Goal: Task Accomplishment & Management: Use online tool/utility

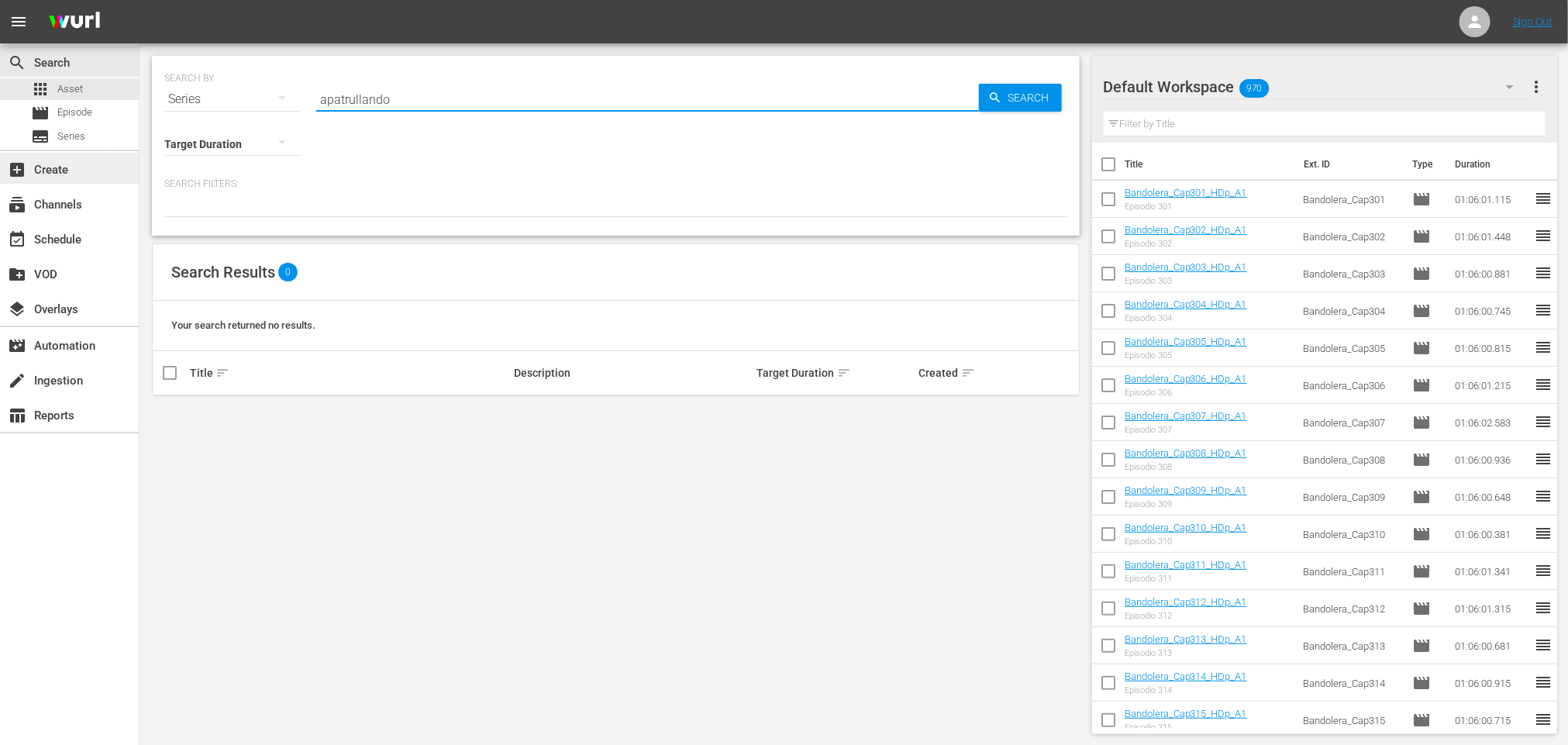
click at [64, 173] on div "add_box Create" at bounding box center [43, 167] width 87 height 14
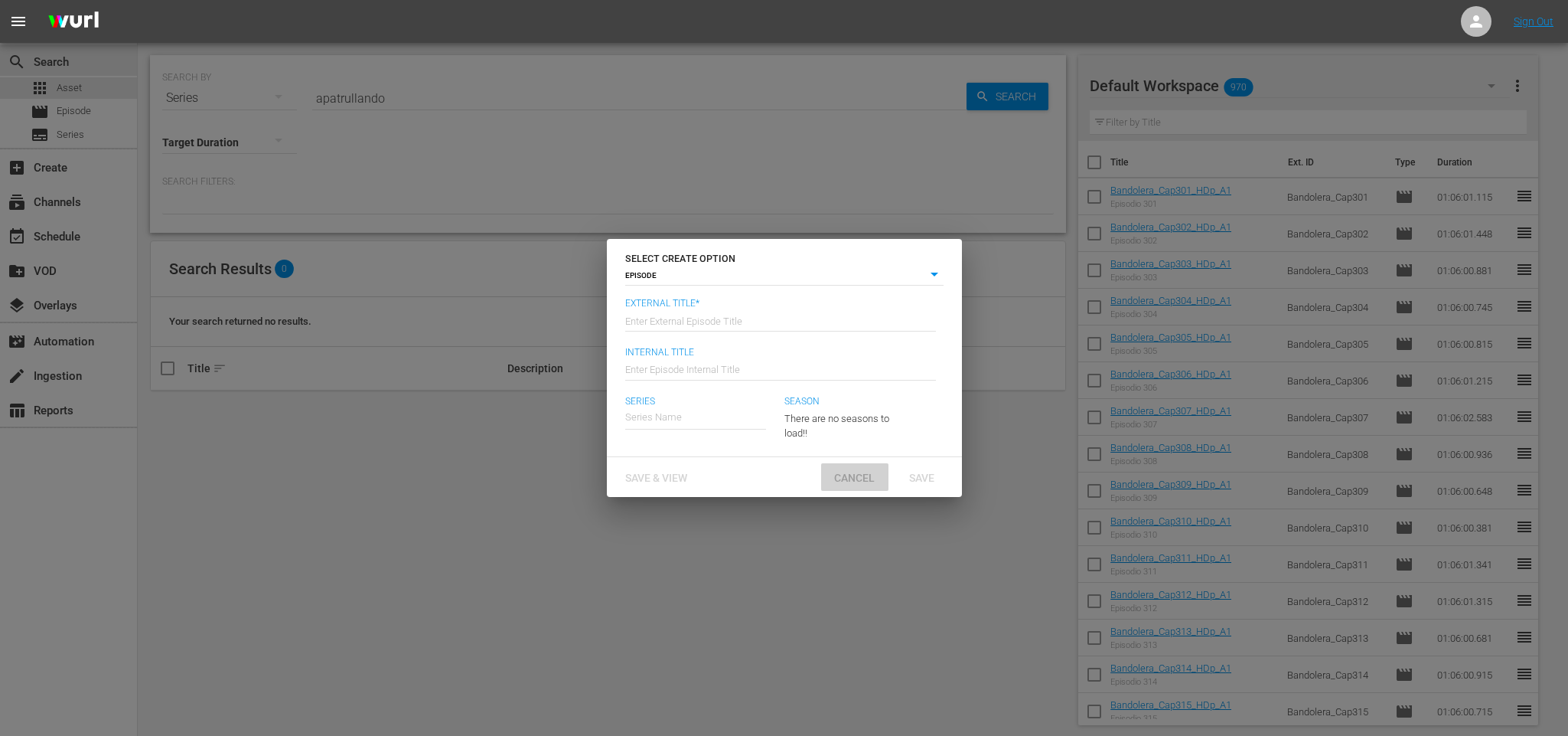
click at [840, 469] on div "Cancel" at bounding box center [855, 477] width 68 height 28
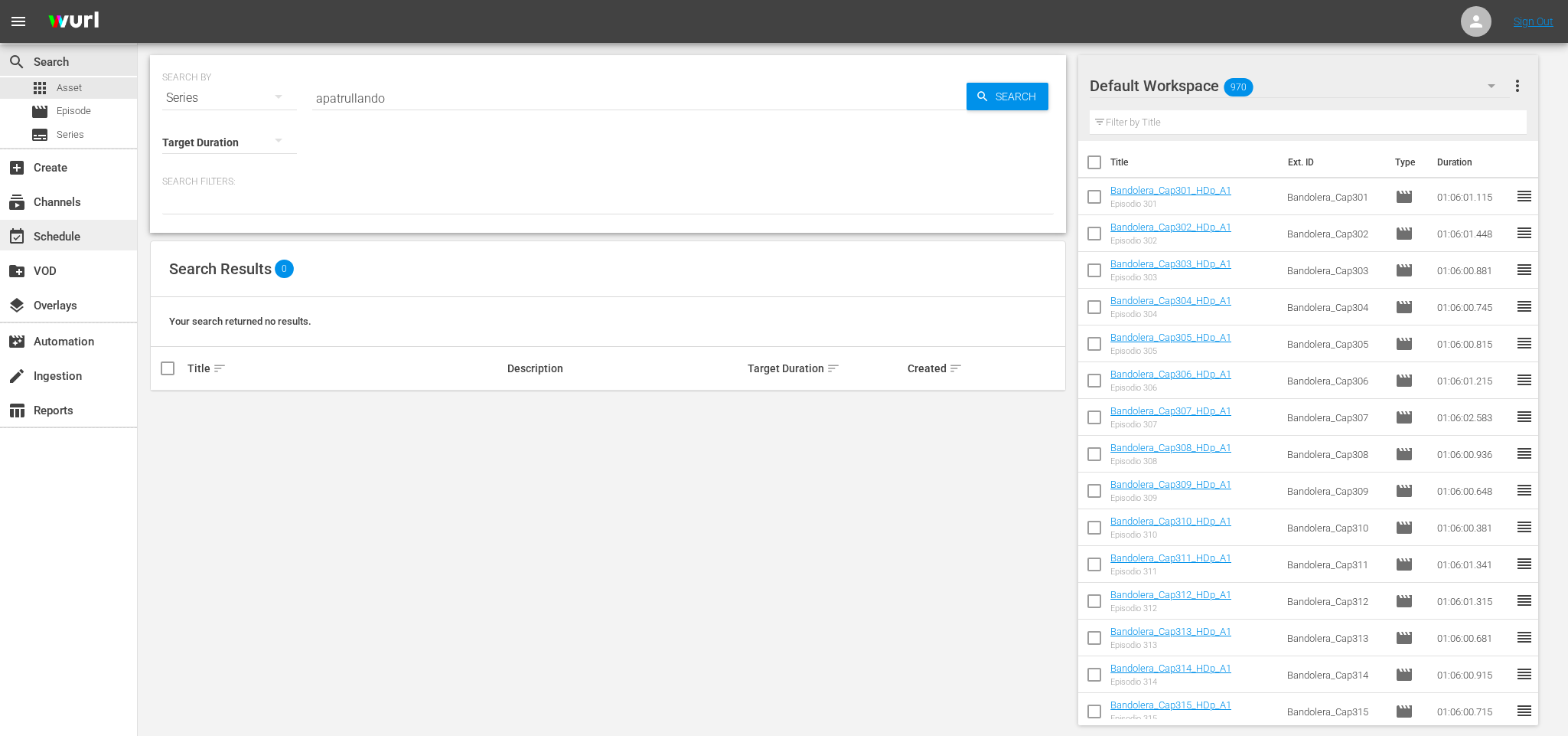
click at [63, 237] on div "event_available Schedule" at bounding box center [43, 233] width 85 height 13
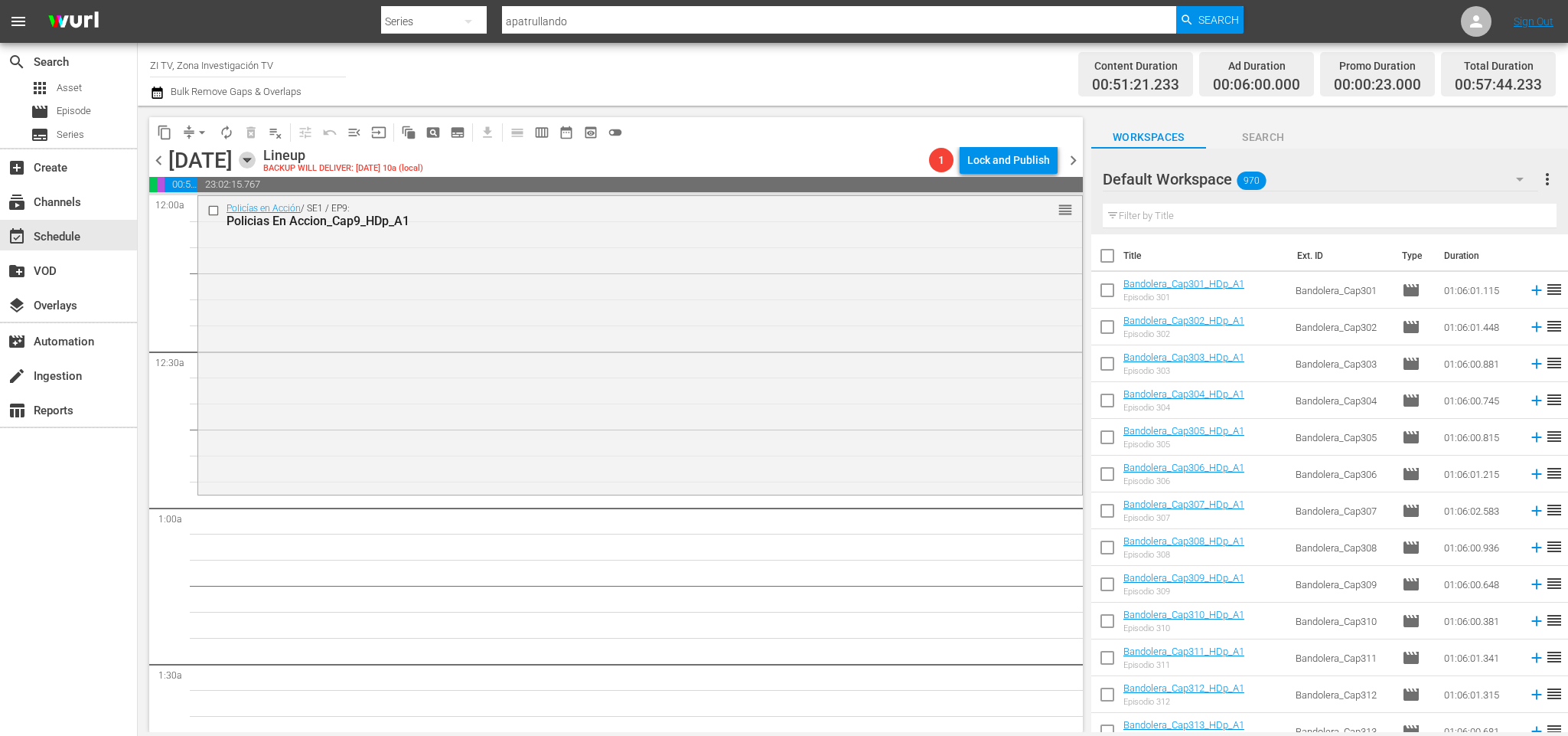
click at [255, 157] on icon "button" at bounding box center [246, 159] width 17 height 17
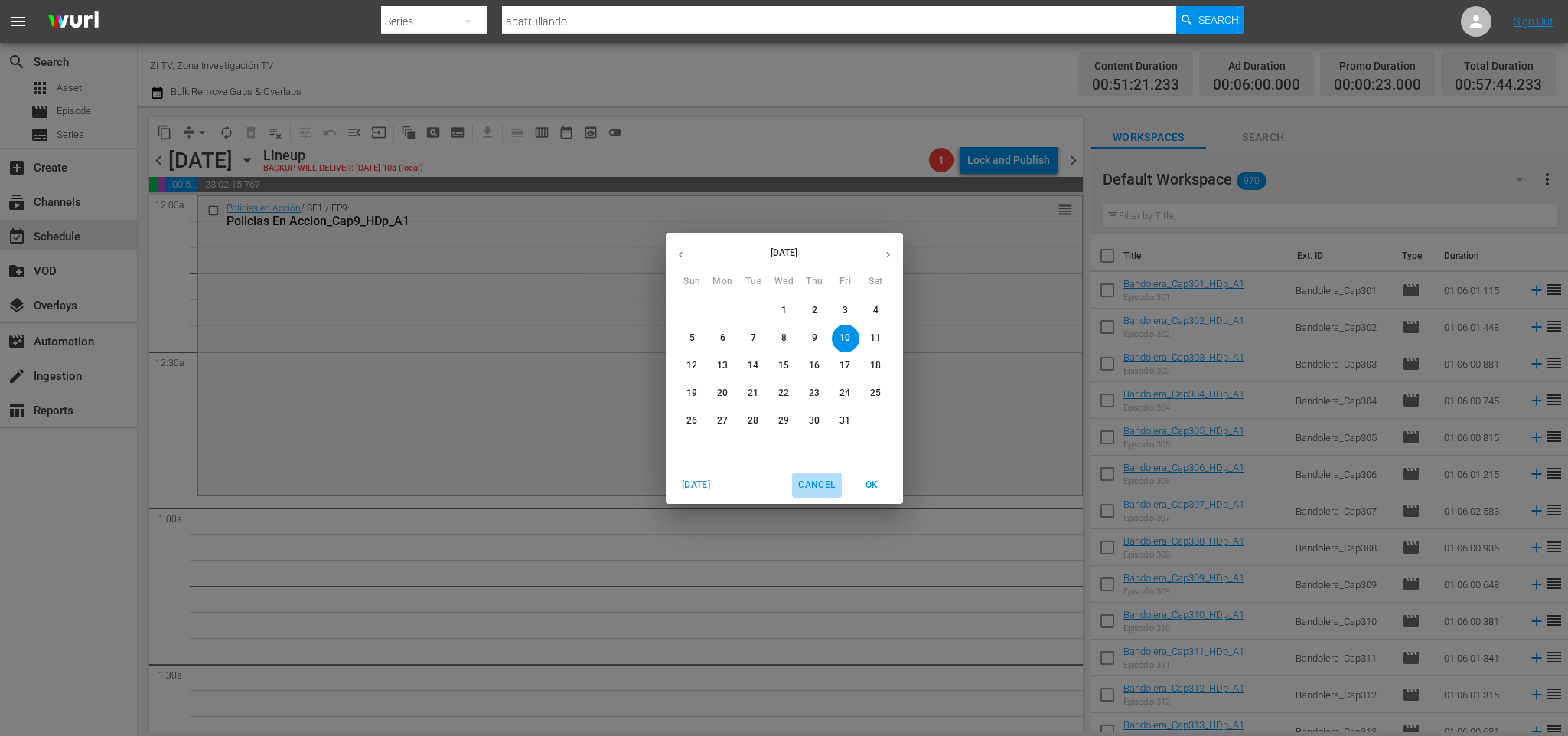
click at [827, 477] on span "Cancel" at bounding box center [816, 485] width 36 height 16
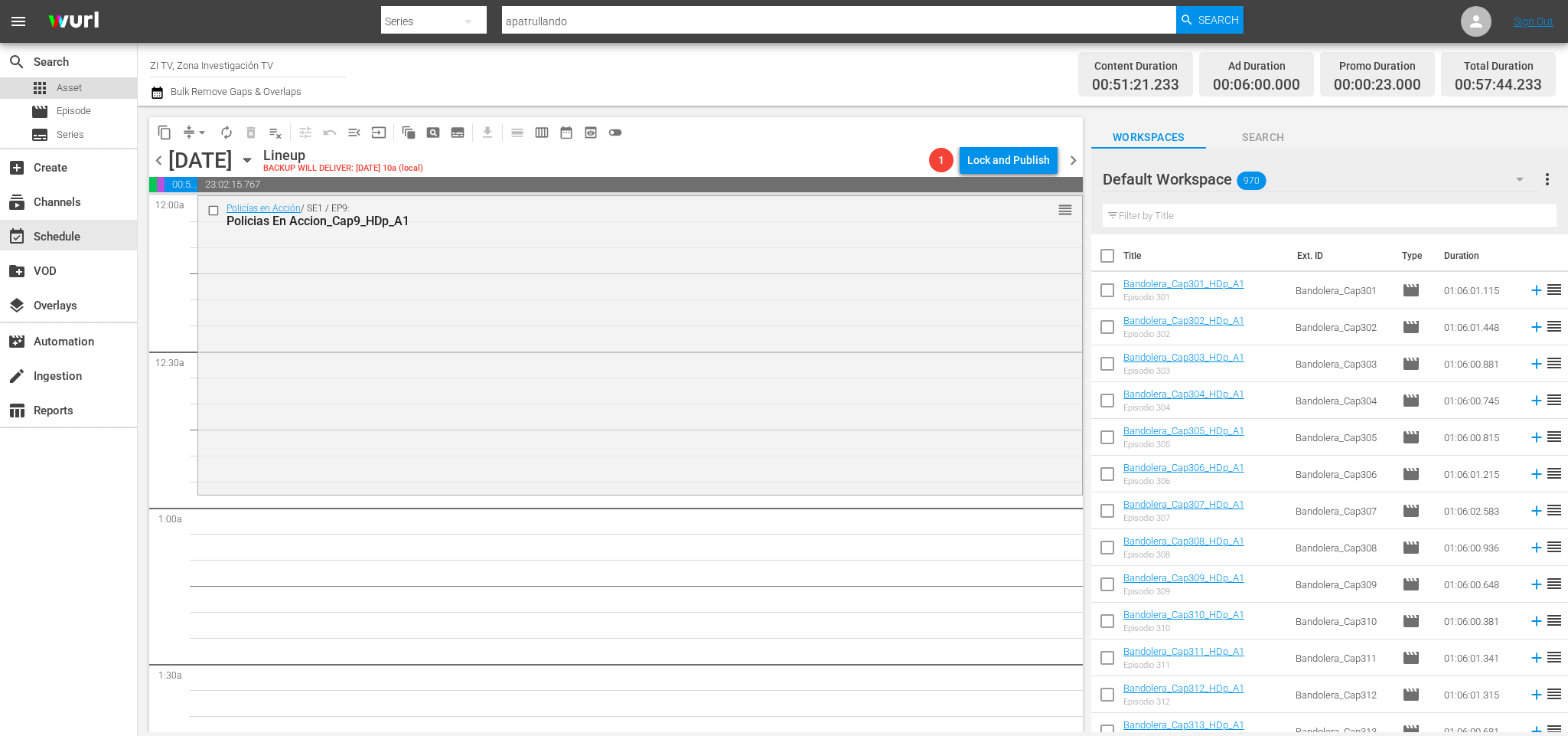
click at [49, 93] on div "apps Asset" at bounding box center [56, 88] width 52 height 21
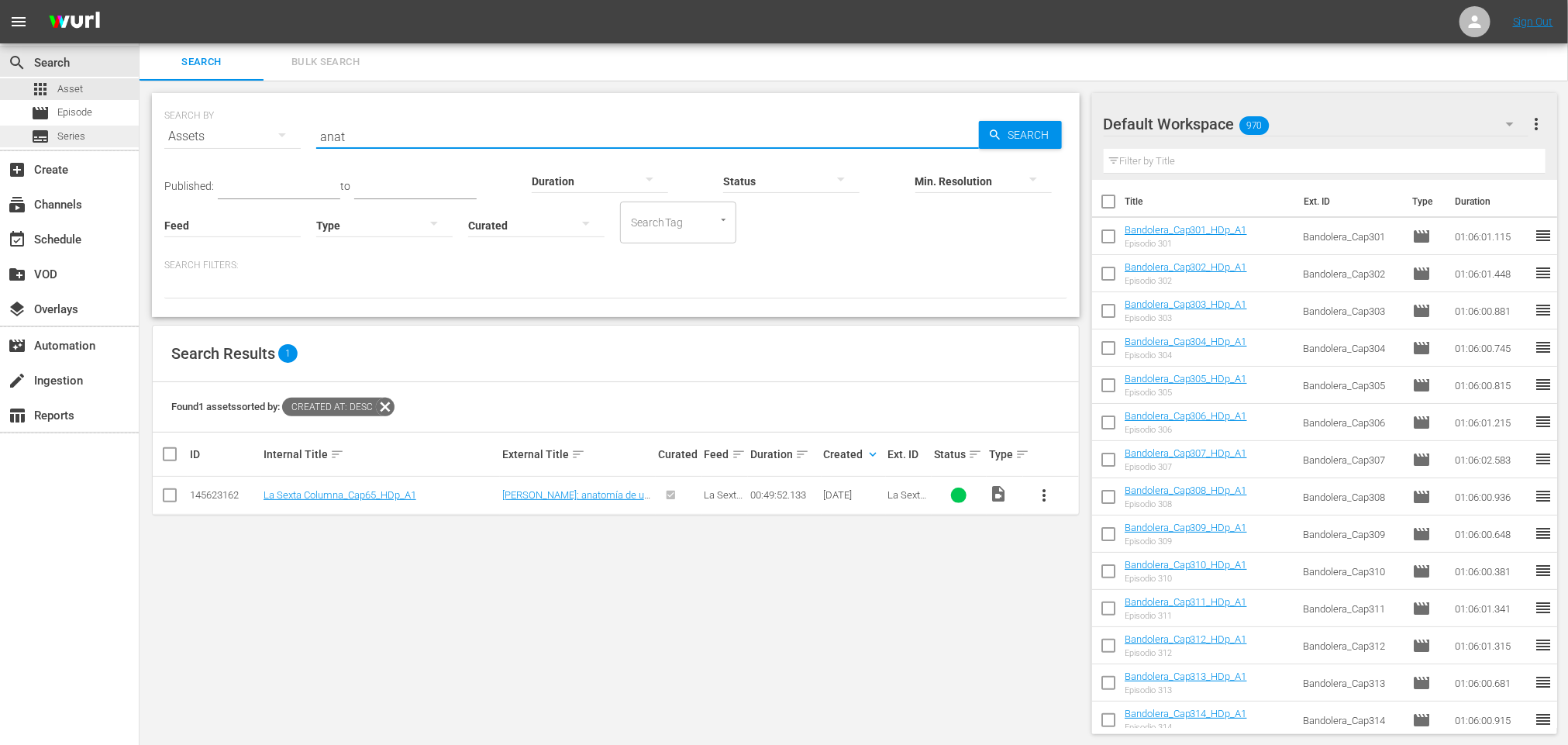
drag, startPoint x: 496, startPoint y: 131, endPoint x: 96, endPoint y: 131, distance: 400.0
click at [140, 0] on div "search Search apps Asset movie Episode subtitles Series add_box Create subscrip…" at bounding box center [853, 0] width 1428 height 0
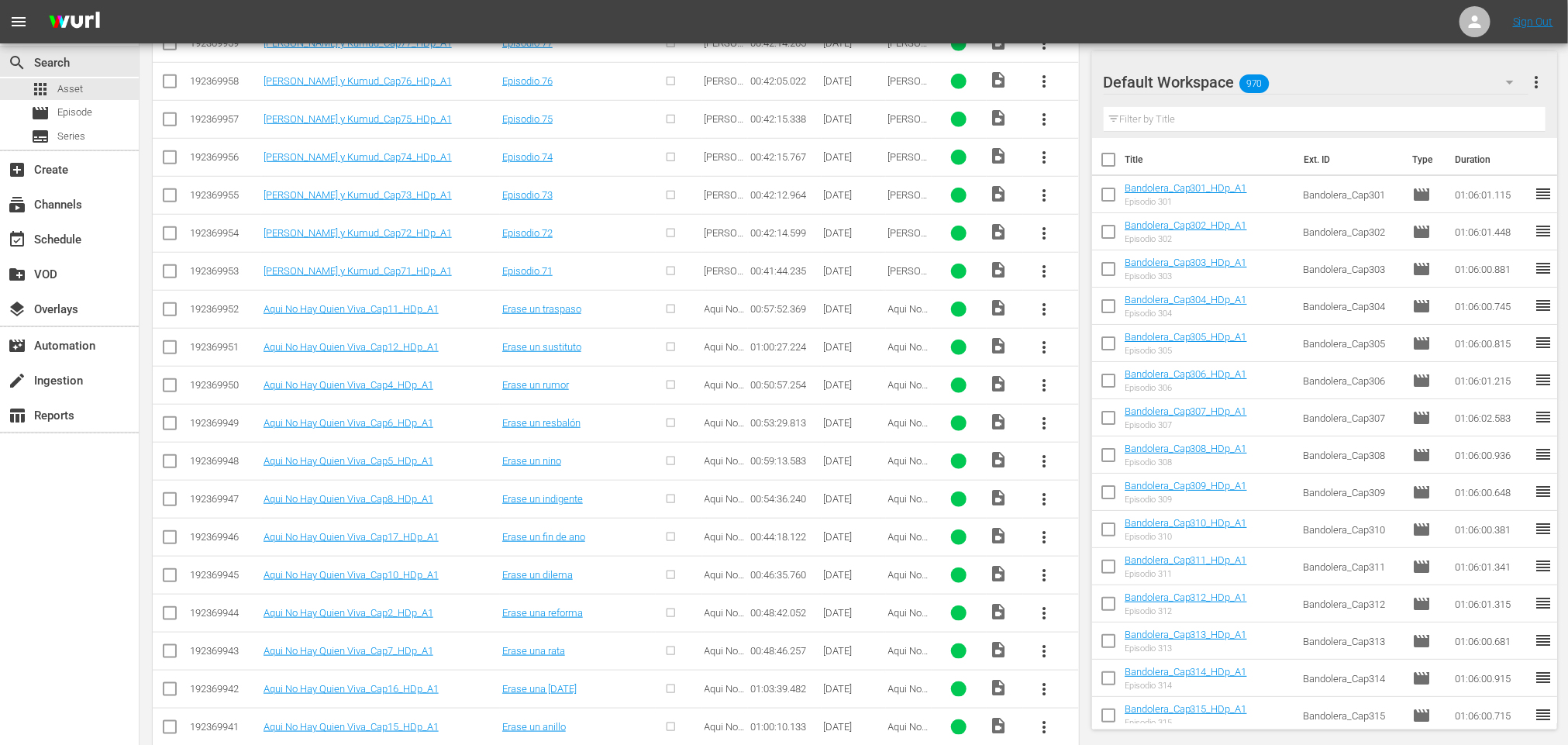
scroll to position [682, 0]
click at [161, 195] on input "checkbox" at bounding box center [169, 195] width 19 height 19
checkbox input "true"
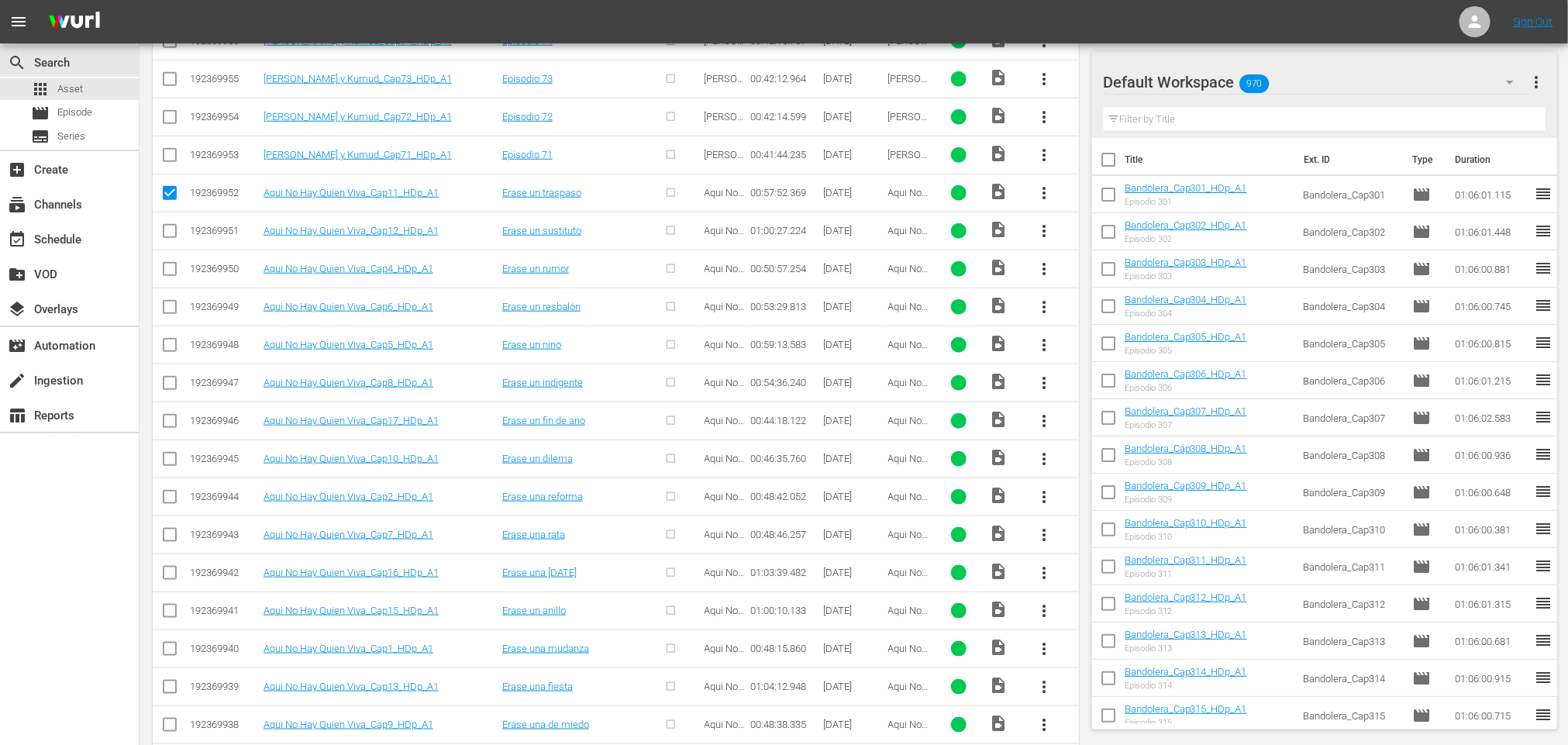
click at [168, 230] on input "checkbox" at bounding box center [169, 233] width 19 height 19
checkbox input "true"
click at [166, 688] on icon at bounding box center [169, 686] width 19 height 19
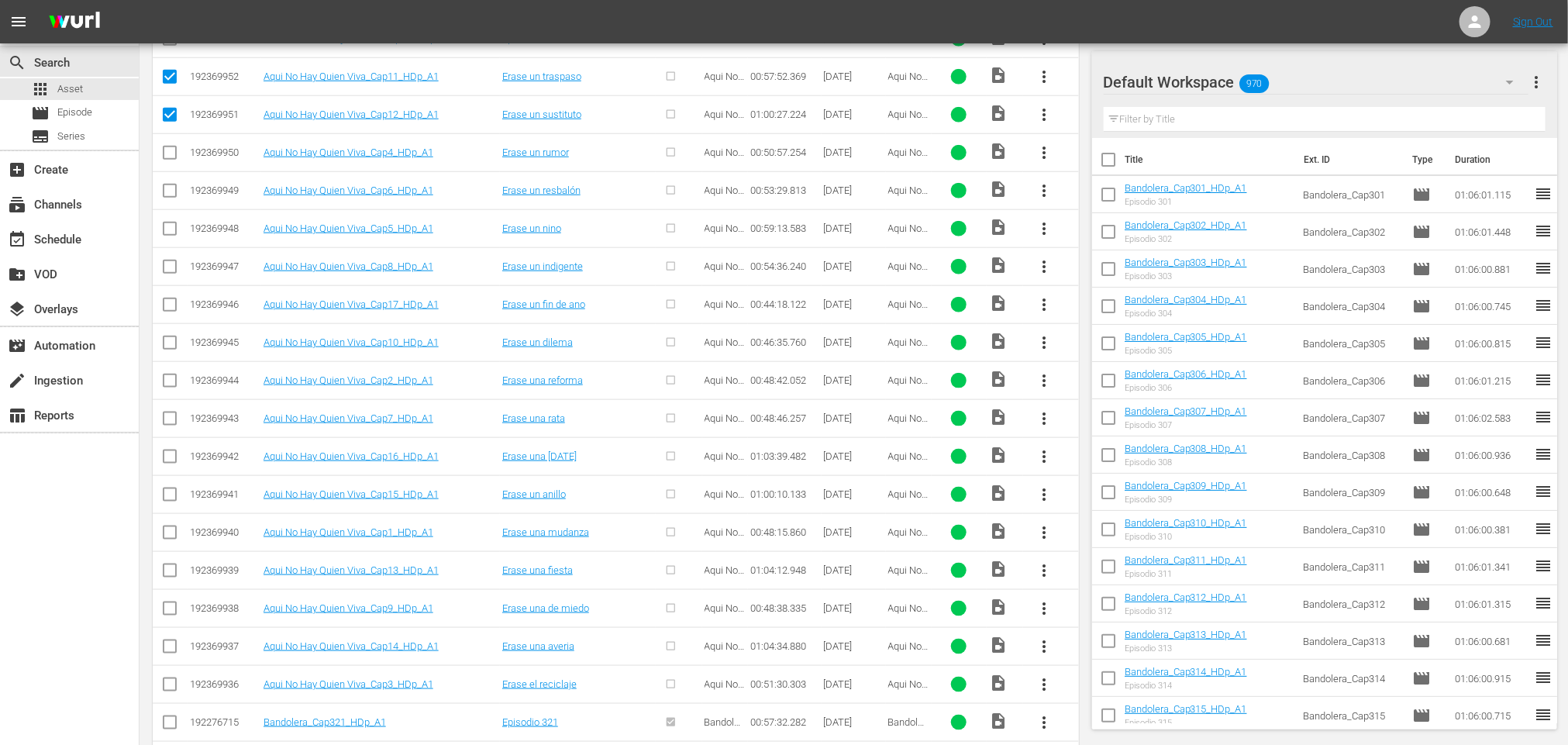
click at [172, 654] on input "checkbox" at bounding box center [169, 650] width 19 height 19
checkbox input "true"
click at [166, 496] on input "checkbox" at bounding box center [169, 497] width 19 height 19
checkbox input "true"
click at [169, 458] on input "checkbox" at bounding box center [169, 459] width 19 height 19
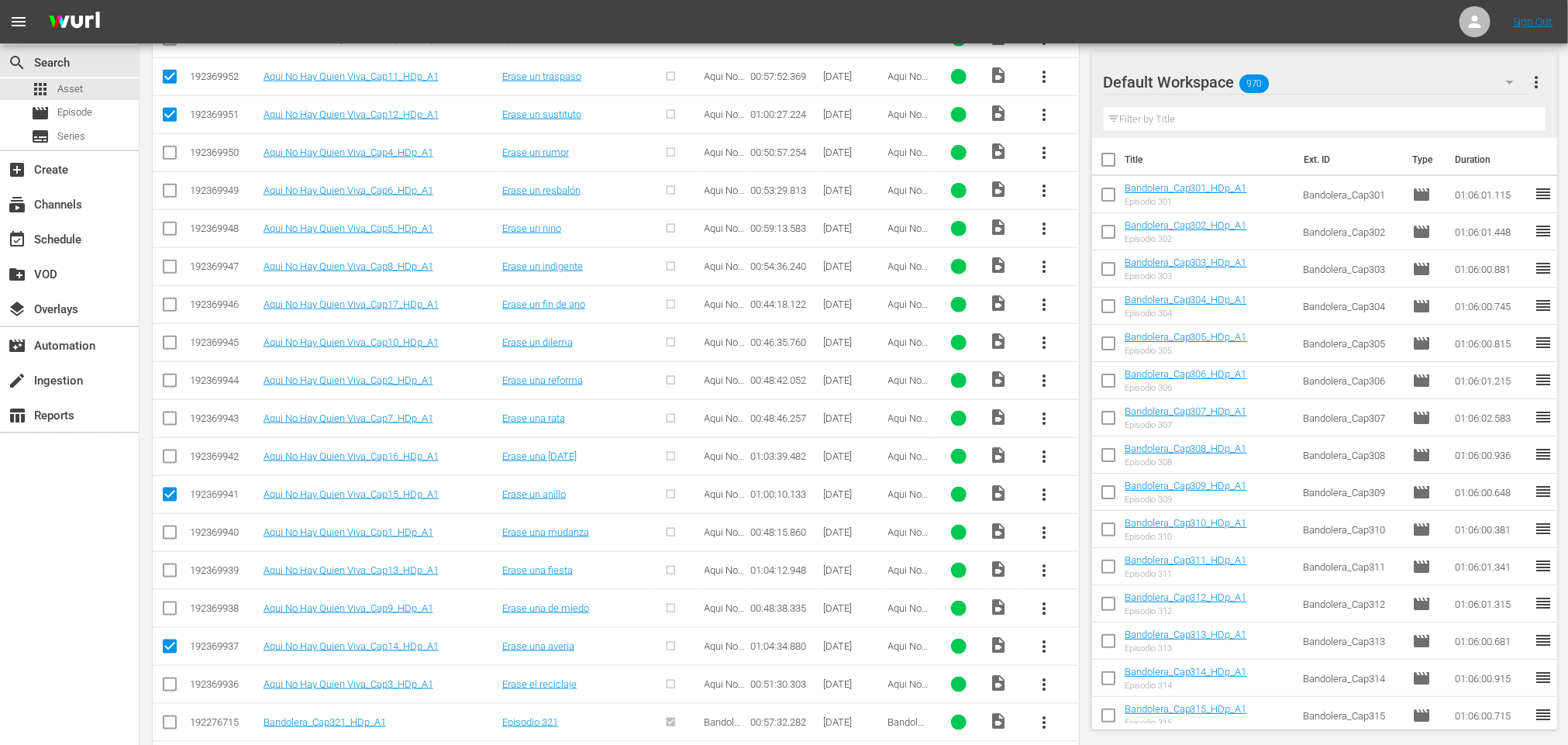
checkbox input "true"
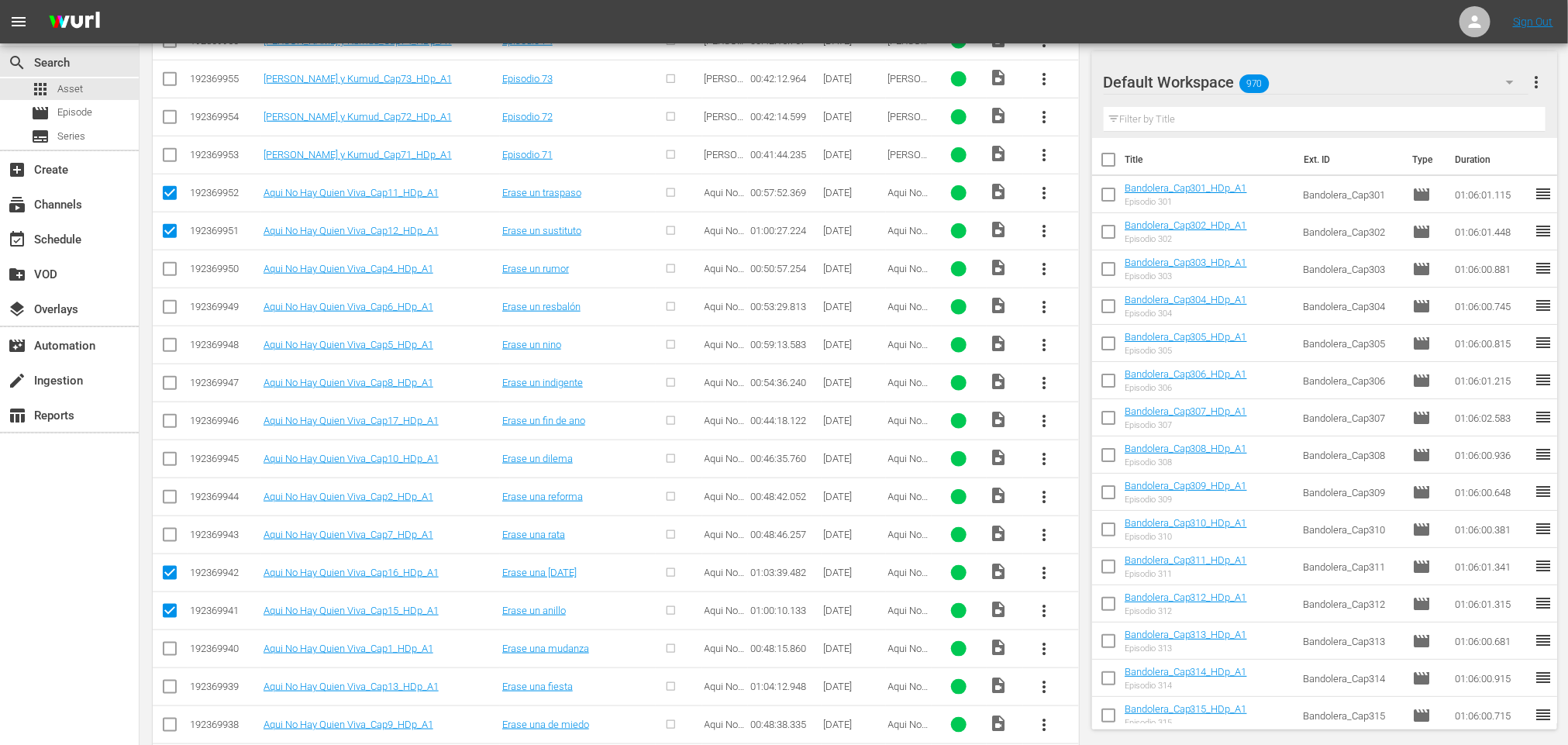
click at [172, 426] on input "checkbox" at bounding box center [169, 423] width 19 height 19
checkbox input "true"
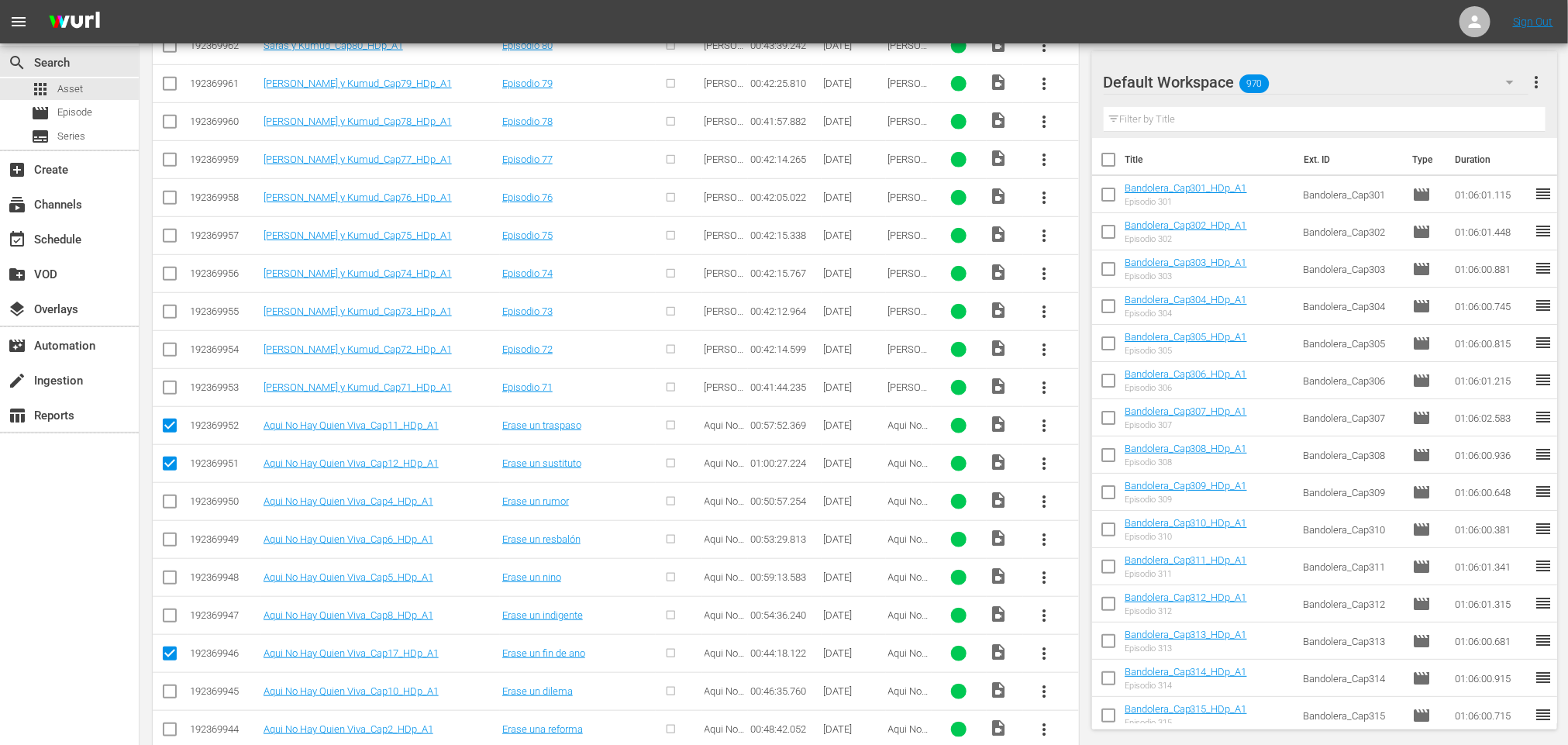
scroll to position [217, 0]
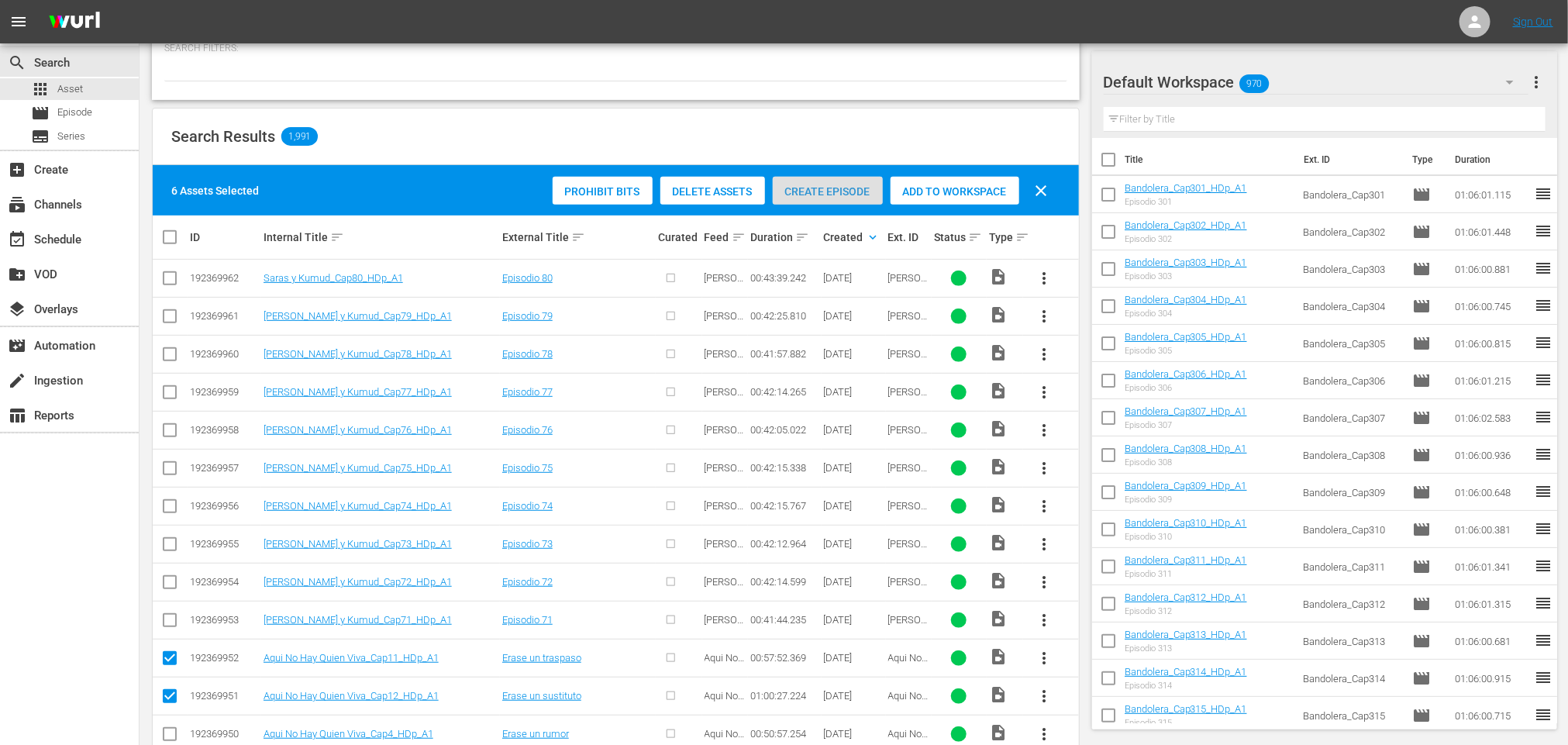
click at [822, 195] on span "Create Episode" at bounding box center [828, 192] width 110 height 13
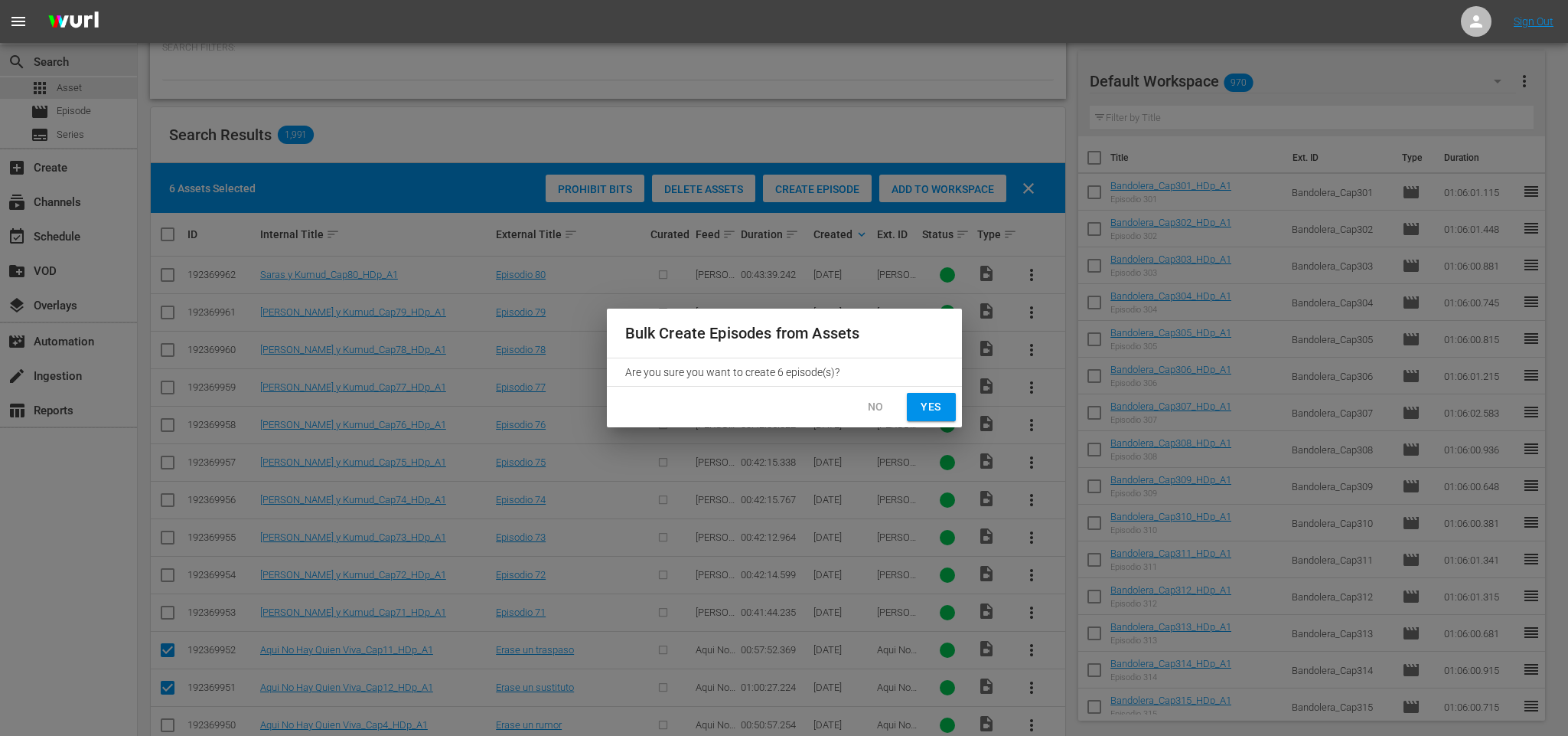
click at [934, 402] on span "Yes" at bounding box center [931, 407] width 25 height 20
checkbox input "false"
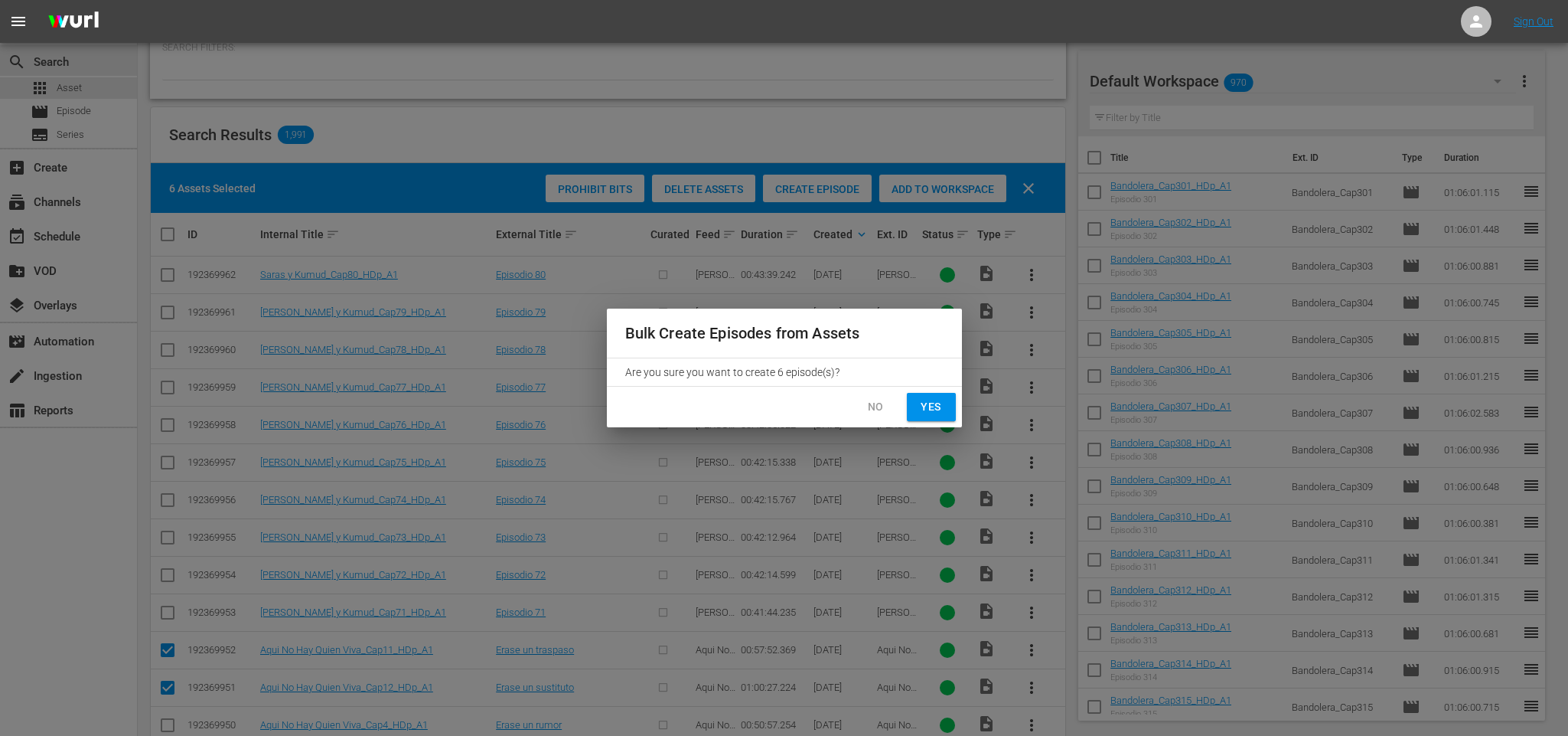
checkbox input "false"
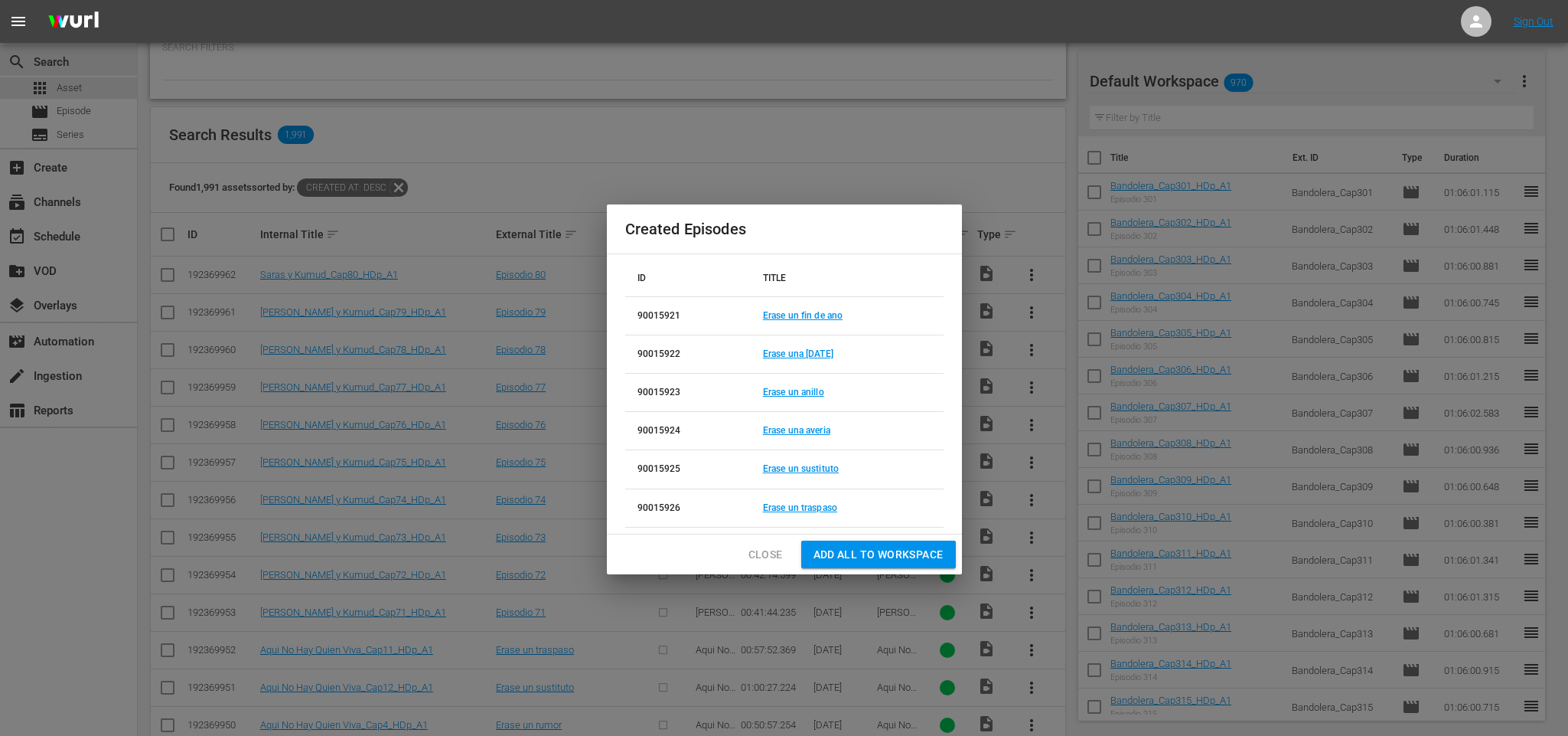
click at [913, 554] on span "Add all to Workspace" at bounding box center [878, 554] width 130 height 20
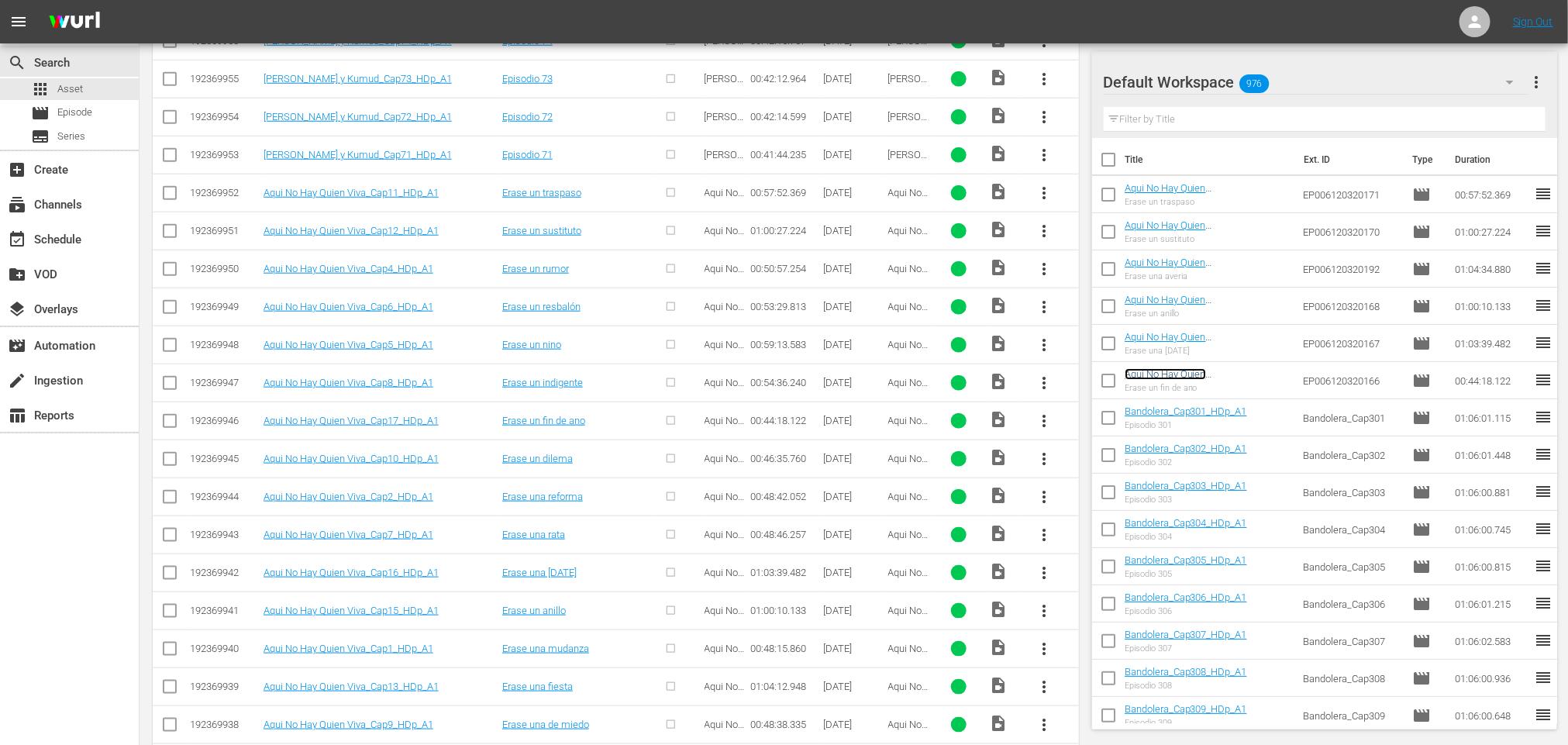
scroll to position [798, 0]
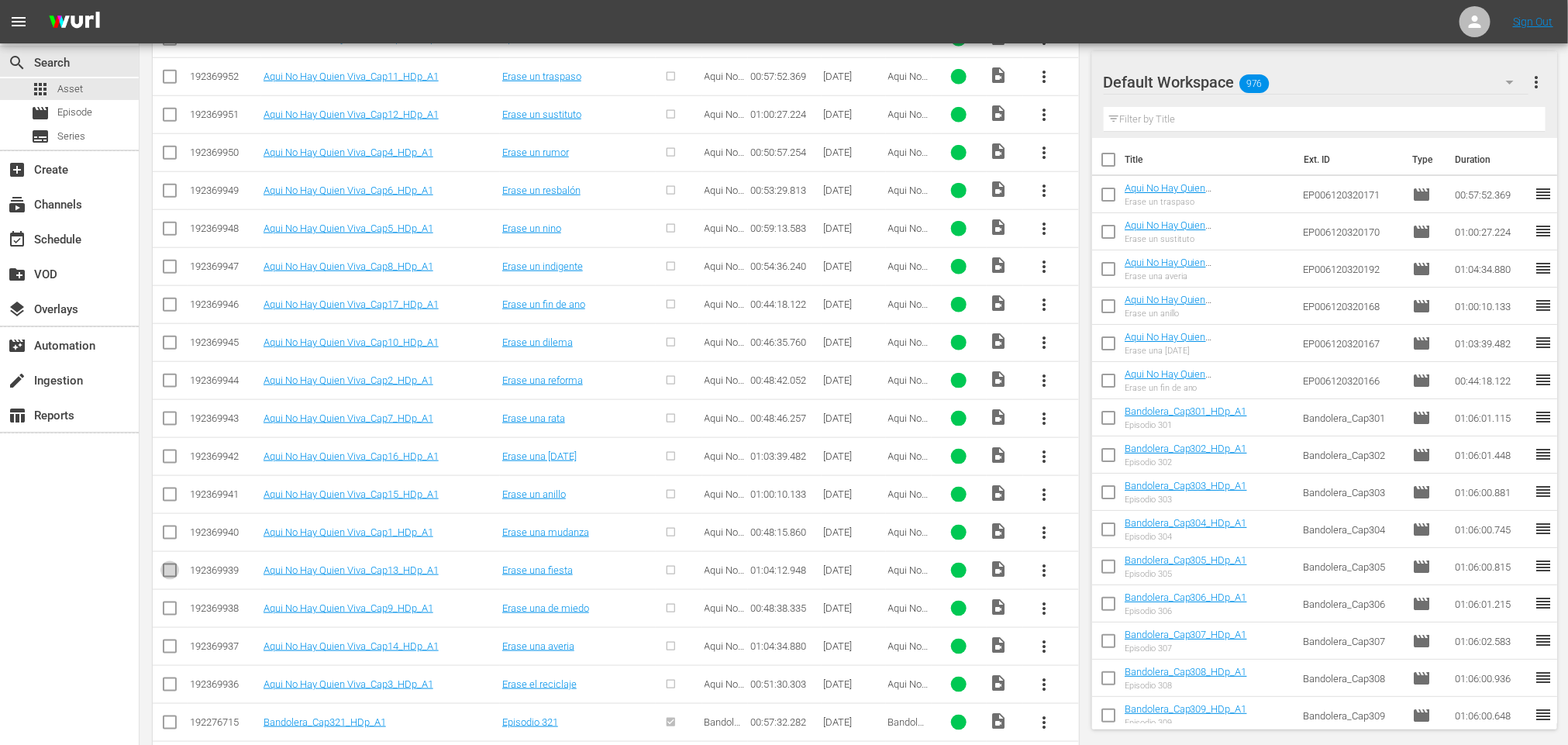
click at [169, 577] on input "checkbox" at bounding box center [169, 573] width 19 height 19
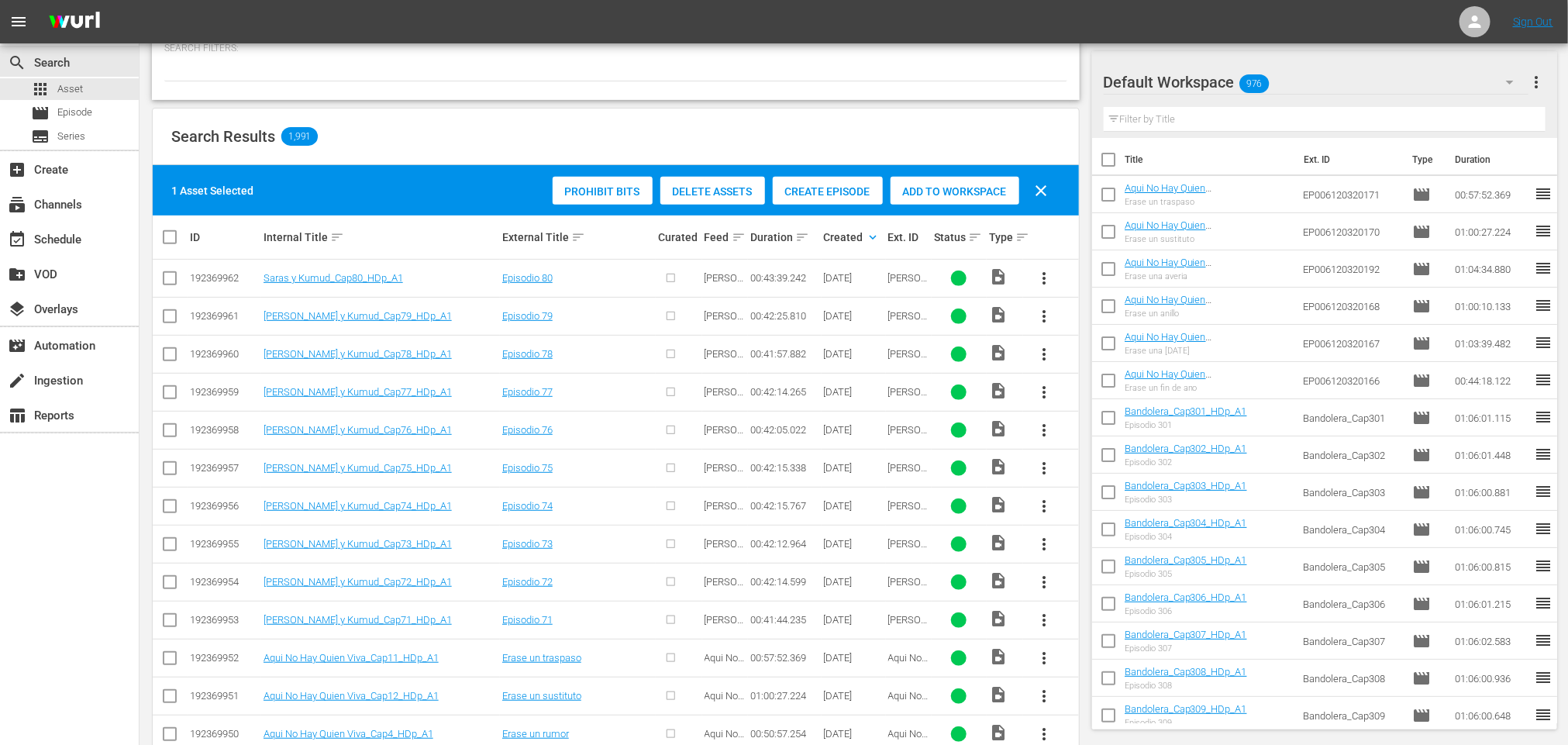
click at [817, 200] on div "Create Episode" at bounding box center [828, 191] width 110 height 30
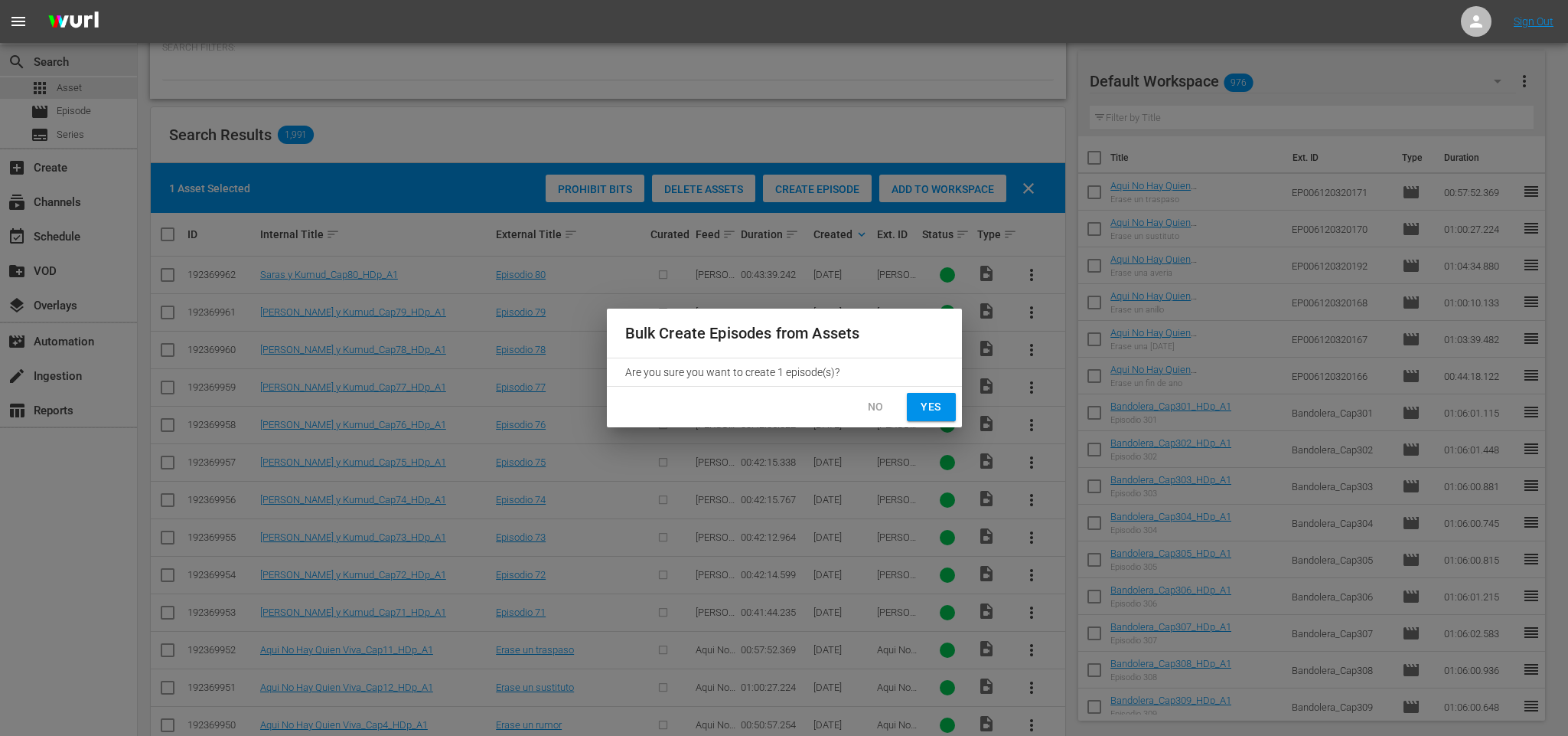
click at [939, 409] on span "Yes" at bounding box center [931, 407] width 25 height 20
checkbox input "false"
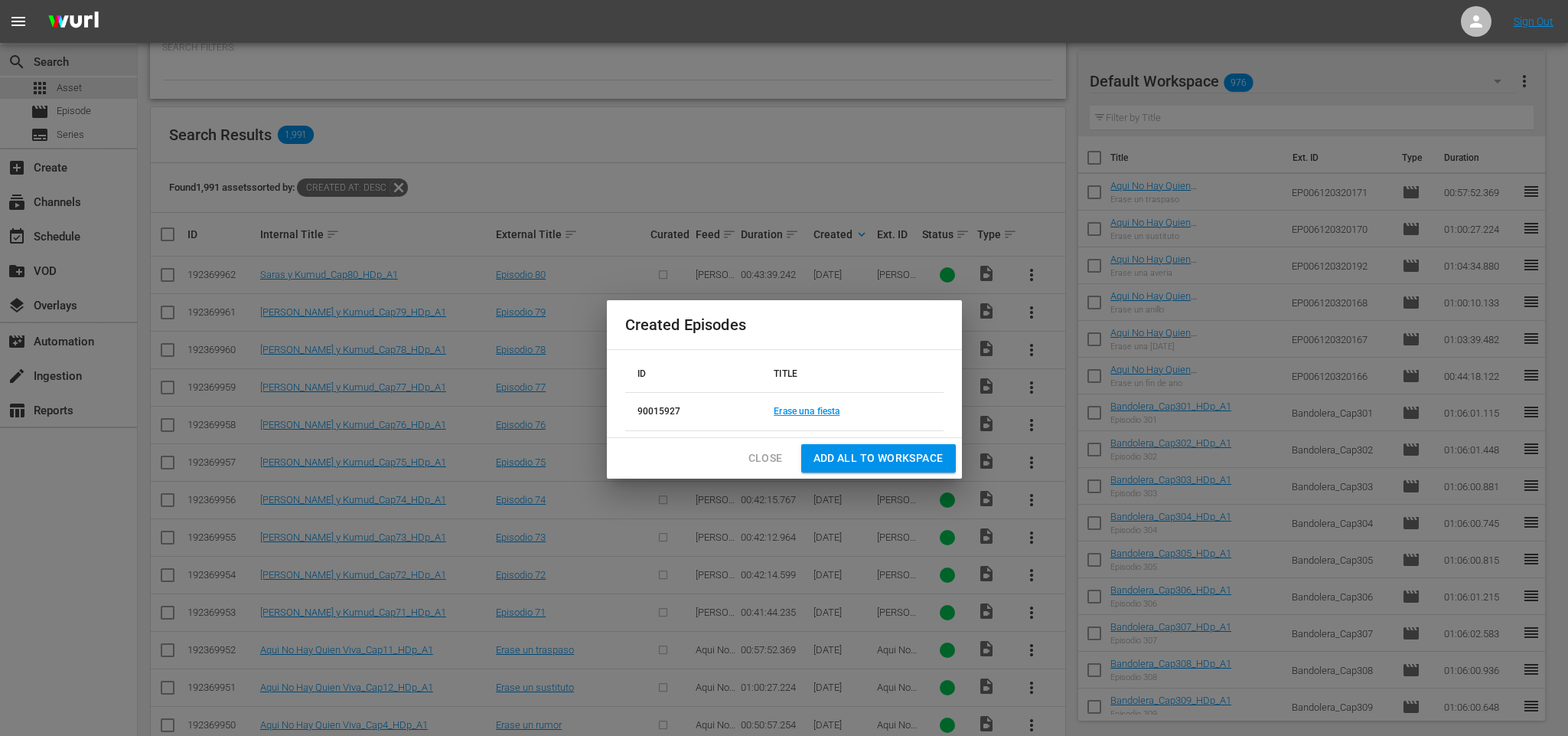
click at [898, 468] on button "Add all to Workspace" at bounding box center [879, 458] width 155 height 28
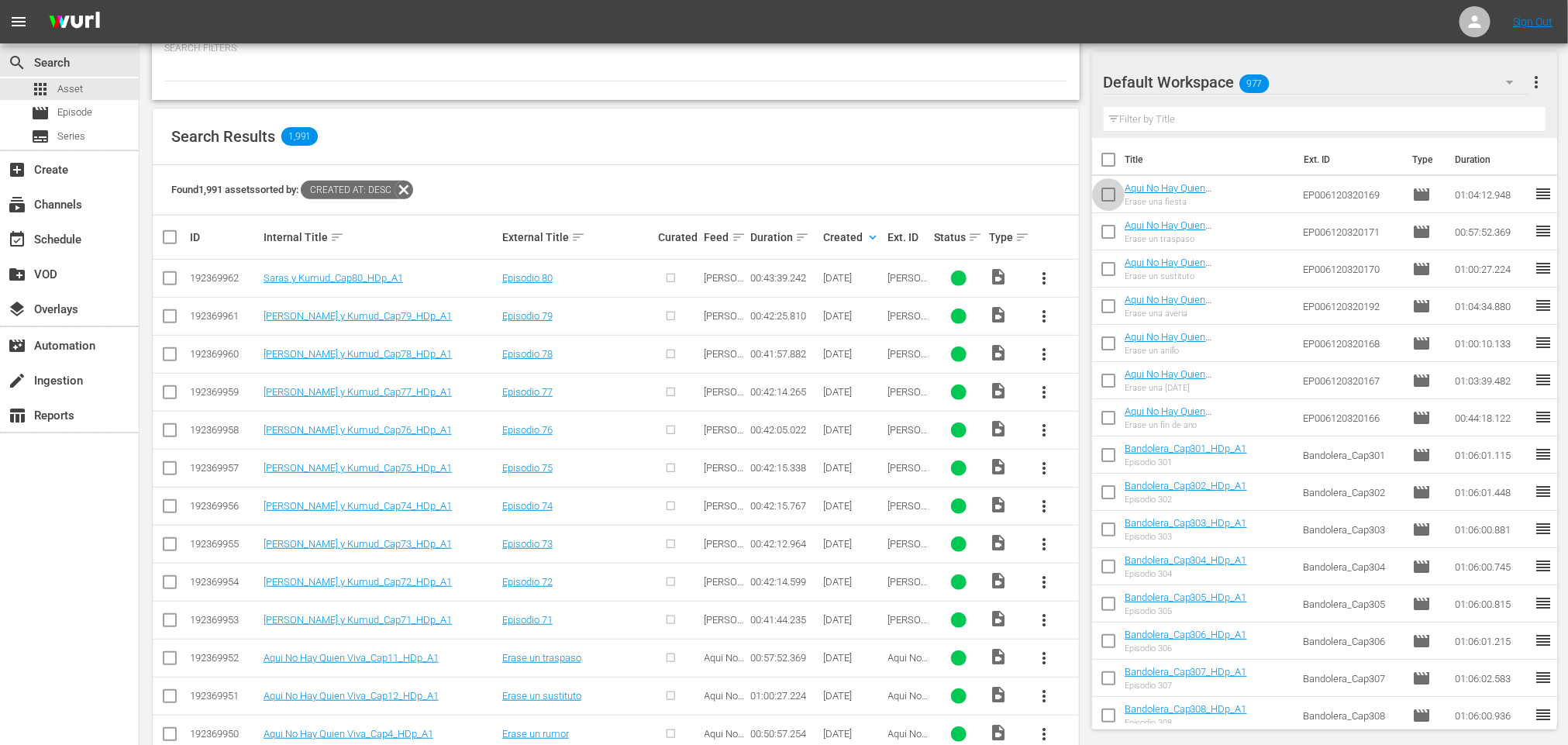
drag, startPoint x: 1105, startPoint y: 194, endPoint x: 1203, endPoint y: 203, distance: 98.4
click at [1108, 193] on input "checkbox" at bounding box center [1108, 197] width 32 height 32
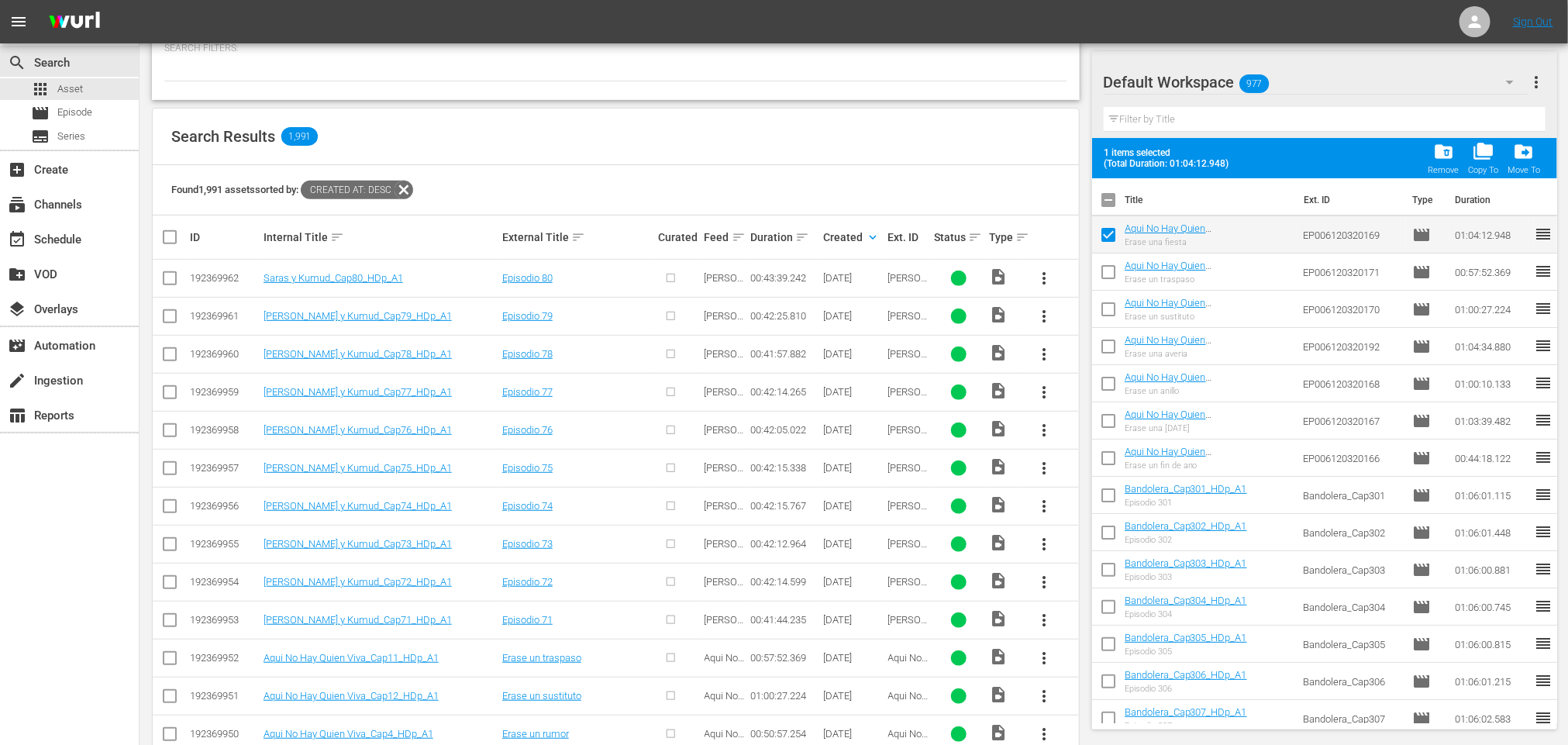
click at [1105, 237] on input "checkbox" at bounding box center [1108, 238] width 32 height 32
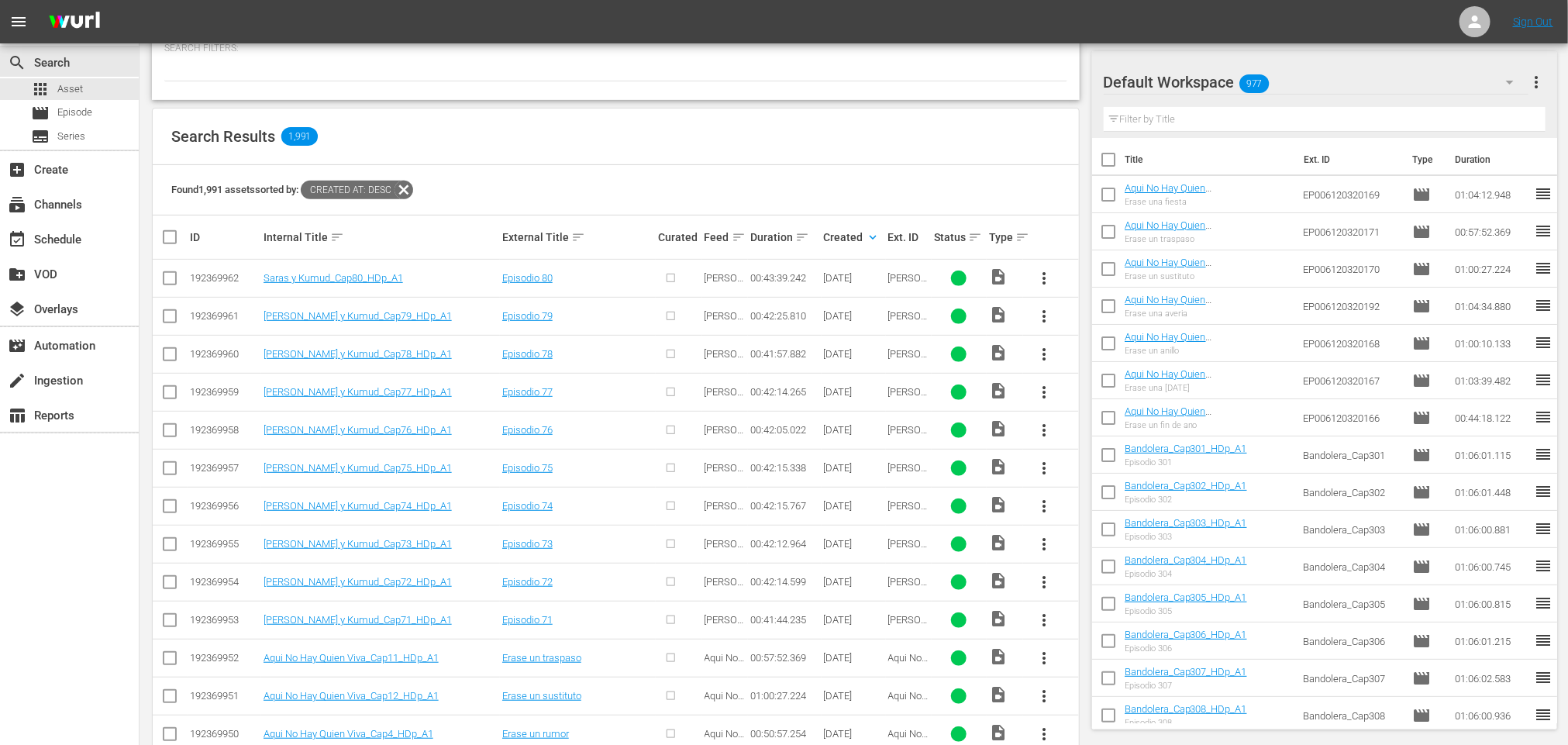
click at [1114, 195] on input "checkbox" at bounding box center [1108, 197] width 32 height 32
checkbox input "true"
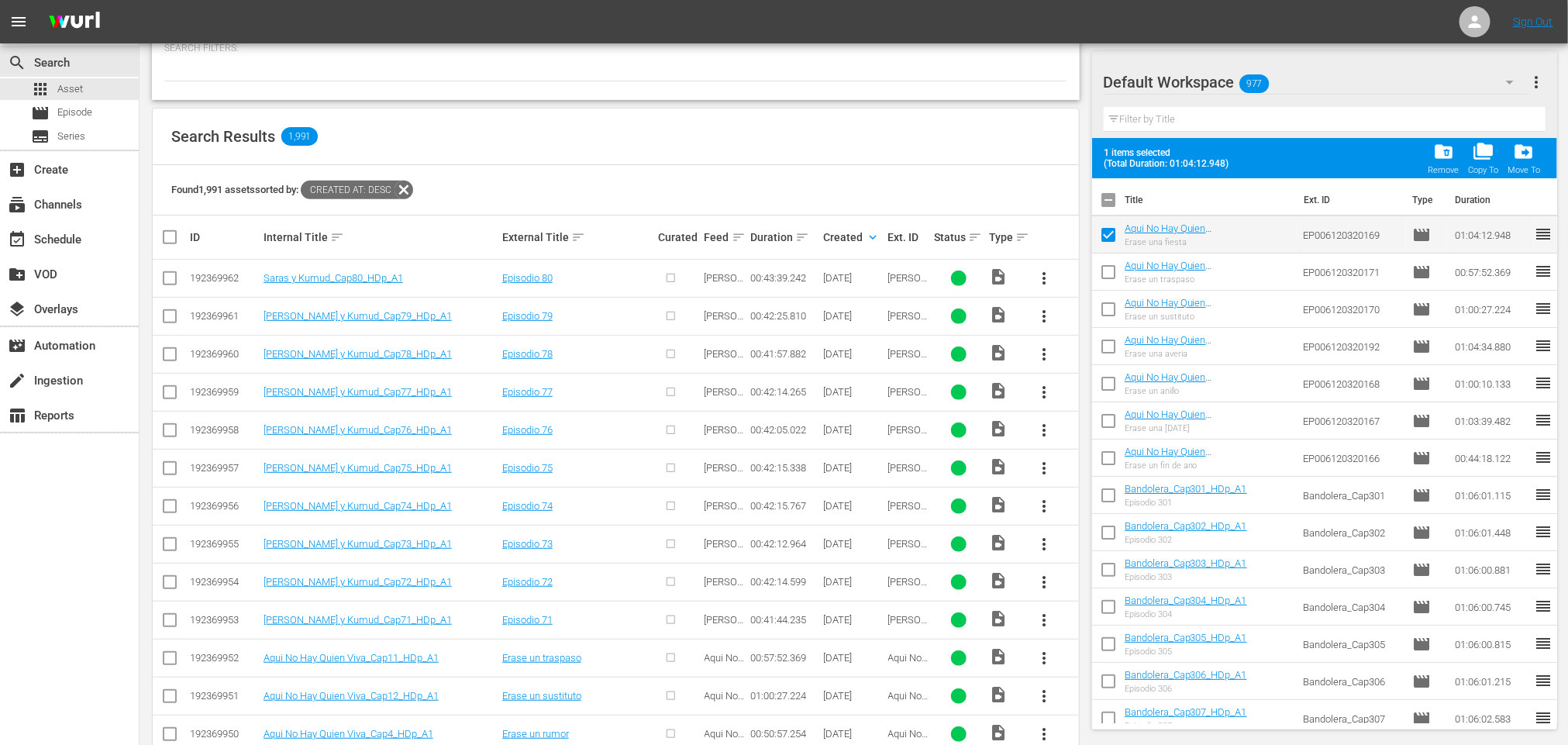
click at [1108, 269] on input "checkbox" at bounding box center [1108, 275] width 32 height 32
checkbox input "true"
click at [1109, 307] on input "checkbox" at bounding box center [1108, 313] width 32 height 32
checkbox input "true"
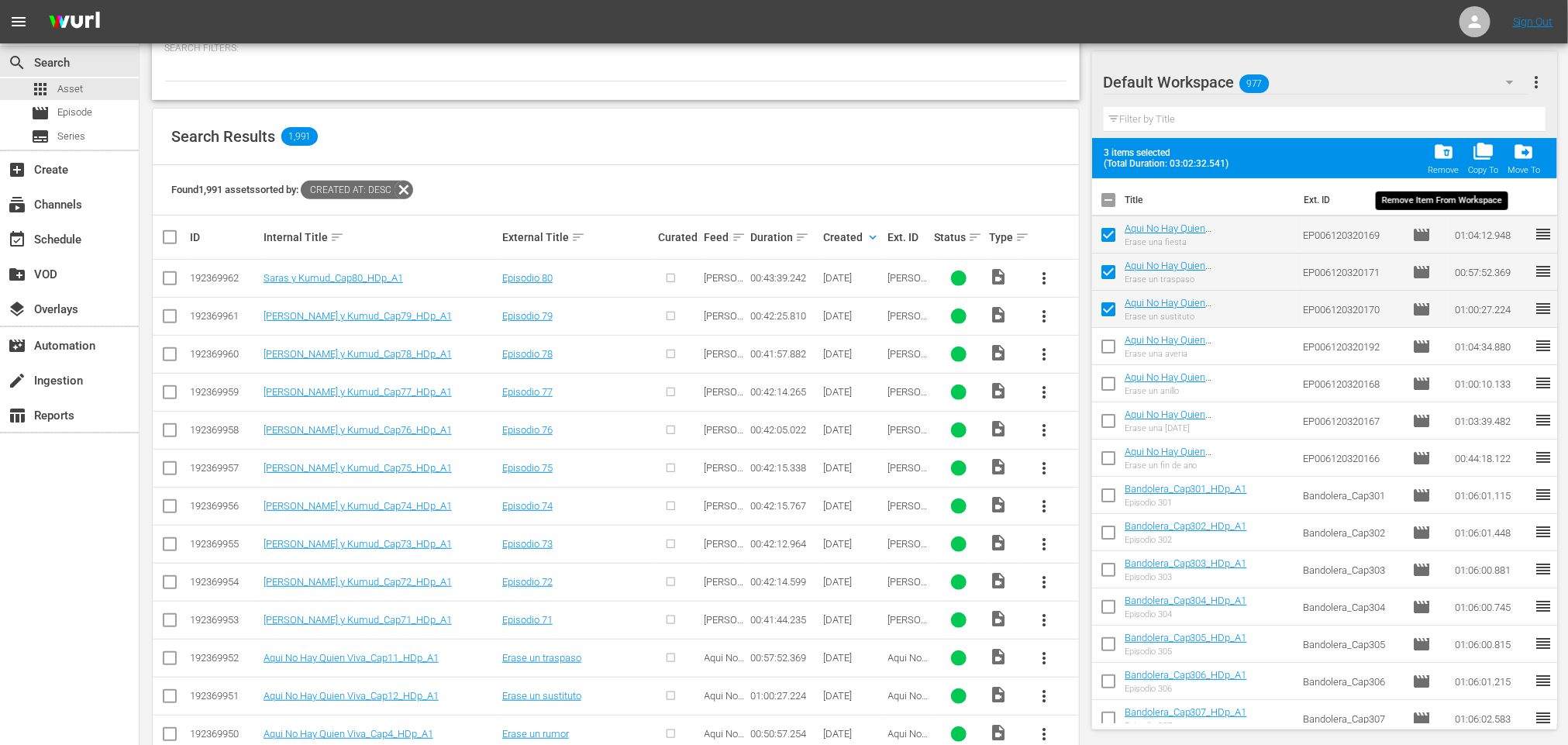
click at [1442, 161] on span "folder_delete" at bounding box center [1444, 151] width 21 height 21
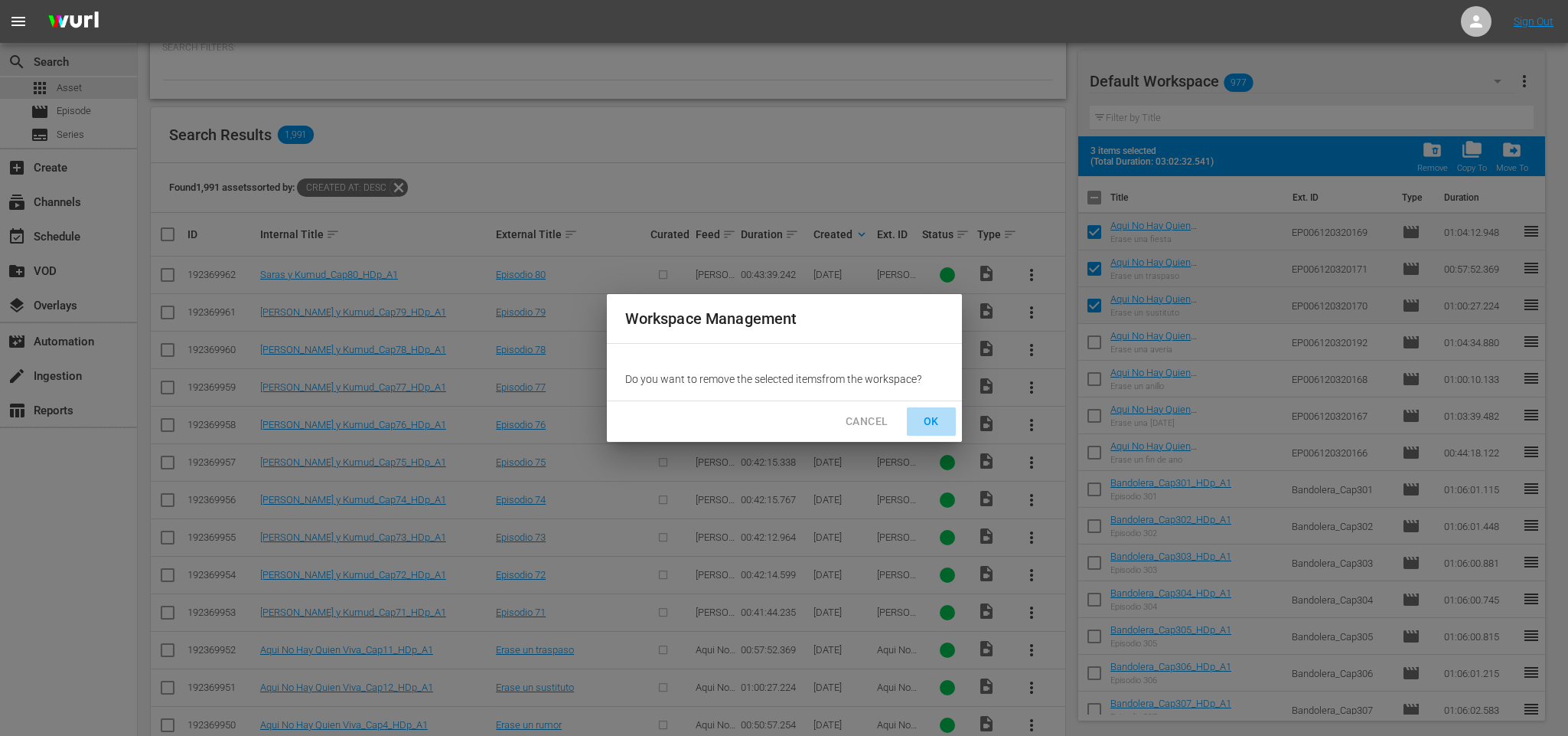
click at [925, 420] on span "OK" at bounding box center [931, 422] width 25 height 20
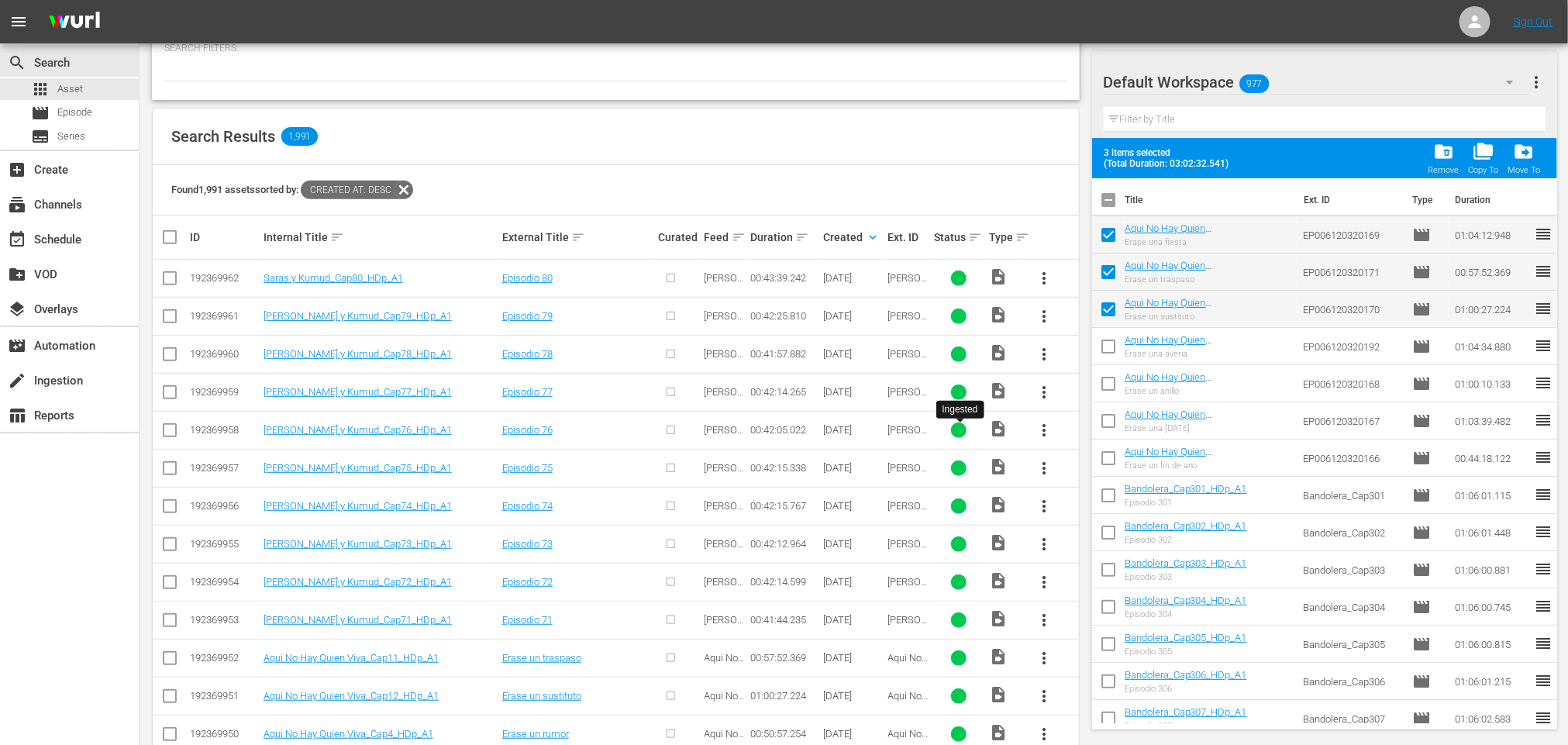
checkbox input "false"
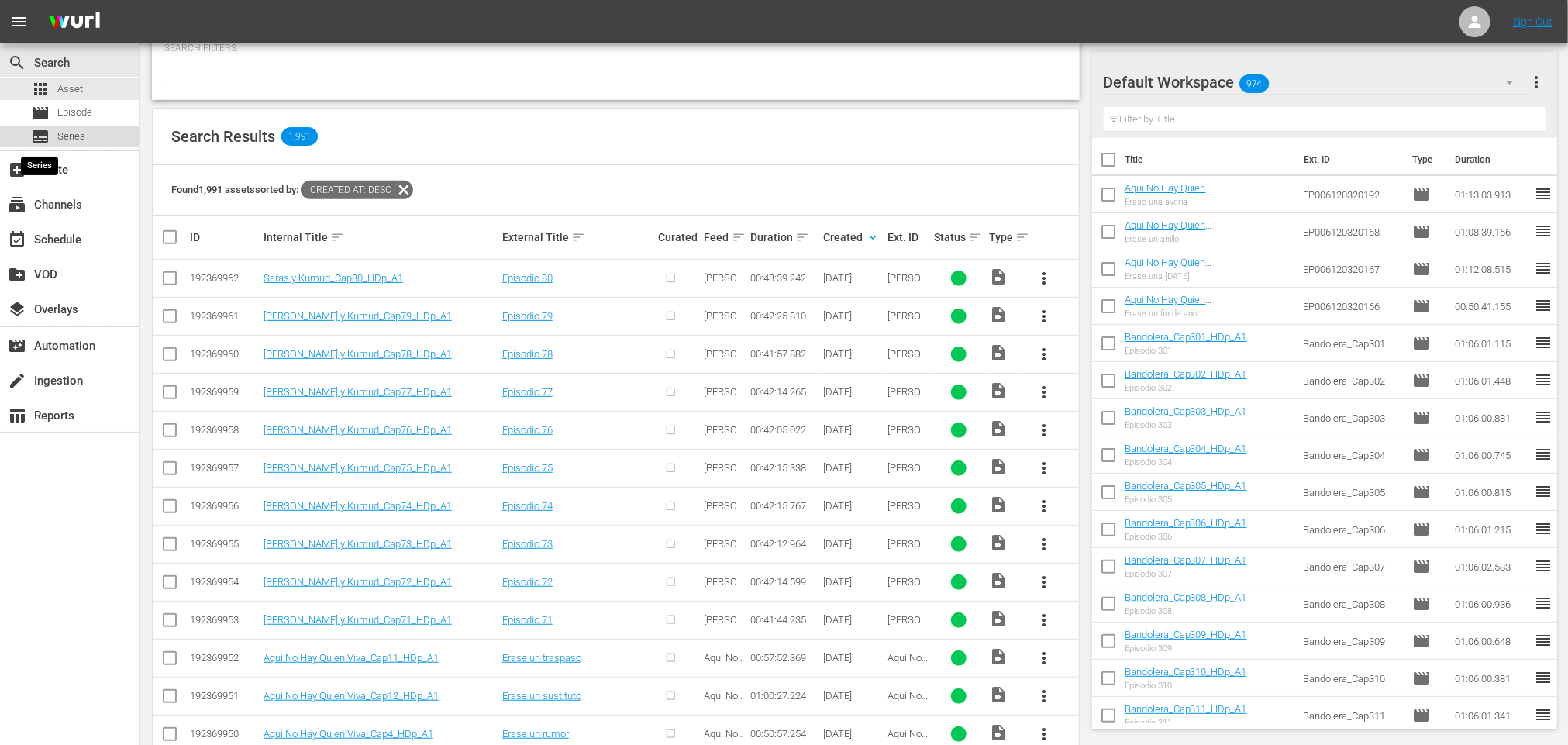
click at [47, 133] on span "subtitles" at bounding box center [40, 136] width 19 height 19
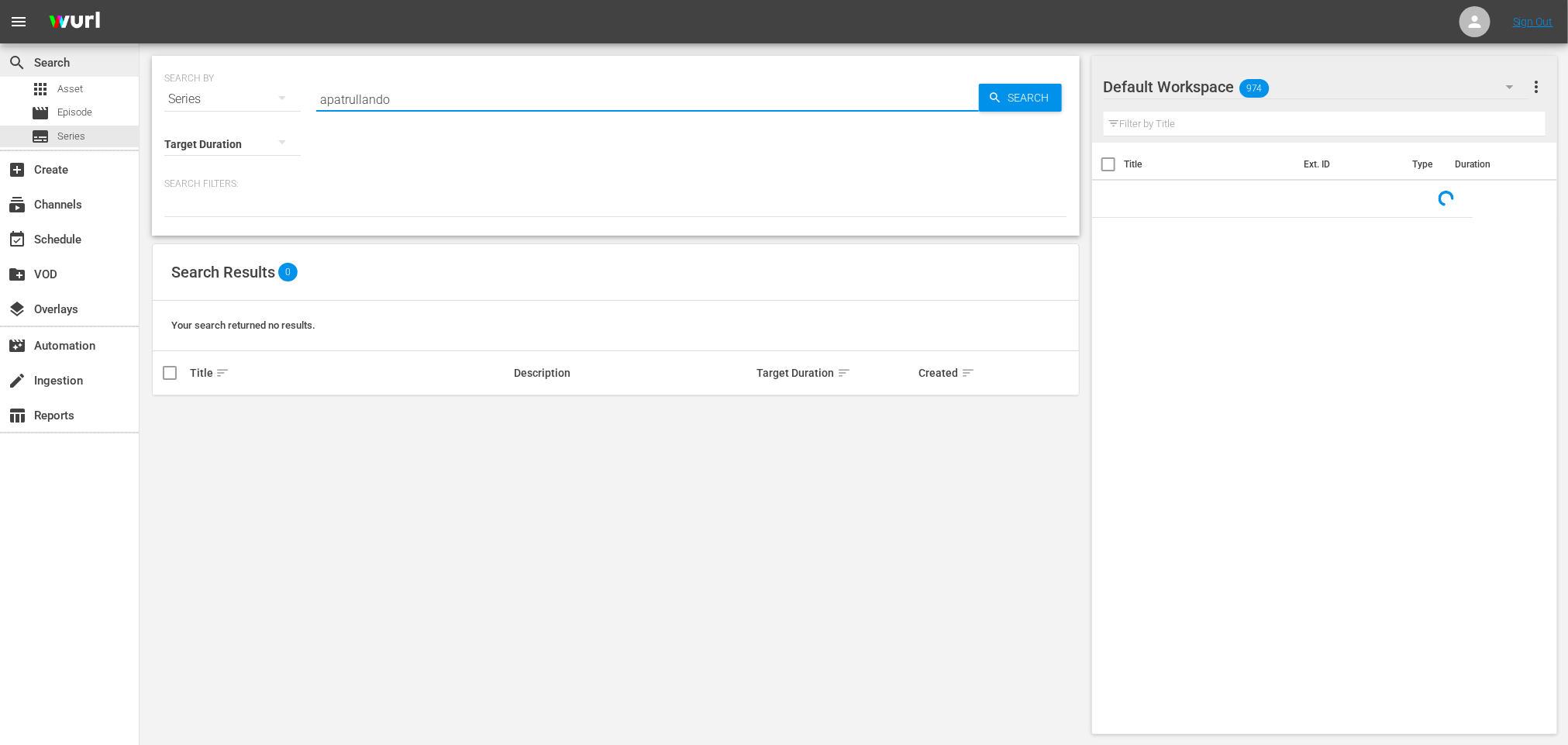
drag, startPoint x: 484, startPoint y: 98, endPoint x: 0, endPoint y: 51, distance: 486.3
click at [140, 0] on div "search Search apps Asset movie Episode subtitles Series add_box Create subscrip…" at bounding box center [853, 0] width 1428 height 0
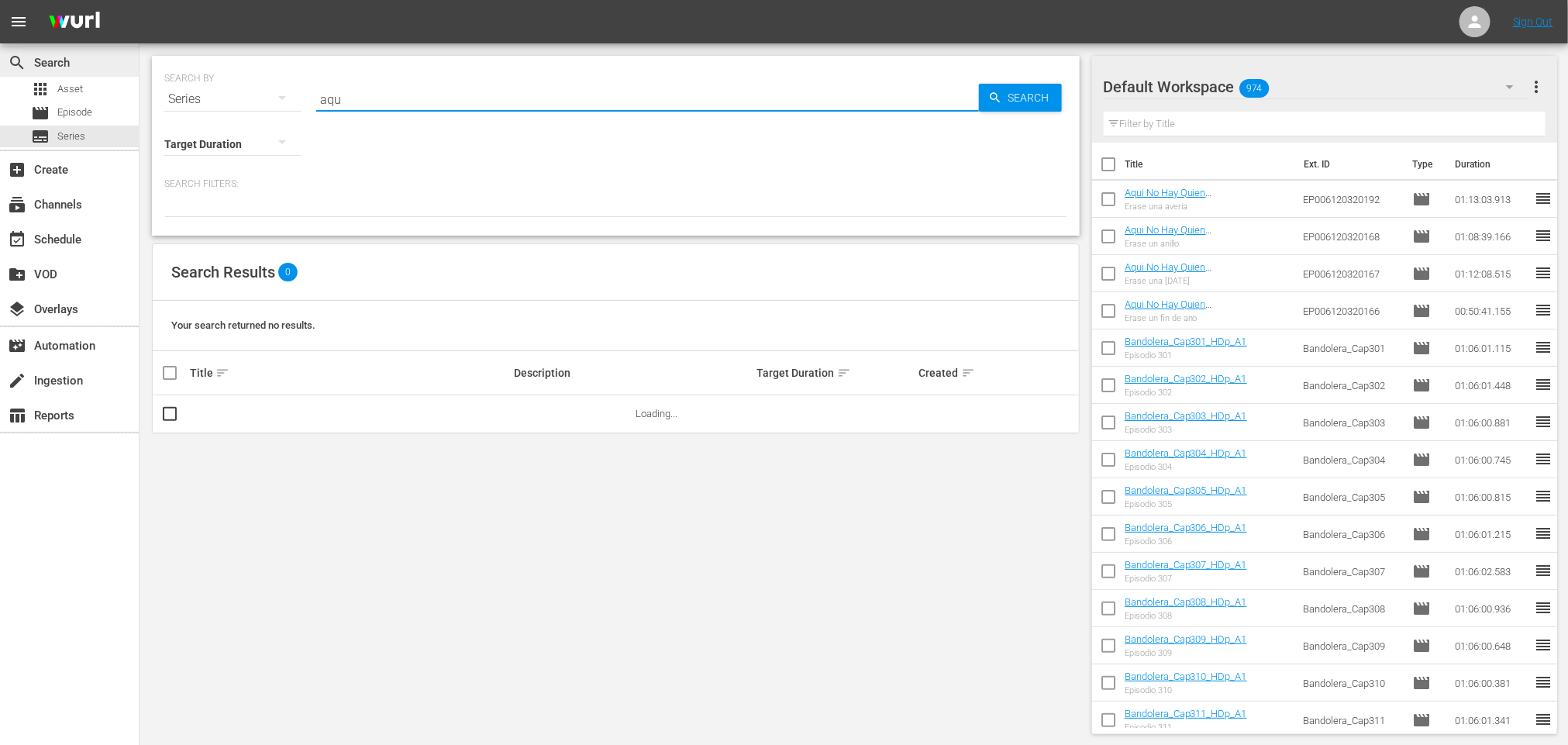
type input "aqu"
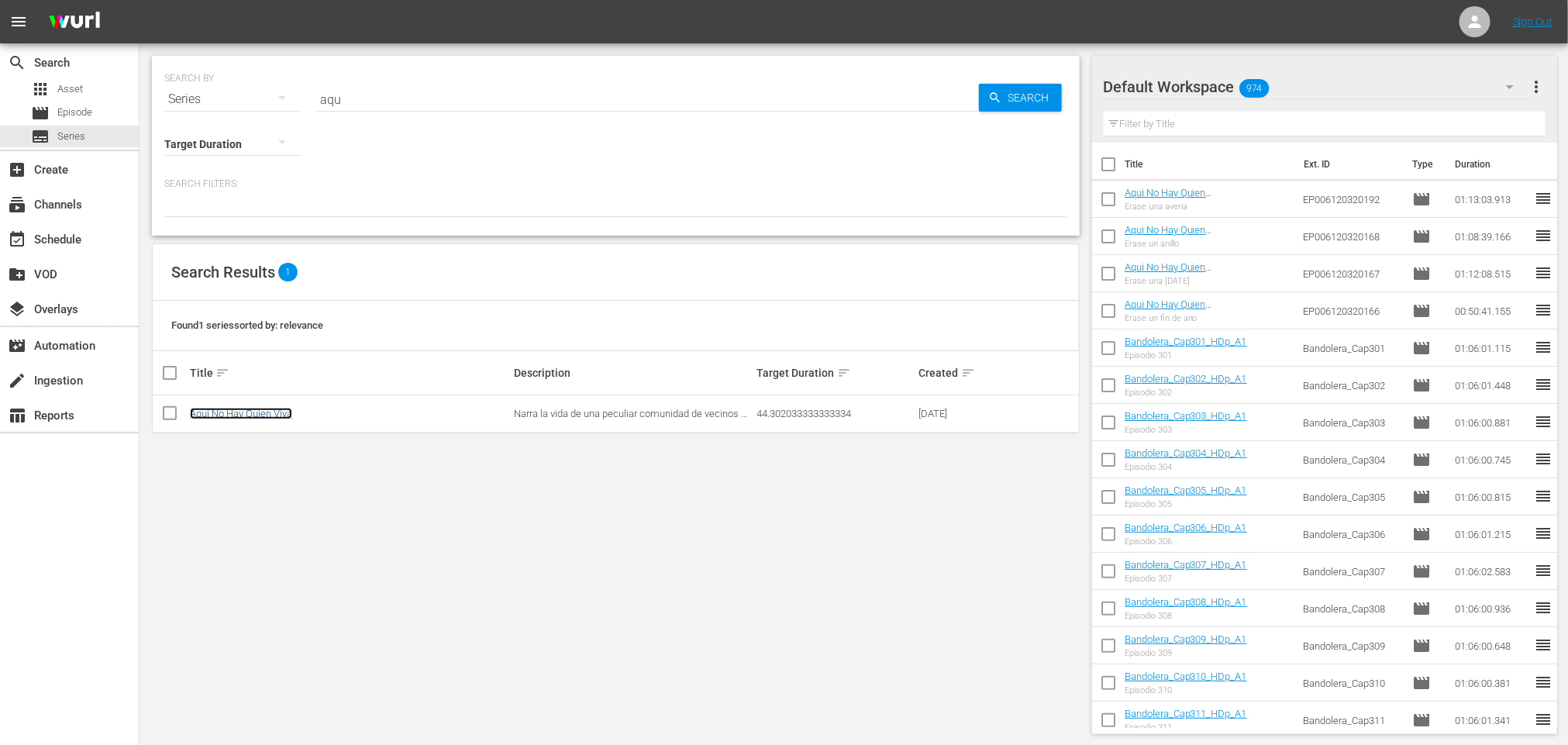
click at [278, 417] on link "Aqui No Hay Quien Viva" at bounding box center [242, 413] width 103 height 12
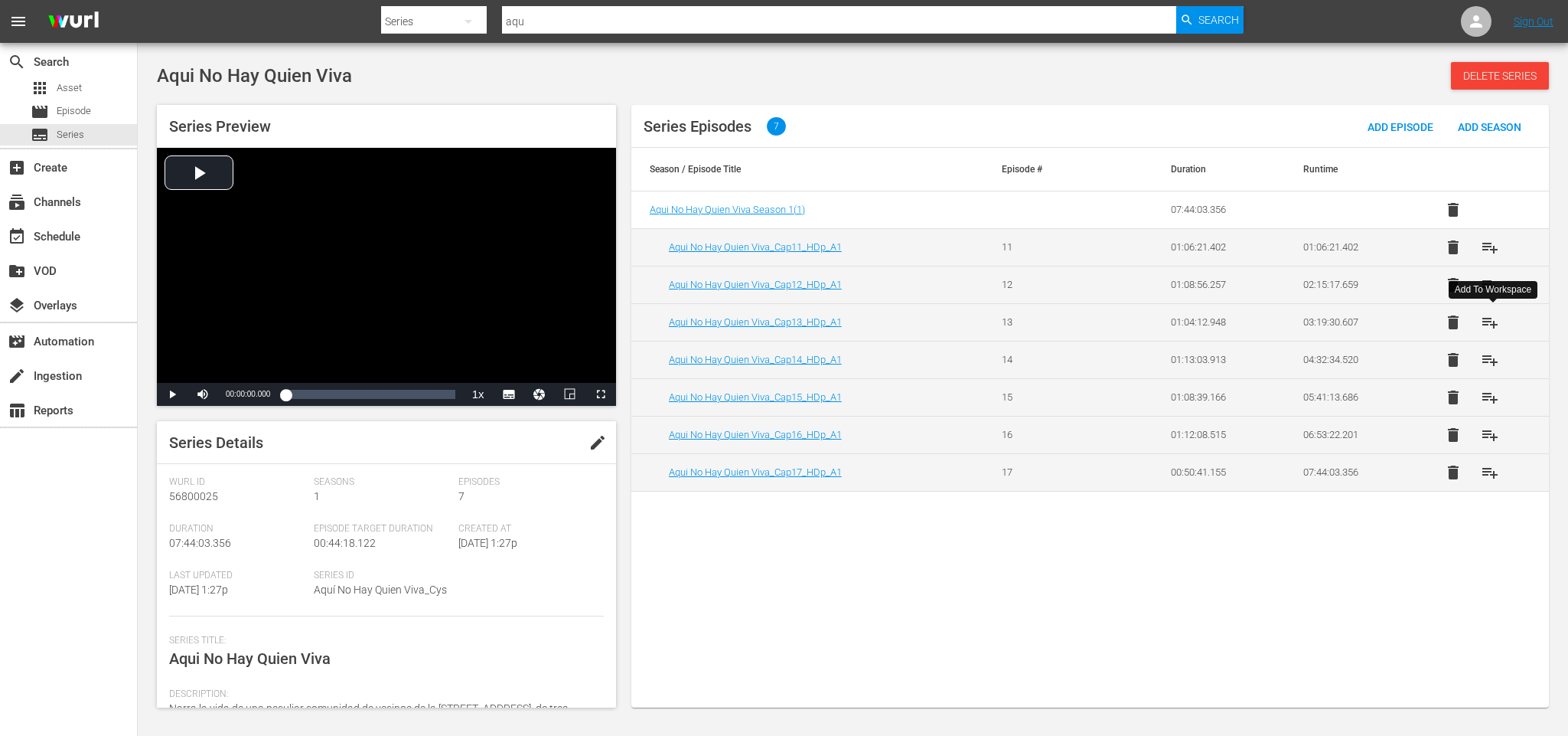
click at [1499, 313] on span "playlist_add" at bounding box center [1490, 322] width 19 height 19
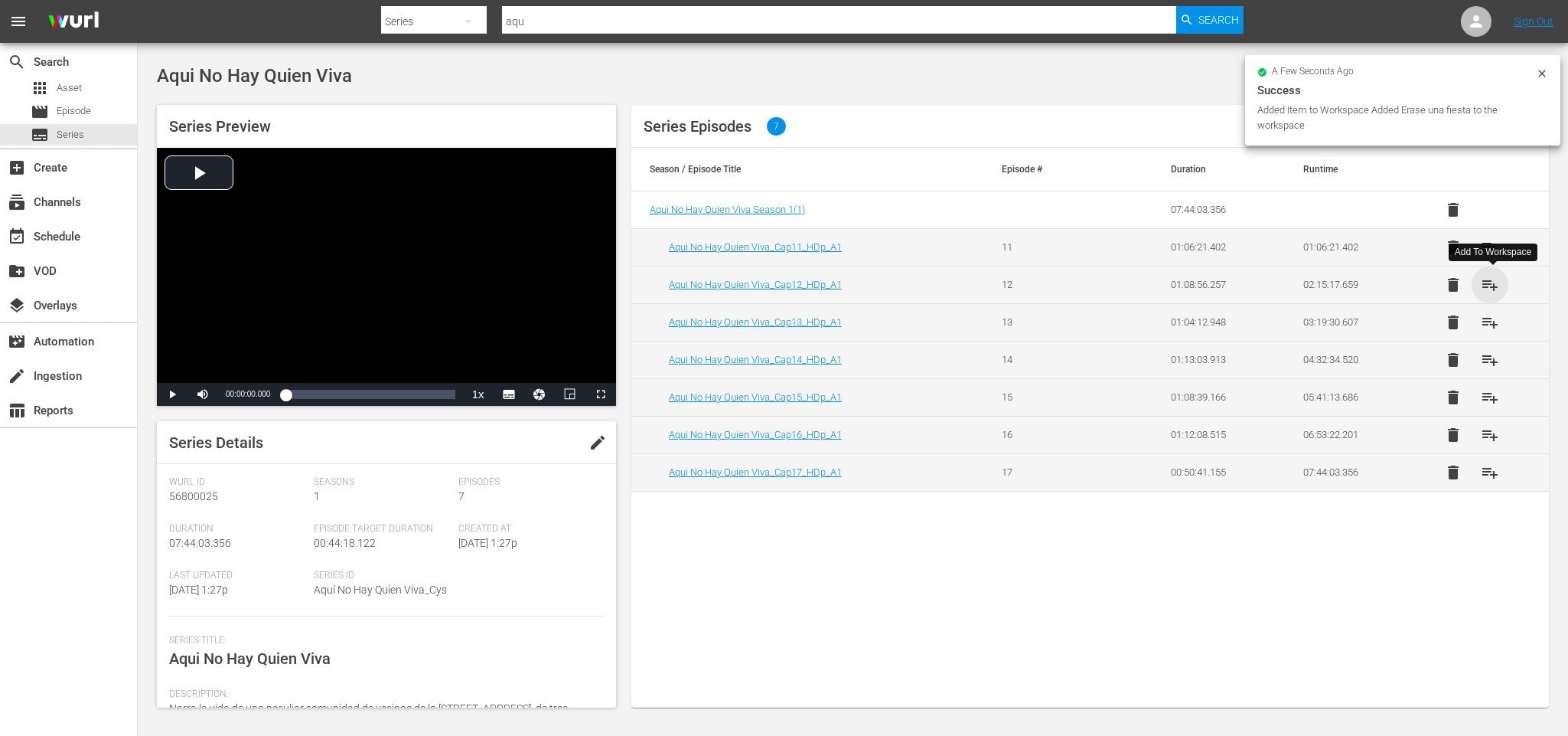
click at [1492, 287] on span "playlist_add" at bounding box center [1490, 285] width 19 height 19
click at [1488, 250] on span "playlist_add" at bounding box center [1490, 247] width 19 height 19
click at [74, 88] on span "Asset" at bounding box center [69, 87] width 25 height 15
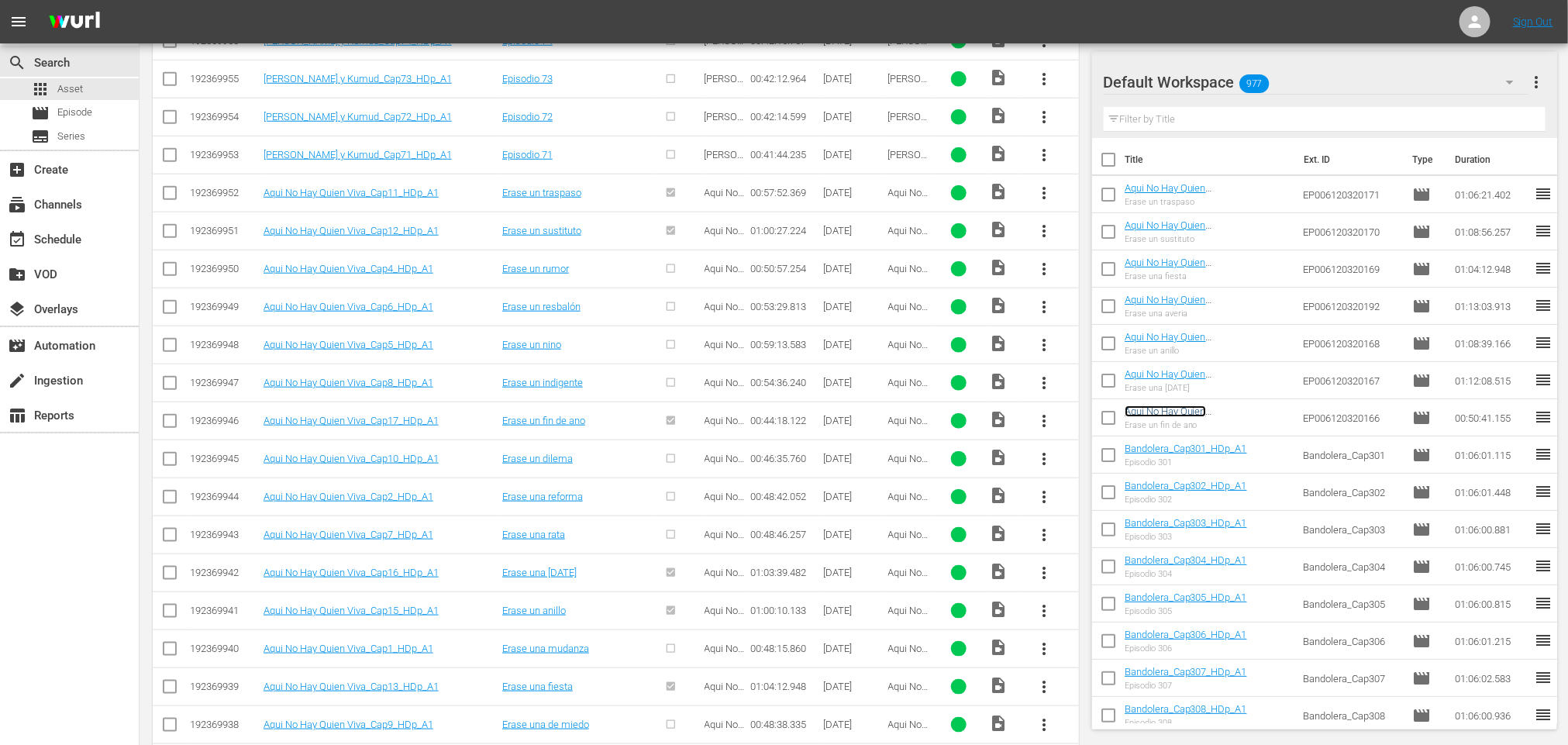
scroll to position [798, 0]
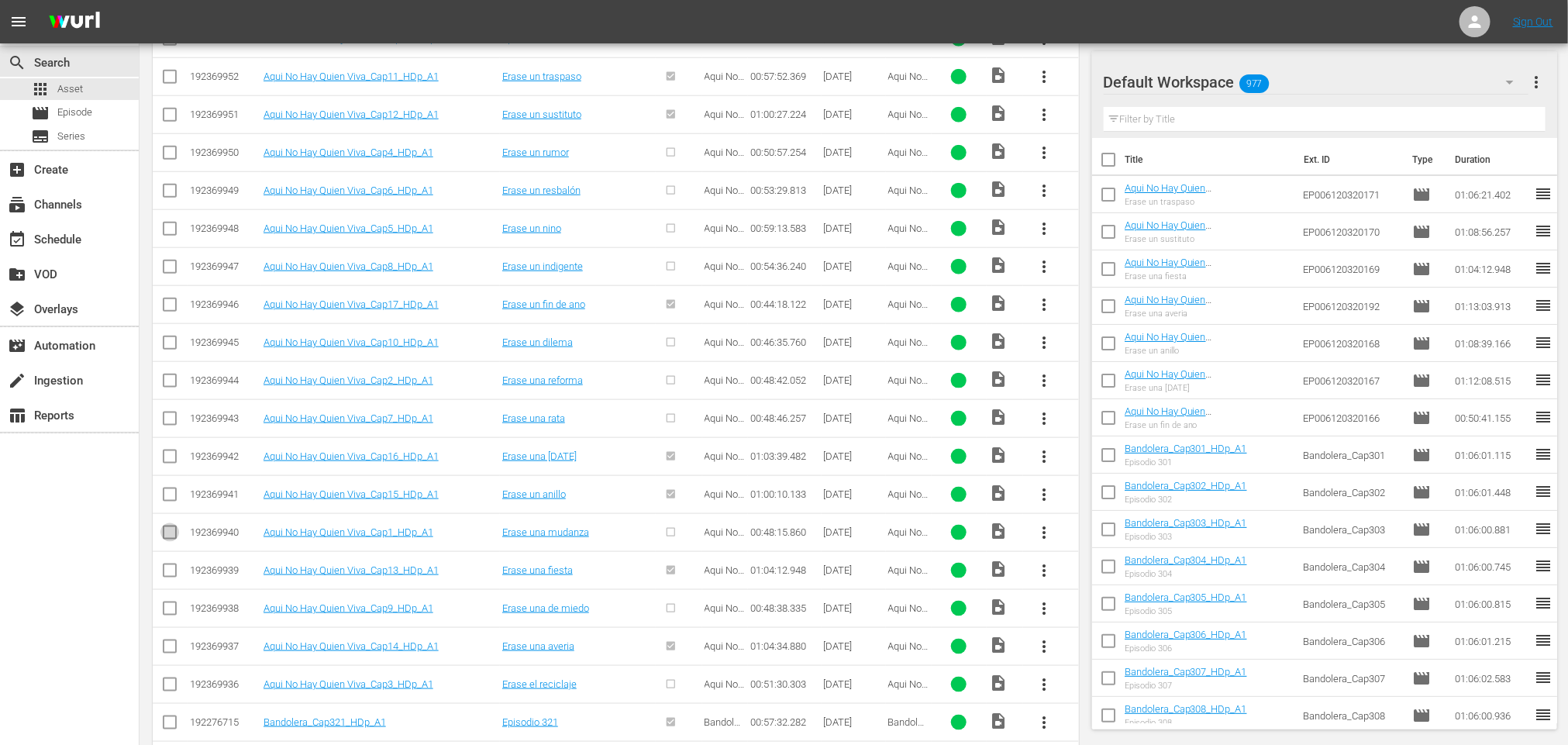
click at [175, 544] on input "checkbox" at bounding box center [169, 535] width 19 height 19
checkbox input "true"
click at [172, 385] on input "checkbox" at bounding box center [169, 383] width 19 height 19
checkbox input "true"
click at [164, 691] on input "checkbox" at bounding box center [169, 687] width 19 height 19
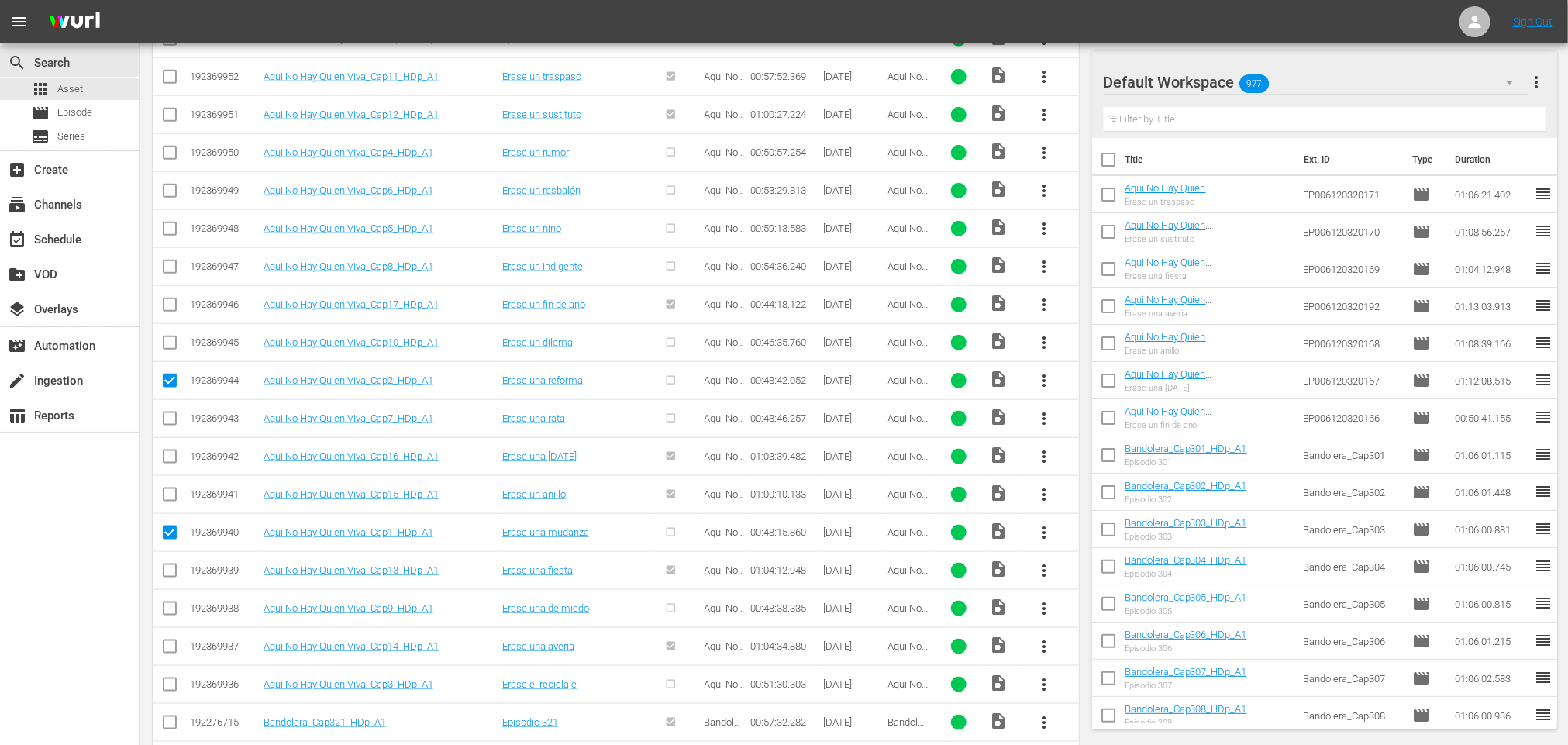
checkbox input "true"
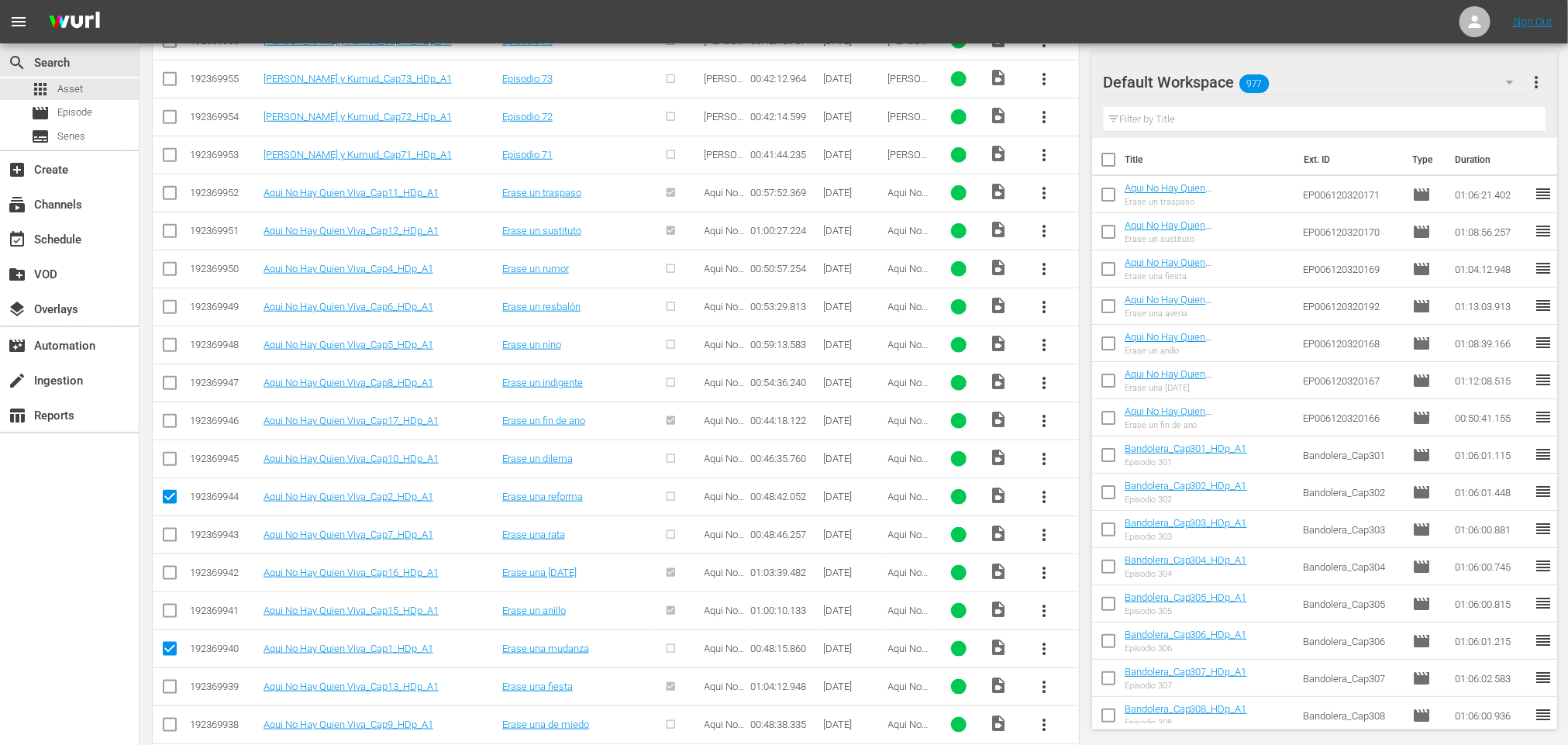
click at [165, 270] on input "checkbox" at bounding box center [169, 272] width 19 height 19
checkbox input "true"
click at [166, 344] on input "checkbox" at bounding box center [169, 348] width 19 height 19
checkbox input "true"
click at [168, 314] on input "checkbox" at bounding box center [169, 310] width 19 height 19
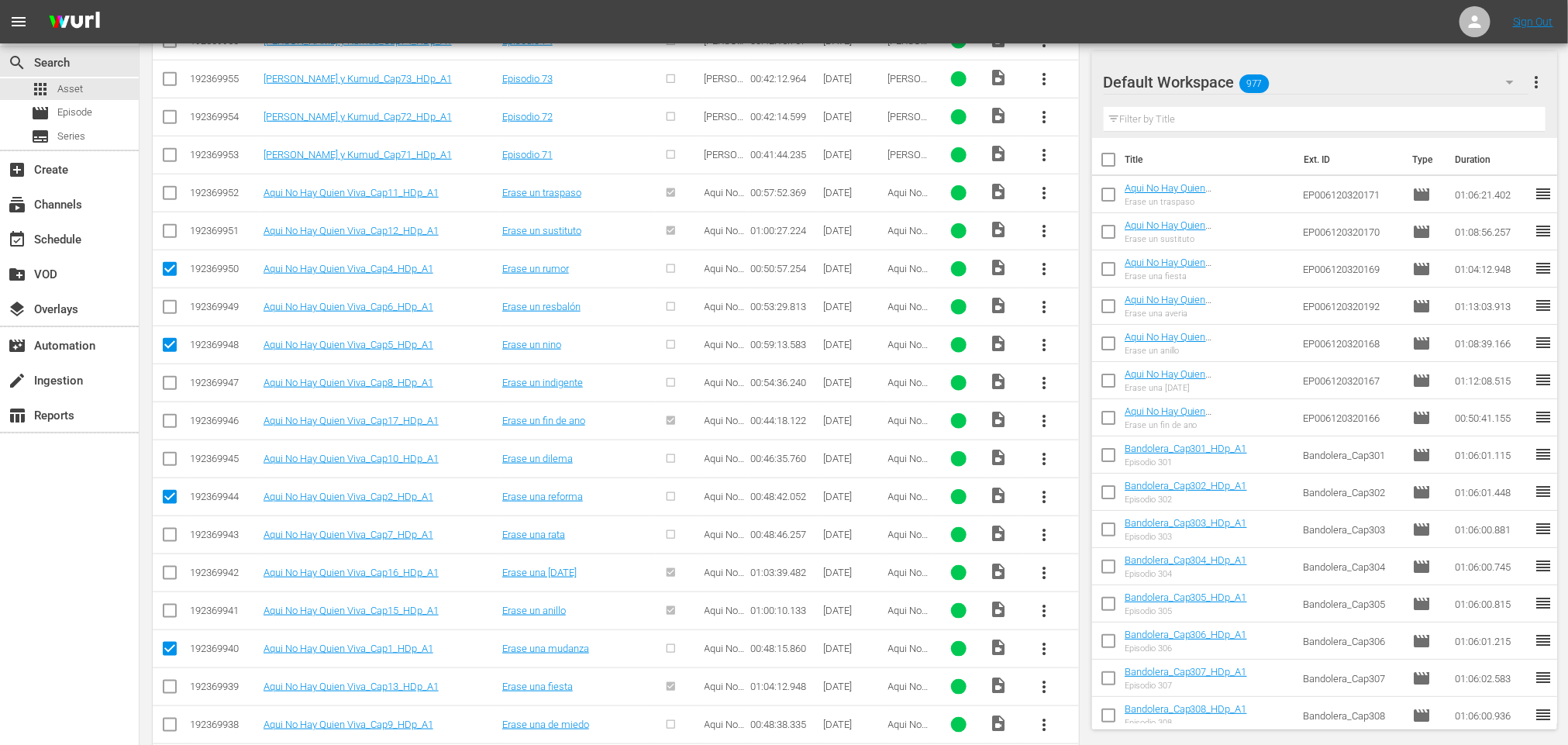
checkbox input "true"
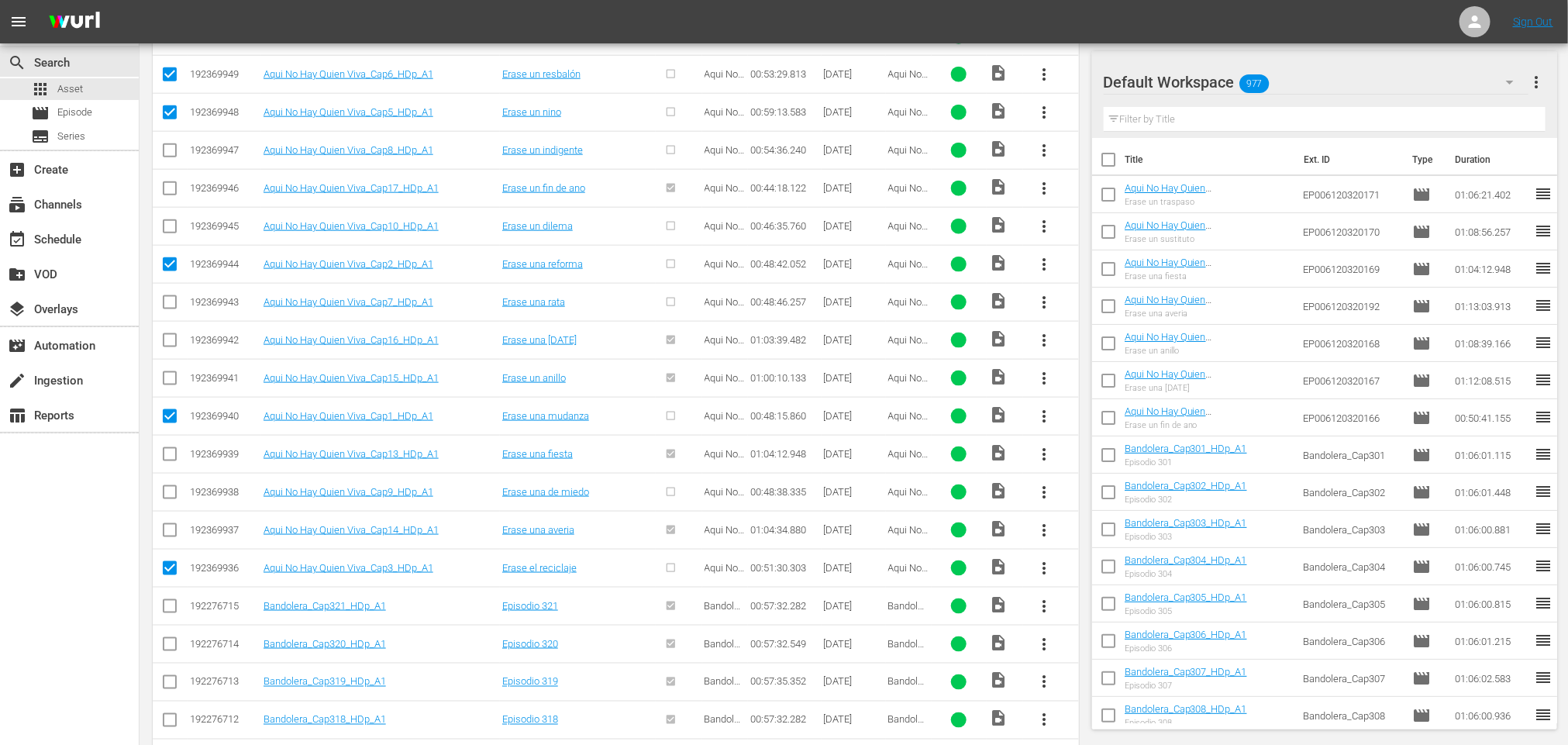
scroll to position [798, 0]
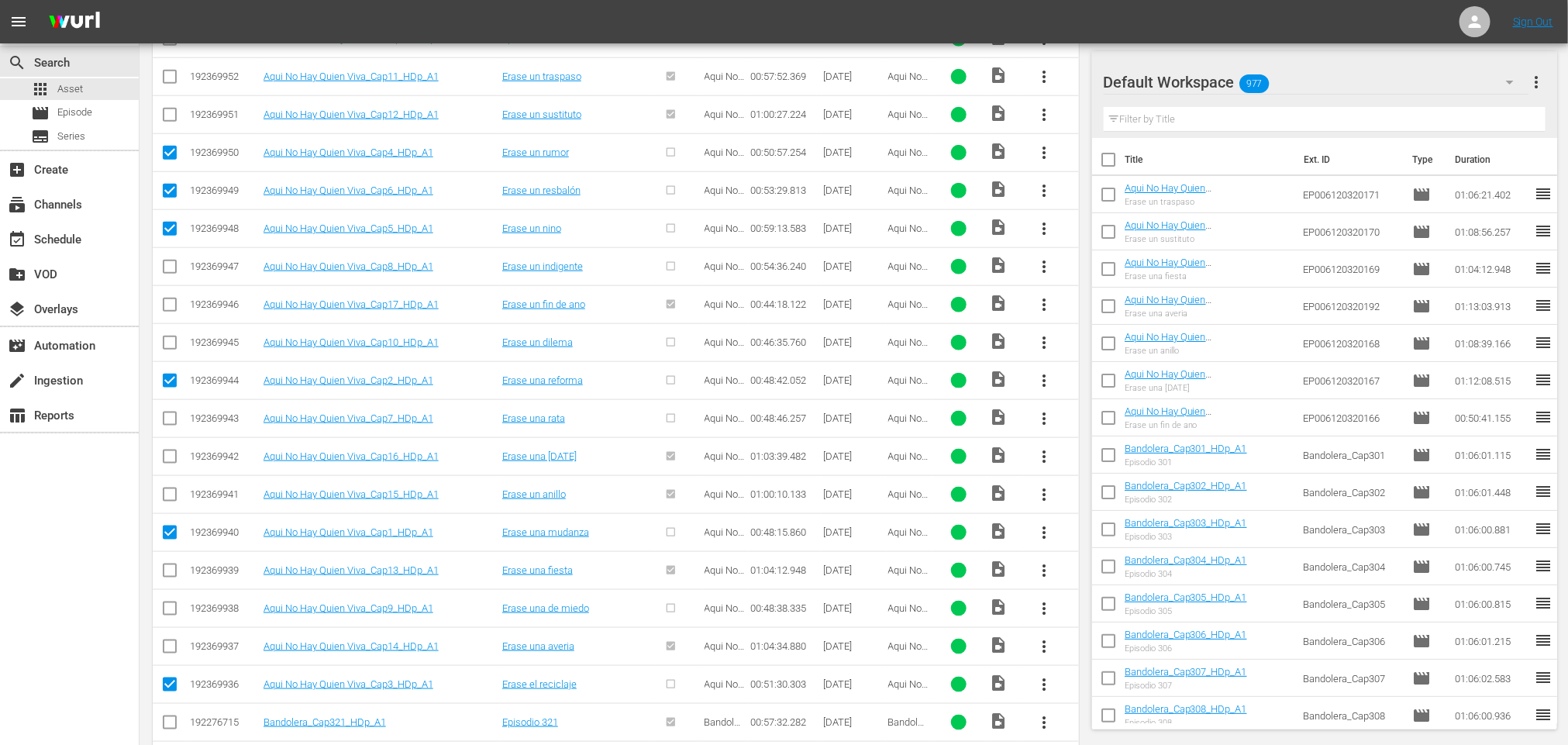
click at [169, 423] on input "checkbox" at bounding box center [169, 422] width 19 height 19
checkbox input "true"
click at [170, 272] on input "checkbox" at bounding box center [169, 269] width 19 height 19
checkbox input "true"
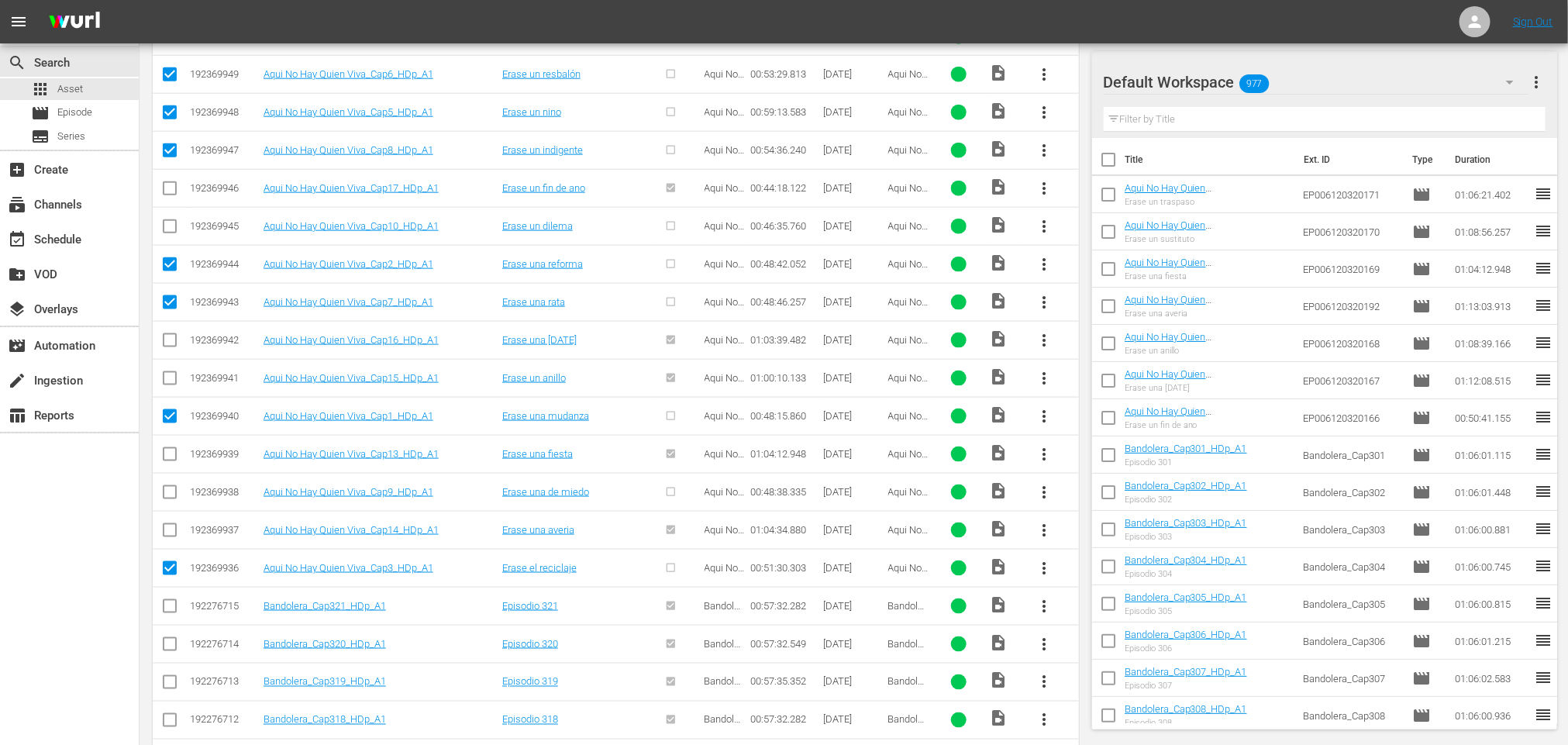
click at [165, 501] on input "checkbox" at bounding box center [169, 495] width 19 height 19
checkbox input "true"
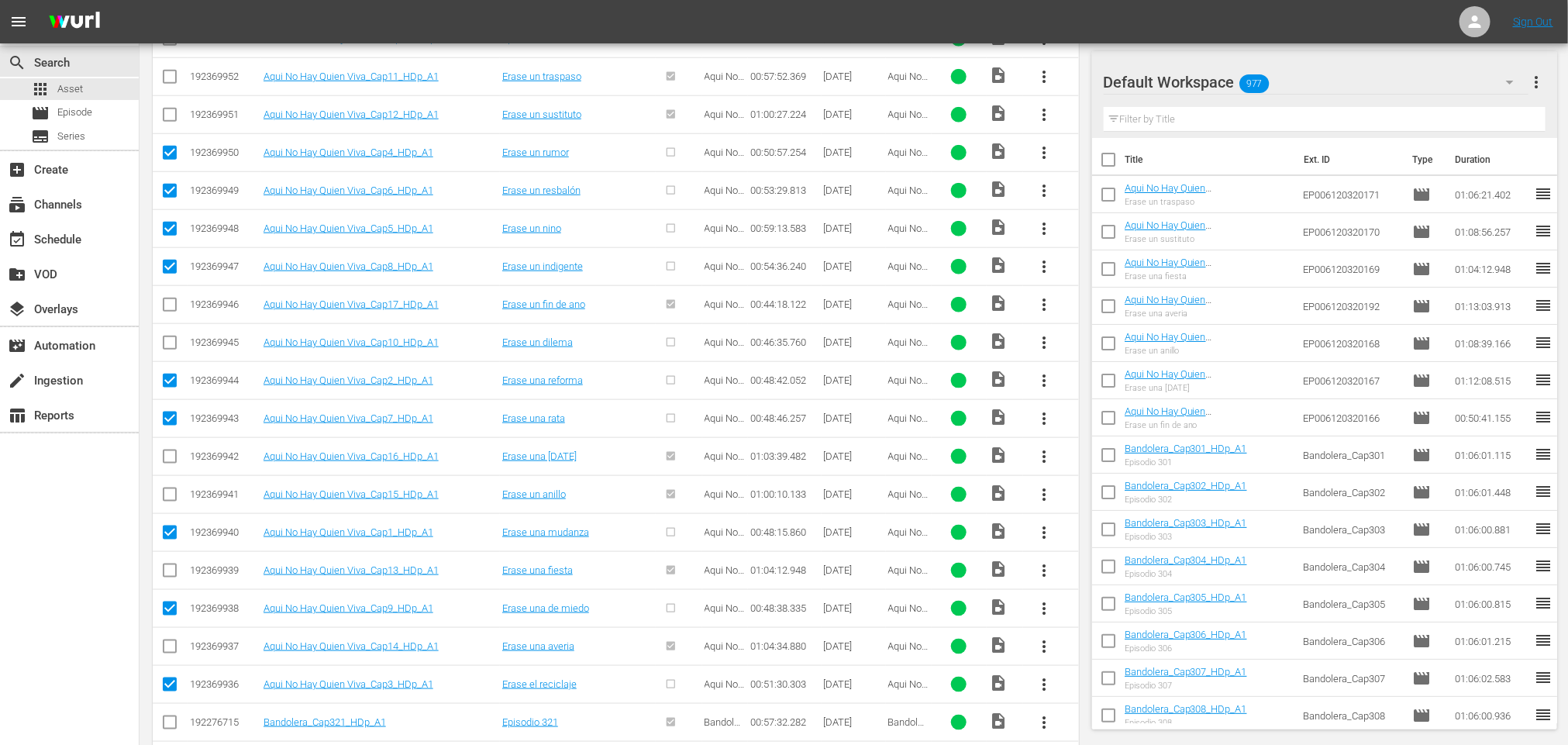
scroll to position [682, 0]
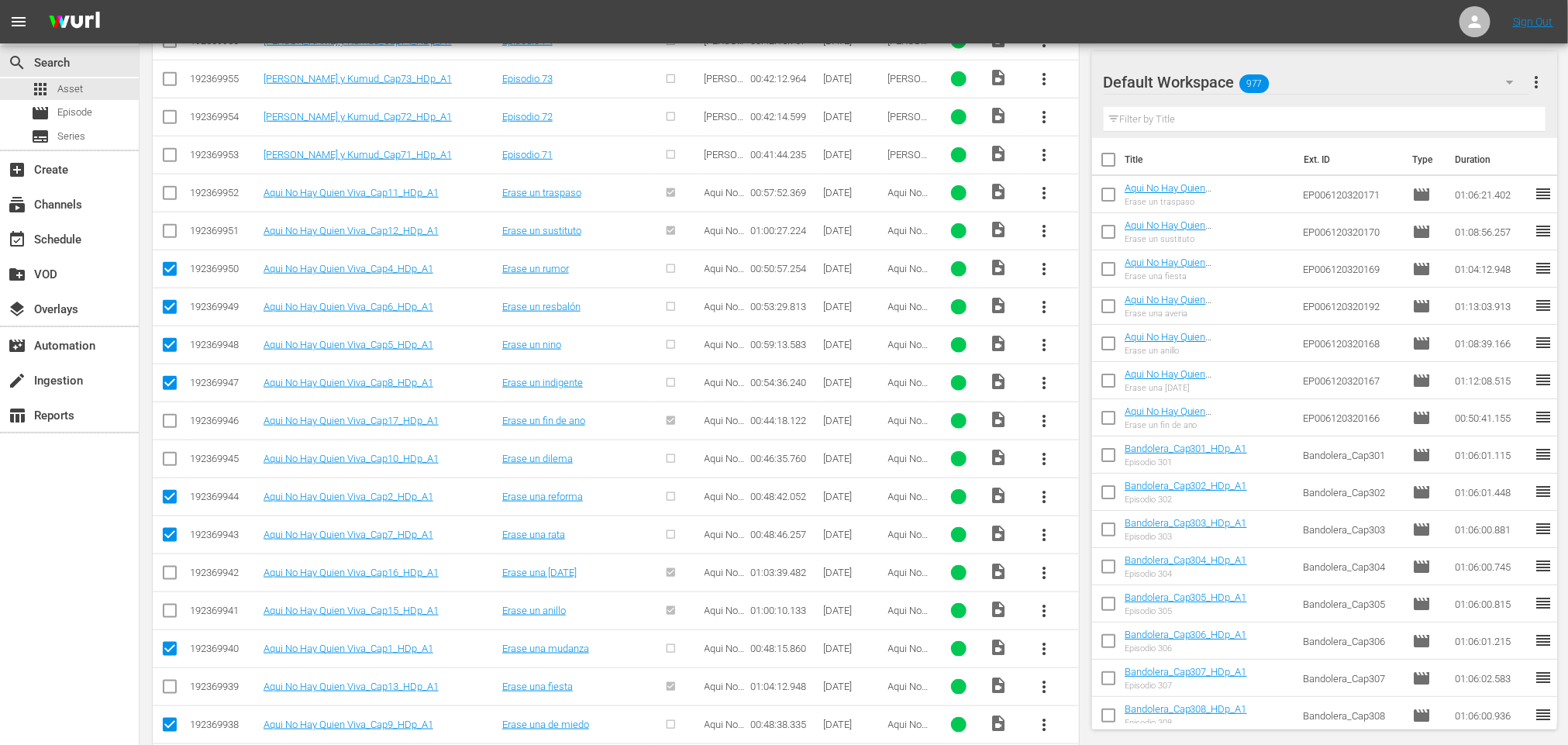
click at [172, 463] on input "checkbox" at bounding box center [169, 461] width 19 height 19
checkbox input "true"
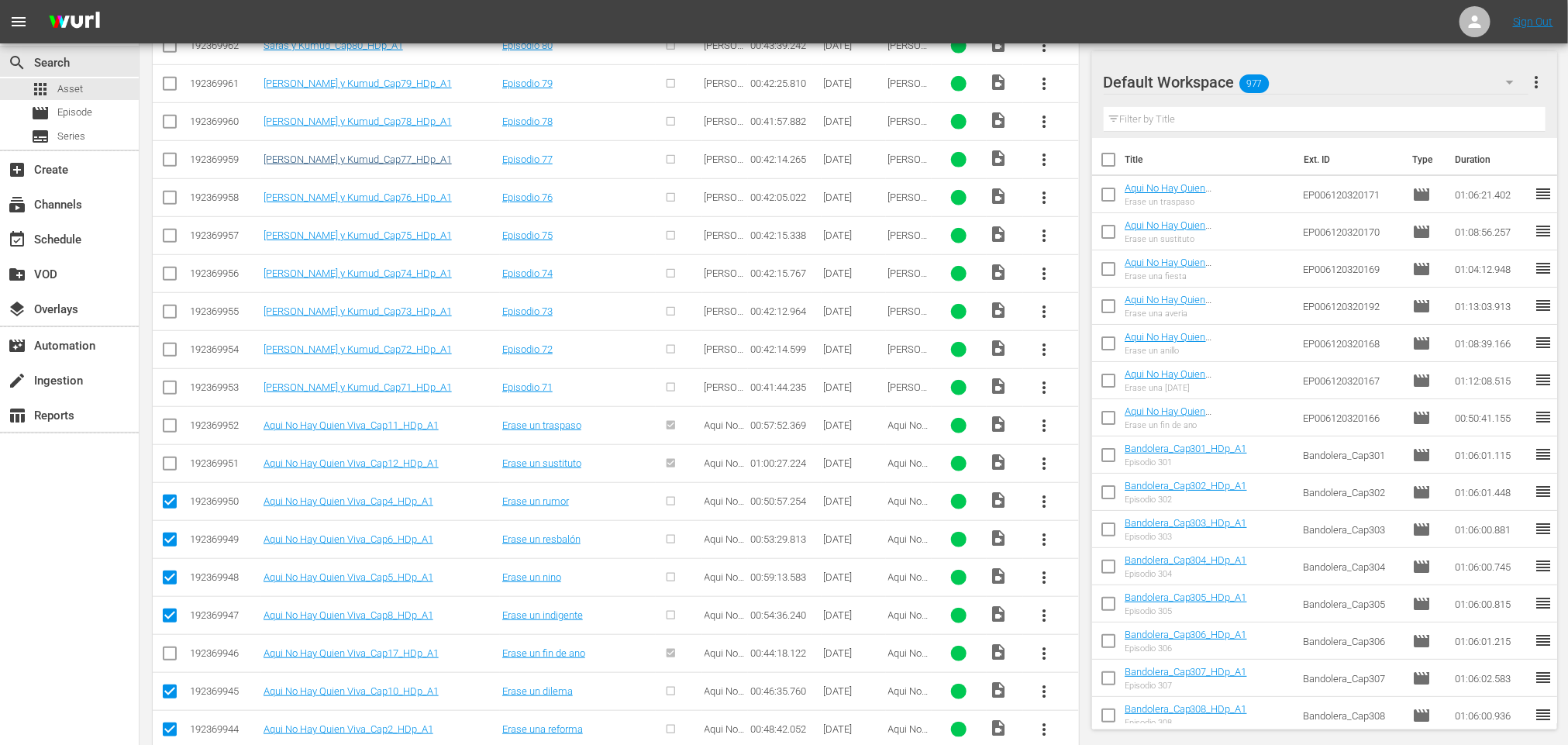
scroll to position [101, 0]
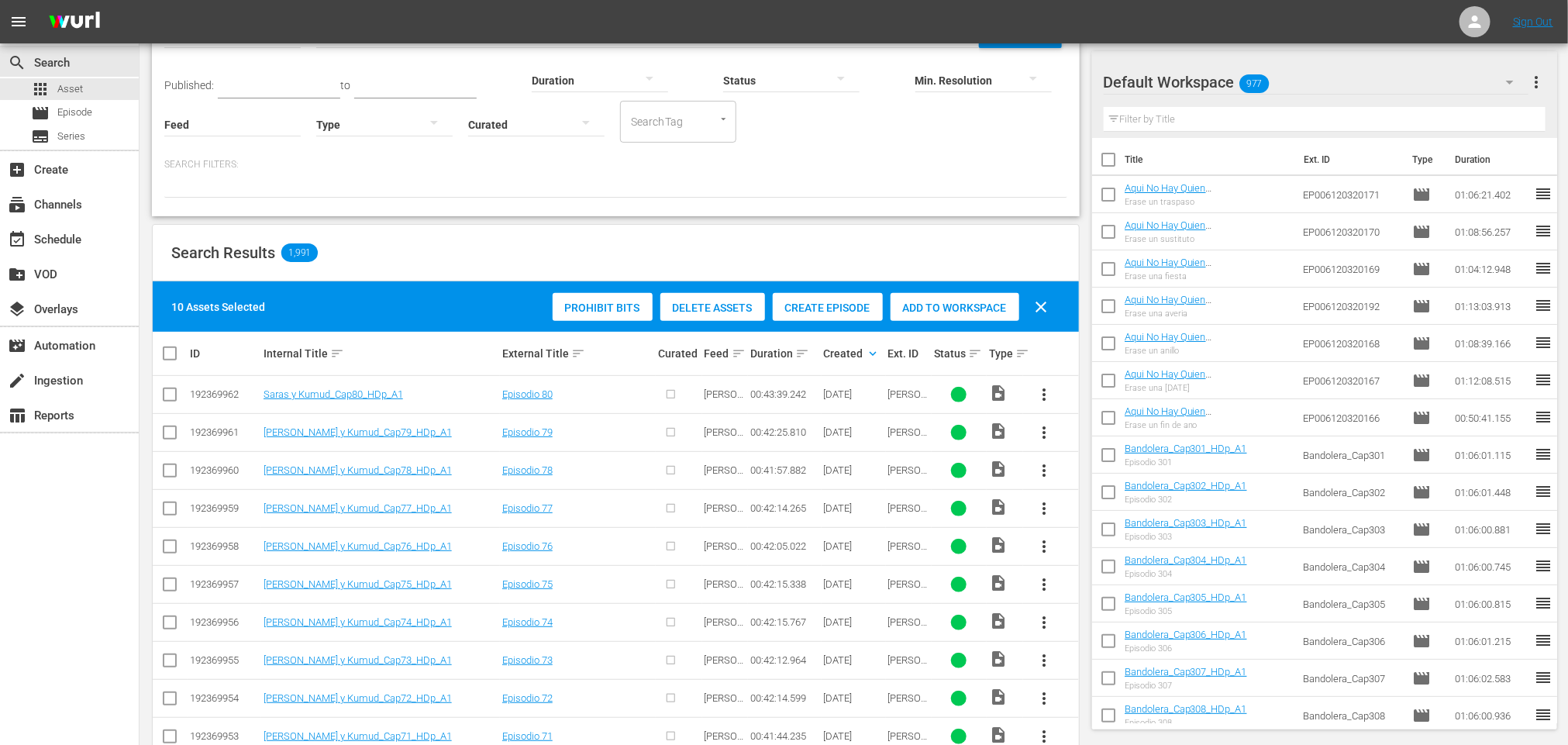
click at [817, 304] on span "Create Episode" at bounding box center [828, 308] width 110 height 13
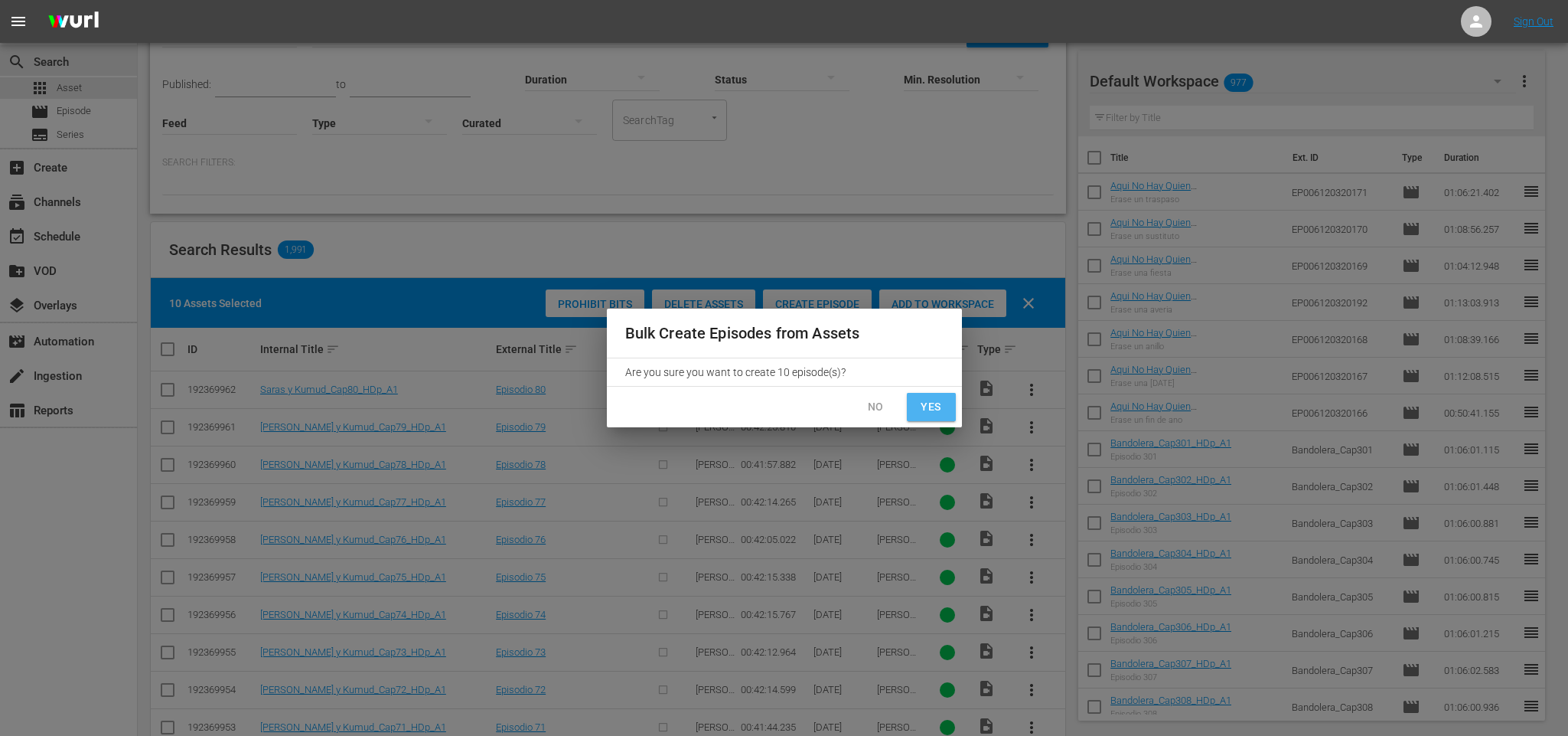
click at [934, 400] on span "Yes" at bounding box center [931, 407] width 25 height 20
checkbox input "false"
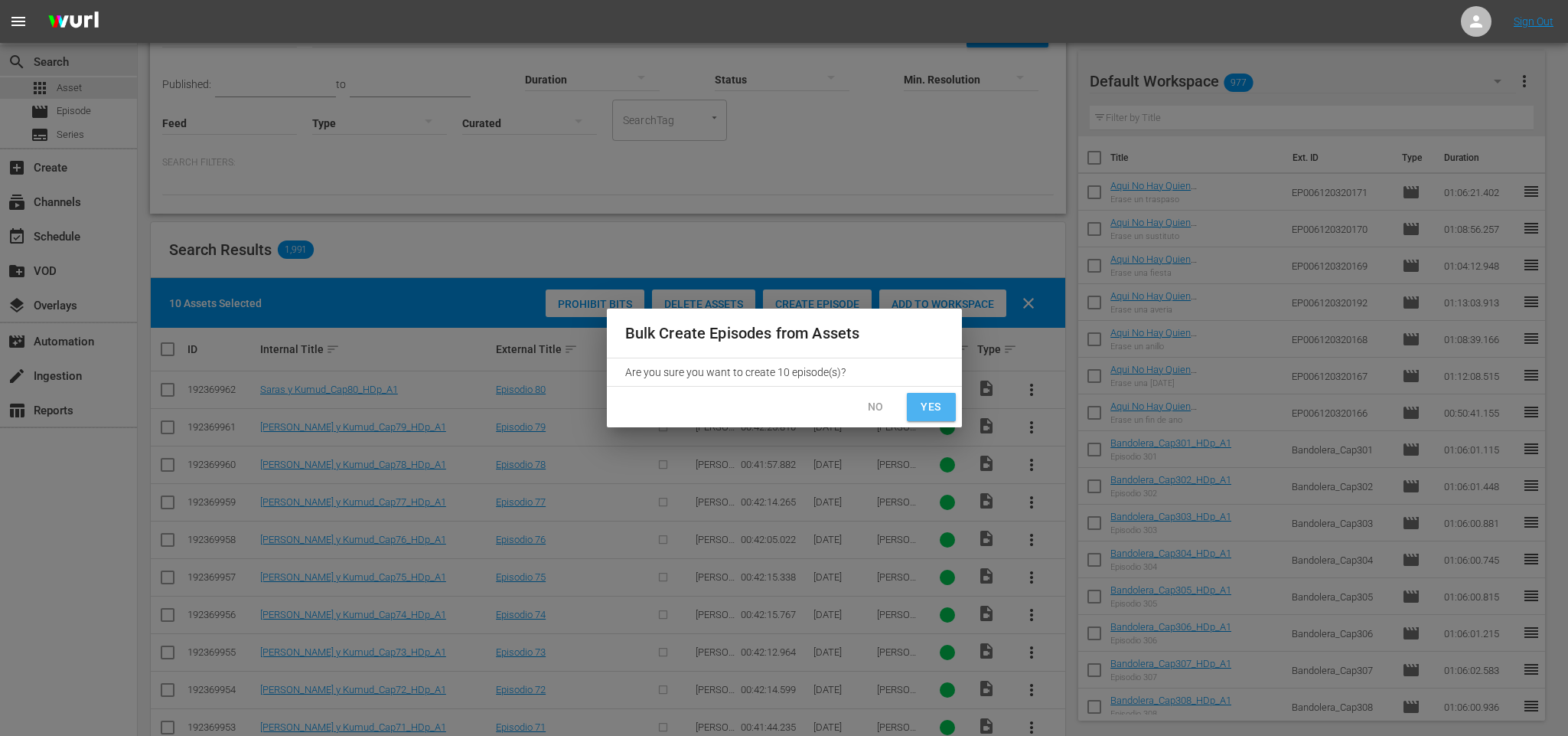
checkbox input "false"
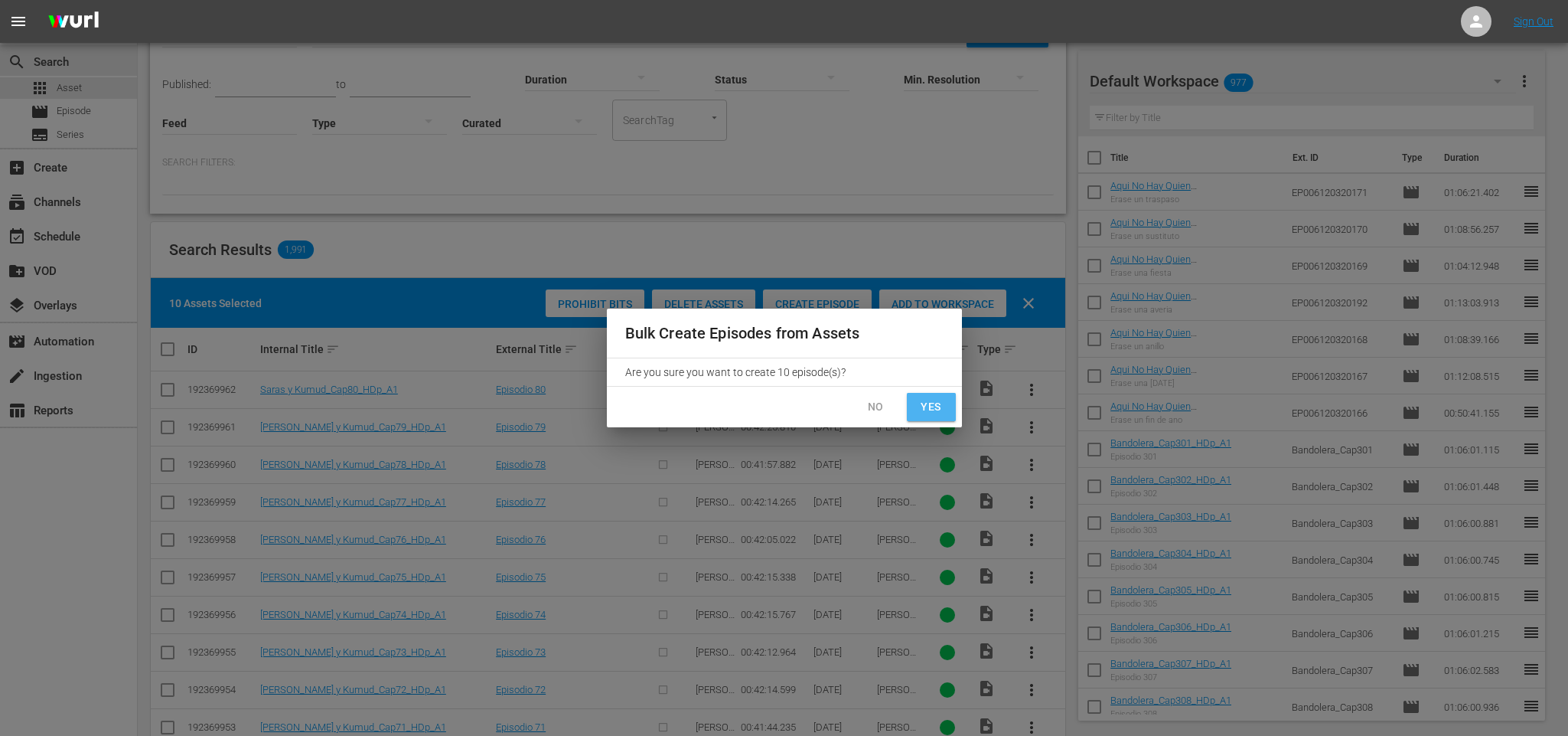
checkbox input "false"
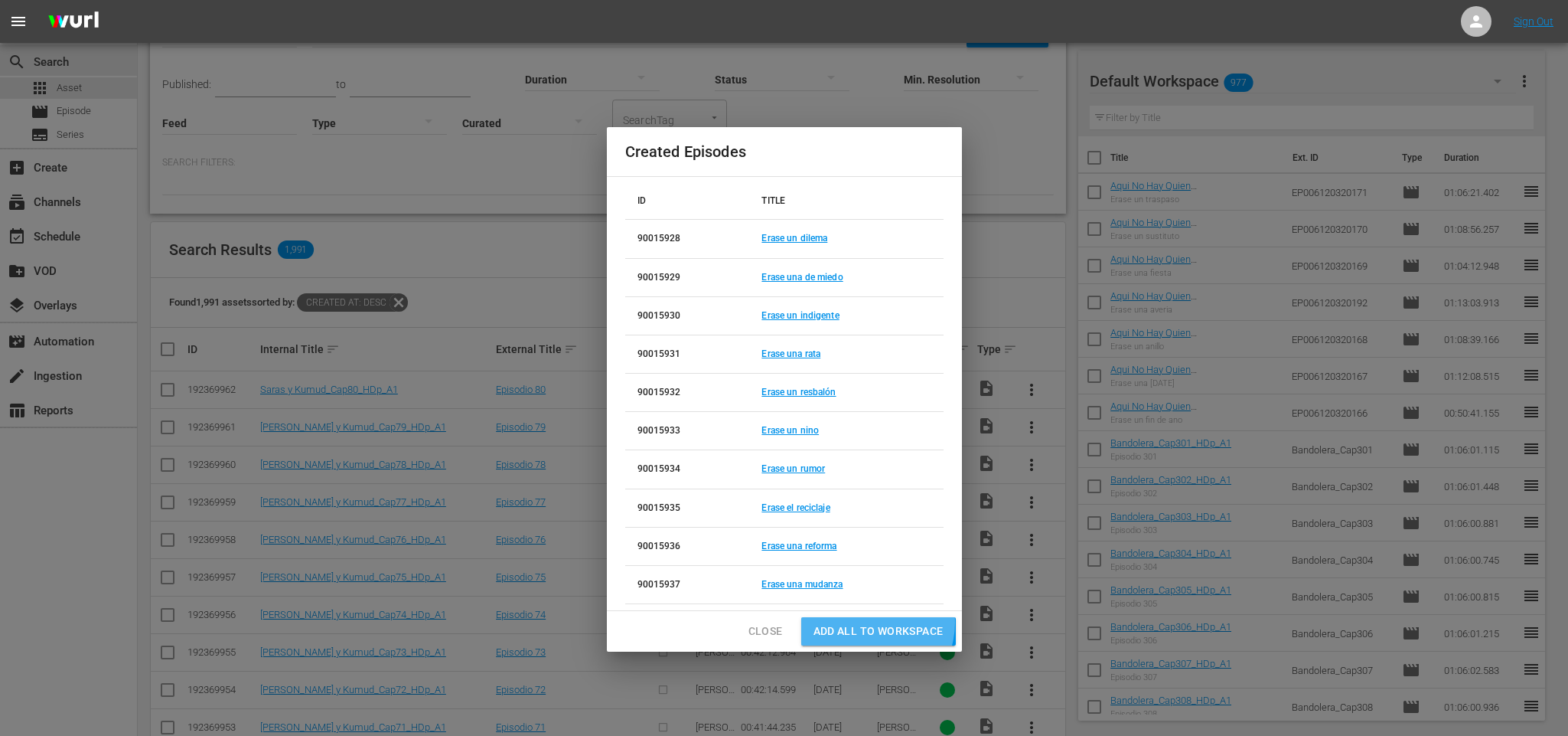
click at [872, 625] on span "Add all to Workspace" at bounding box center [878, 632] width 130 height 20
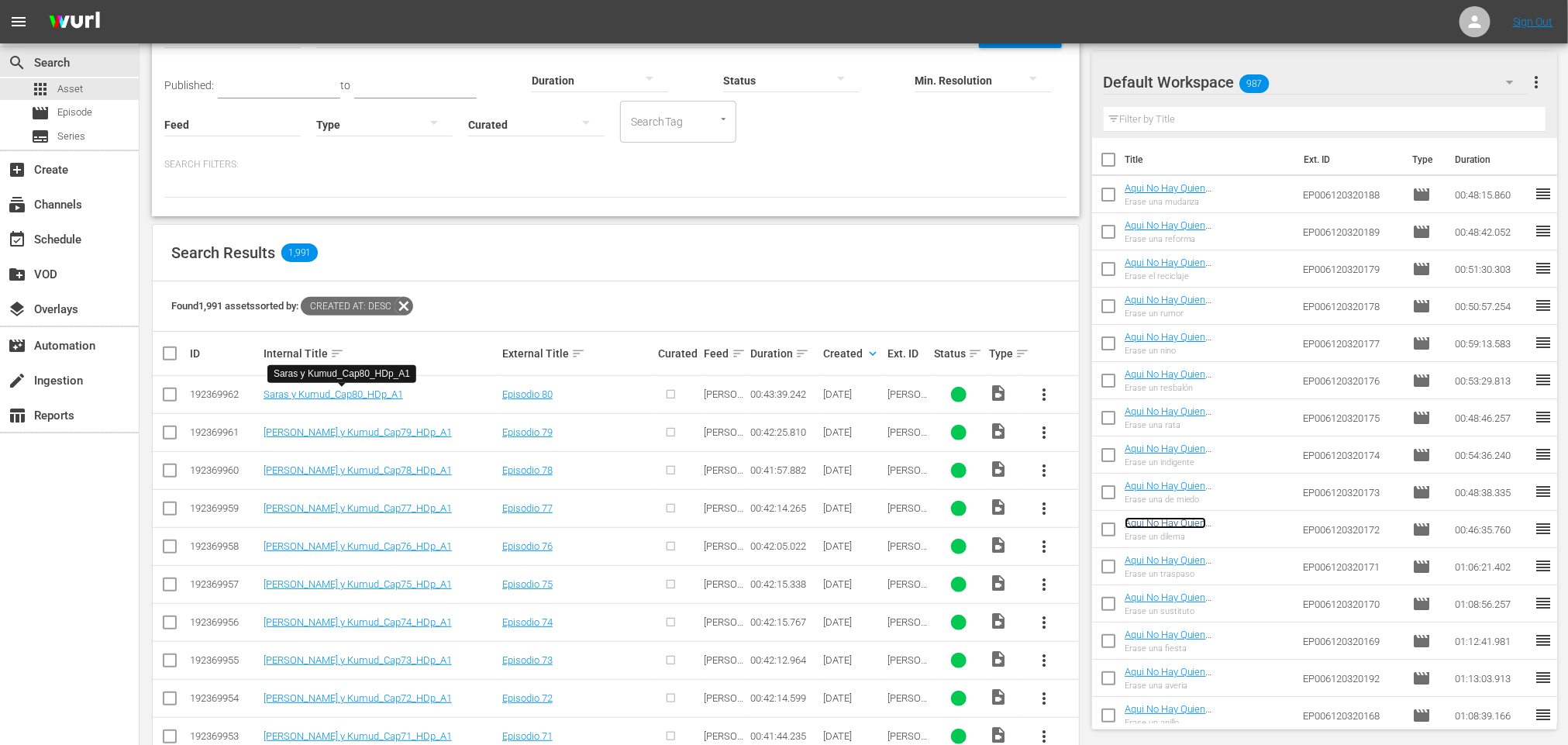
scroll to position [217, 0]
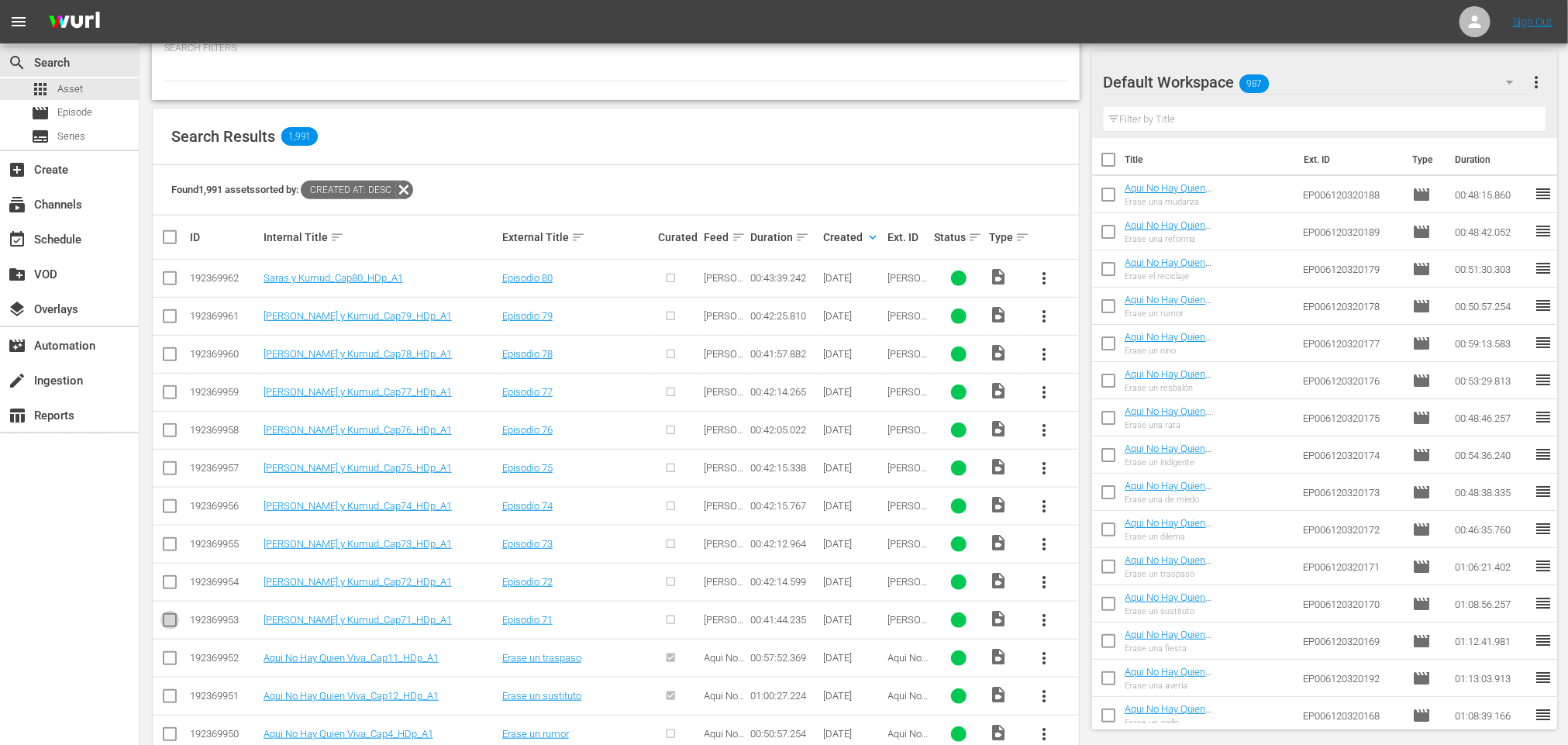
click at [175, 622] on input "checkbox" at bounding box center [169, 622] width 19 height 19
checkbox input "true"
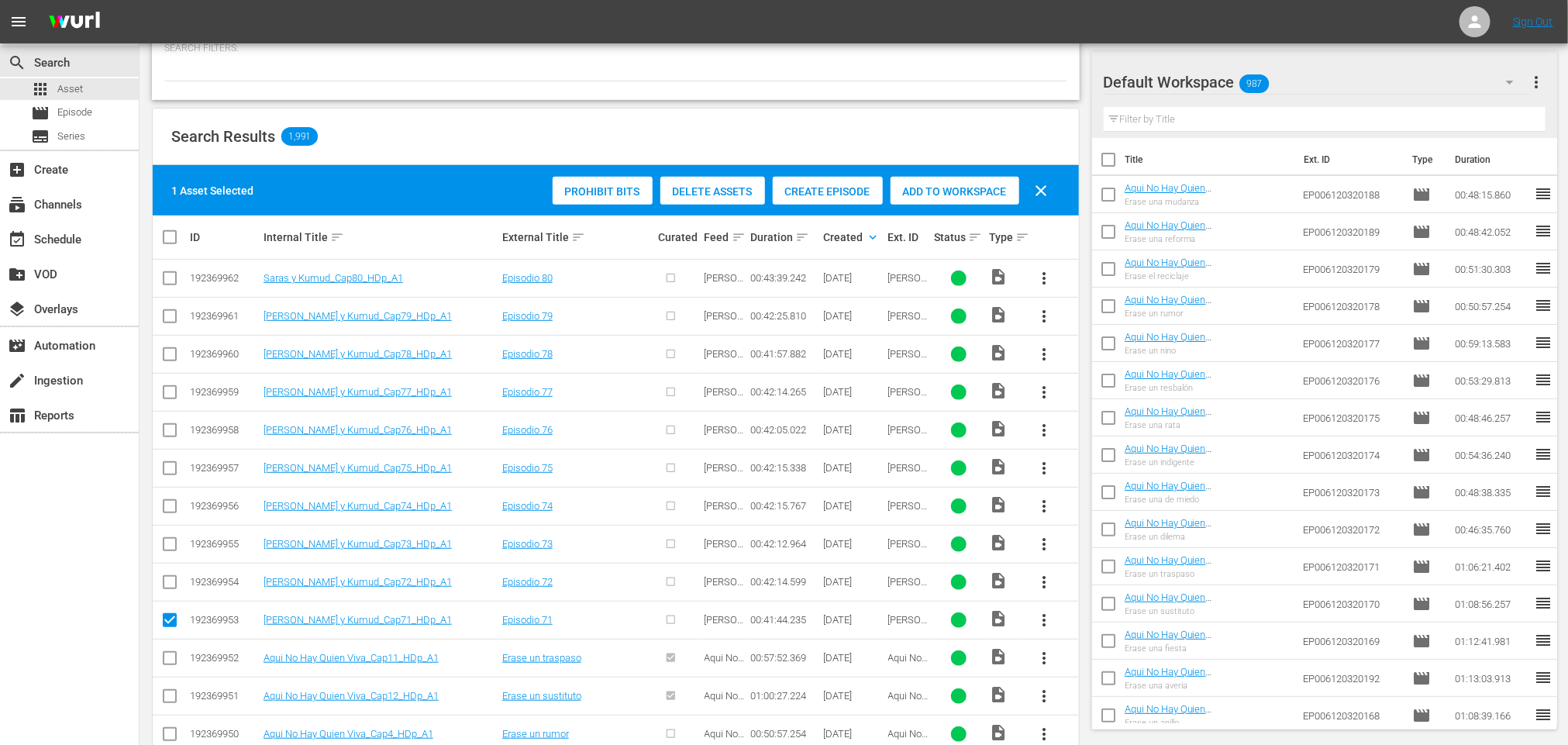
click at [168, 581] on input "checkbox" at bounding box center [169, 585] width 19 height 19
checkbox input "true"
click at [168, 547] on input "checkbox" at bounding box center [169, 547] width 19 height 19
checkbox input "true"
click at [173, 504] on input "checkbox" at bounding box center [169, 509] width 19 height 19
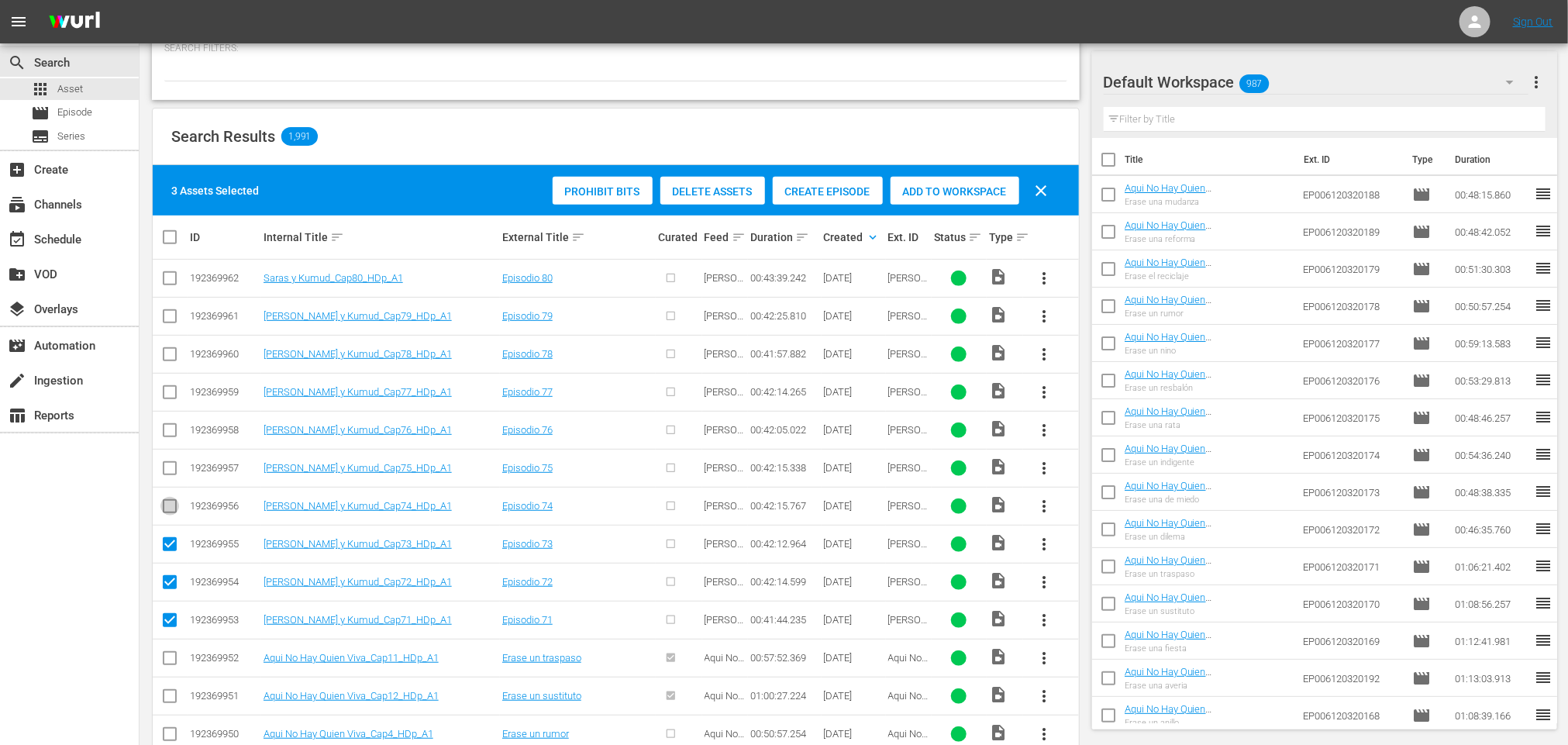
checkbox input "true"
click at [169, 469] on input "checkbox" at bounding box center [169, 471] width 19 height 19
checkbox input "true"
click at [170, 428] on input "checkbox" at bounding box center [169, 433] width 19 height 19
checkbox input "true"
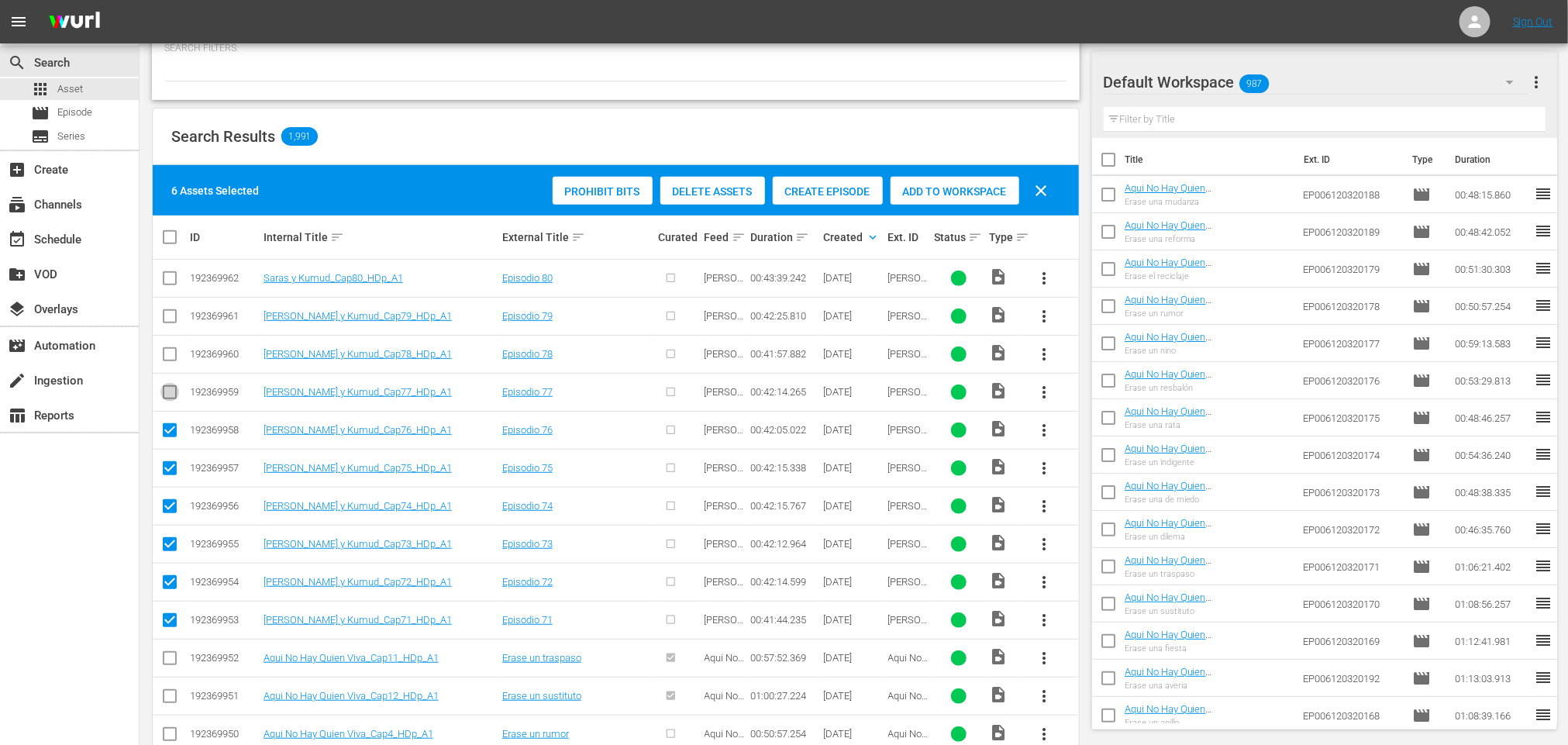
click at [170, 389] on input "checkbox" at bounding box center [169, 395] width 19 height 19
checkbox input "true"
click at [175, 354] on input "checkbox" at bounding box center [169, 357] width 19 height 19
checkbox input "true"
click at [175, 313] on input "checkbox" at bounding box center [169, 319] width 19 height 19
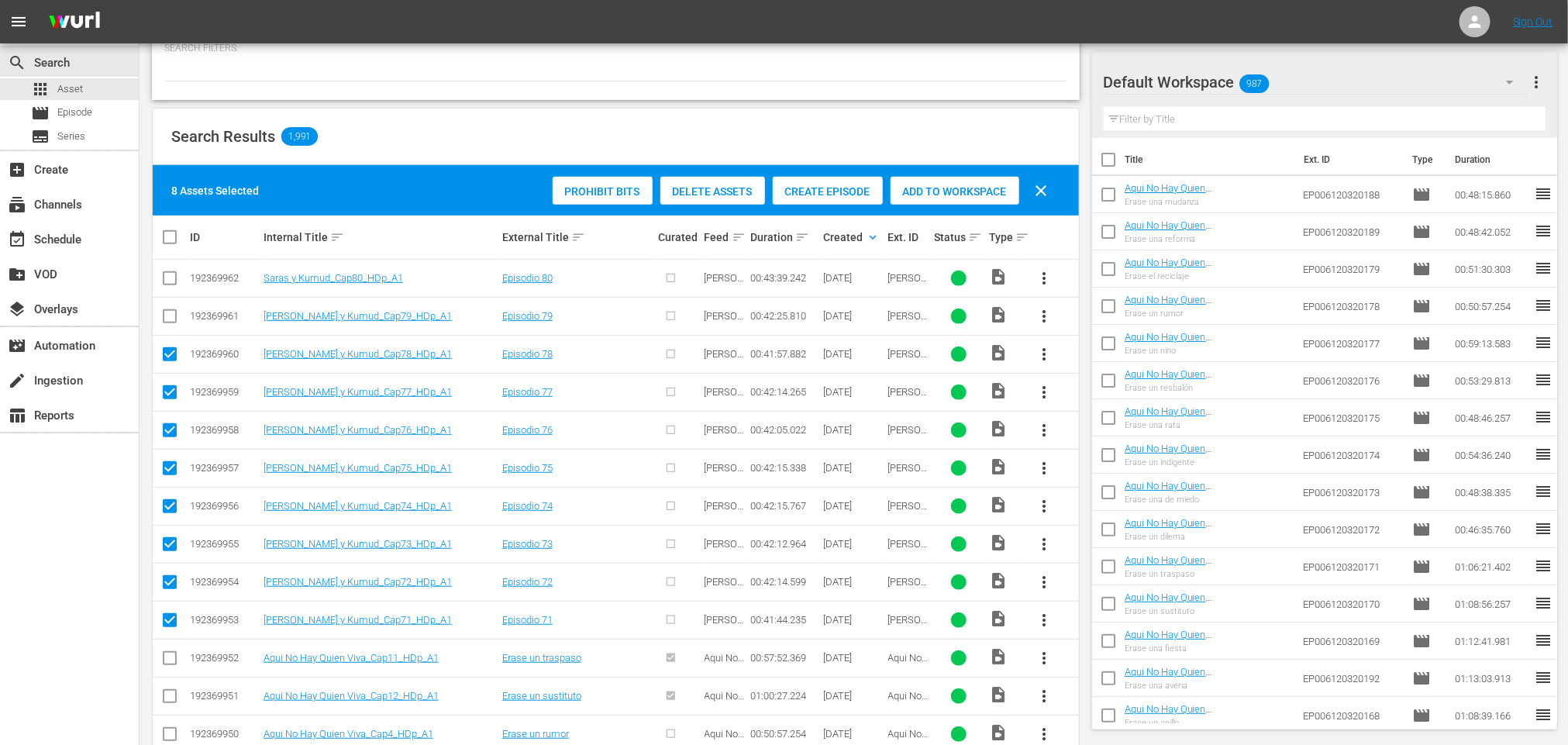
checkbox input "true"
click at [172, 273] on input "checkbox" at bounding box center [169, 281] width 19 height 19
click at [818, 191] on span "Create Episode" at bounding box center [828, 192] width 110 height 13
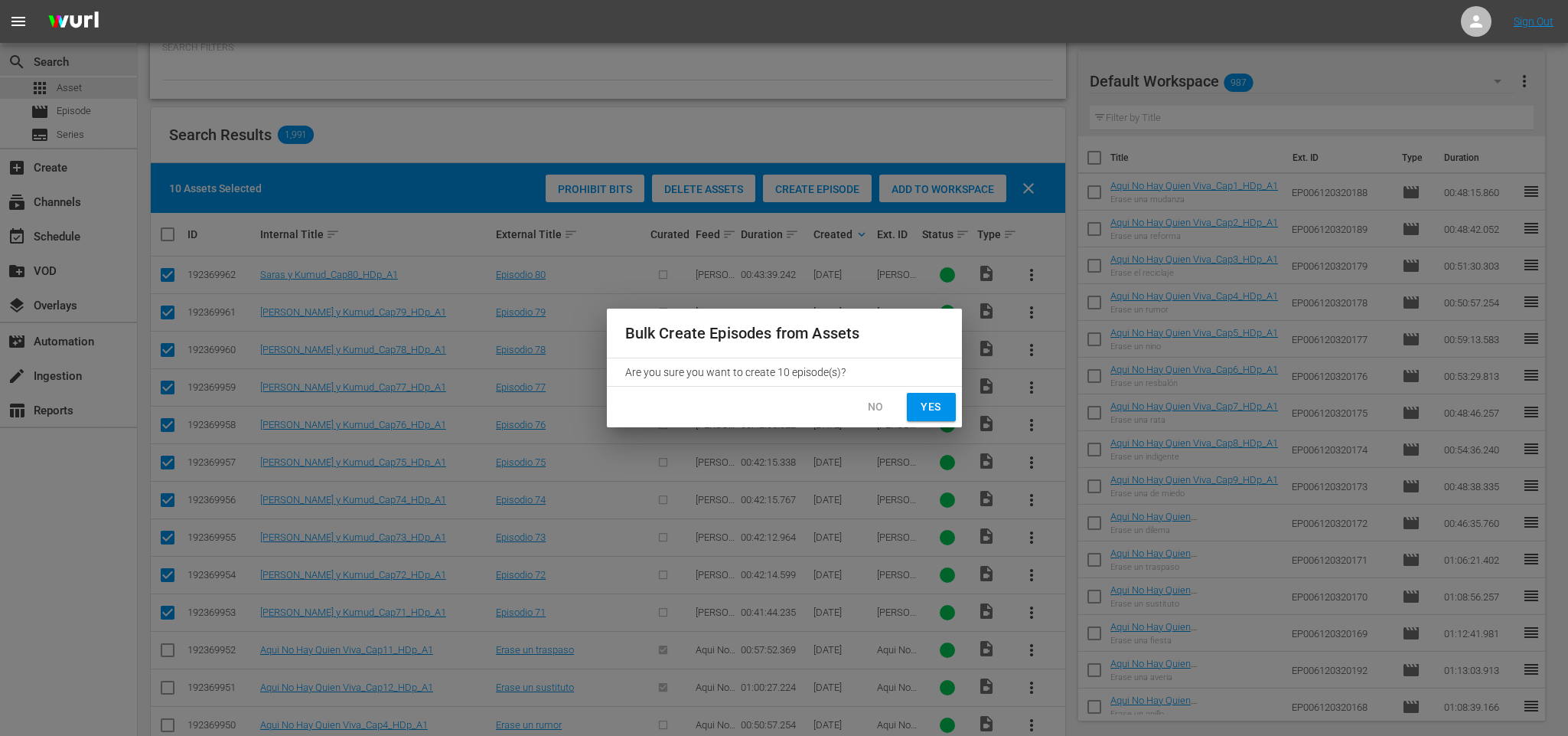
click at [909, 408] on button "Yes" at bounding box center [930, 407] width 49 height 28
checkbox input "false"
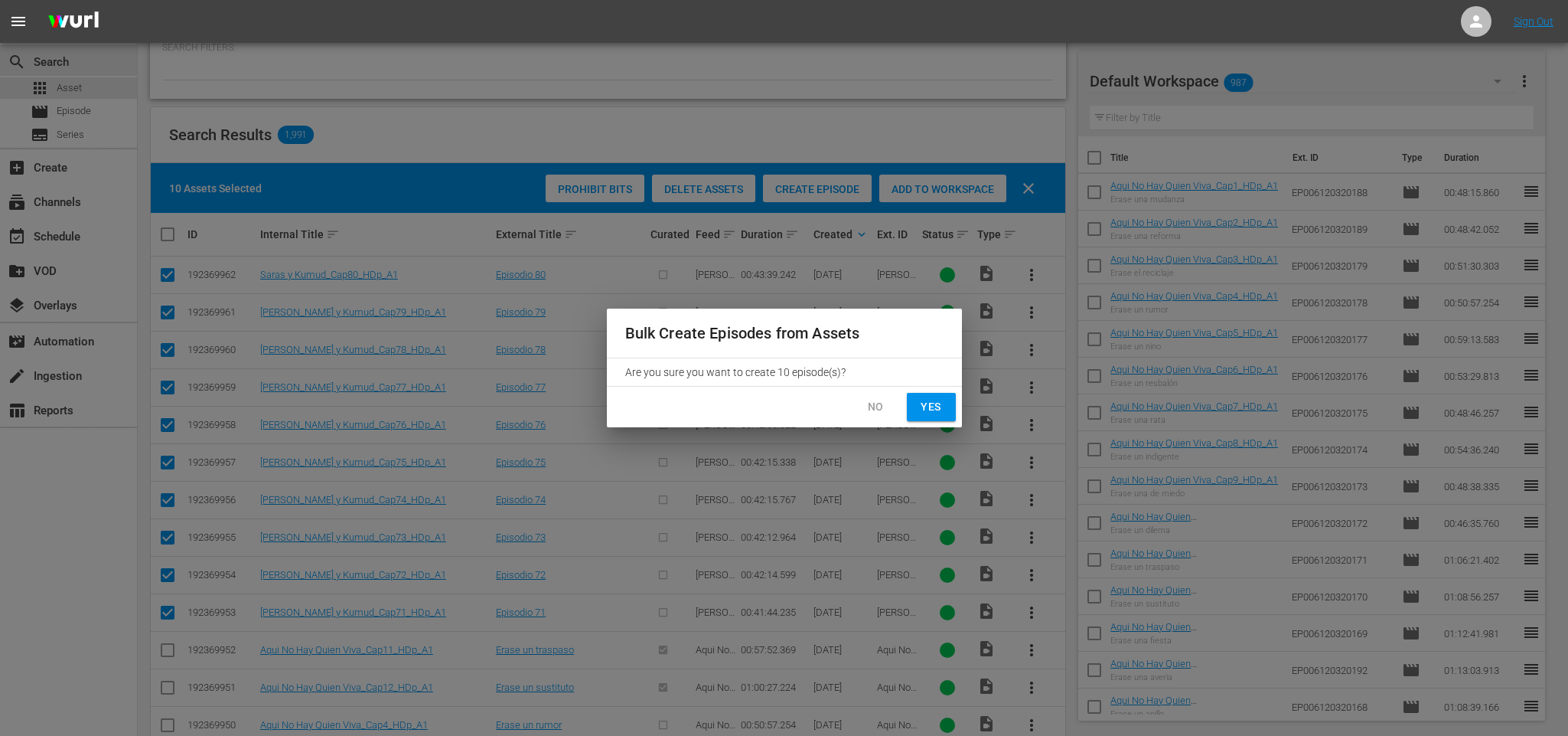
checkbox input "false"
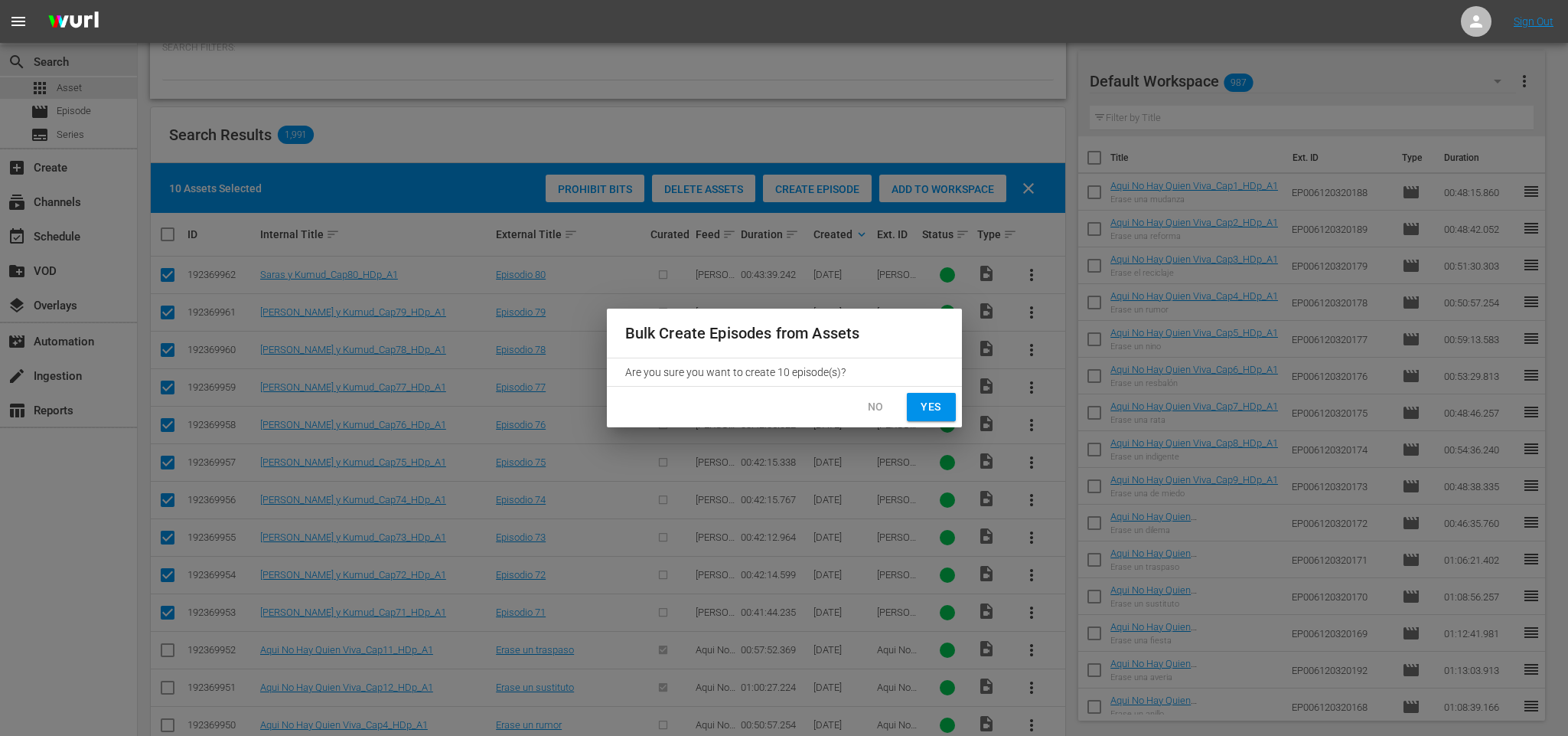
checkbox input "false"
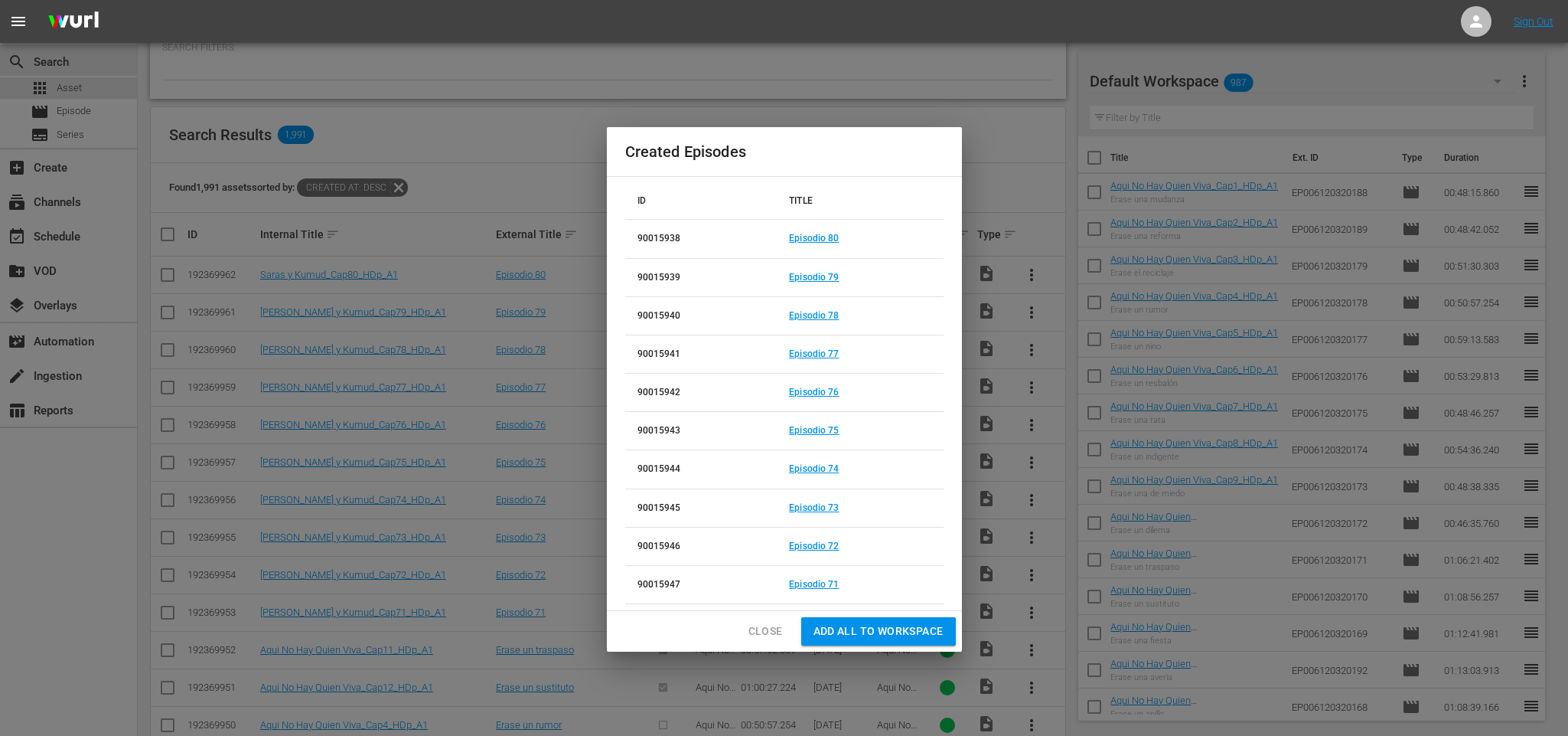
click at [891, 632] on span "Add all to Workspace" at bounding box center [878, 632] width 130 height 20
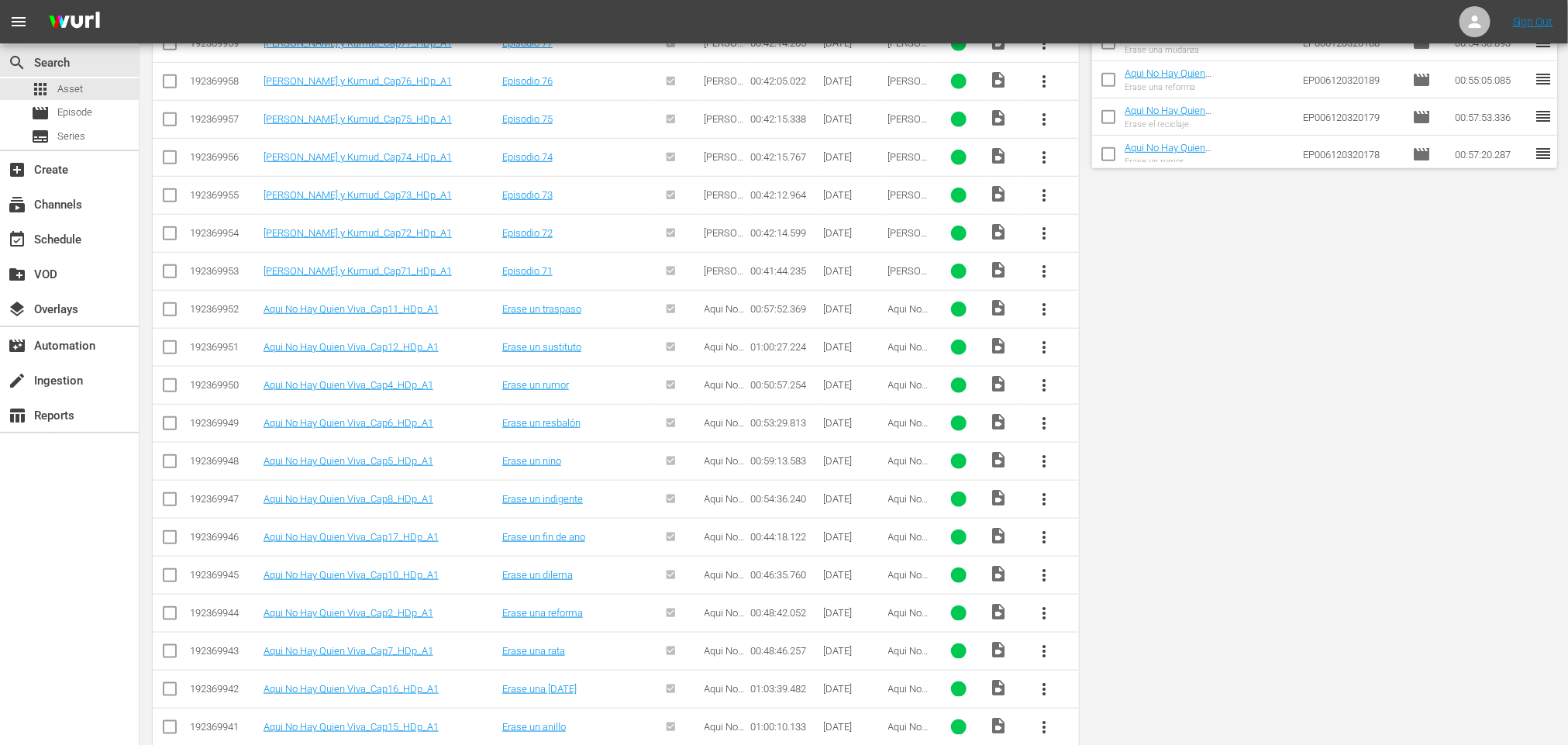
scroll to position [0, 0]
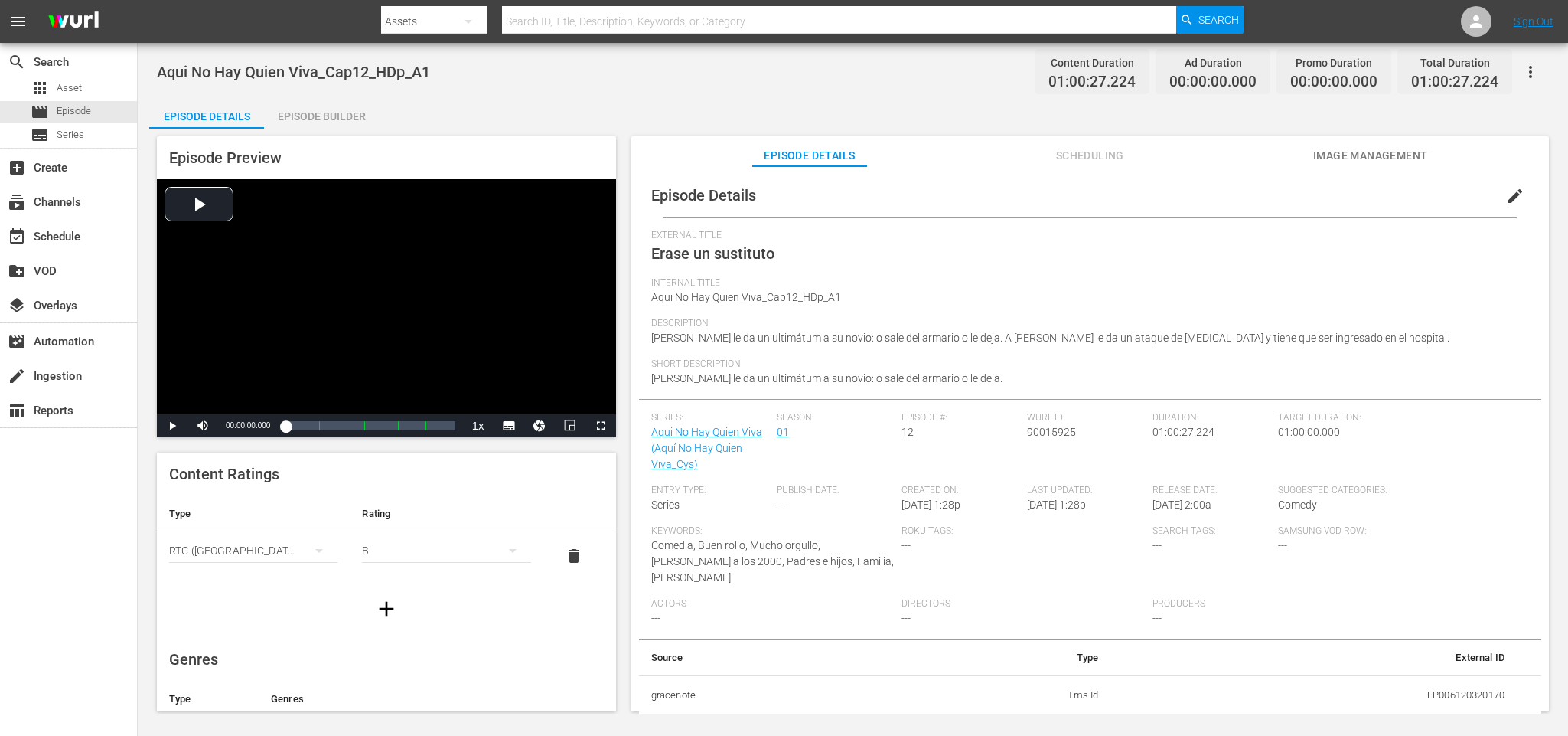
click at [342, 111] on div "Episode Builder" at bounding box center [321, 116] width 115 height 36
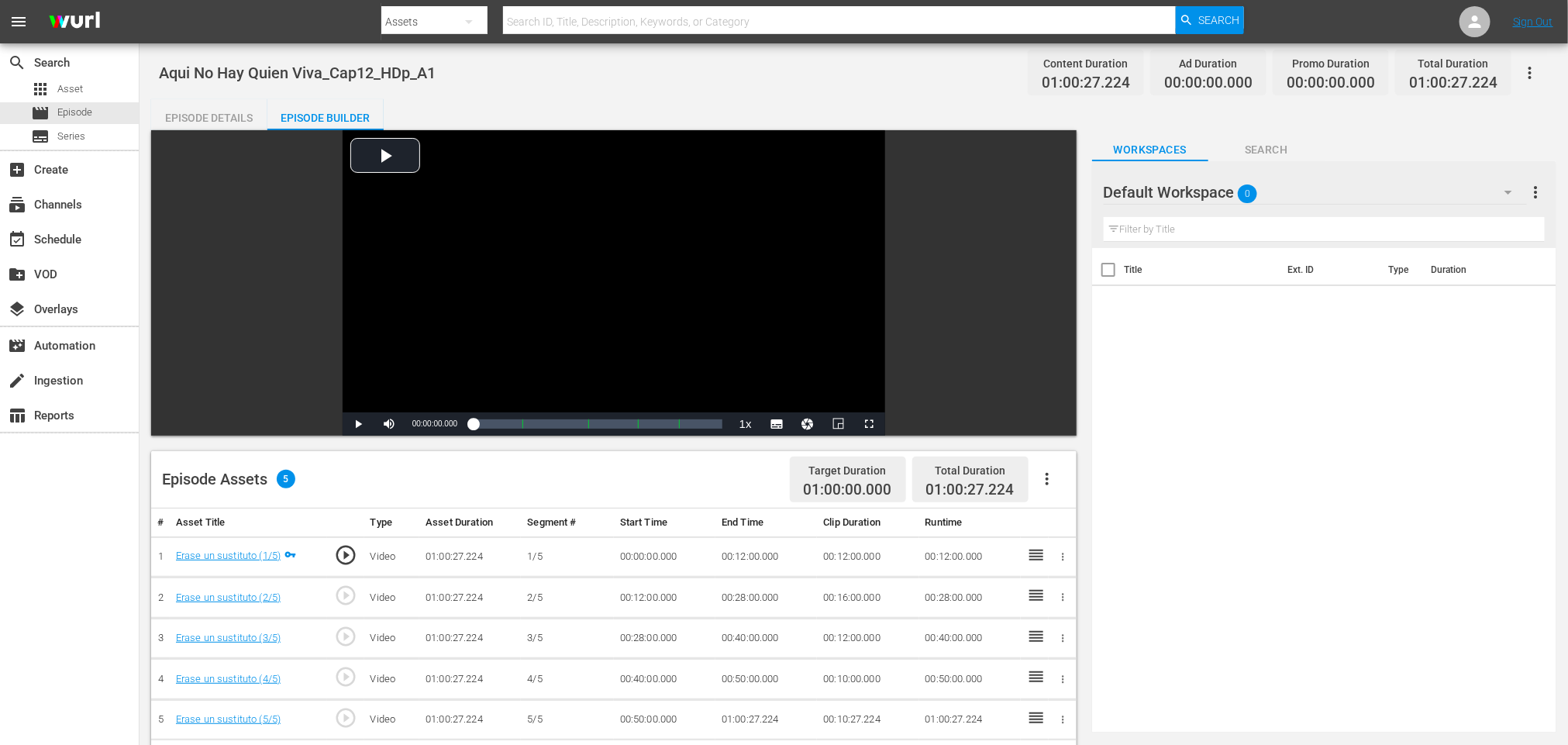
click at [1049, 481] on icon "button" at bounding box center [1047, 478] width 19 height 19
click at [1056, 465] on div "Fill with Ads Clear Ads" at bounding box center [1094, 504] width 131 height 86
click at [1054, 470] on div "Fill with Ads" at bounding box center [1093, 485] width 105 height 37
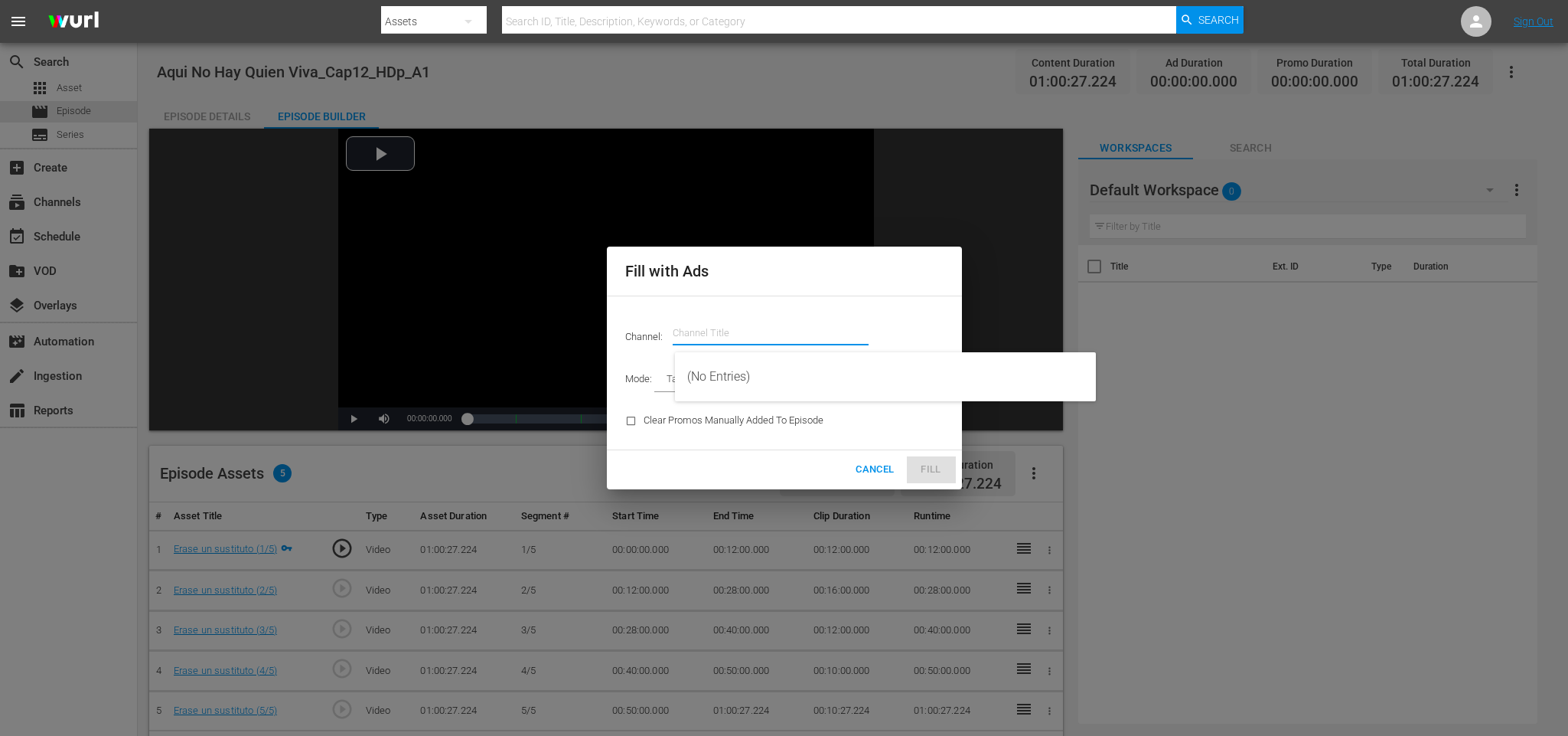
click at [760, 324] on input "text" at bounding box center [770, 333] width 196 height 36
drag, startPoint x: 758, startPoint y: 377, endPoint x: 889, endPoint y: 397, distance: 132.5
click at [758, 379] on div "CYS, Cine y series (1560 - atresmedia_ceries_1)" at bounding box center [886, 376] width 397 height 36
type input "CYS, Cine y series (1560)"
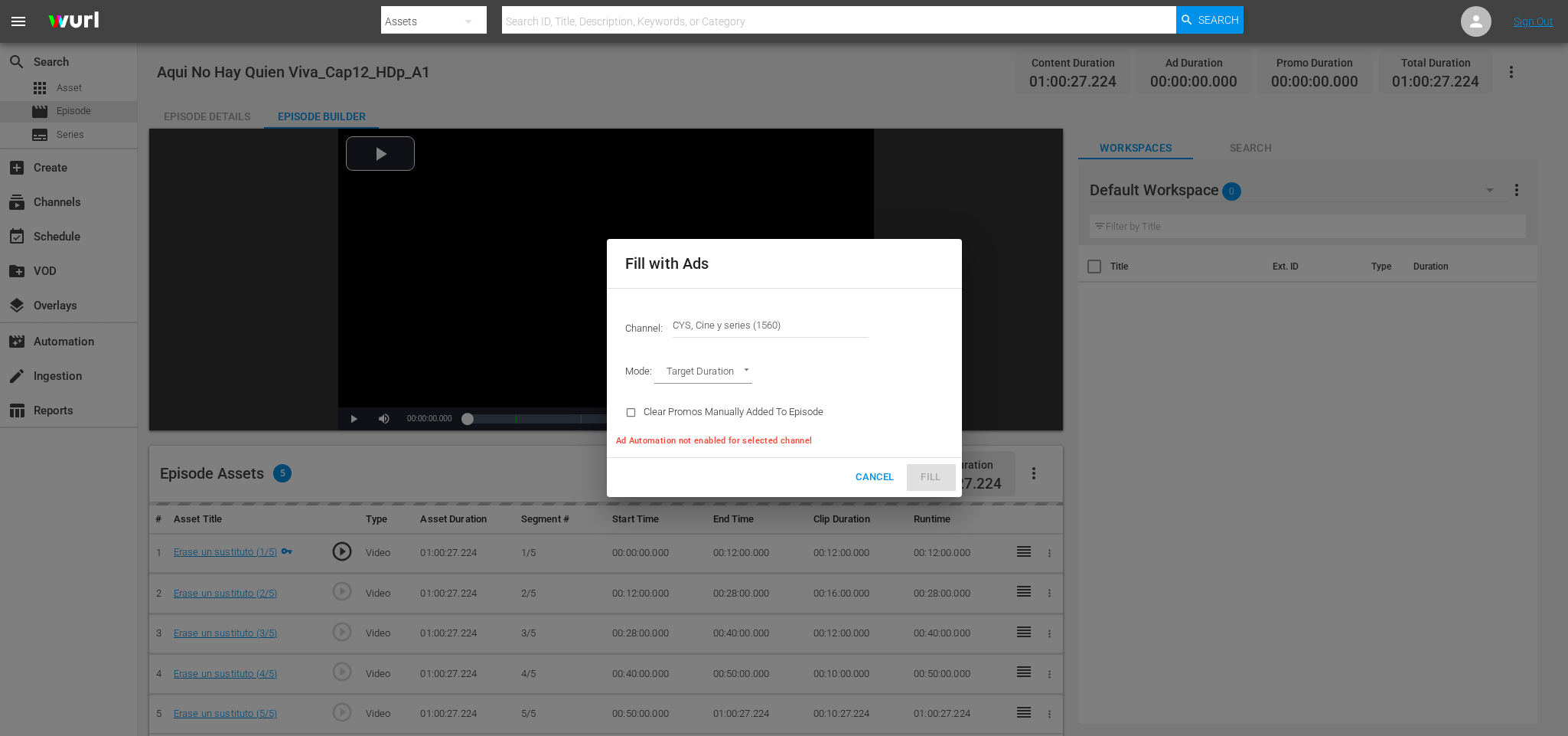
type input "AD_BREAK_DURATION"
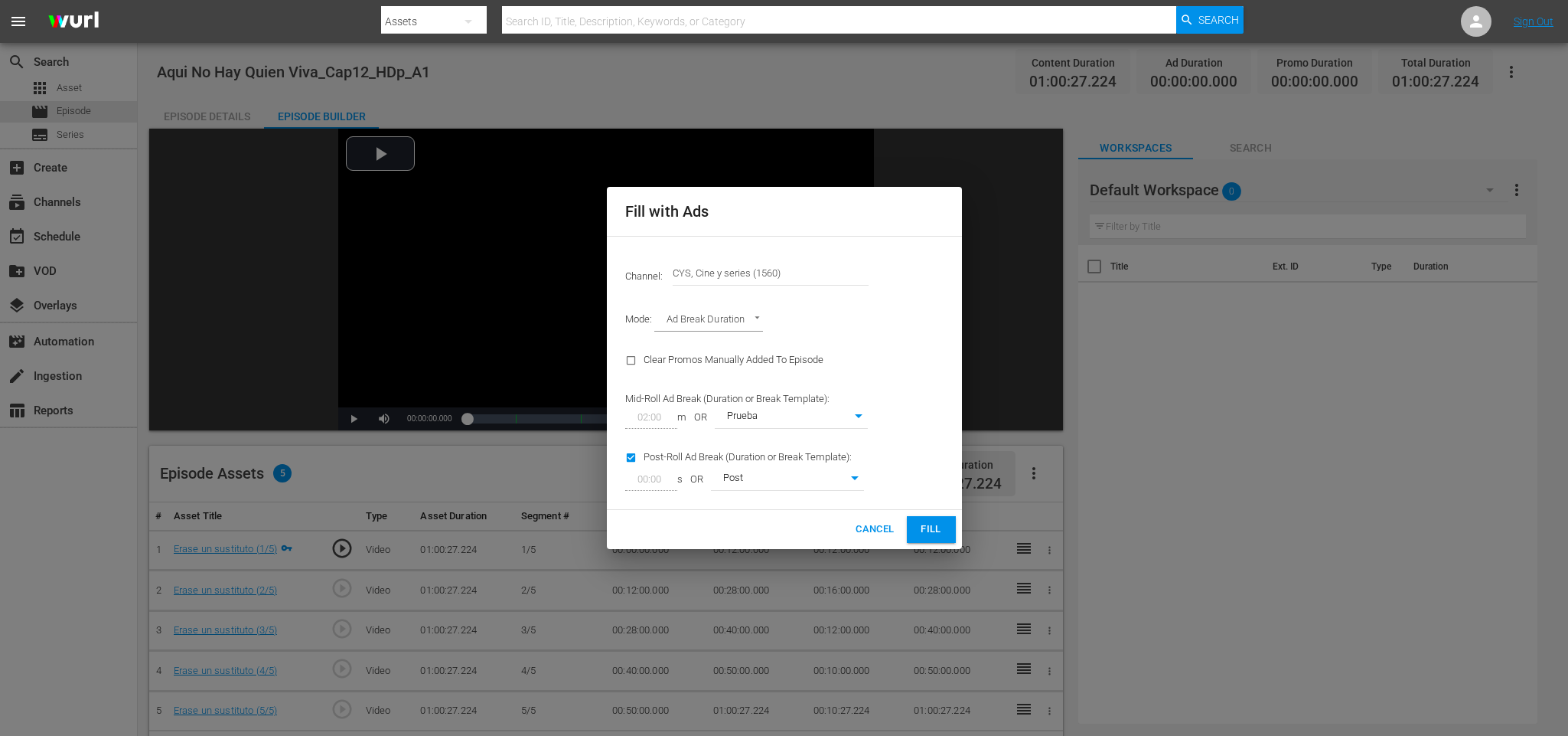
click at [939, 513] on div "Cancel Fill" at bounding box center [784, 530] width 355 height 39
click at [941, 533] on span "Fill" at bounding box center [931, 530] width 25 height 18
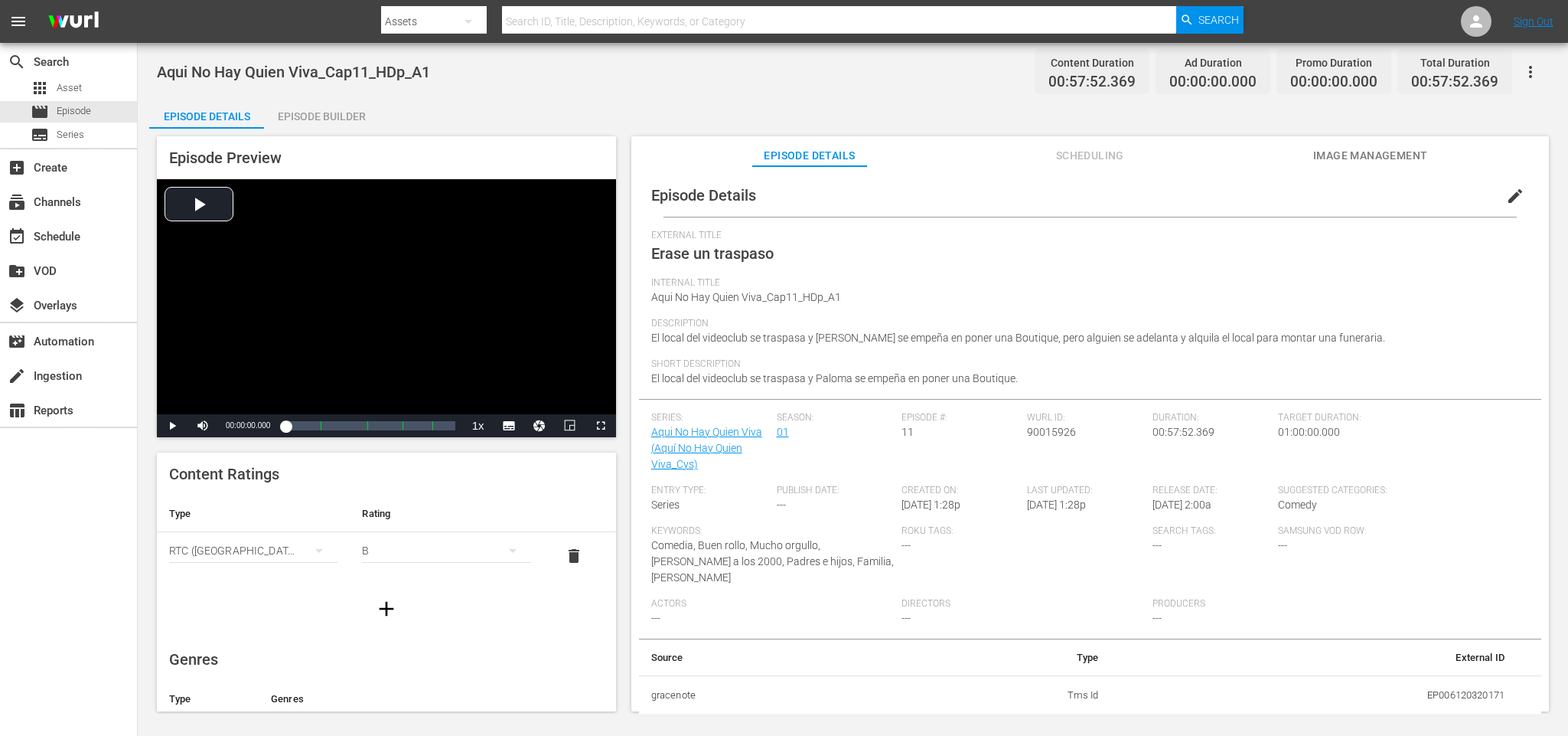
click at [342, 104] on div "Episode Builder" at bounding box center [321, 116] width 115 height 36
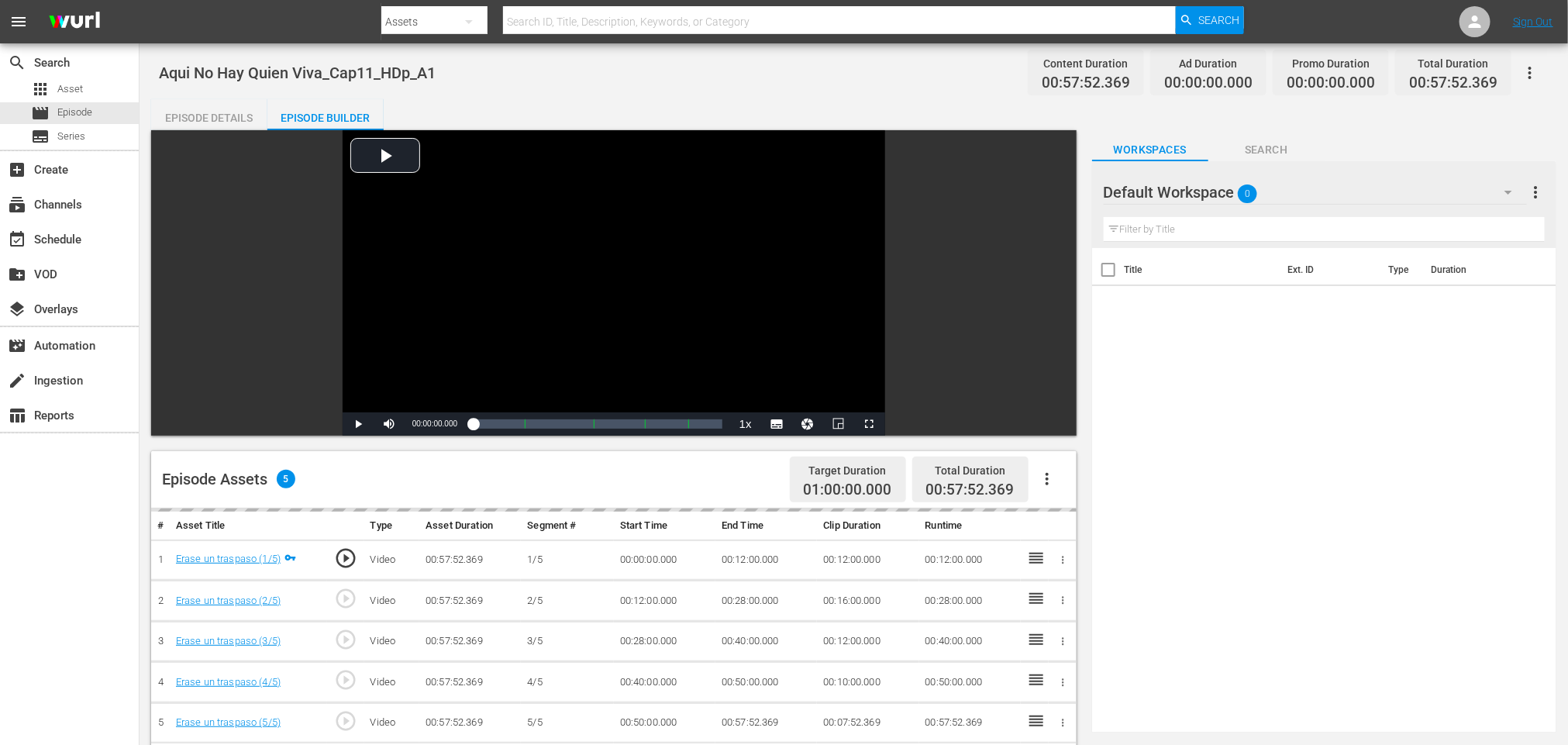
click at [324, 123] on div "Episode Builder" at bounding box center [325, 117] width 116 height 37
click at [1050, 479] on icon "button" at bounding box center [1047, 478] width 19 height 19
click at [1062, 479] on div "Fill with Ads" at bounding box center [1093, 485] width 105 height 37
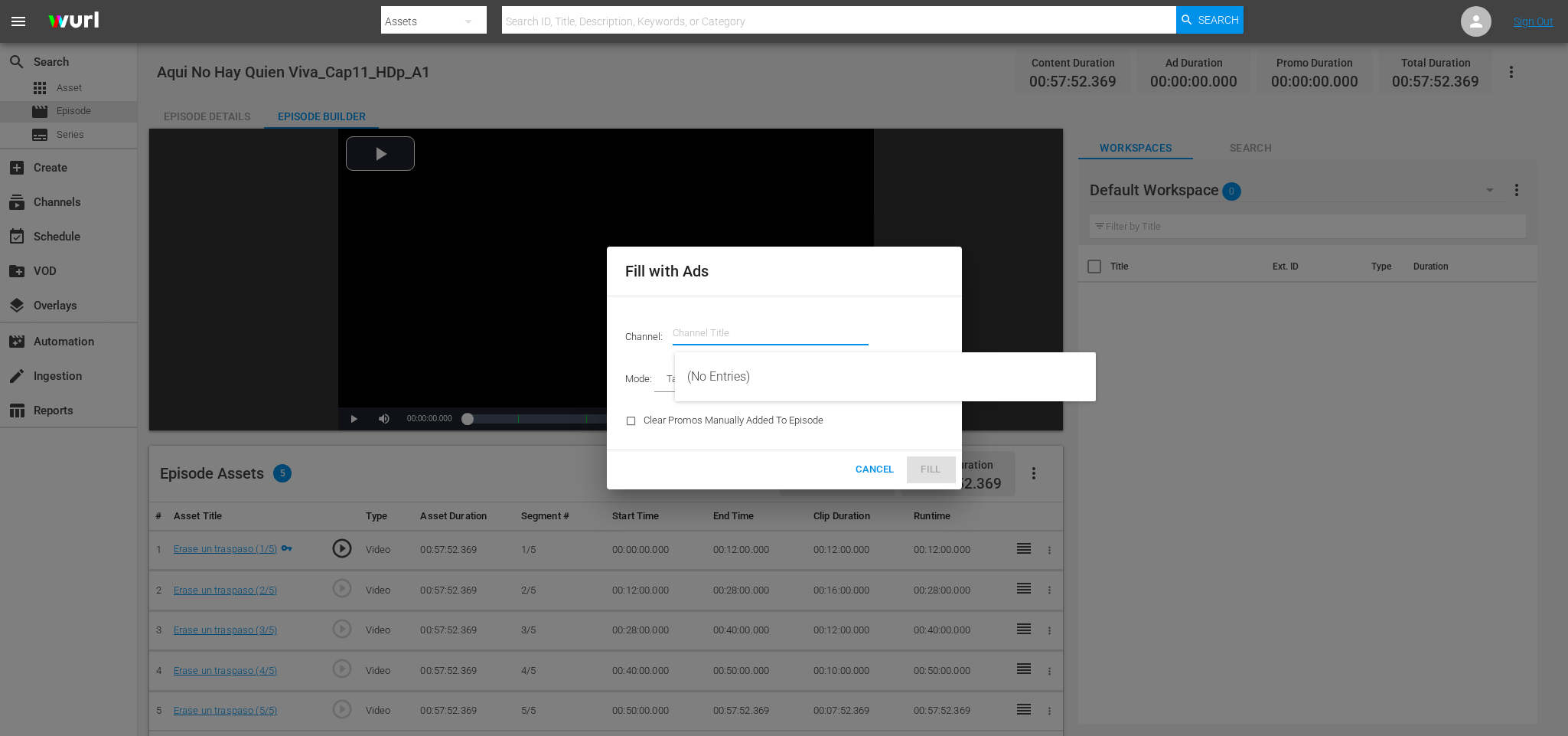
click at [771, 334] on input "text" at bounding box center [770, 333] width 196 height 36
click at [768, 368] on div "CYS, Cine y series (1560 - atresmedia_ceries_1)" at bounding box center [886, 376] width 397 height 36
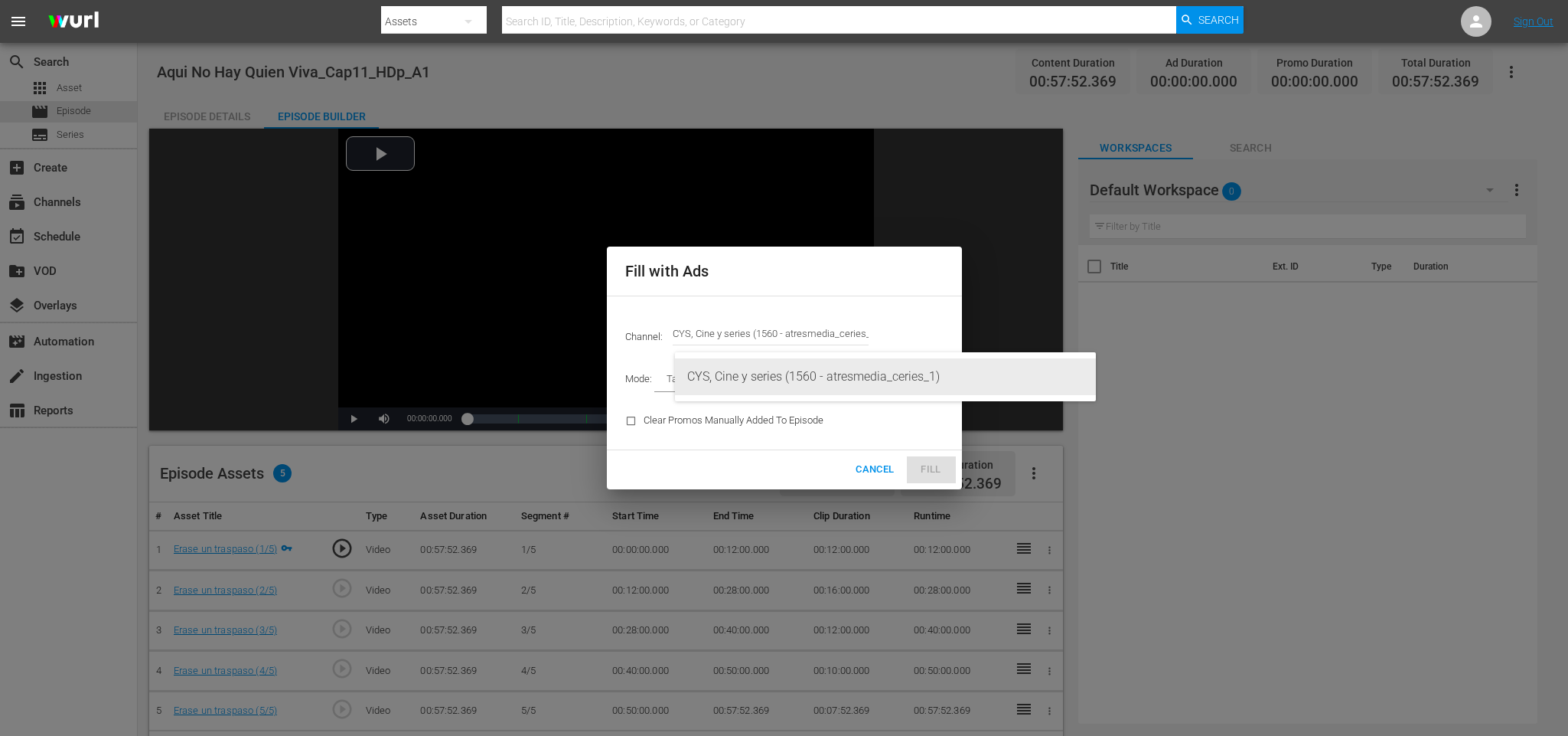
type input "CYS, Cine y series (1560)"
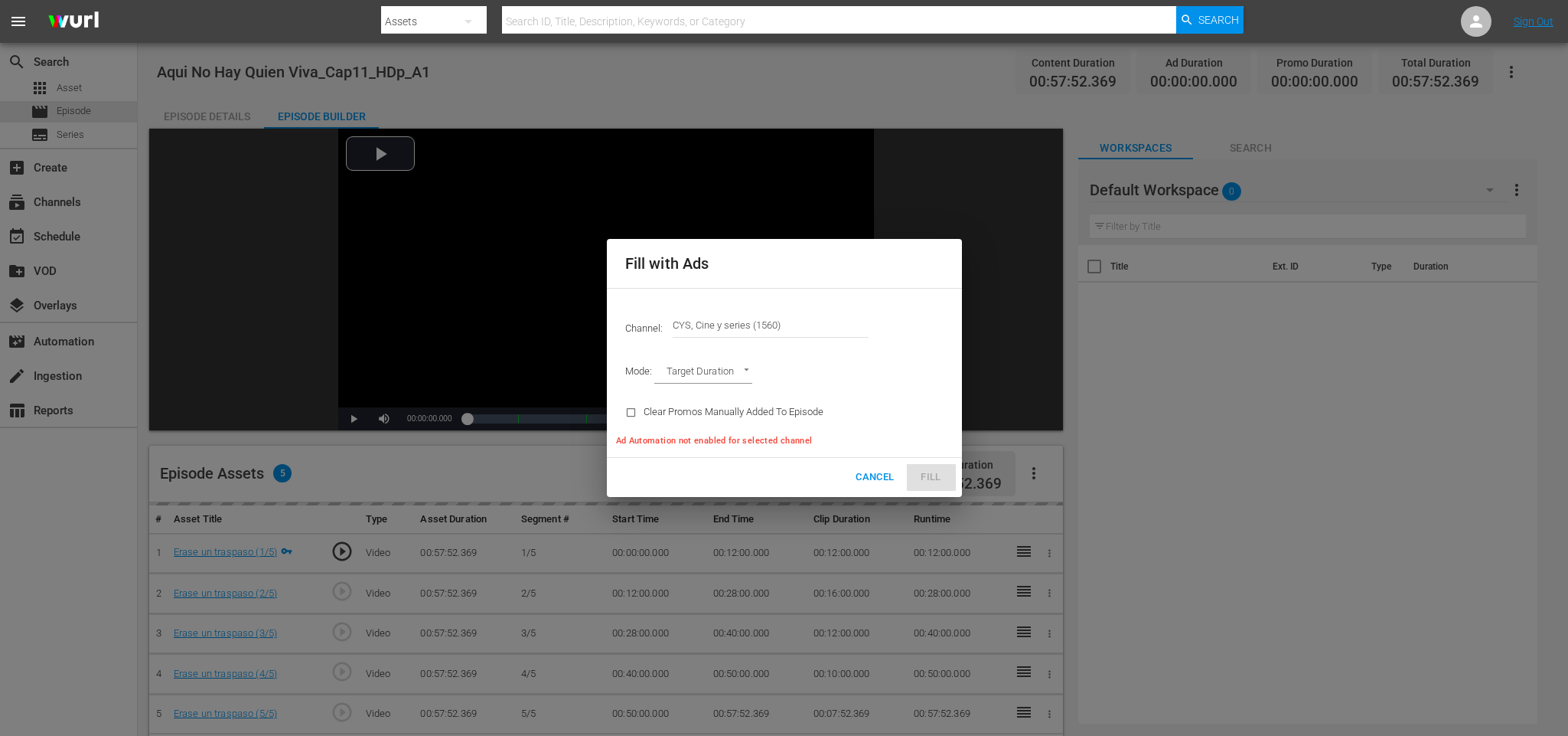
type input "AD_BREAK_DURATION"
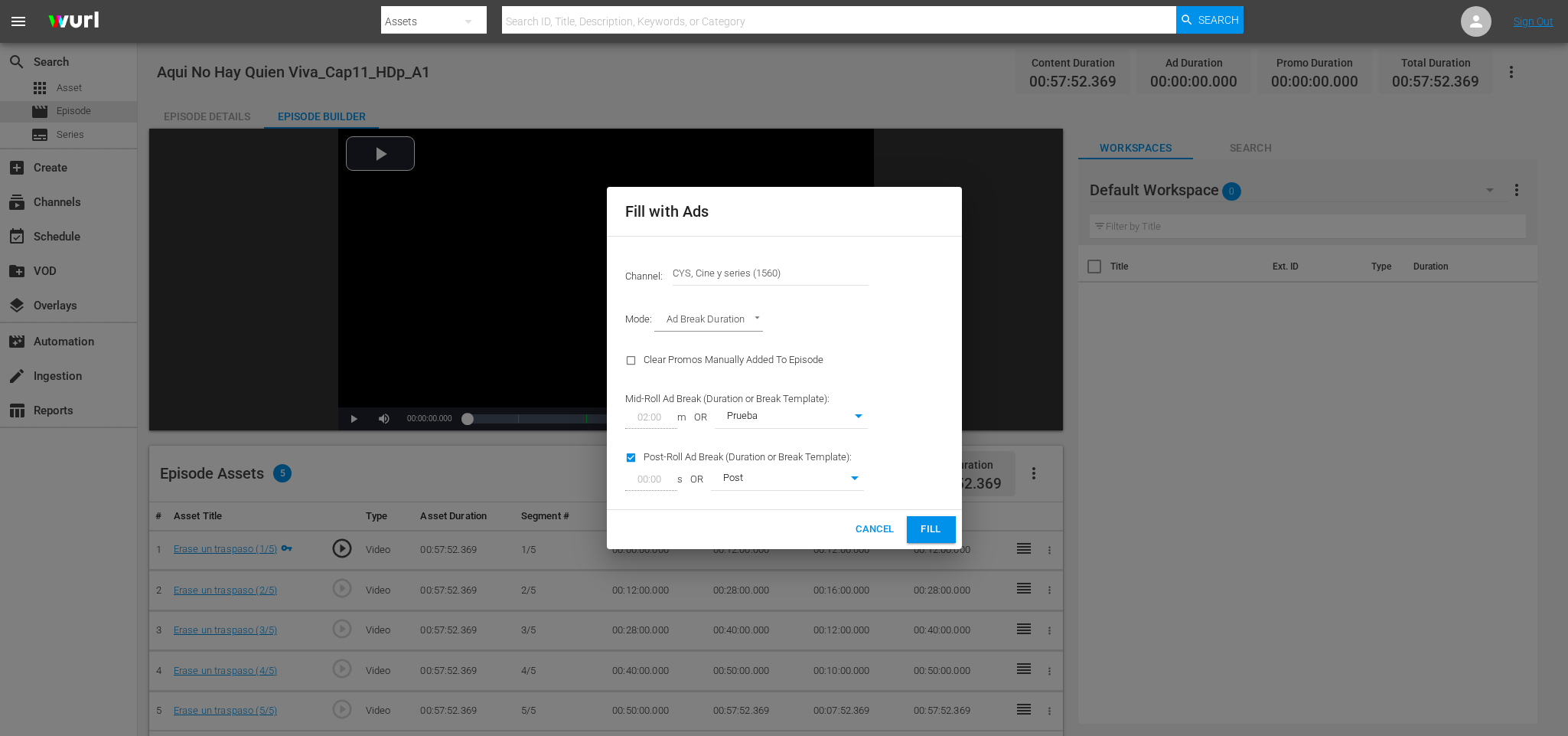
click at [929, 529] on span "Fill" at bounding box center [931, 530] width 25 height 18
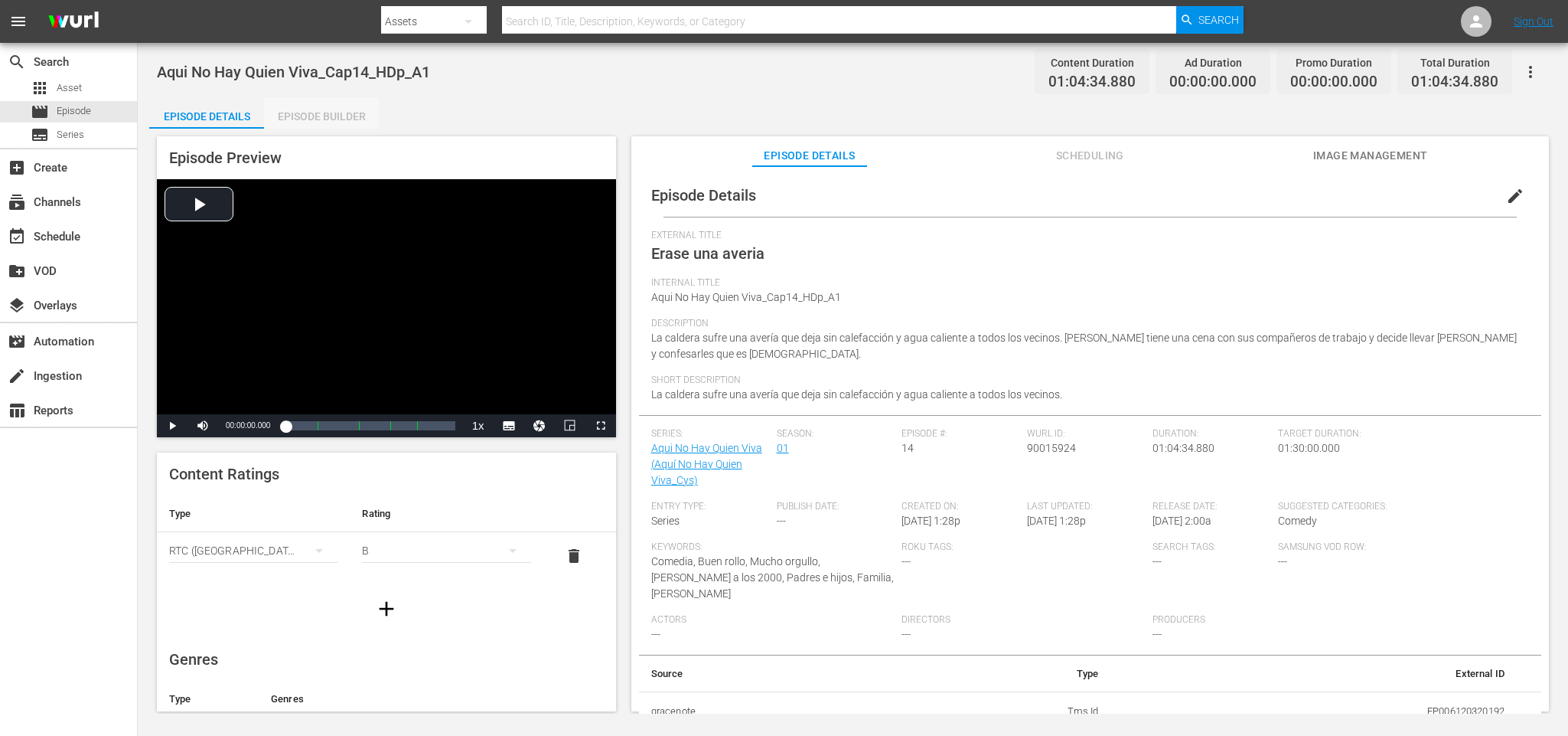
click at [338, 119] on div "Episode Builder" at bounding box center [321, 116] width 115 height 36
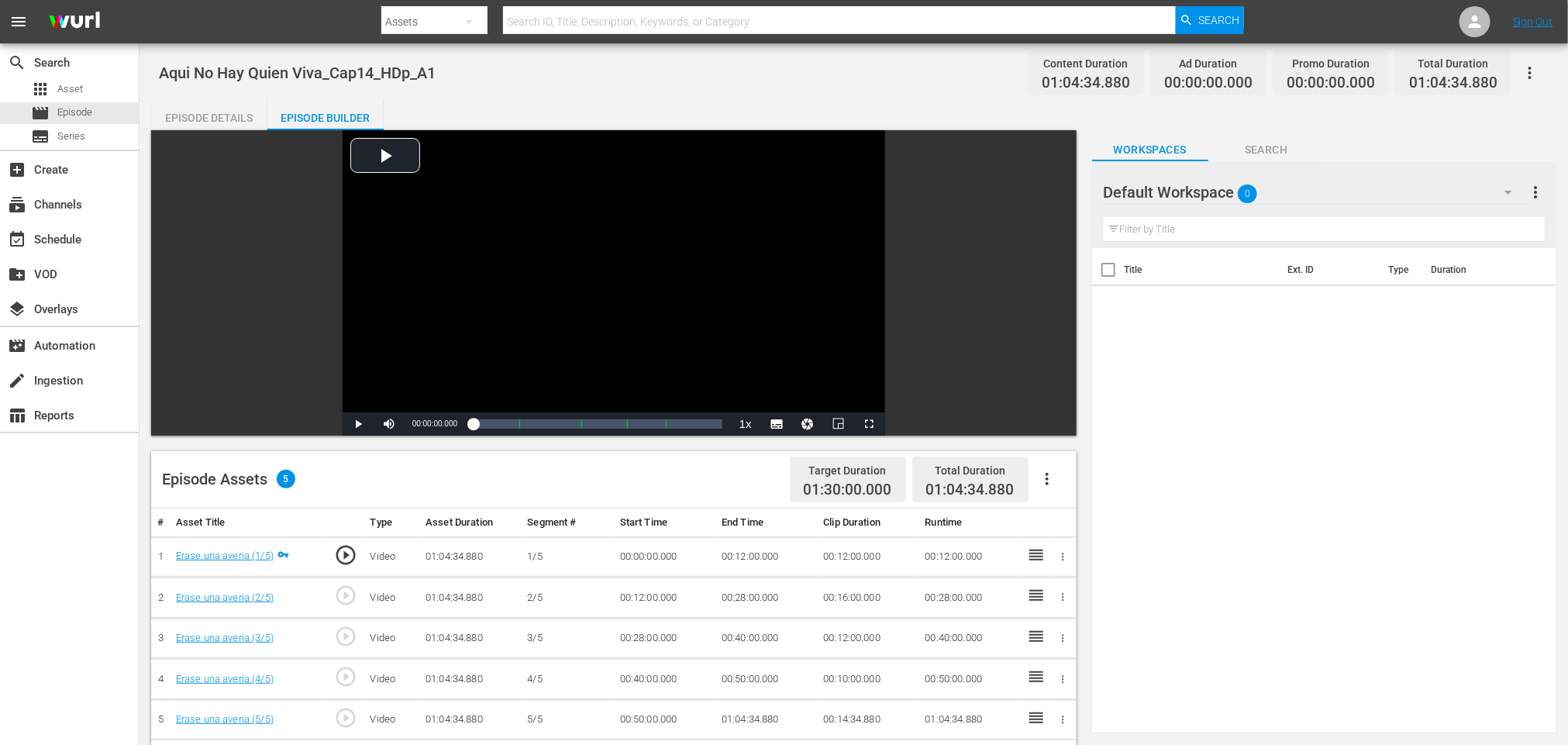
click at [1046, 468] on button "button" at bounding box center [1047, 478] width 37 height 37
click at [1070, 479] on div "Fill with Ads" at bounding box center [1093, 485] width 105 height 37
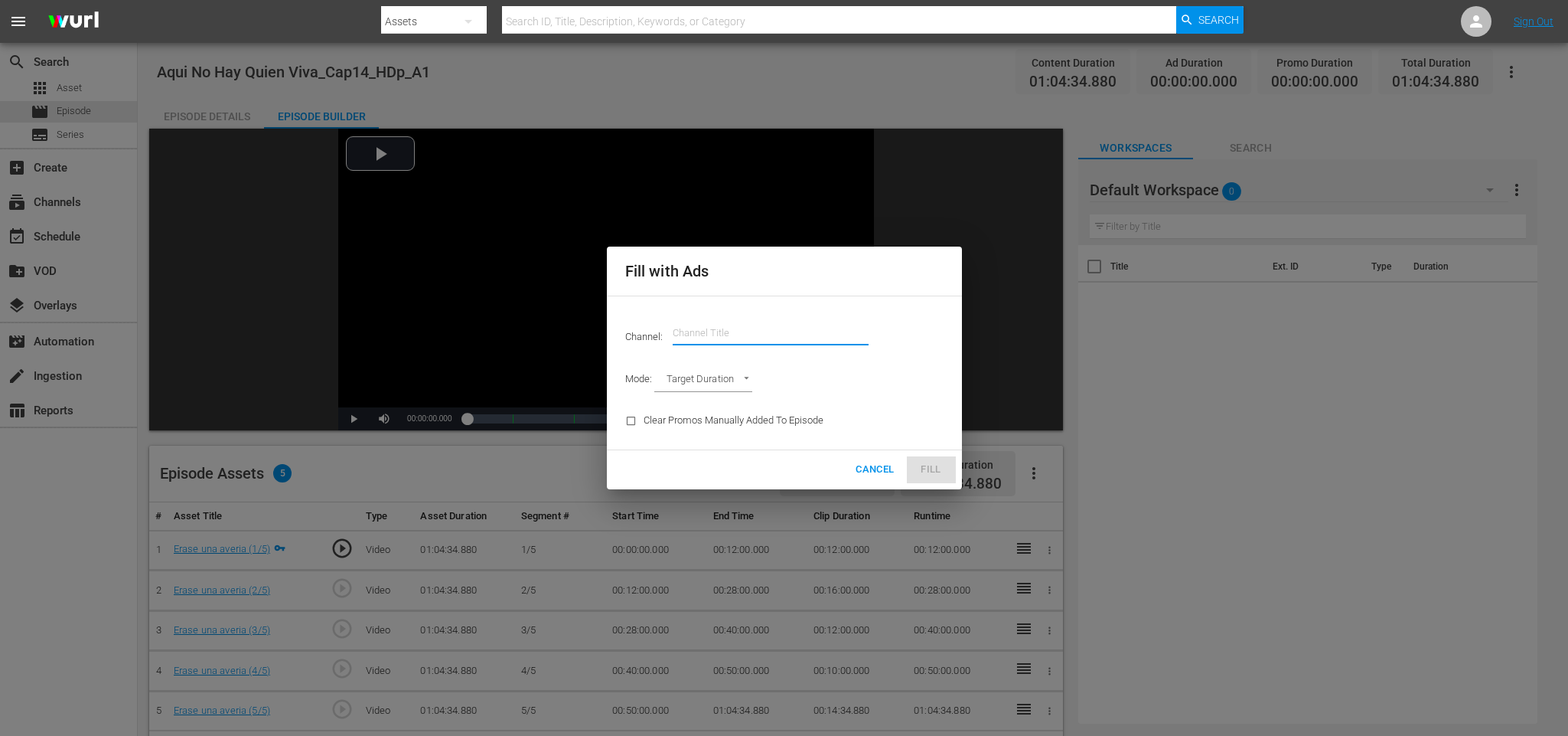
click at [783, 336] on input "text" at bounding box center [770, 333] width 196 height 36
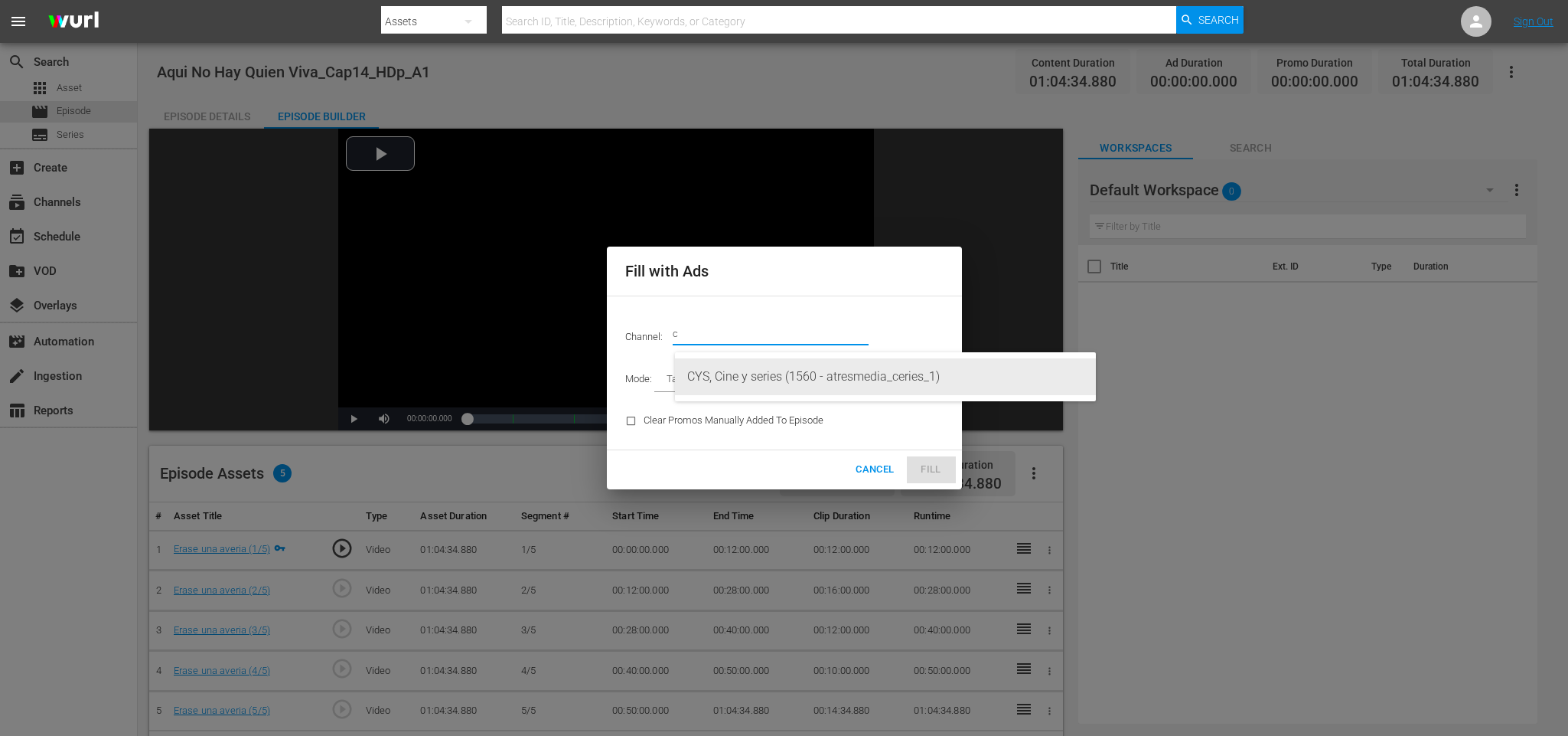
click at [765, 360] on div "CYS, Cine y series (1560 - atresmedia_ceries_1)" at bounding box center [886, 376] width 397 height 36
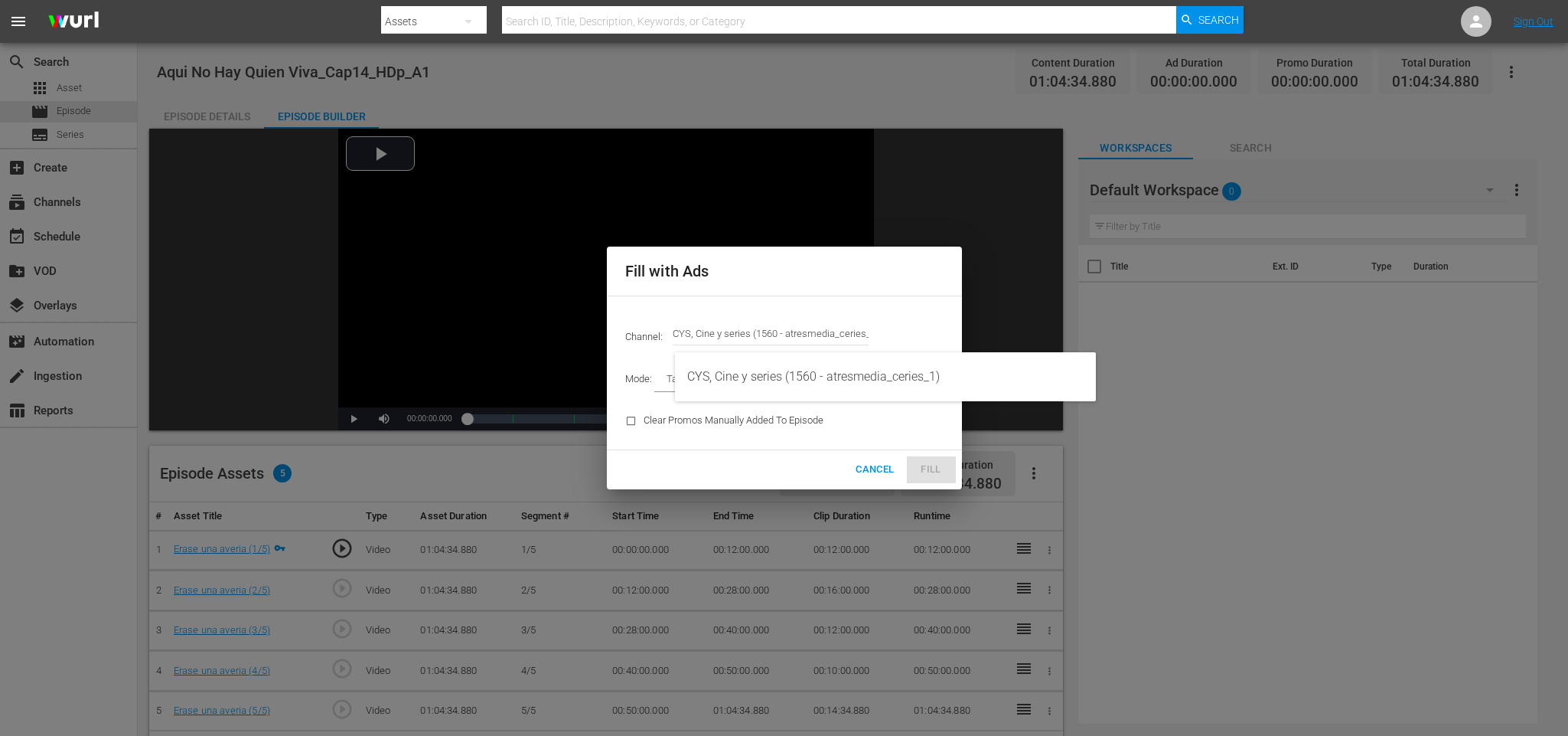
type input "CYS, Cine y series (1560)"
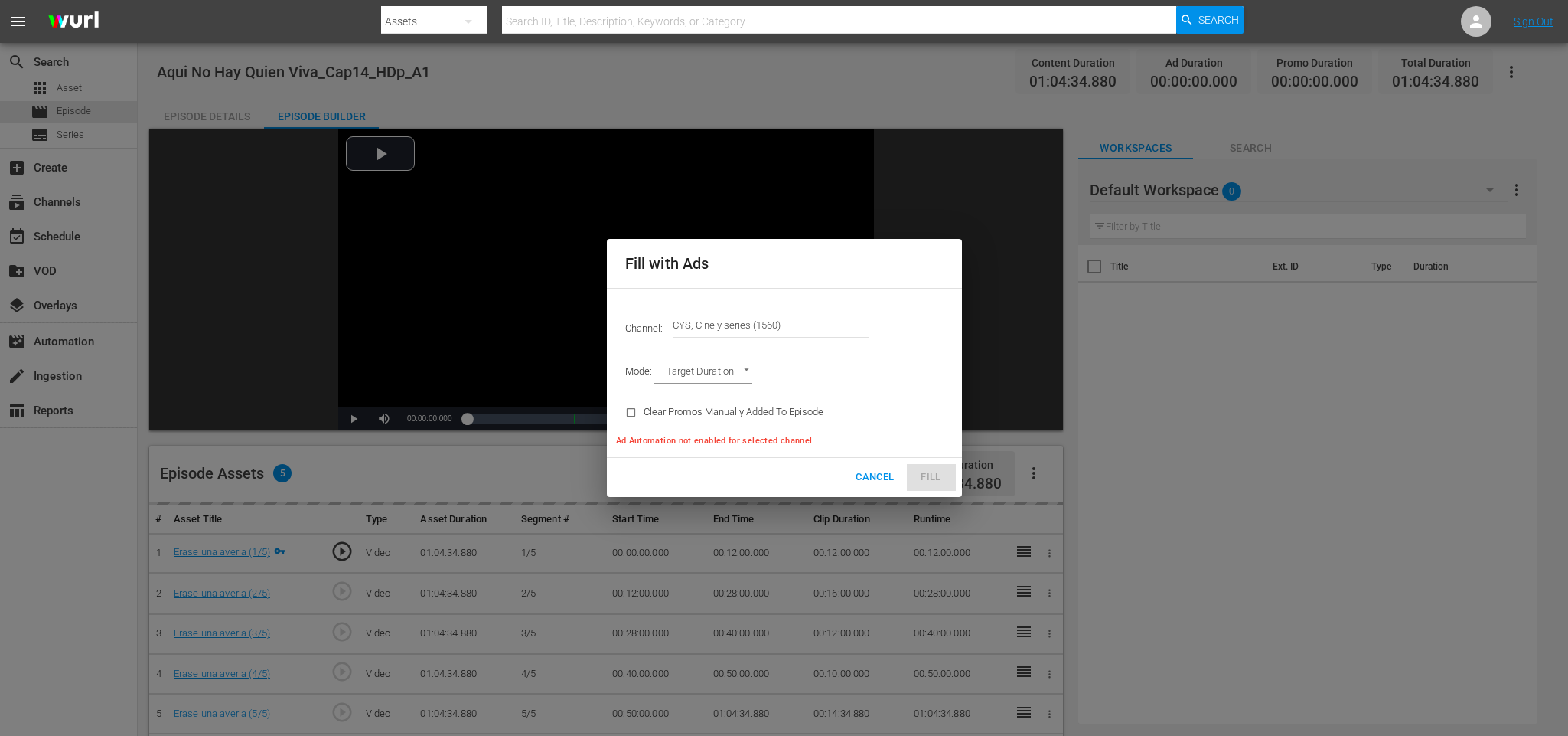
type input "AD_BREAK_DURATION"
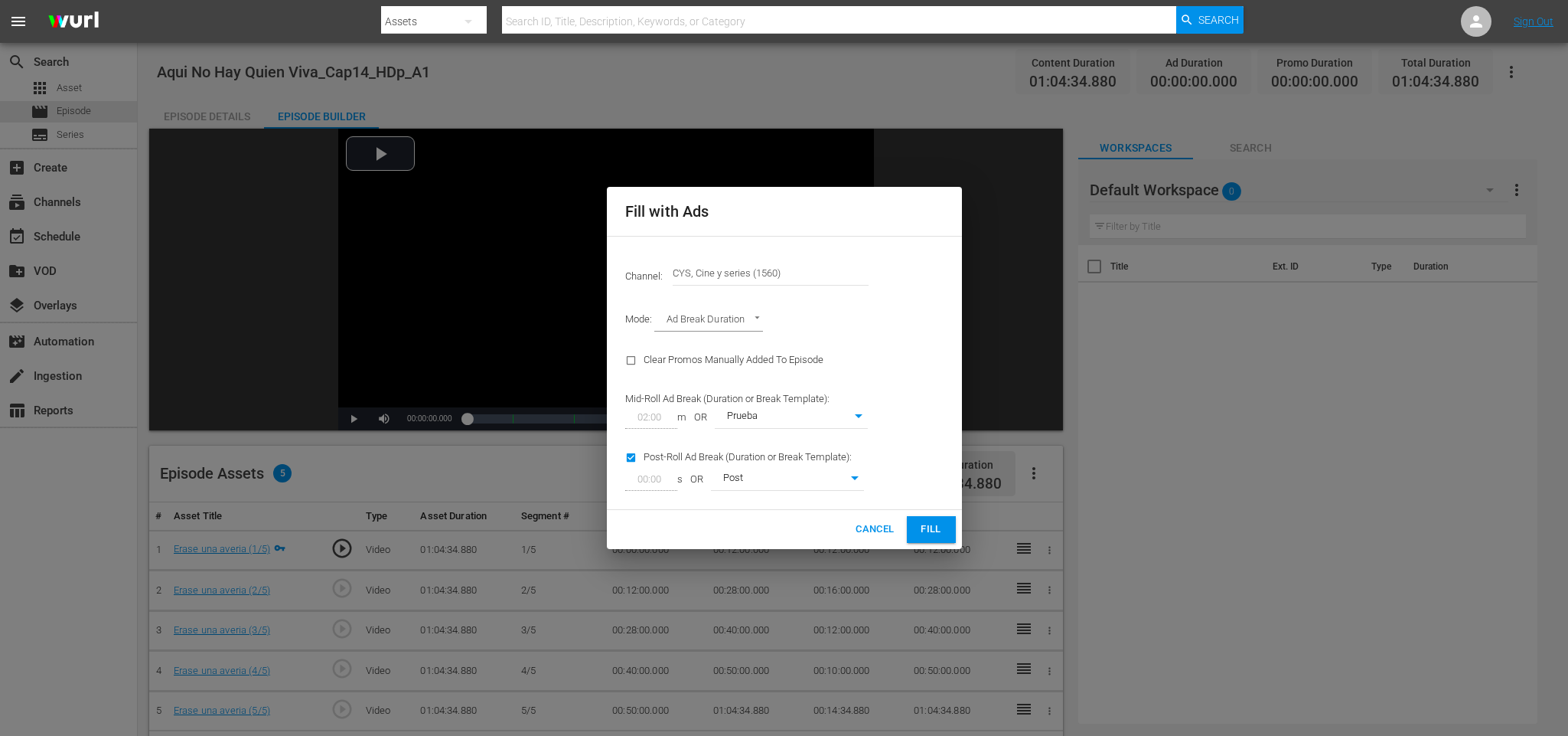
click at [937, 529] on span "Fill" at bounding box center [931, 530] width 25 height 18
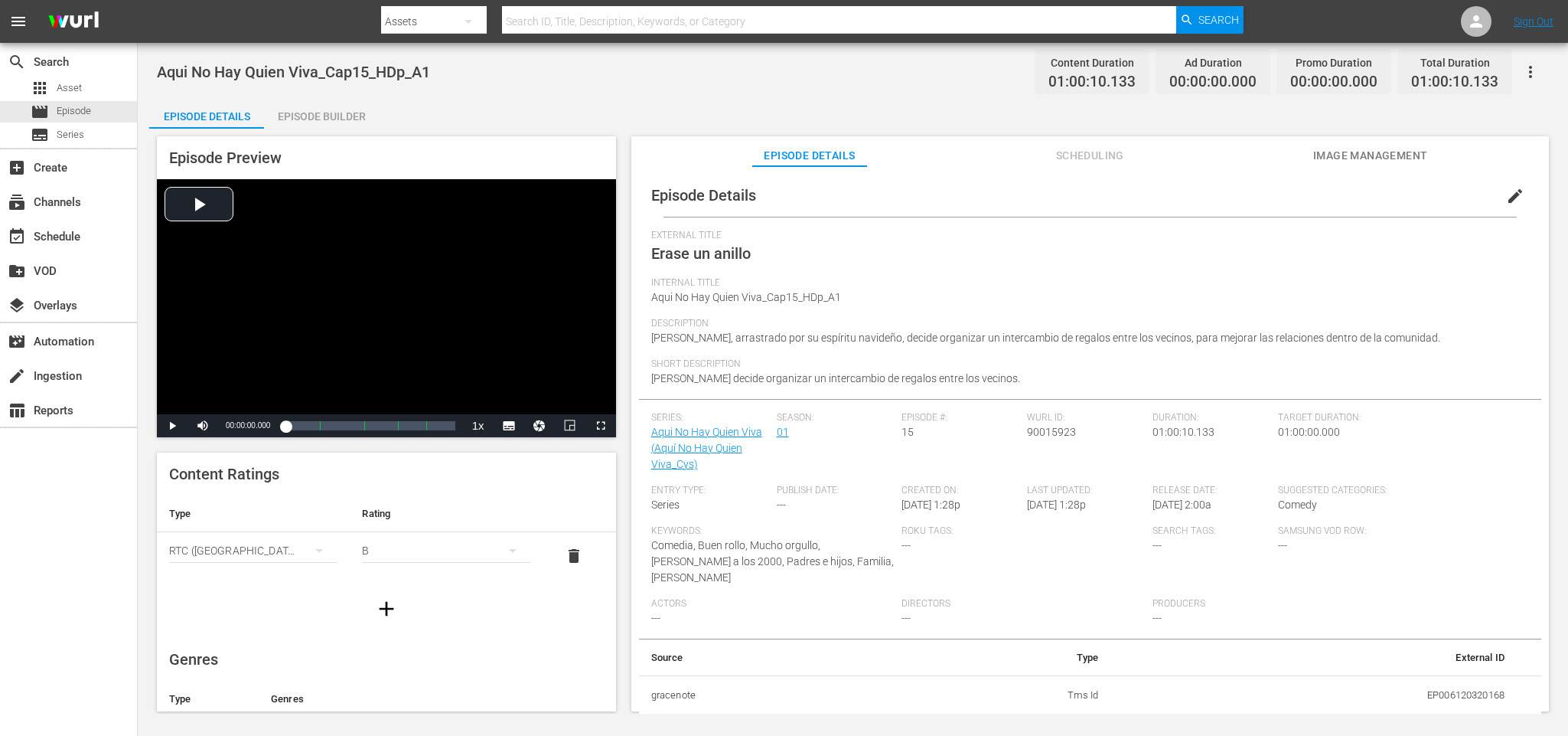
click at [350, 115] on div "Episode Builder" at bounding box center [321, 116] width 115 height 36
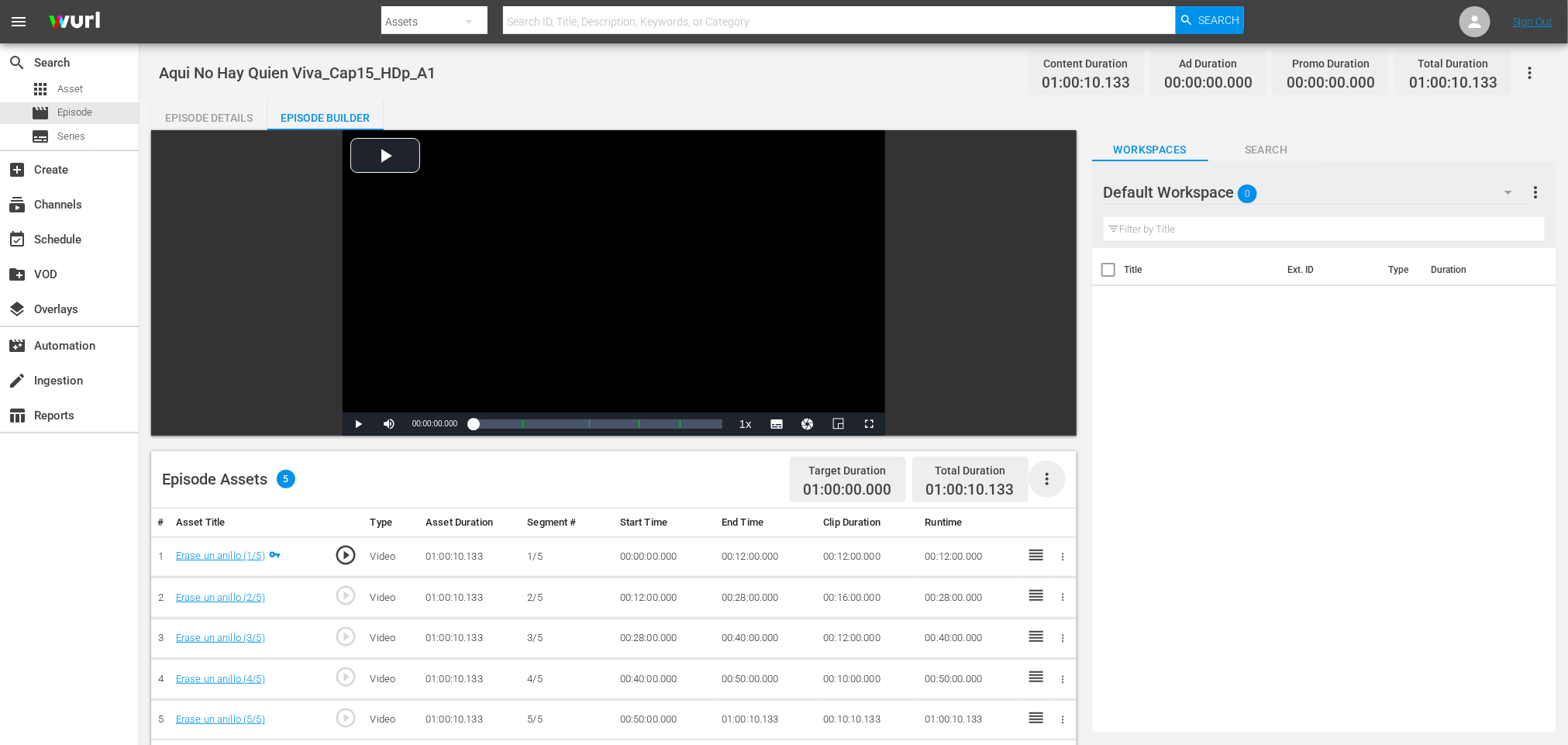
click at [1056, 472] on icon "button" at bounding box center [1047, 478] width 19 height 19
click at [1063, 472] on div "Fill with Ads" at bounding box center [1093, 485] width 105 height 37
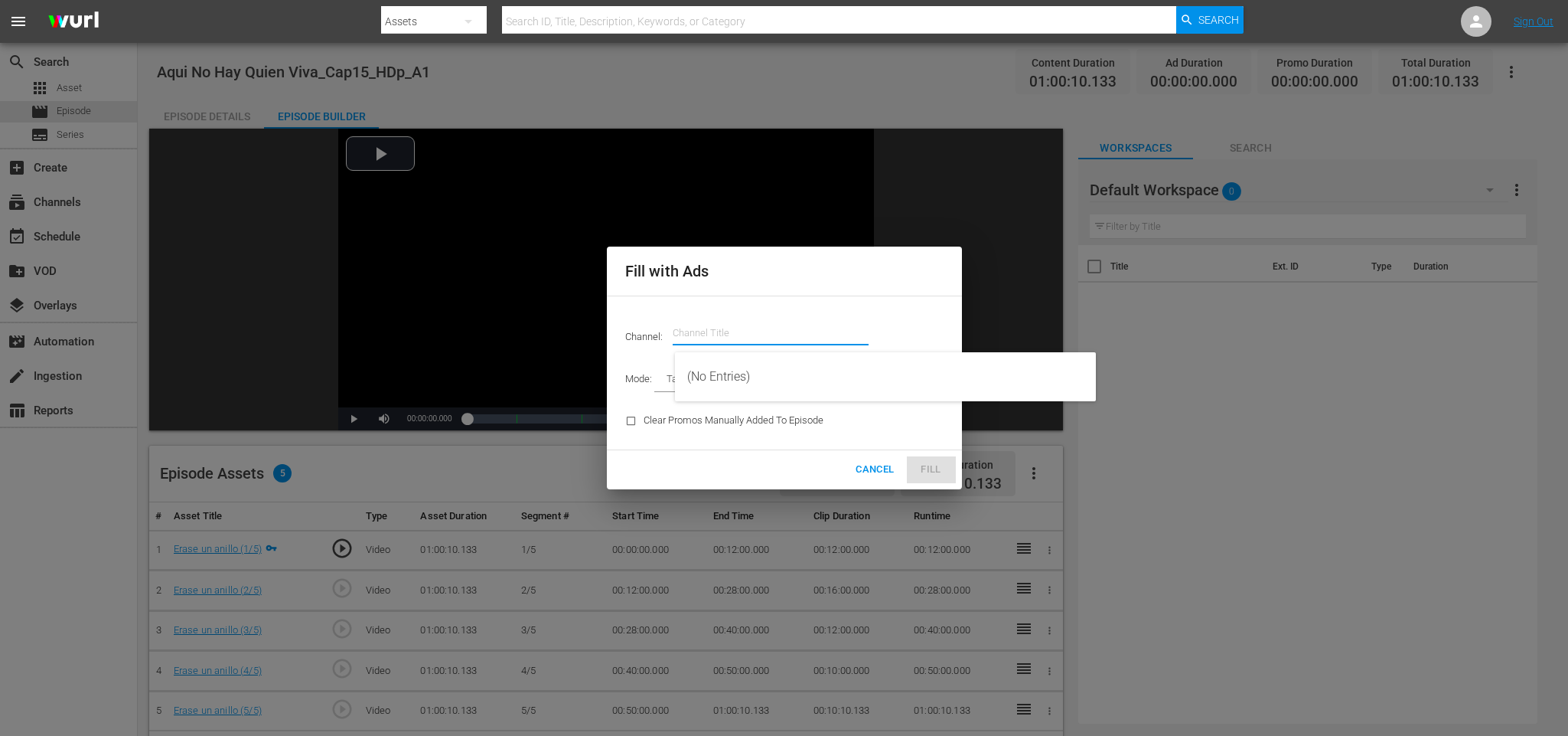
click at [784, 326] on input "text" at bounding box center [770, 333] width 196 height 36
click at [780, 369] on div "CYS, Cine y series (1560 - atresmedia_ceries_1)" at bounding box center [886, 376] width 397 height 36
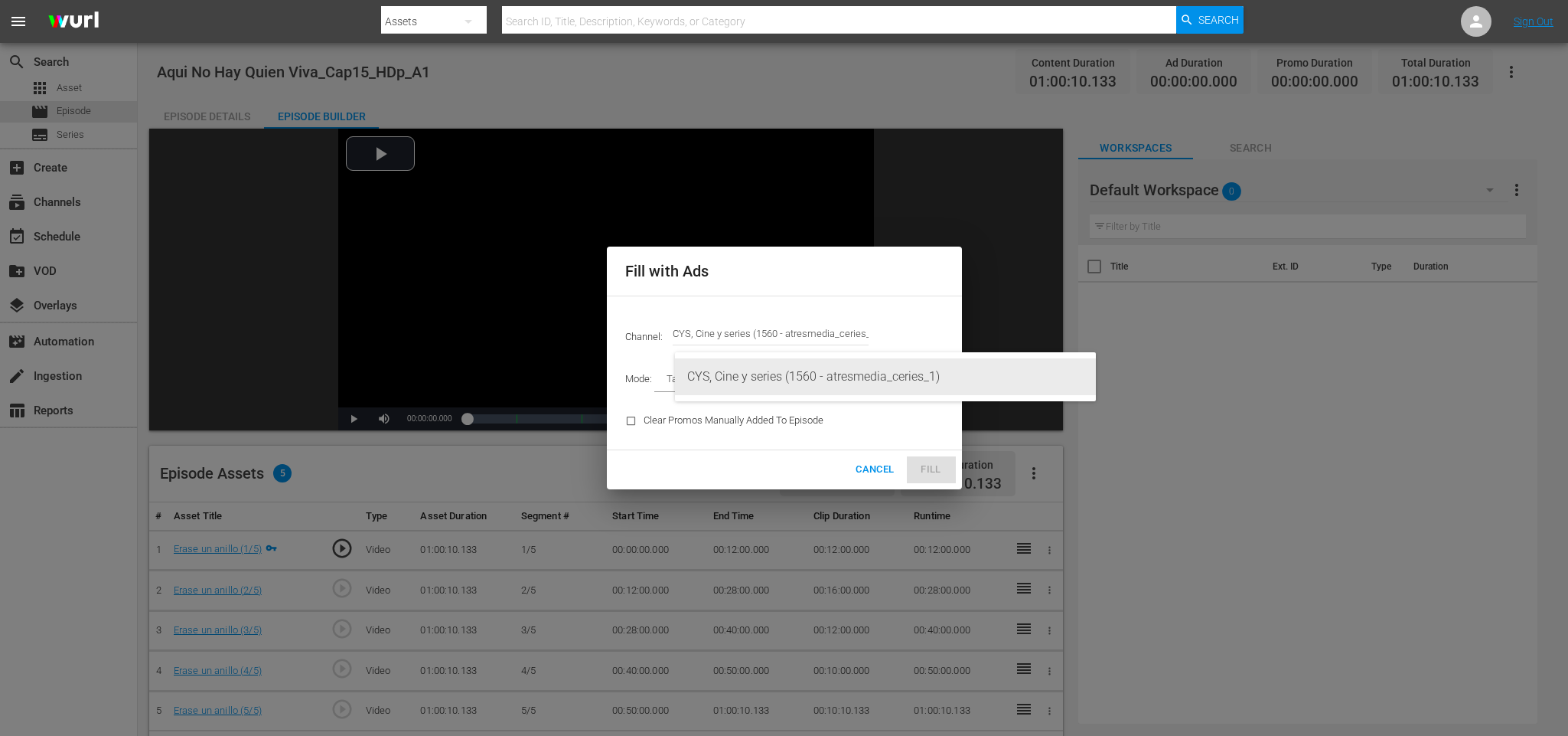
type input "CYS, Cine y series (1560)"
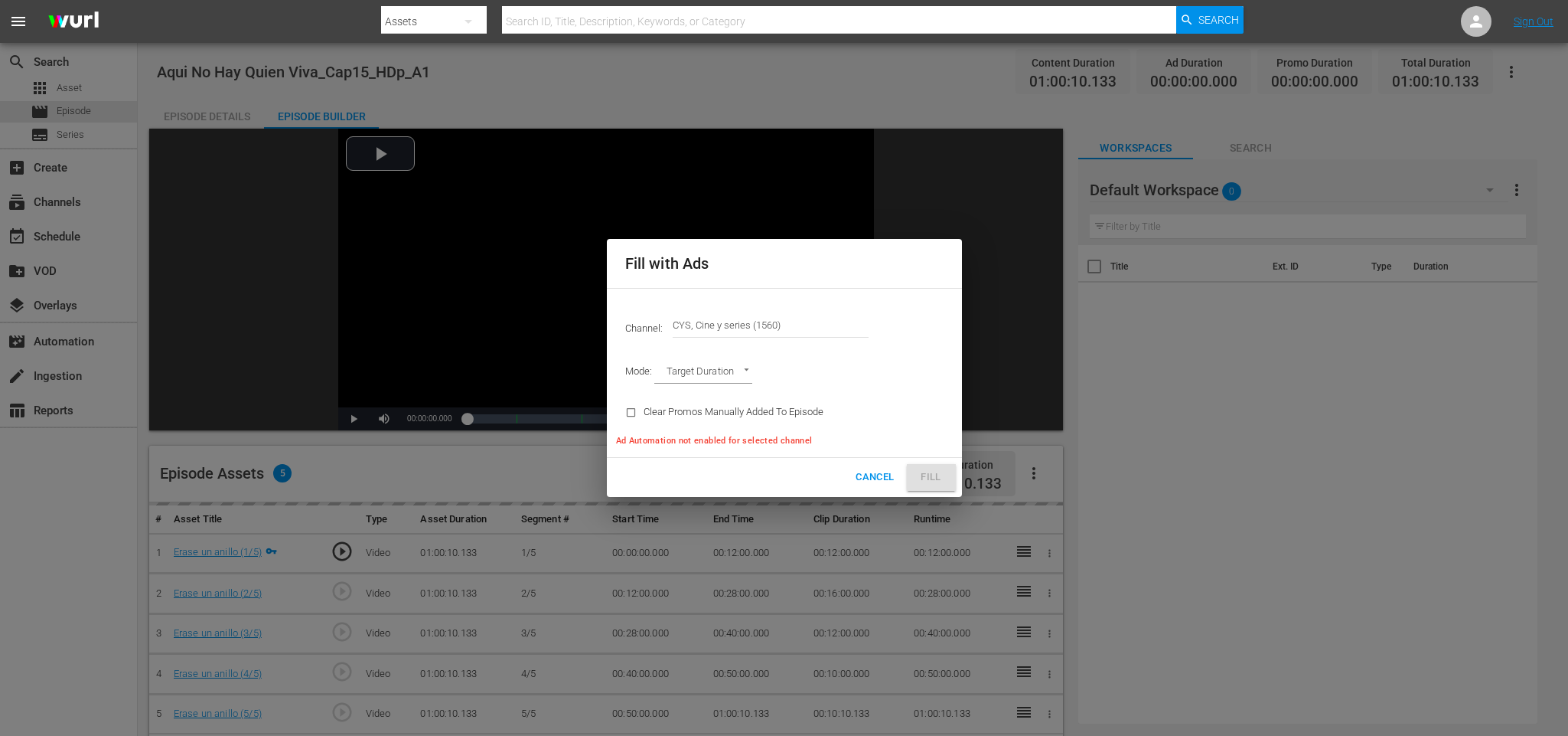
type input "AD_BREAK_DURATION"
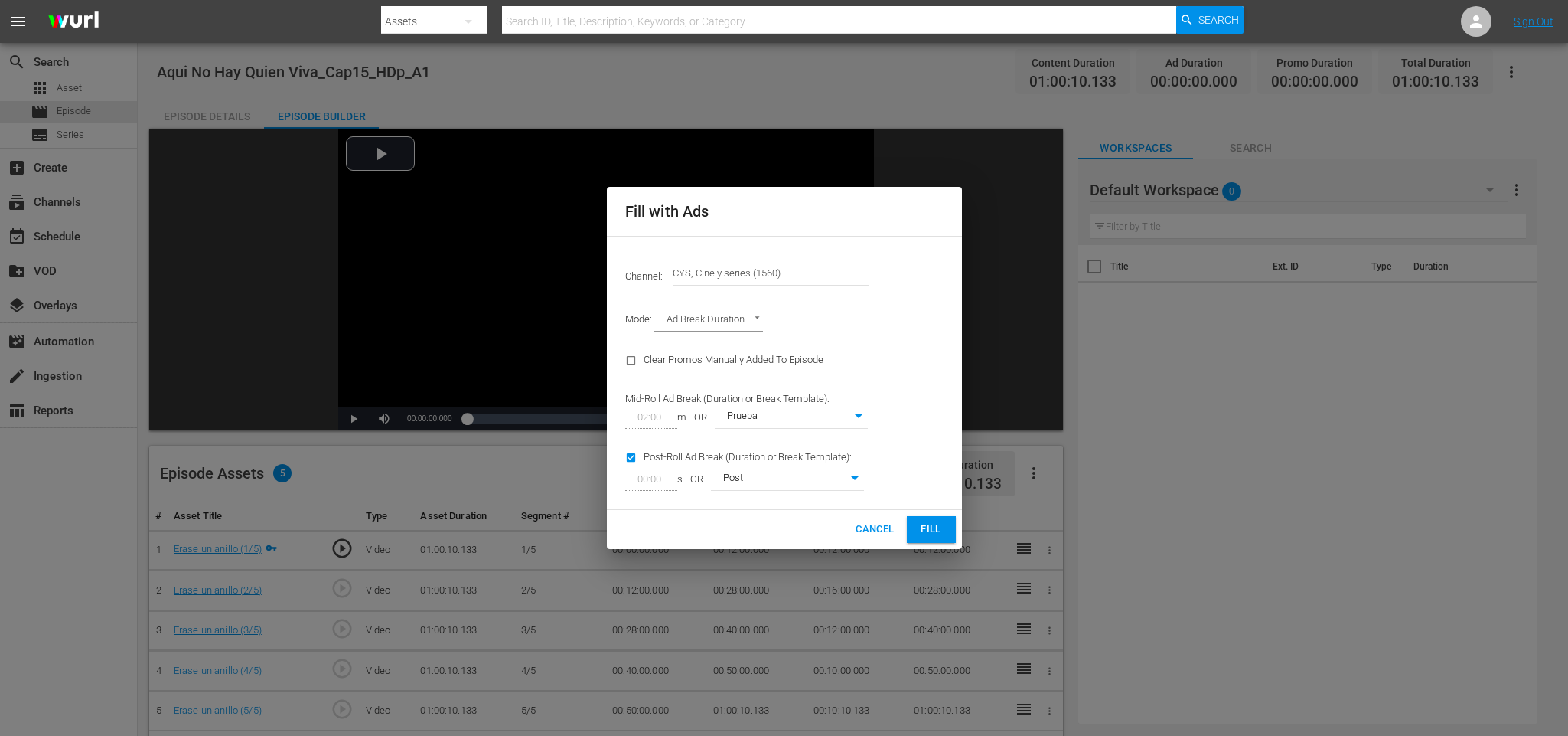
click at [928, 533] on span "Fill" at bounding box center [931, 530] width 25 height 18
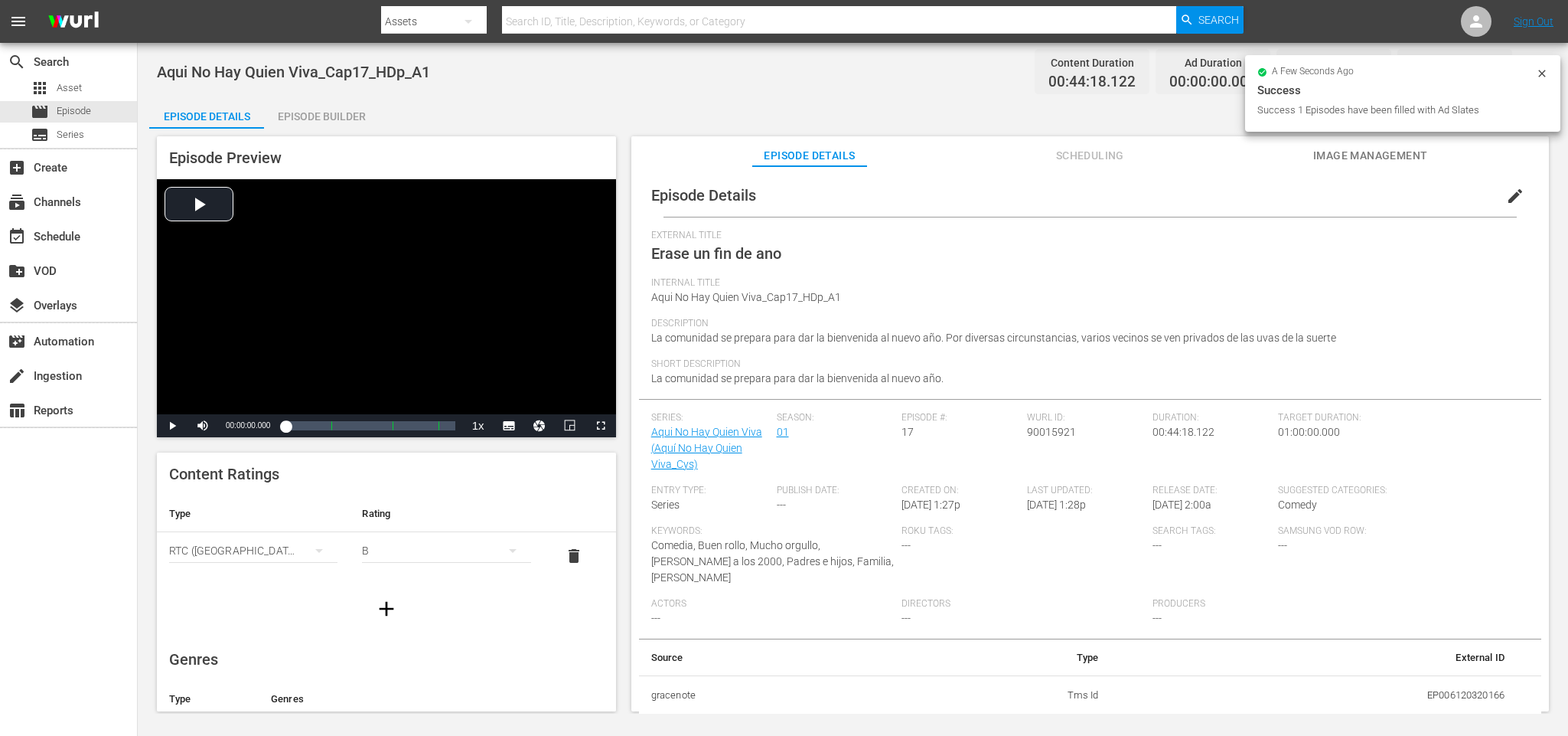
click at [310, 119] on div "Episode Builder" at bounding box center [321, 116] width 115 height 36
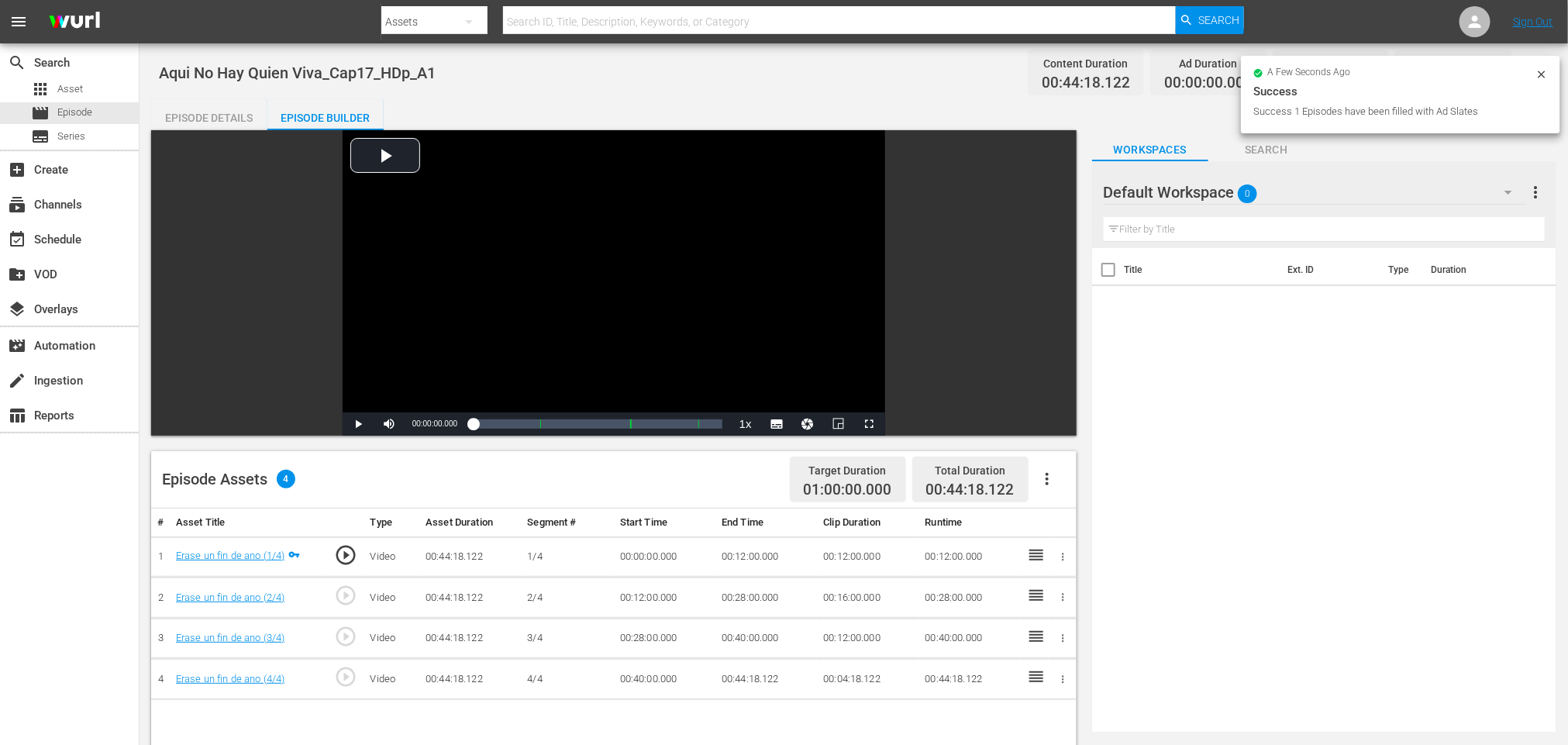
click at [1044, 473] on icon "button" at bounding box center [1047, 478] width 19 height 19
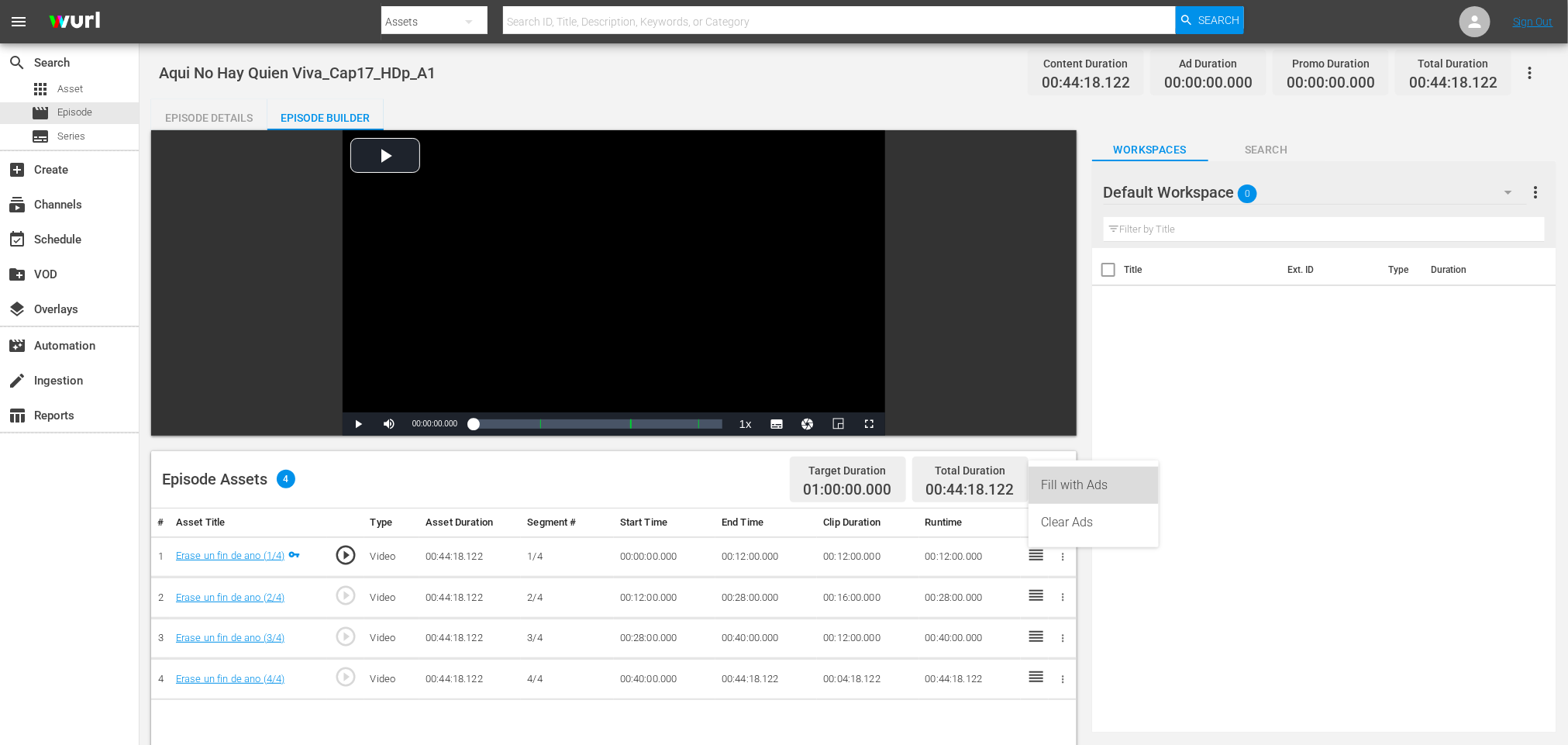
click at [1053, 484] on div "Fill with Ads" at bounding box center [1093, 485] width 105 height 37
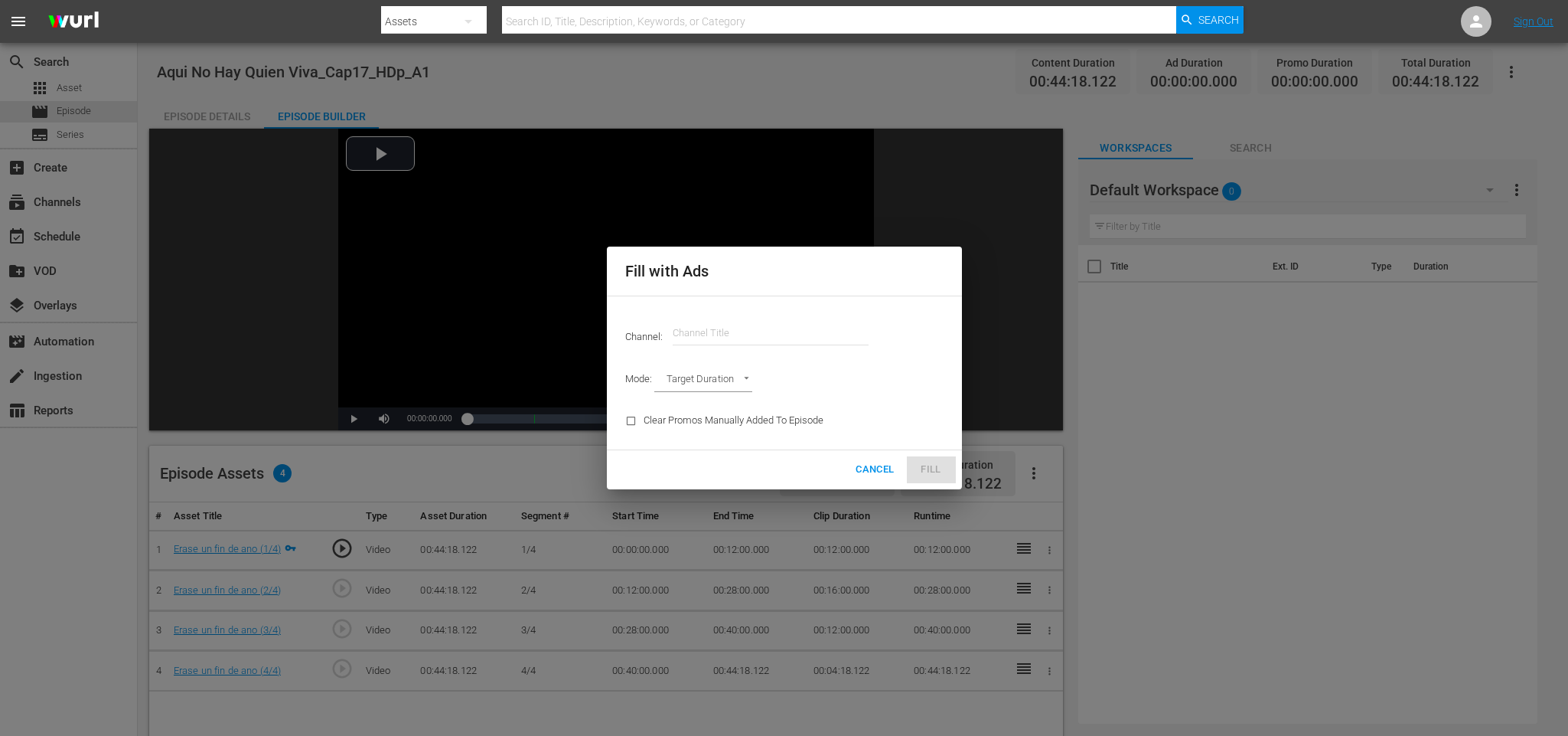
click at [788, 315] on input "text" at bounding box center [770, 333] width 196 height 36
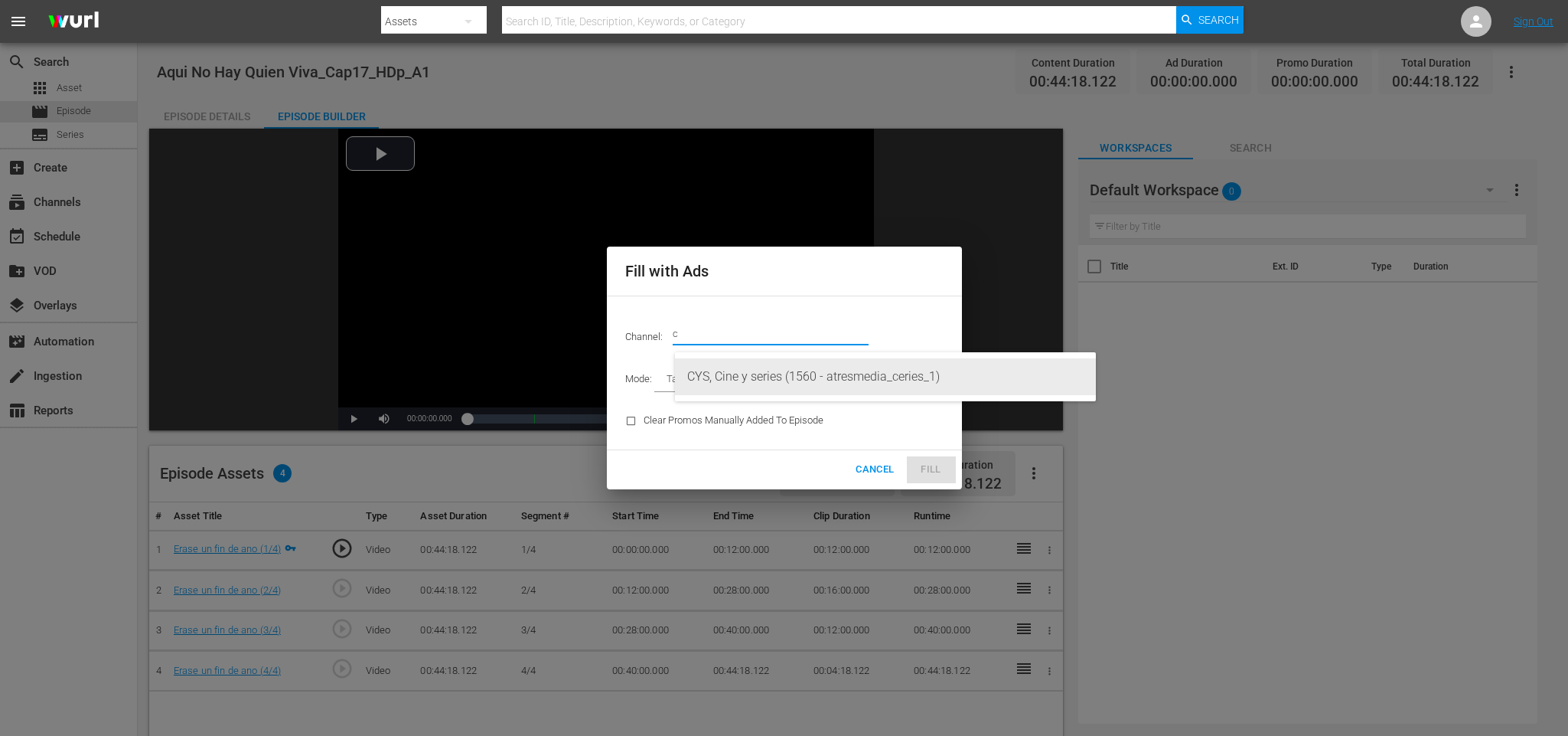
click at [776, 368] on div "CYS, Cine y series (1560 - atresmedia_ceries_1)" at bounding box center [886, 376] width 397 height 36
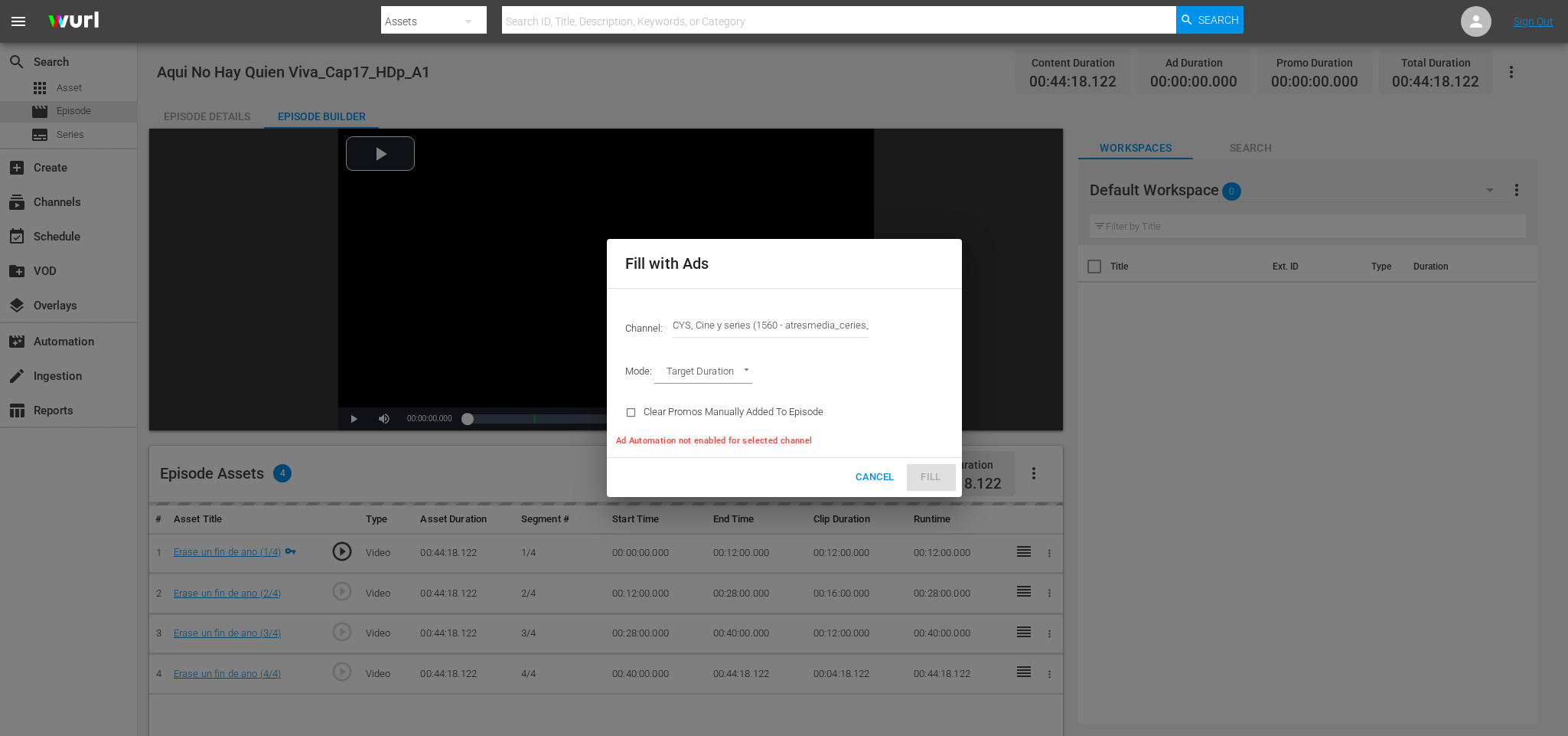
type input "CYS, Cine y series (1560)"
type input "AD_BREAK_DURATION"
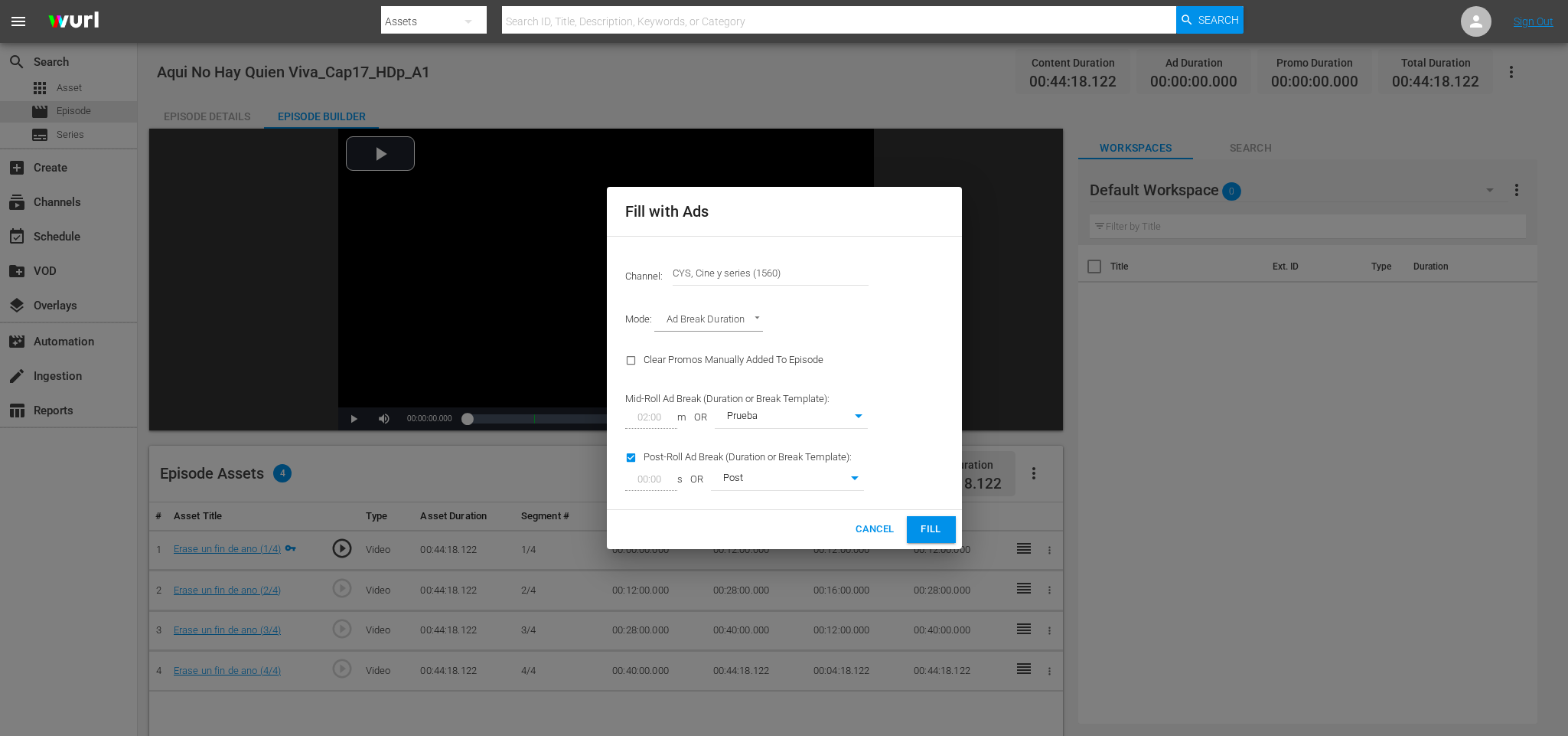
click at [925, 517] on button "Fill" at bounding box center [930, 530] width 49 height 27
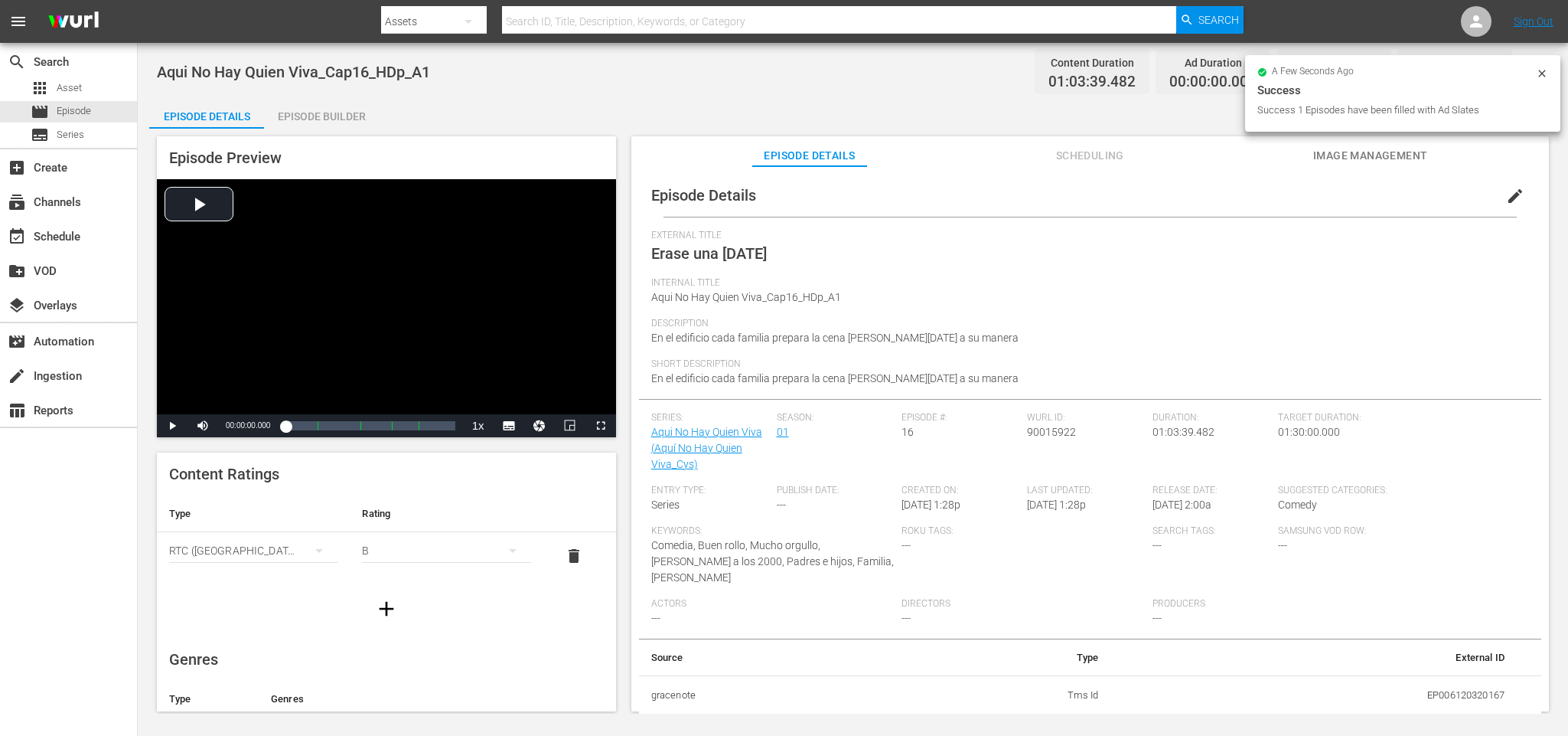
click at [294, 113] on div "Episode Builder" at bounding box center [321, 116] width 115 height 36
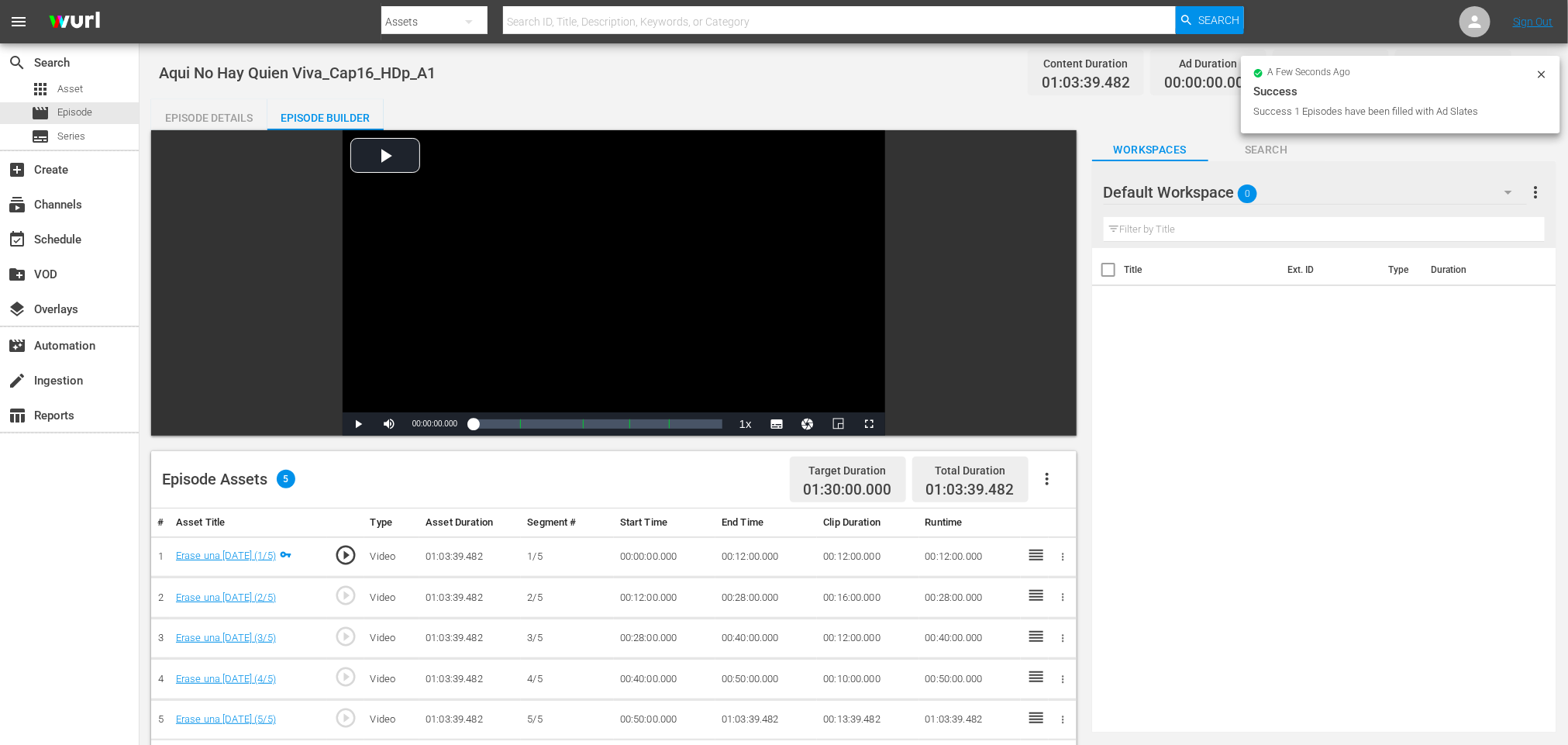
click at [1049, 488] on icon "button" at bounding box center [1047, 478] width 19 height 19
click at [1068, 477] on div "Fill with Ads" at bounding box center [1093, 485] width 105 height 37
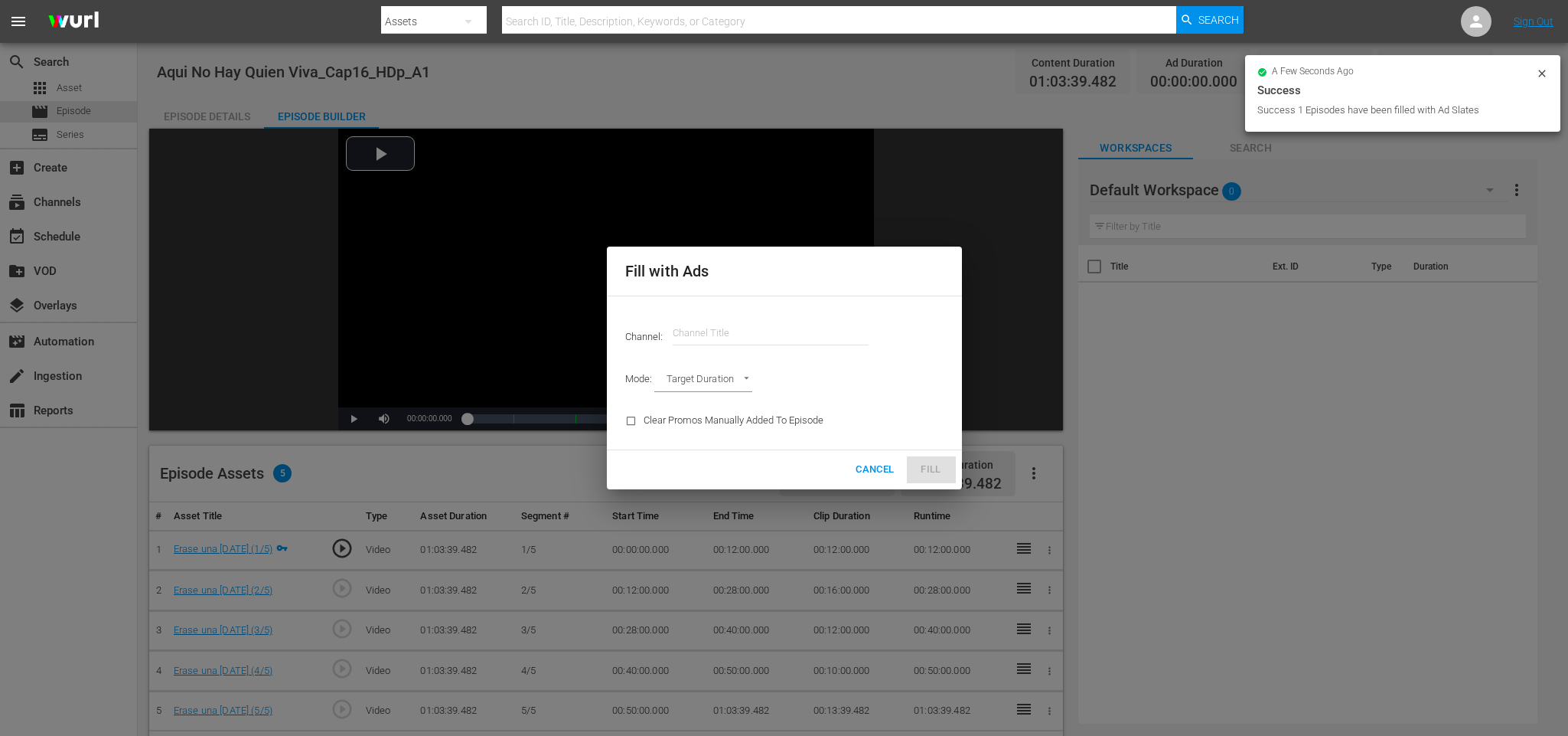
click at [712, 321] on input "text" at bounding box center [770, 333] width 196 height 36
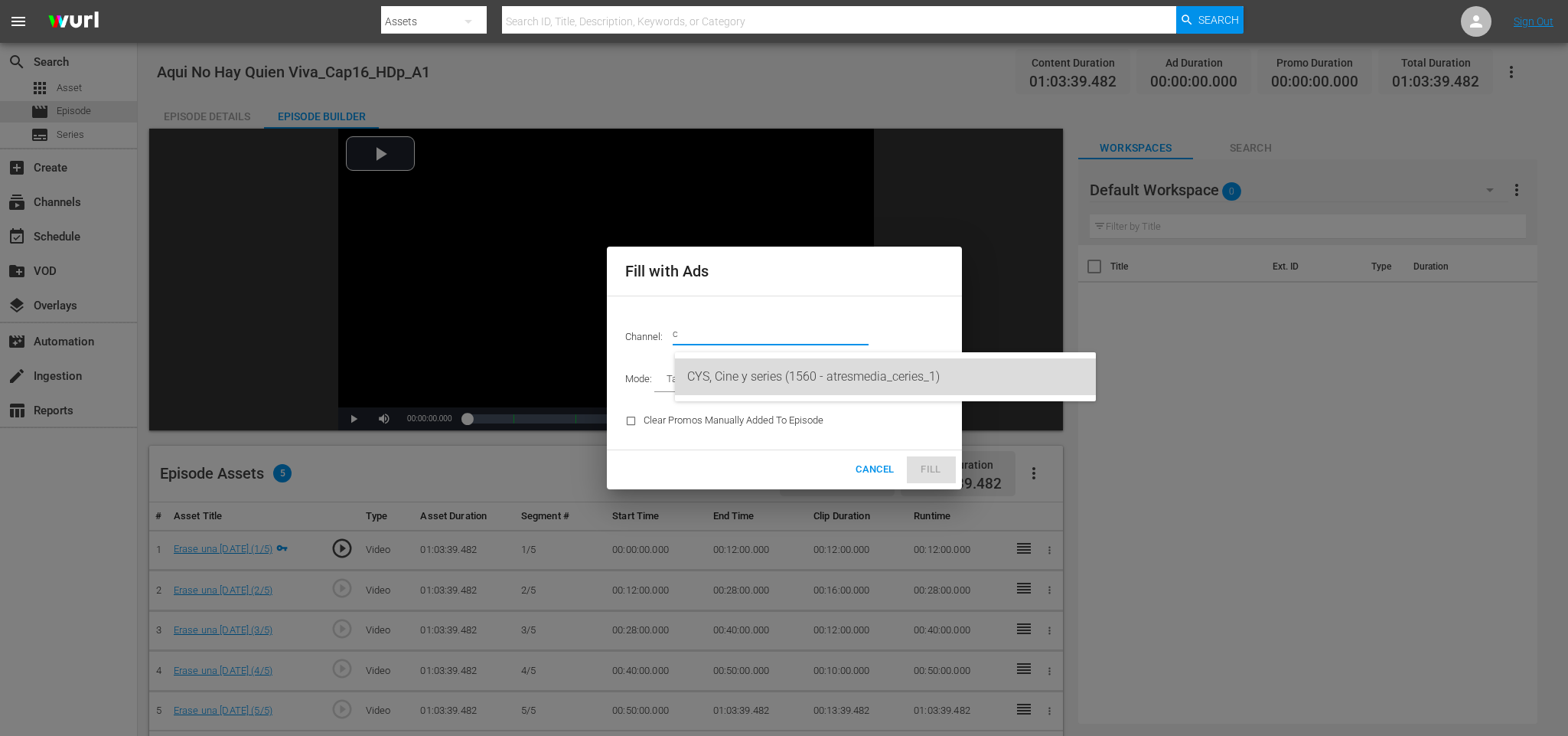
click at [728, 376] on div "CYS, Cine y series (1560 - atresmedia_ceries_1)" at bounding box center [886, 376] width 397 height 36
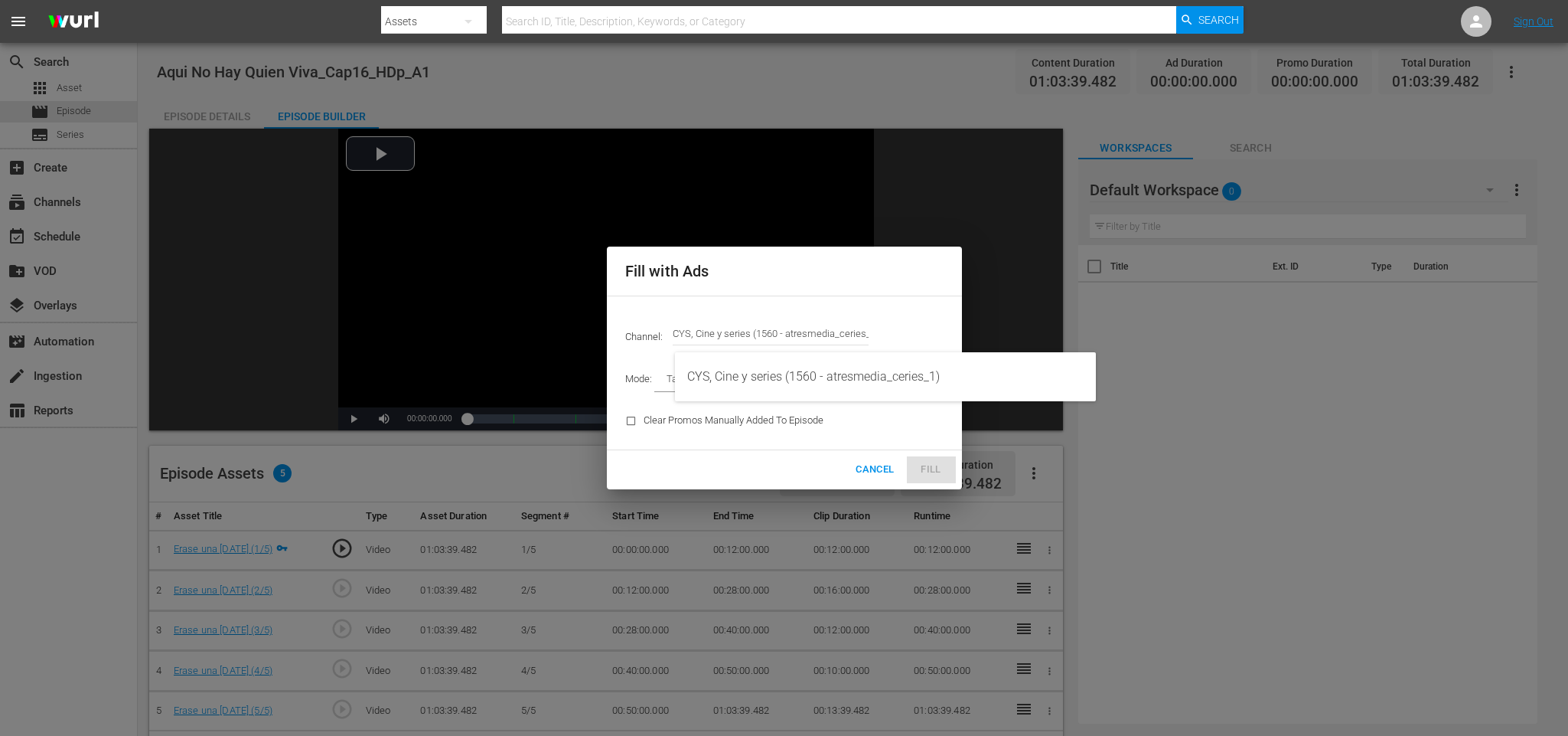
type input "CYS, Cine y series (1560)"
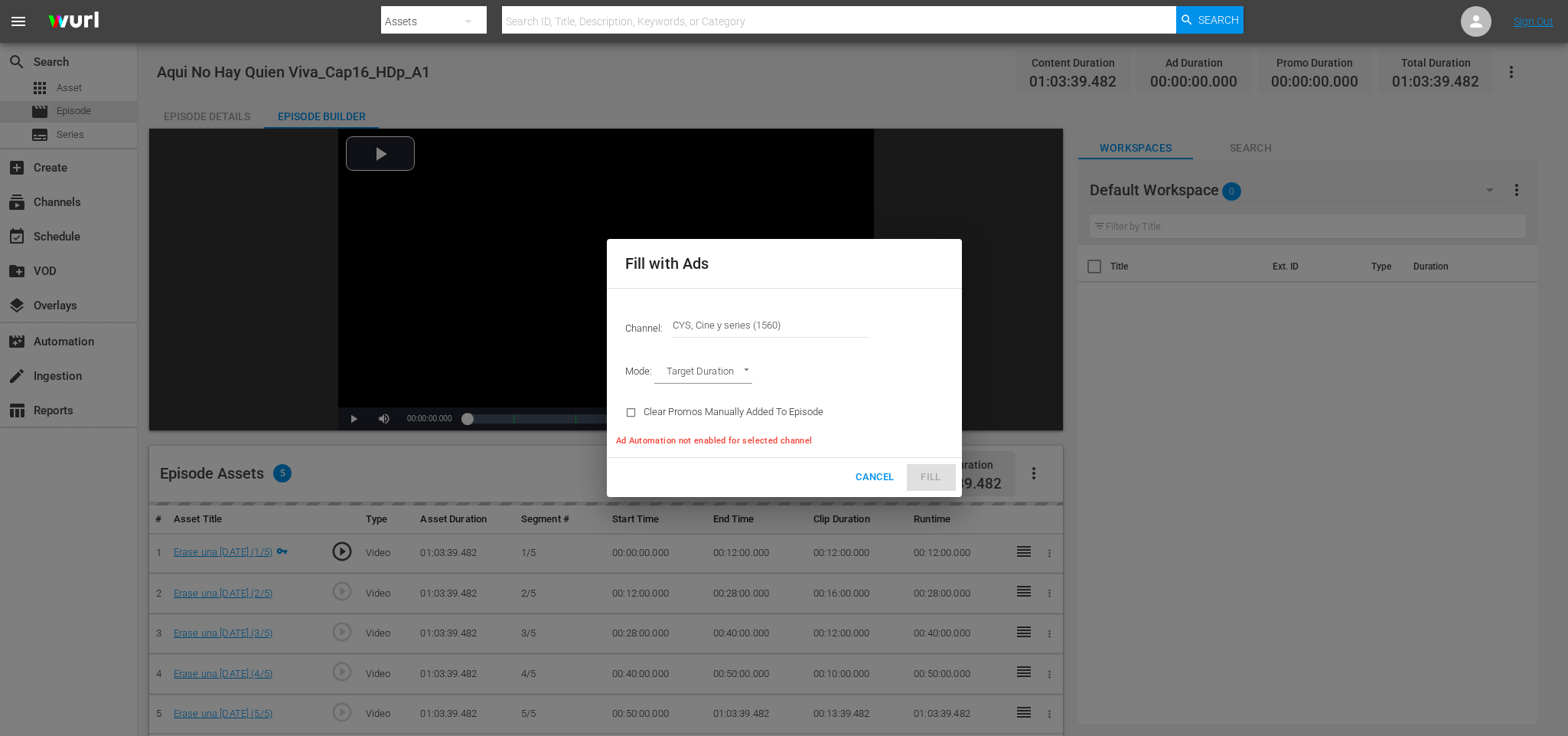
type input "AD_BREAK_DURATION"
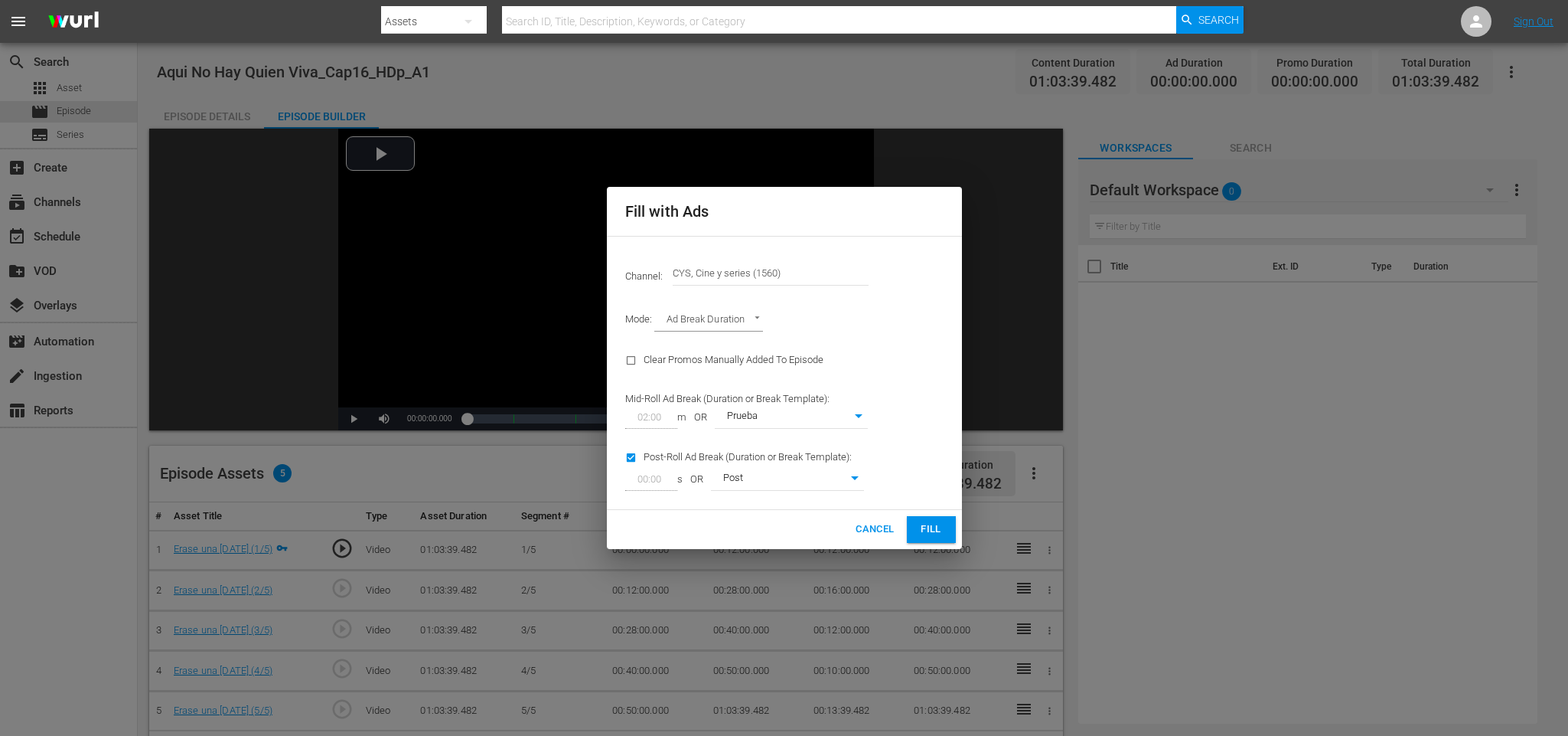
click at [937, 522] on span "Fill" at bounding box center [931, 530] width 25 height 18
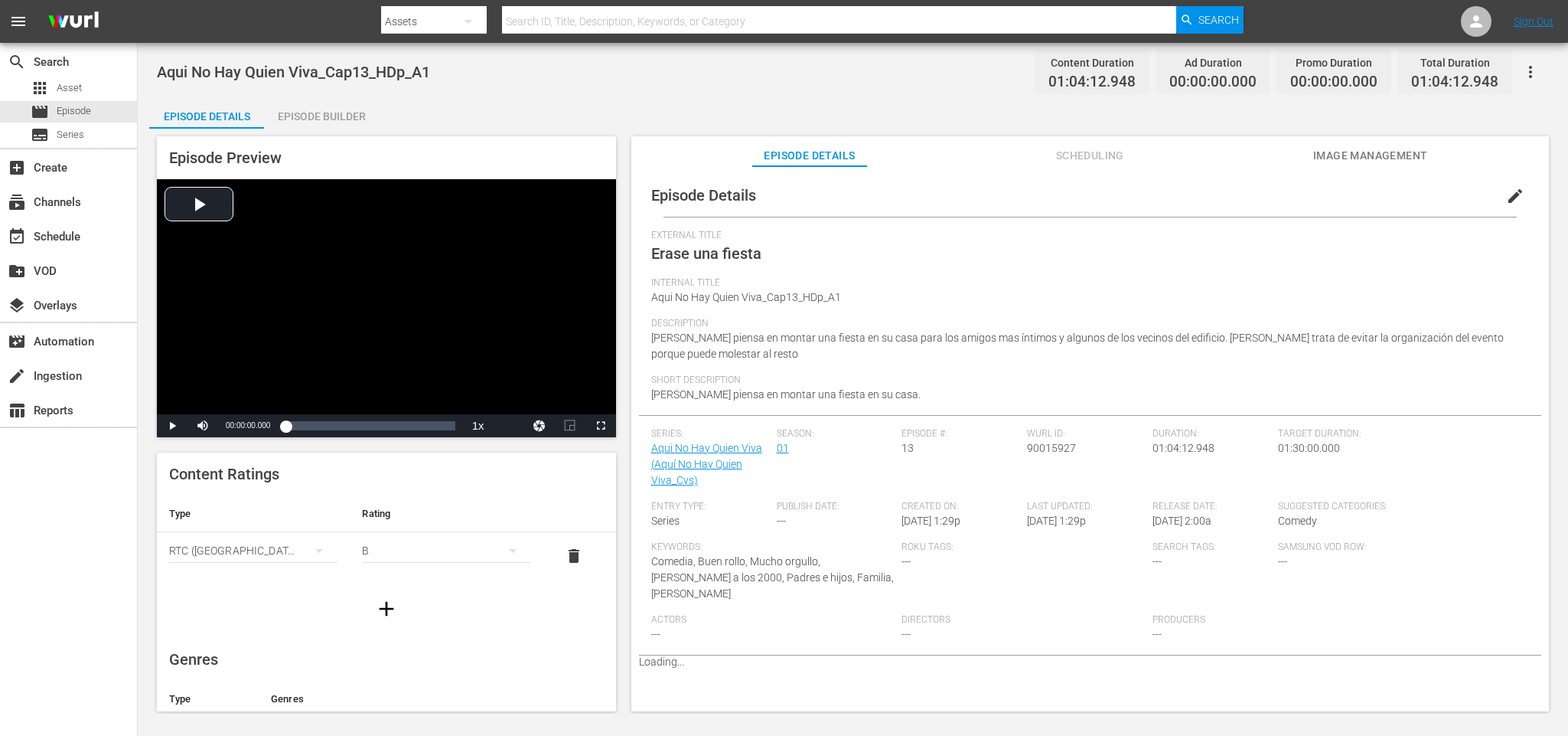
click at [336, 109] on div "Episode Builder" at bounding box center [321, 116] width 115 height 36
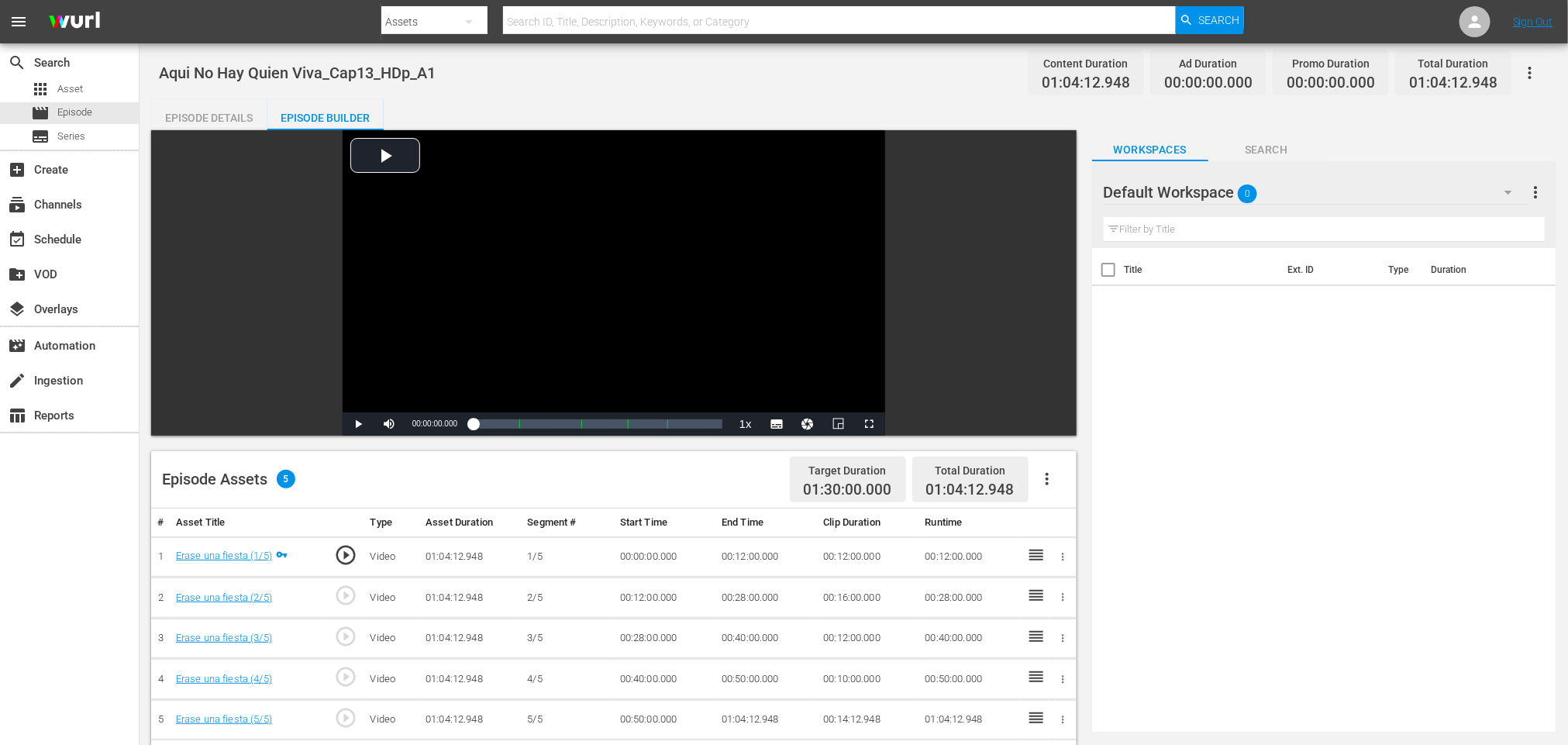
scroll to position [232, 0]
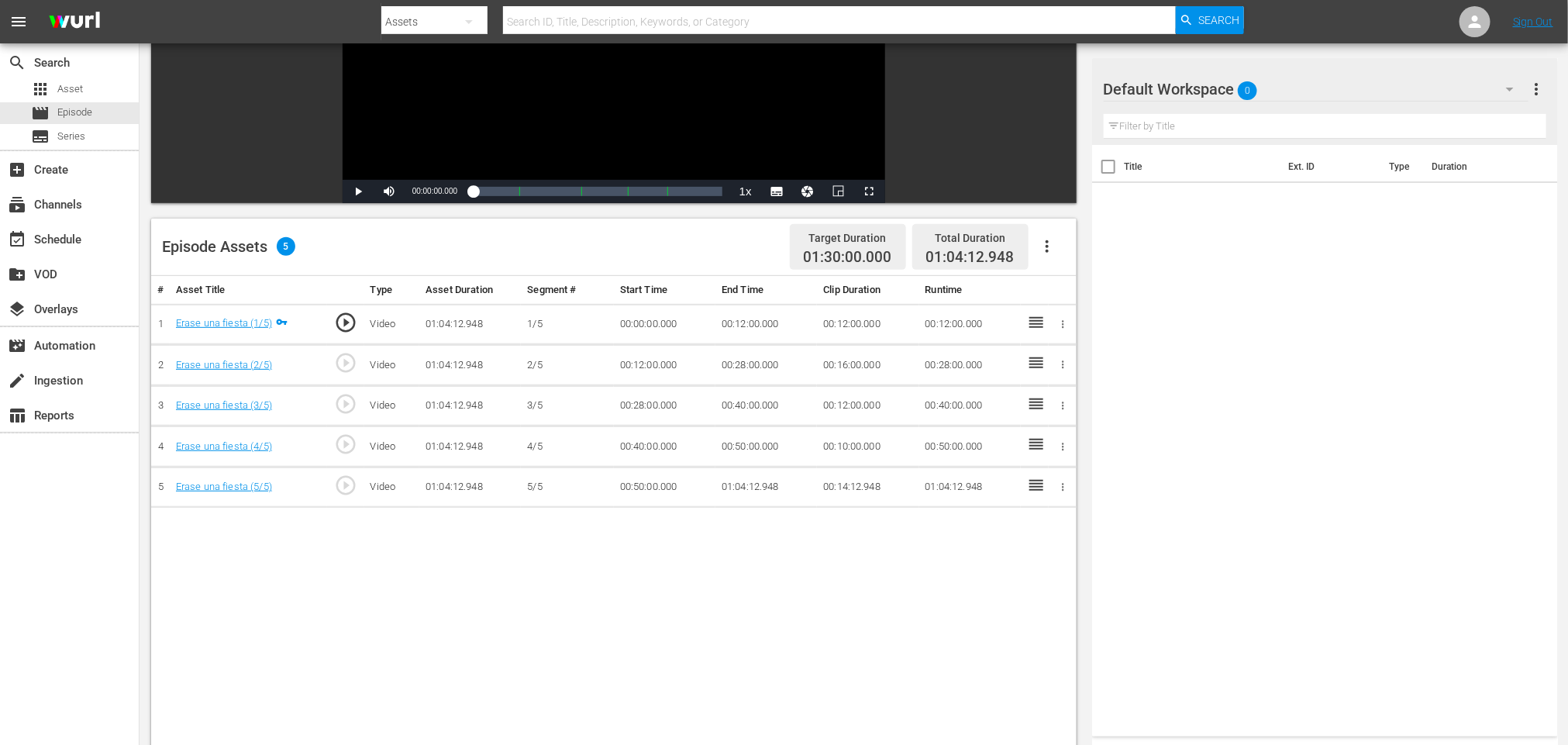
click at [1050, 250] on icon "button" at bounding box center [1047, 246] width 19 height 19
click at [1062, 251] on div "Fill with Ads" at bounding box center [1093, 252] width 105 height 37
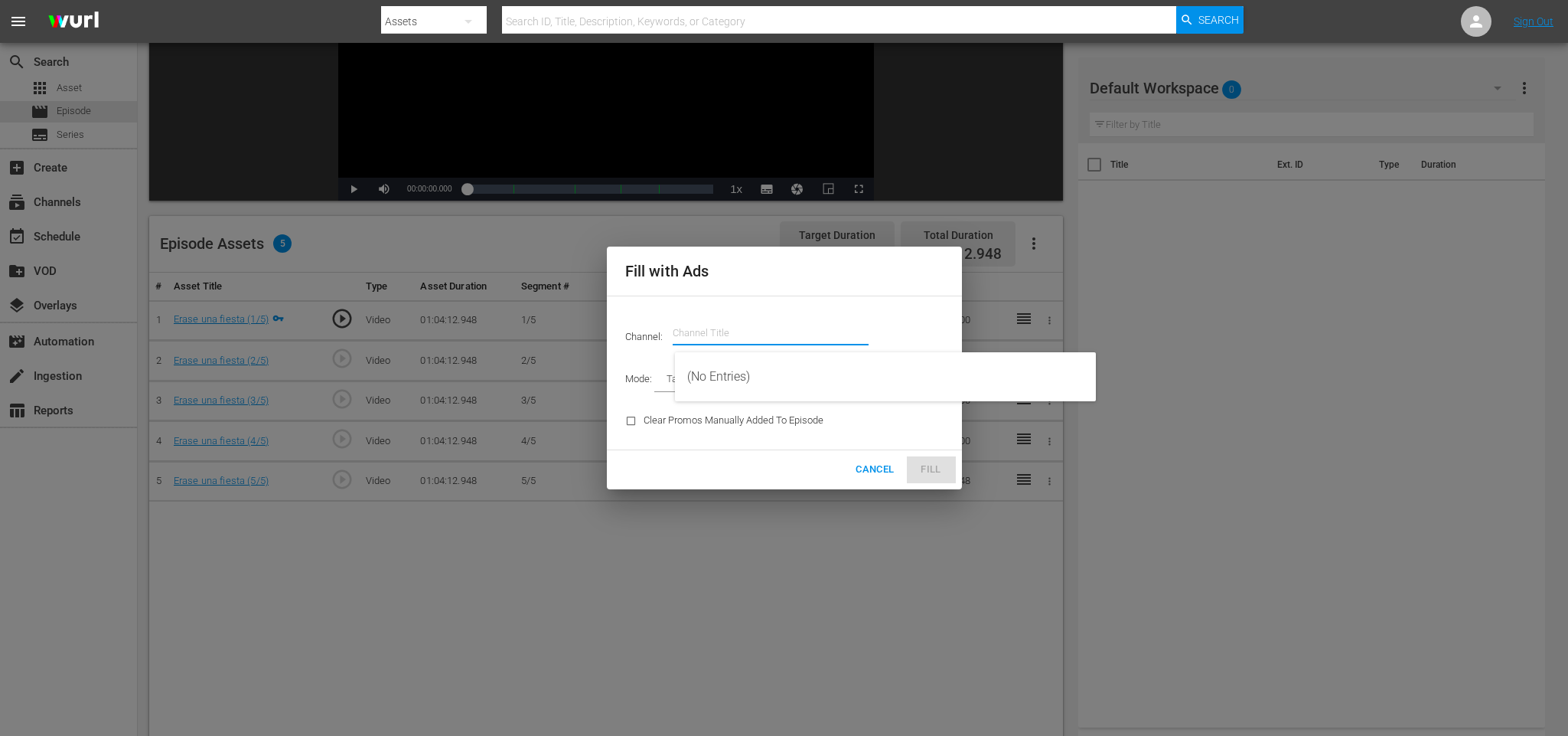
click at [726, 325] on input "text" at bounding box center [770, 333] width 196 height 36
click at [797, 368] on div "CYS, Cine y series (1560 - atresmedia_ceries_1)" at bounding box center [886, 376] width 397 height 36
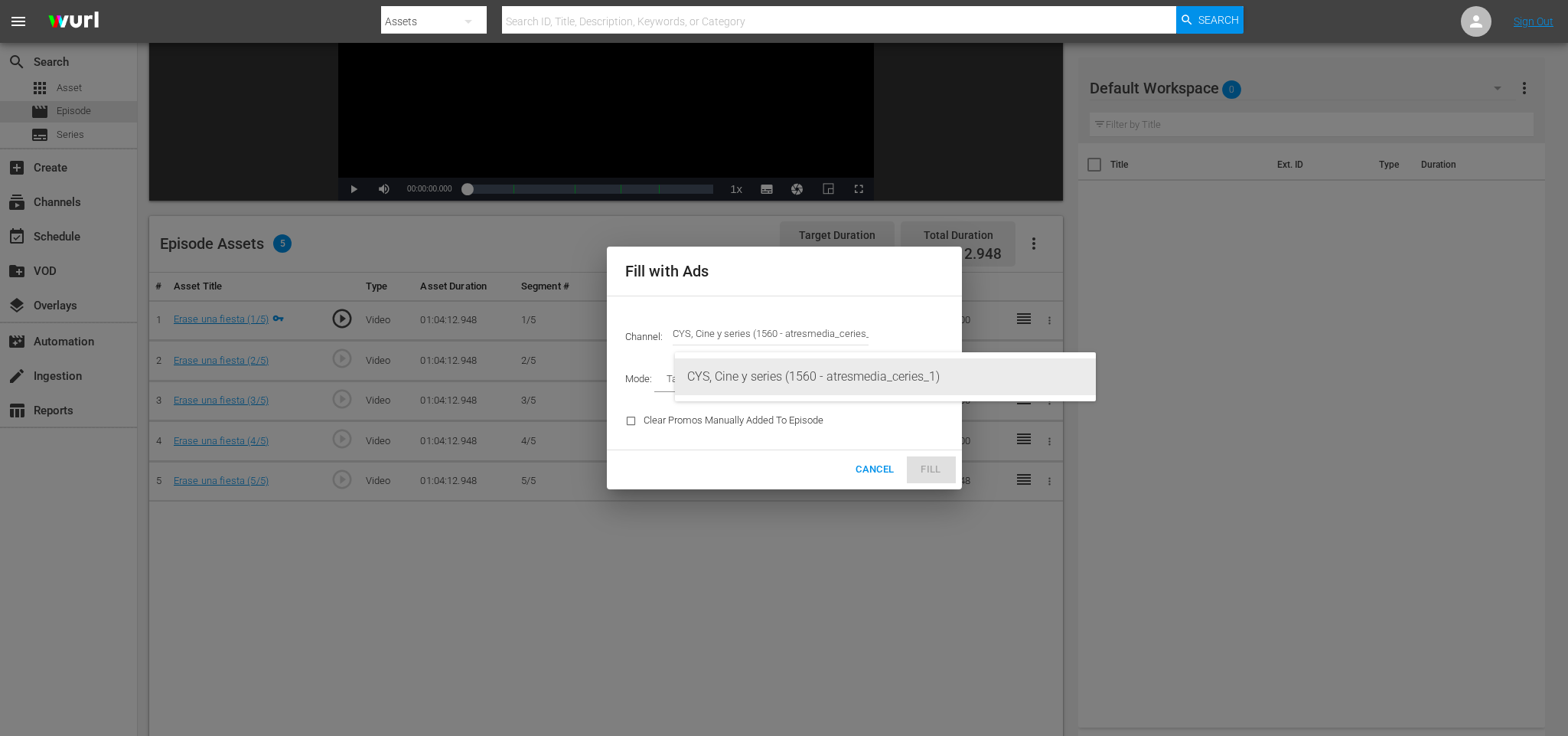
type input "CYS, Cine y series (1560)"
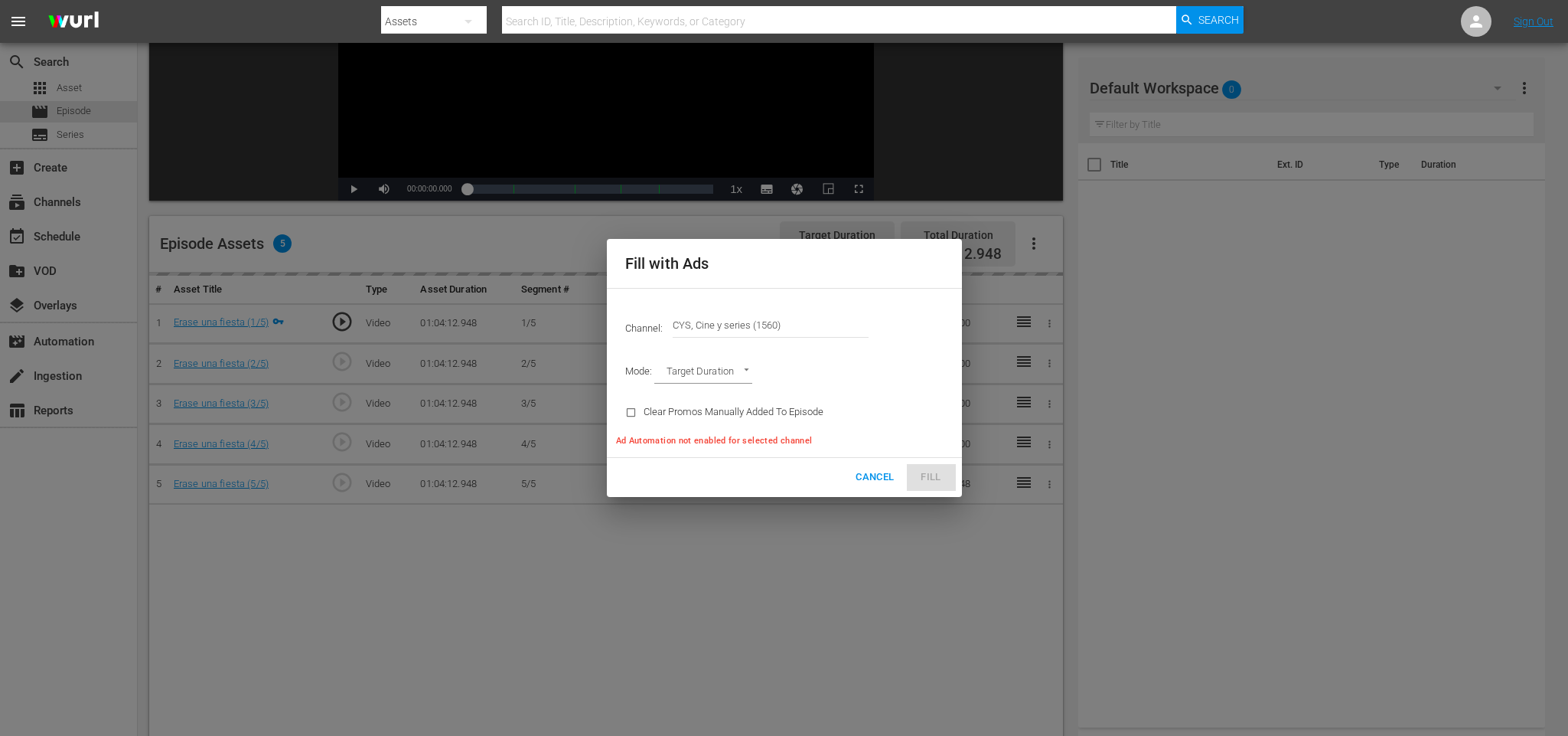
type input "AD_BREAK_DURATION"
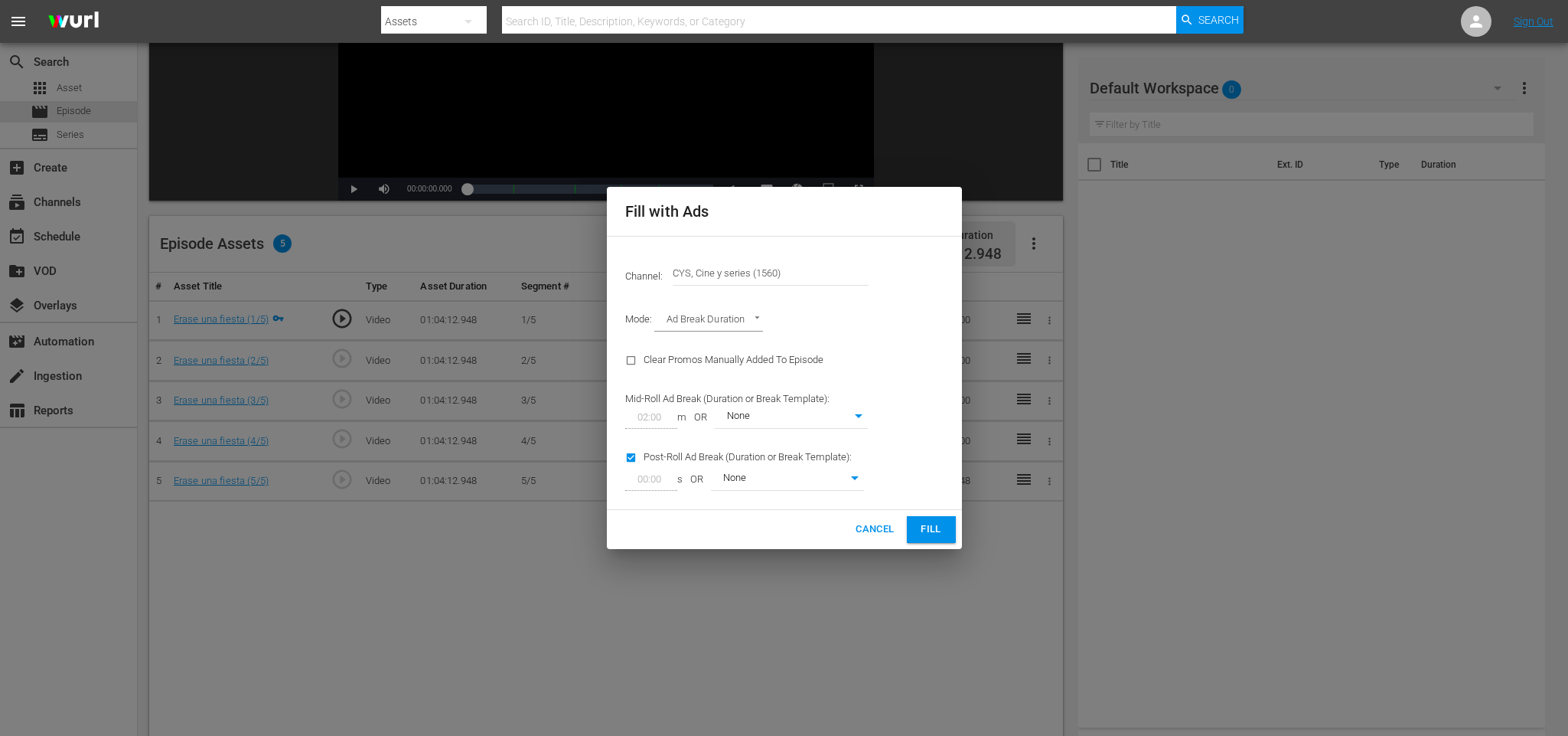
click at [929, 518] on button "Fill" at bounding box center [930, 530] width 49 height 27
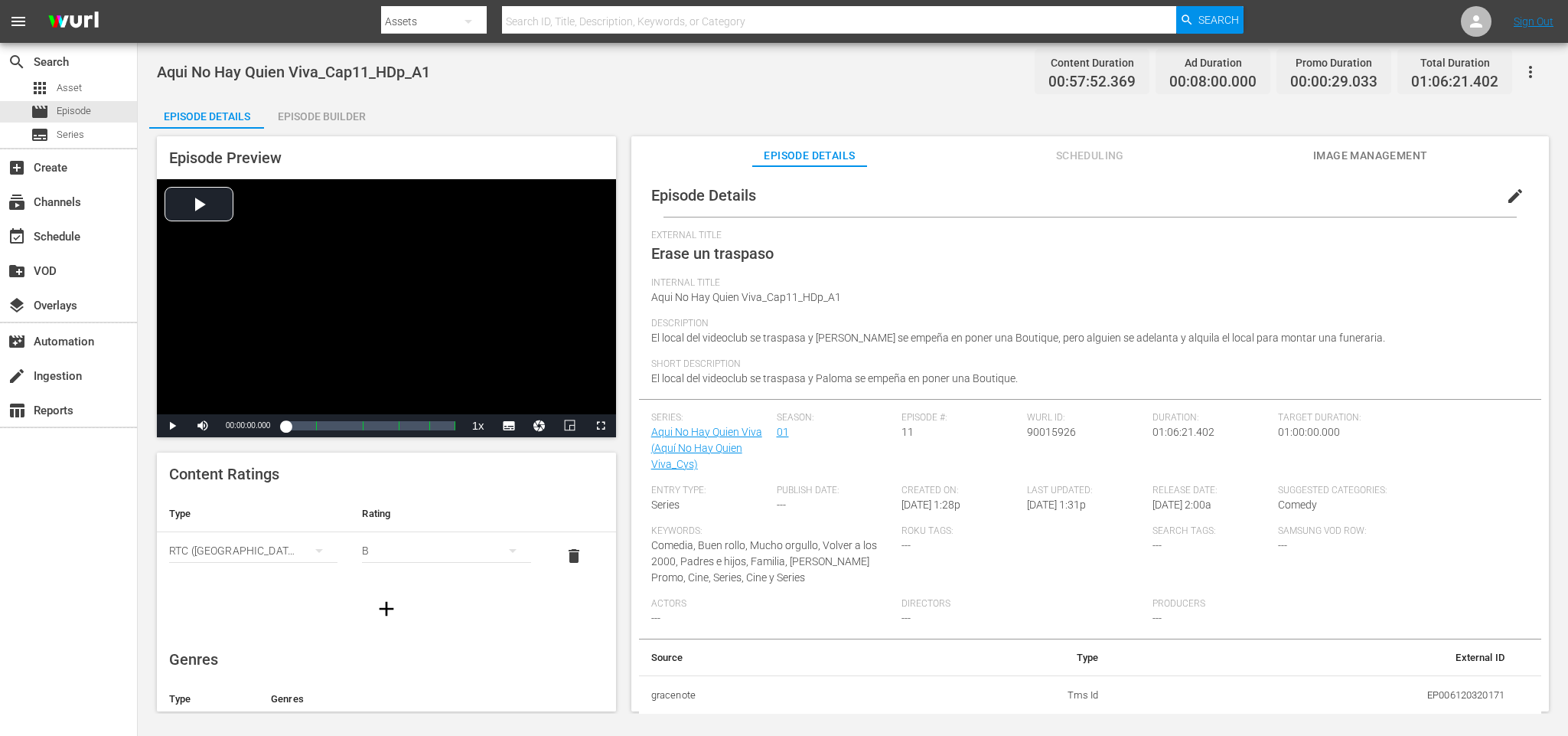
click at [336, 101] on div "Episode Builder" at bounding box center [321, 116] width 115 height 36
click at [338, 111] on div "Episode Builder" at bounding box center [321, 116] width 115 height 36
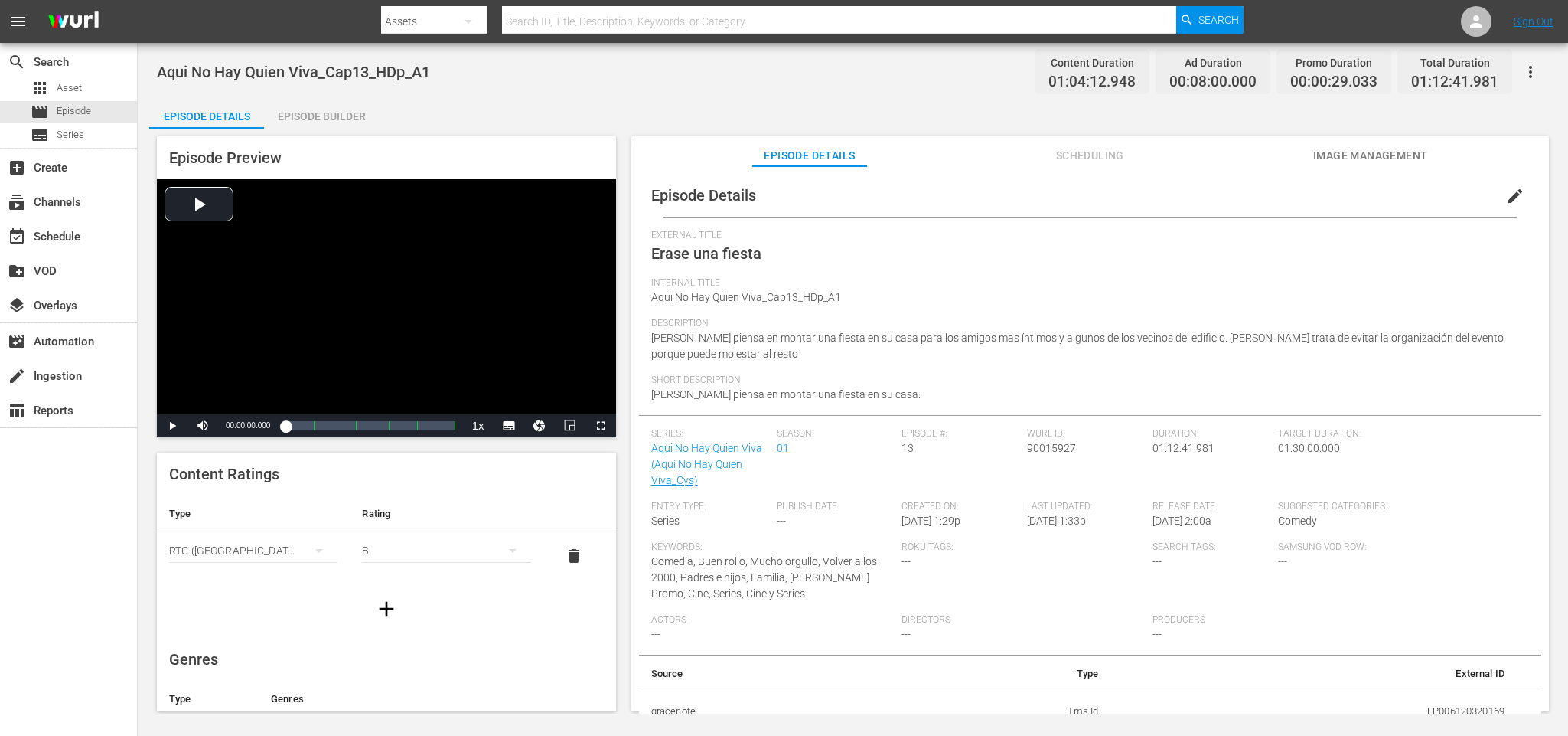
click at [344, 119] on div "Episode Builder" at bounding box center [321, 116] width 115 height 36
click at [354, 117] on div "Episode Builder" at bounding box center [321, 116] width 115 height 36
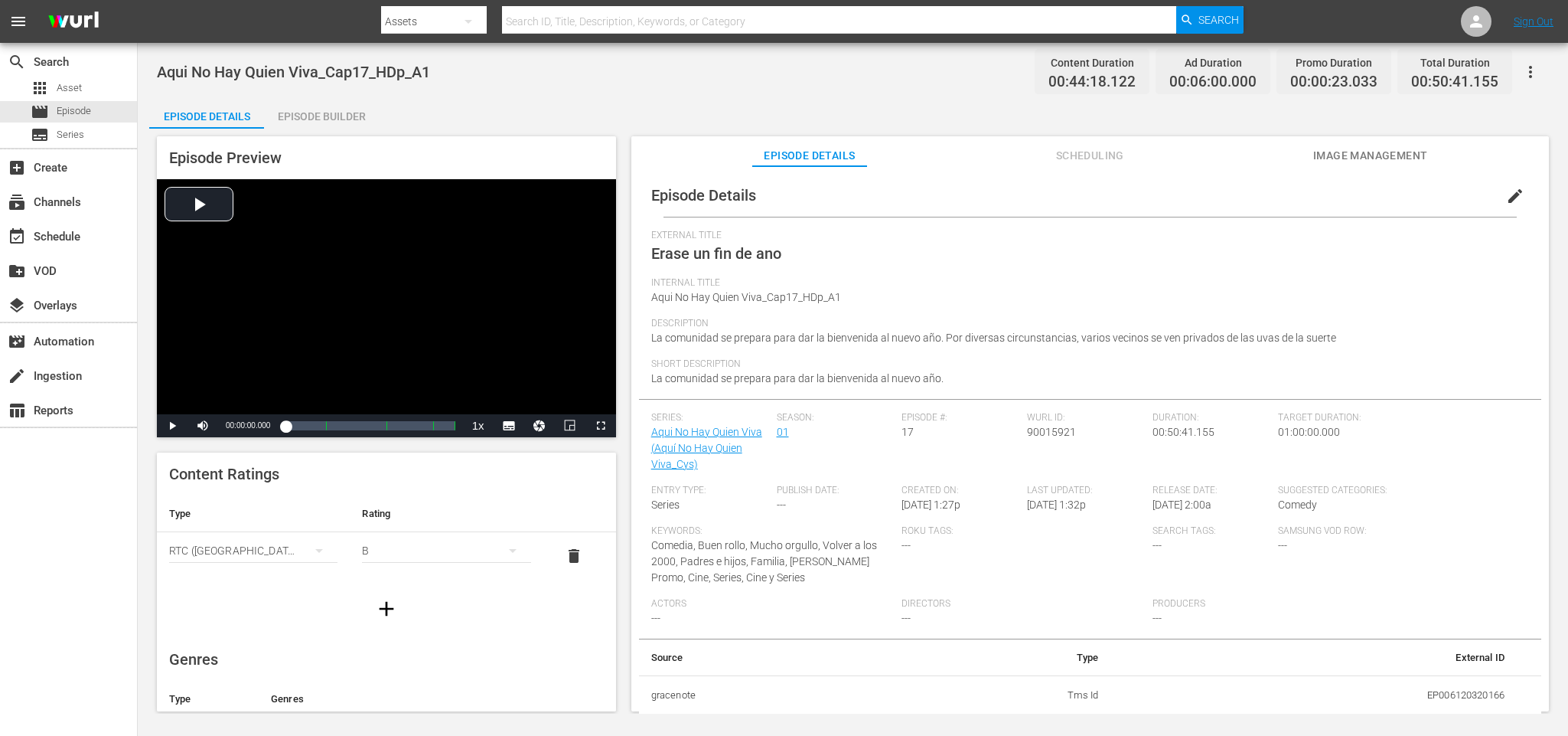
click at [353, 104] on div "Episode Builder" at bounding box center [321, 116] width 115 height 36
click at [312, 117] on div "Episode Builder" at bounding box center [321, 116] width 115 height 36
click at [340, 101] on div "Episode Builder" at bounding box center [321, 116] width 115 height 36
click at [304, 117] on div "Episode Builder" at bounding box center [321, 116] width 115 height 36
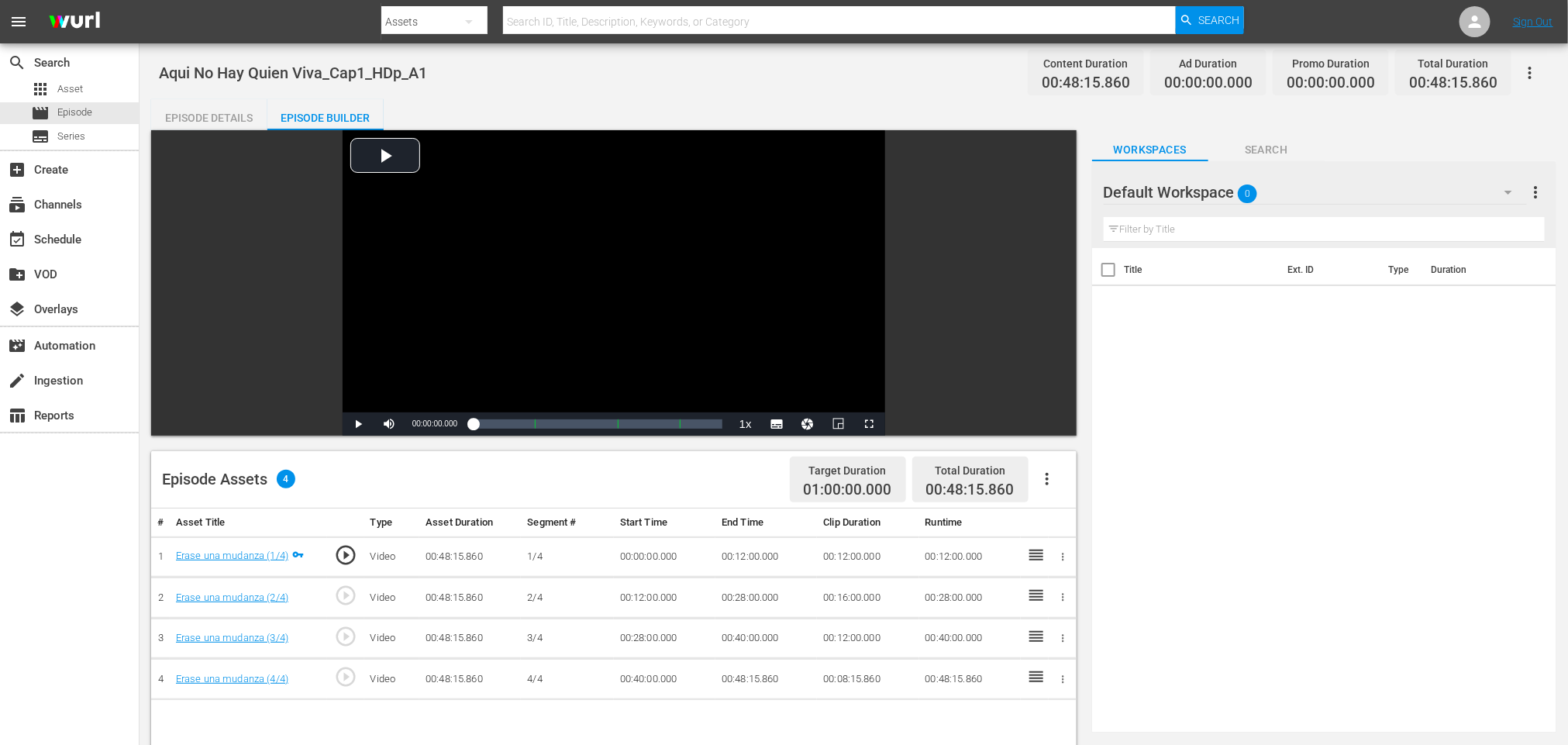
click at [1049, 477] on icon "button" at bounding box center [1047, 478] width 19 height 19
click at [1096, 486] on div "Fill with Ads" at bounding box center [1093, 485] width 105 height 37
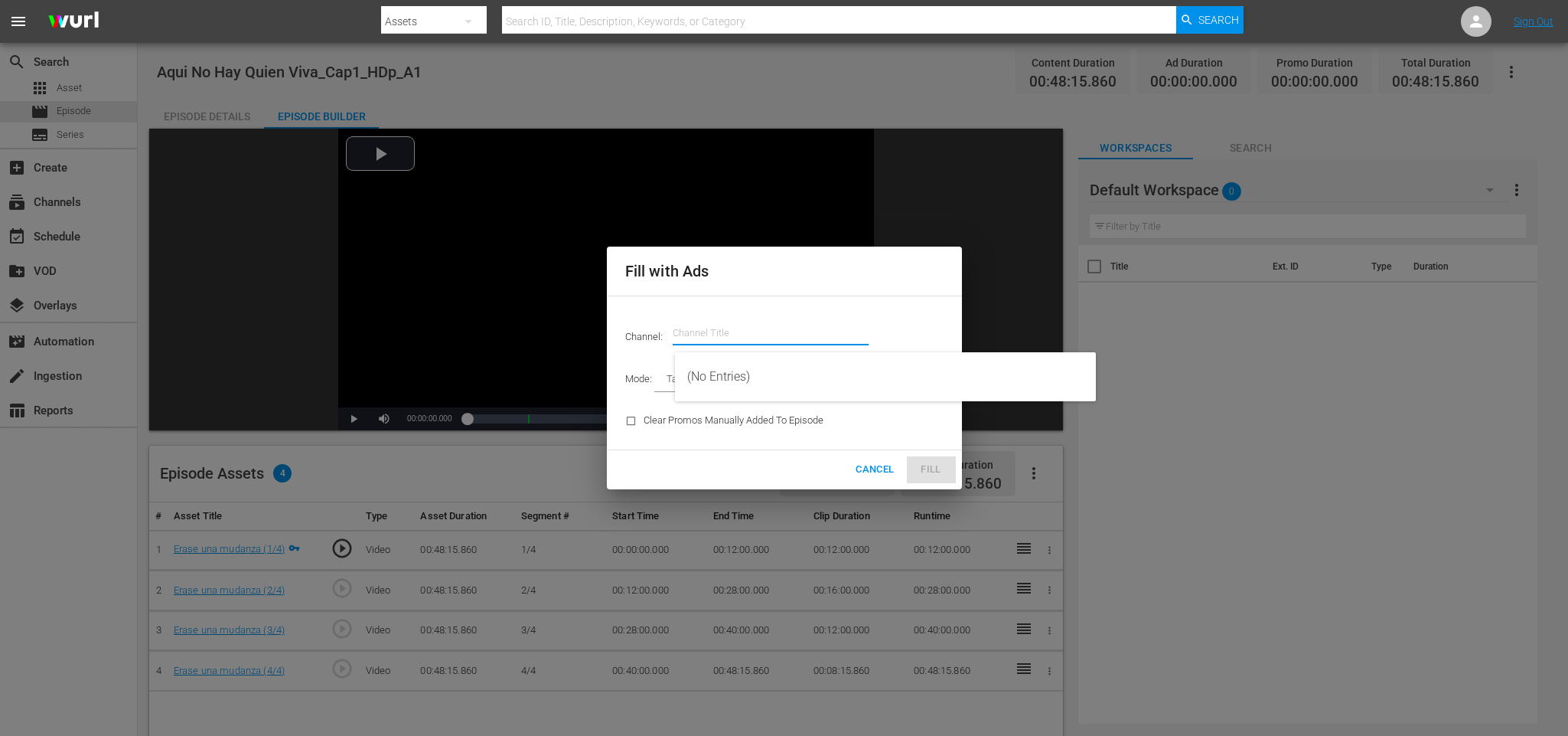
click at [760, 317] on input "text" at bounding box center [770, 333] width 196 height 36
click at [759, 377] on div "CYS, Cine y series (1560 - atresmedia_ceries_1)" at bounding box center [886, 376] width 397 height 36
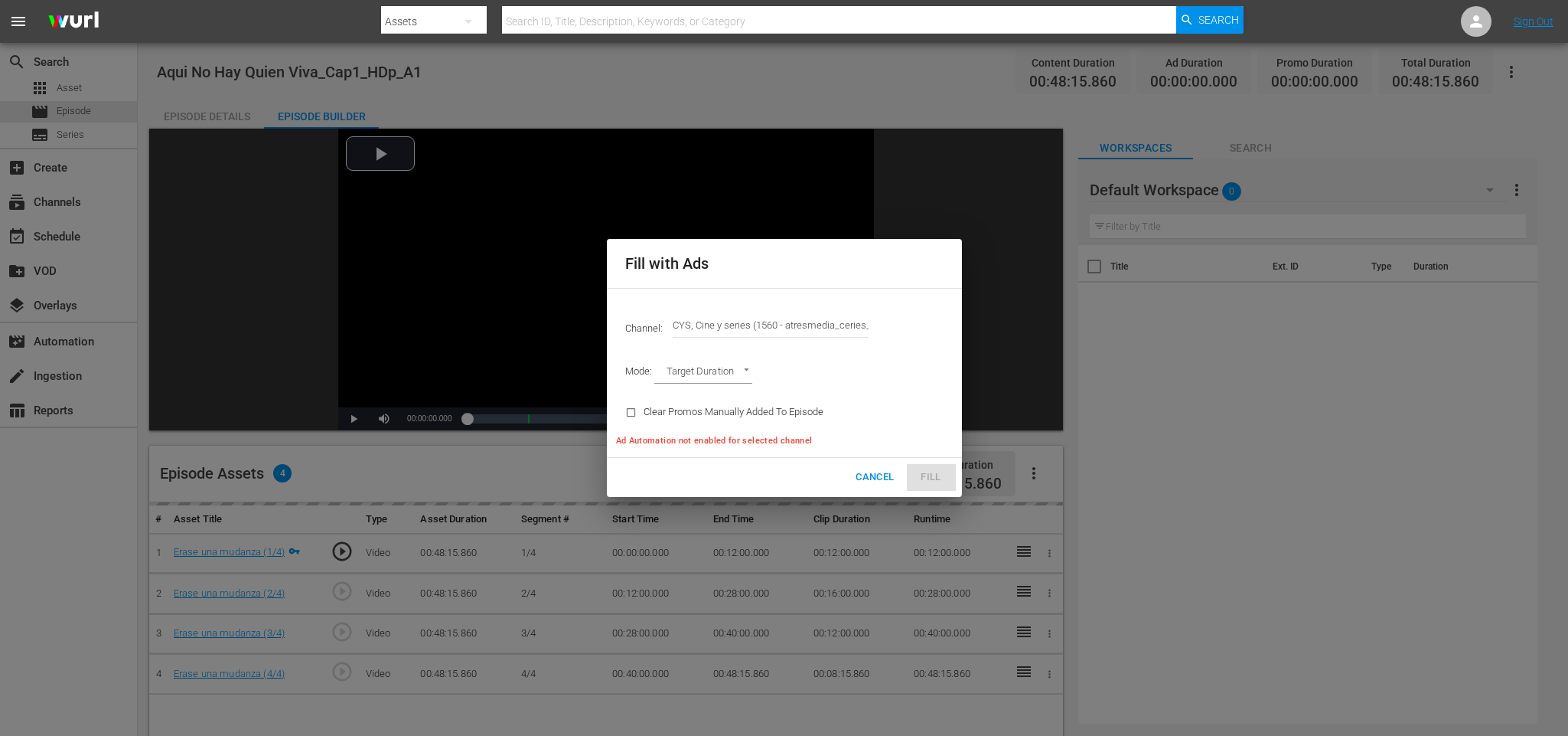
type input "CYS, Cine y series (1560)"
type input "AD_BREAK_DURATION"
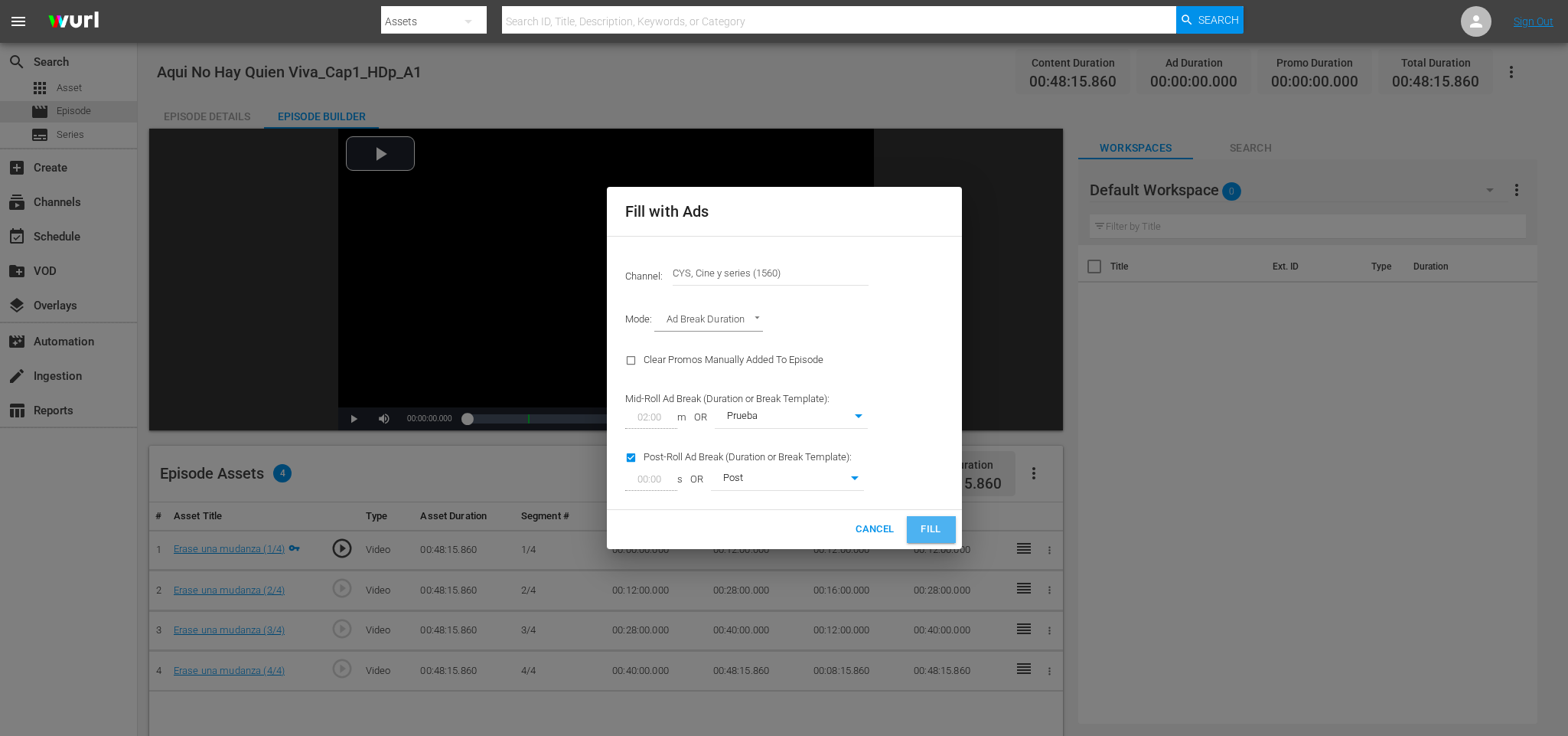
click at [939, 519] on button "Fill" at bounding box center [930, 530] width 49 height 27
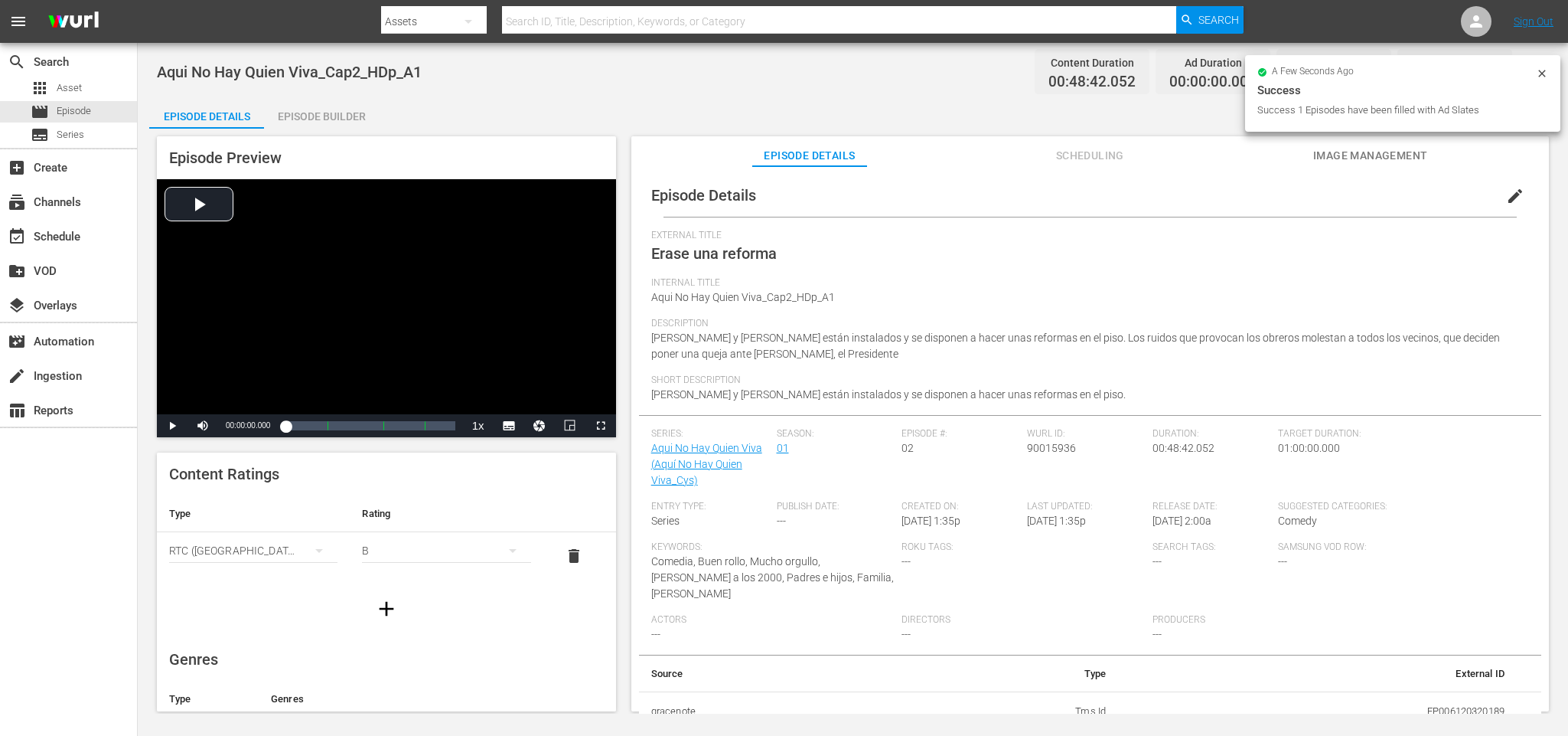
click at [349, 112] on div "Episode Builder" at bounding box center [321, 116] width 115 height 36
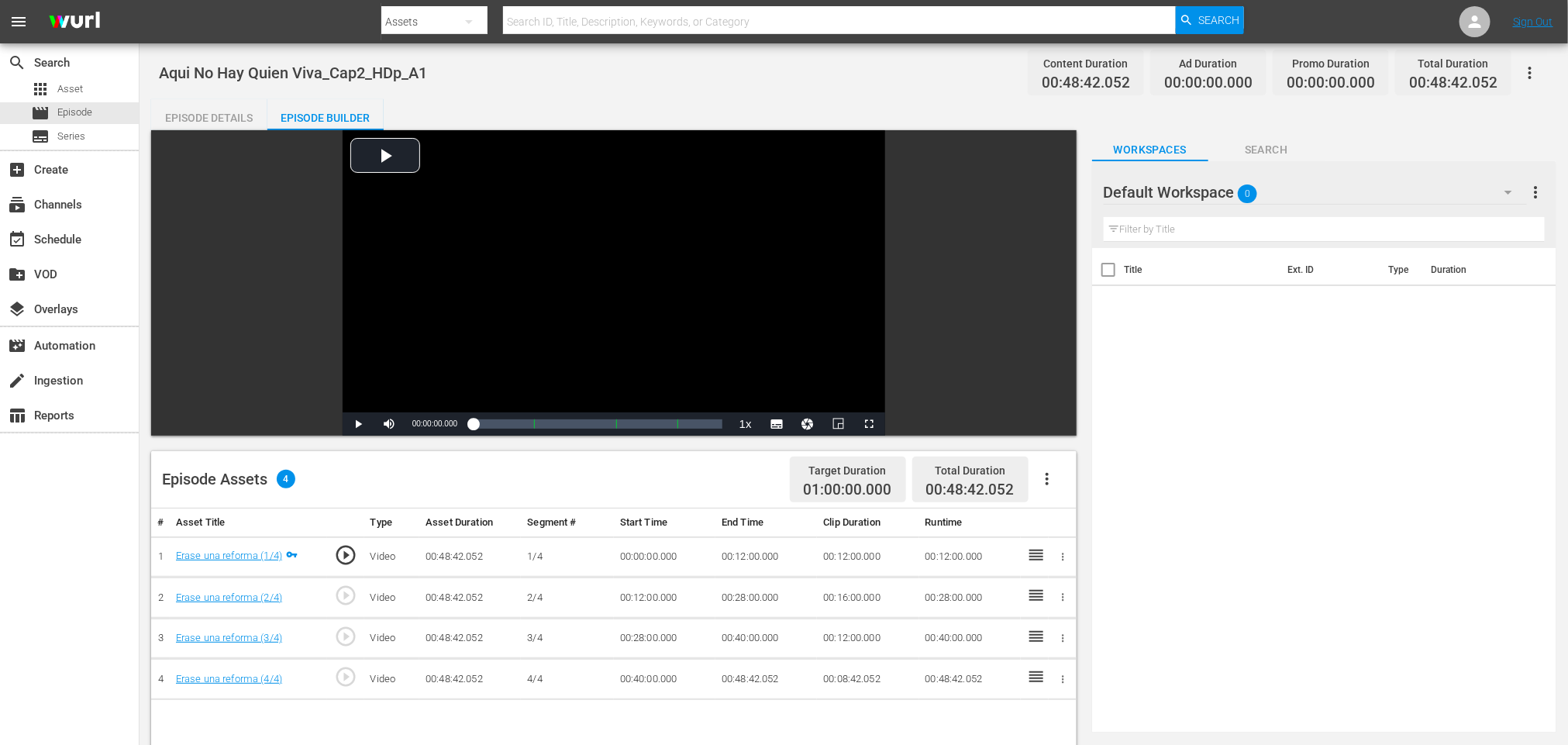
click at [1050, 482] on icon "button" at bounding box center [1047, 478] width 19 height 19
click at [1071, 479] on div "Fill with Ads" at bounding box center [1093, 485] width 105 height 37
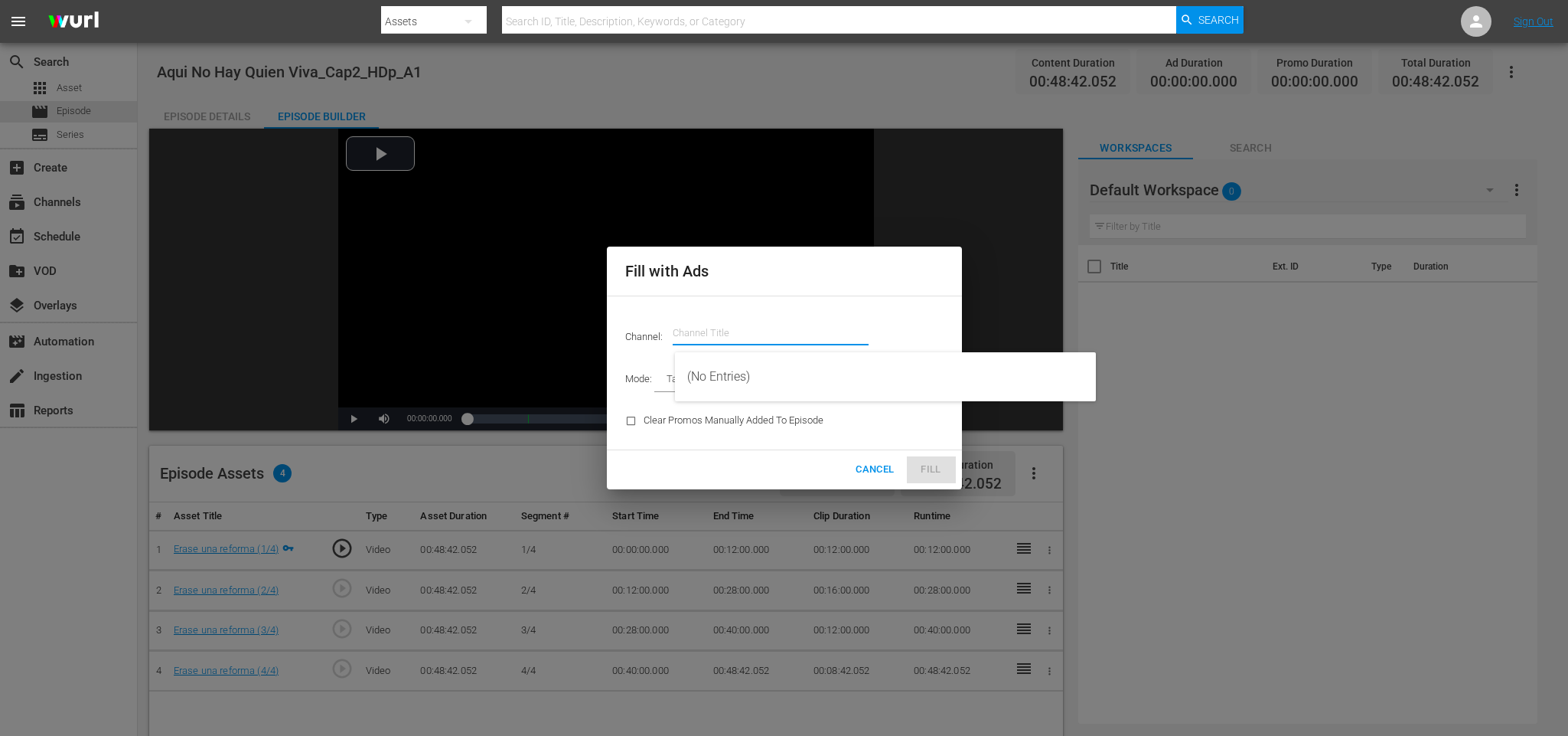
click at [714, 324] on input "text" at bounding box center [770, 333] width 196 height 36
click at [785, 366] on div "CYS, Cine y series (1560 - atresmedia_ceries_1)" at bounding box center [886, 376] width 397 height 36
type input "CYS, Cine y series (1560)"
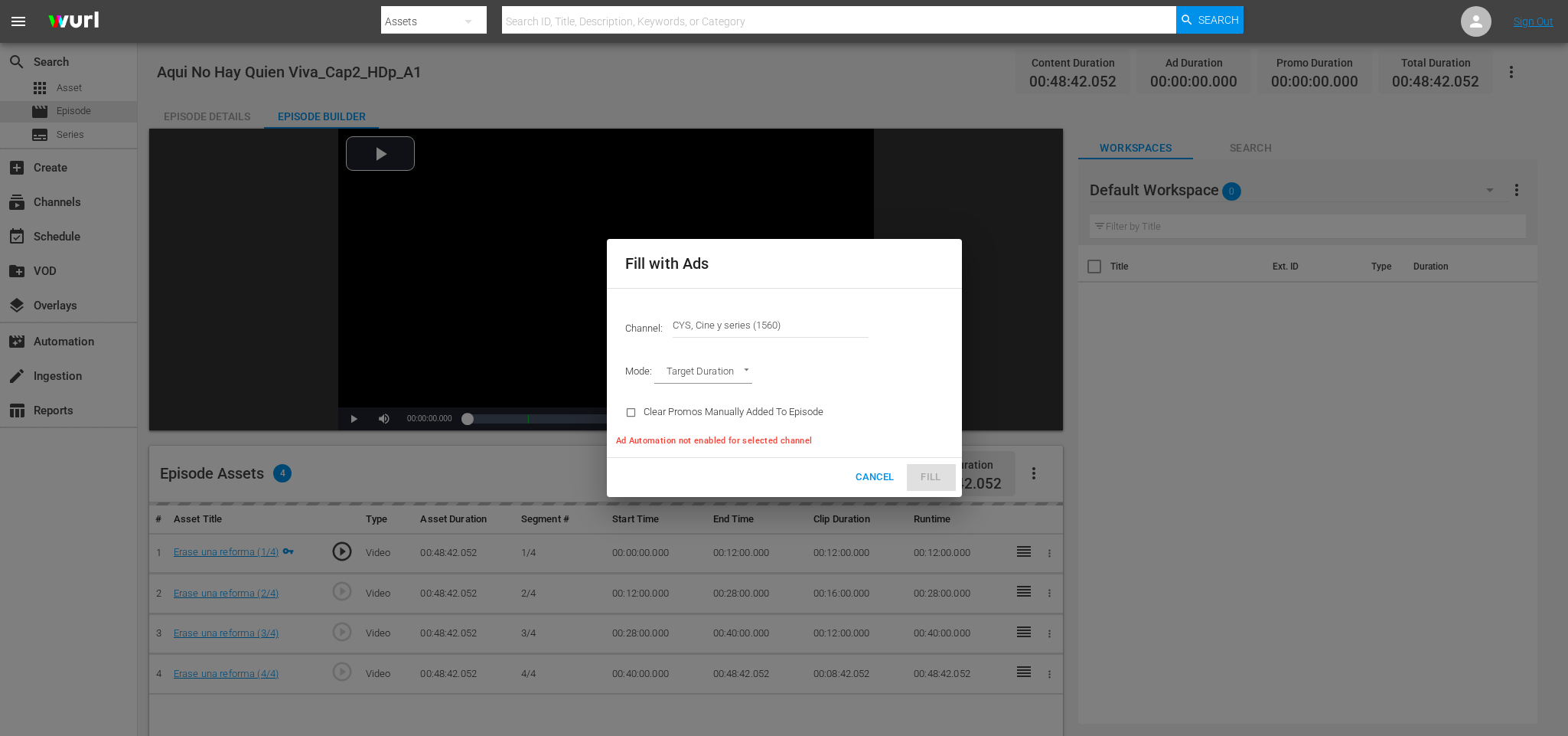
type input "AD_BREAK_DURATION"
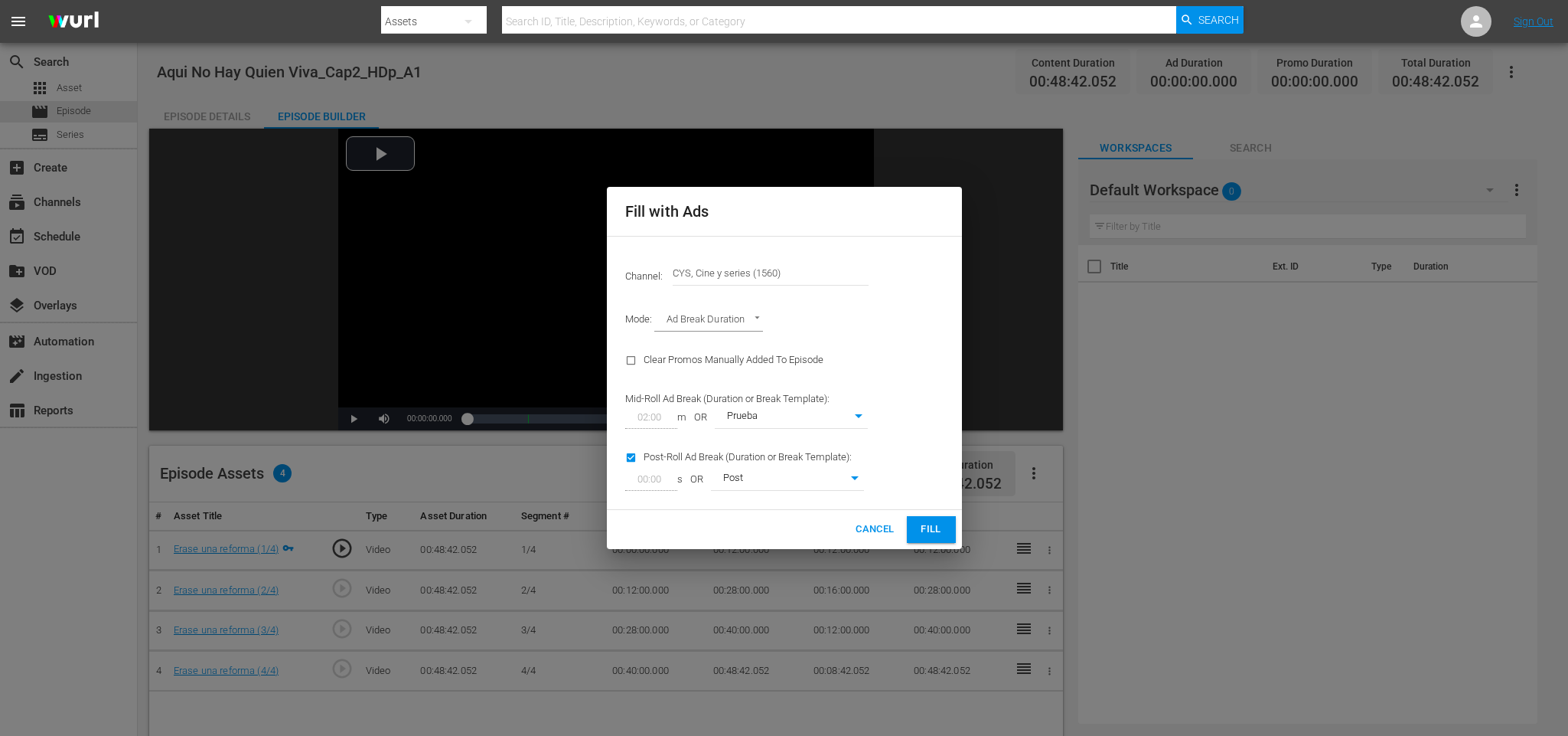
click at [948, 527] on button "Fill" at bounding box center [930, 530] width 49 height 27
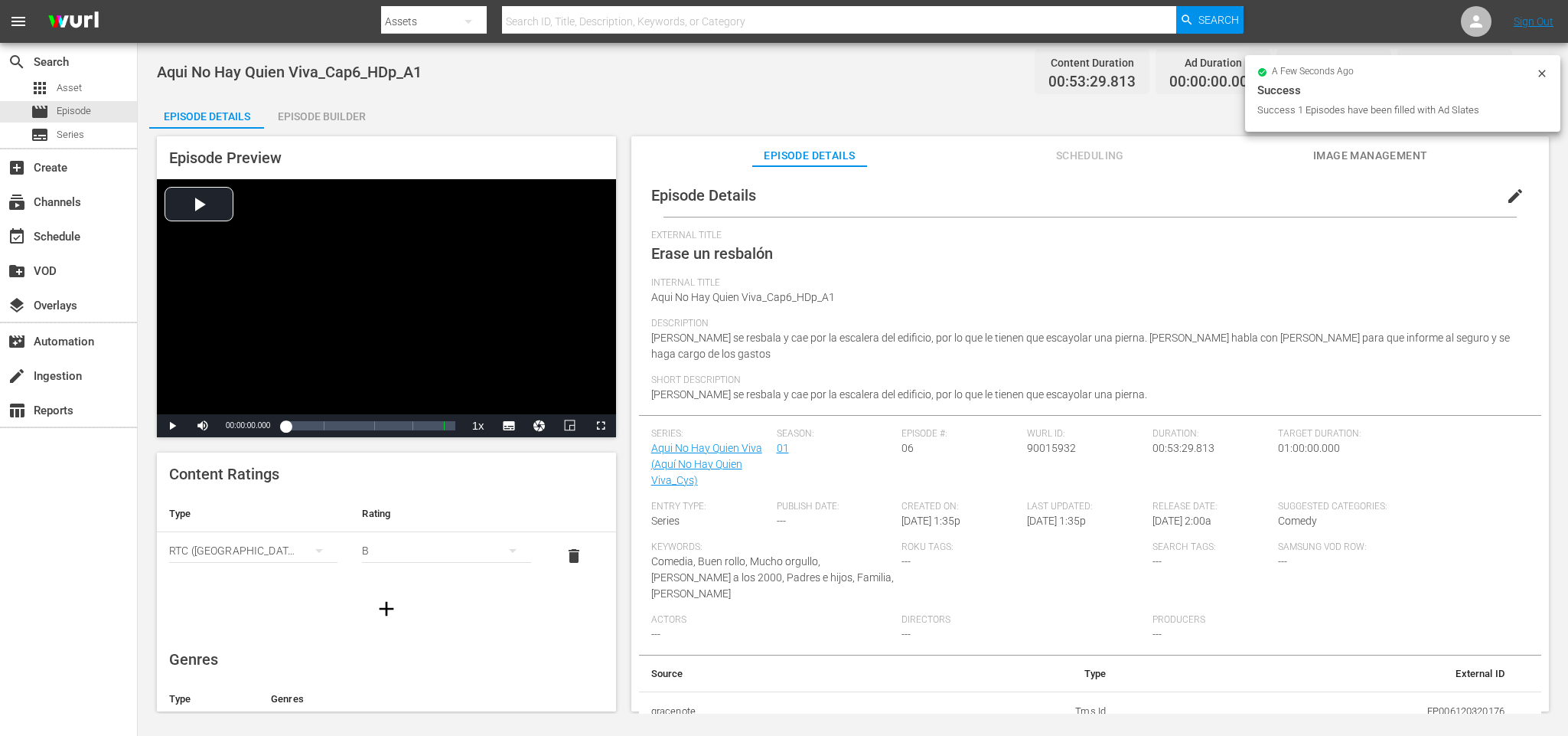
click at [352, 109] on div "Episode Builder" at bounding box center [321, 116] width 115 height 36
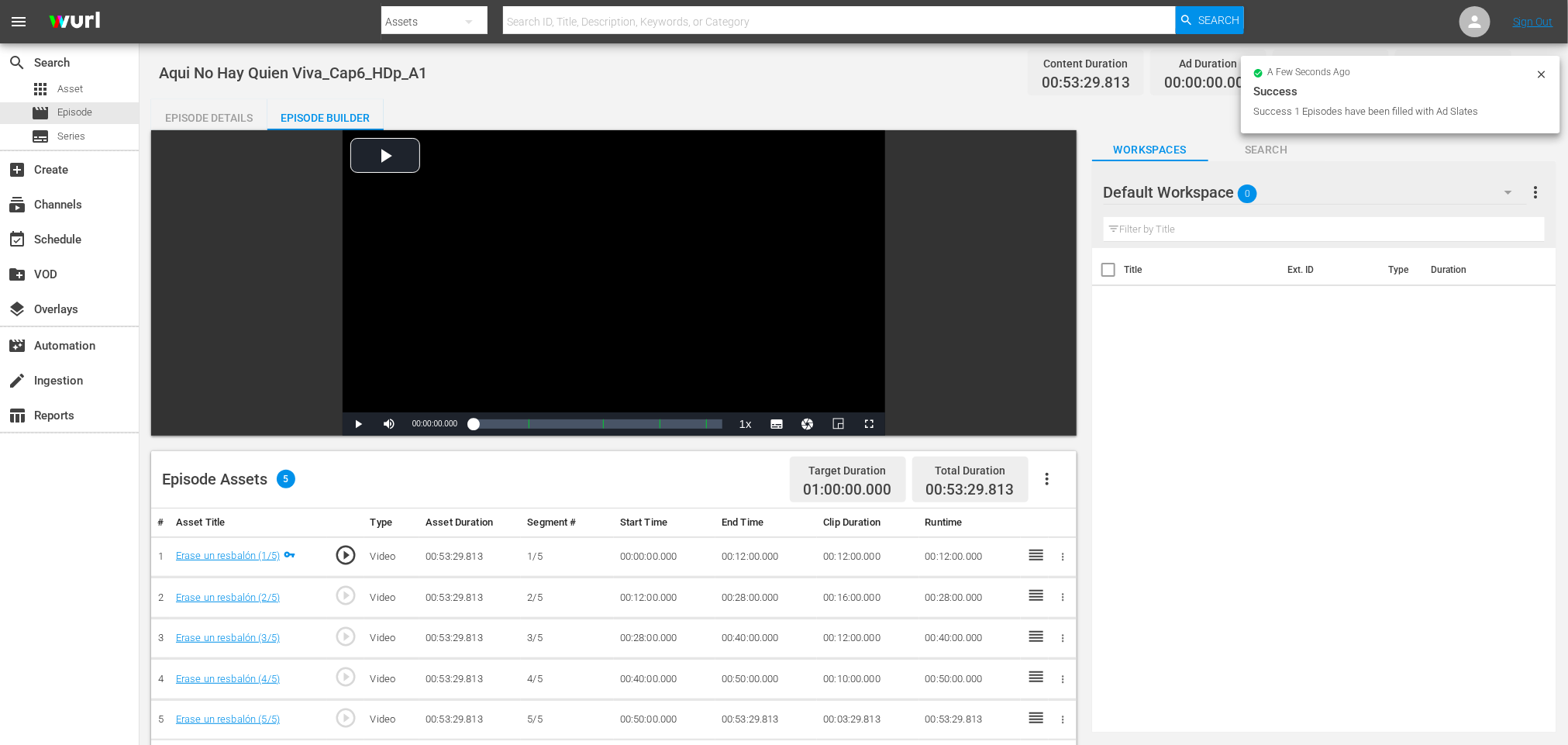
click at [1059, 477] on button "button" at bounding box center [1047, 478] width 37 height 37
click at [1062, 477] on div "Fill with Ads" at bounding box center [1093, 485] width 105 height 37
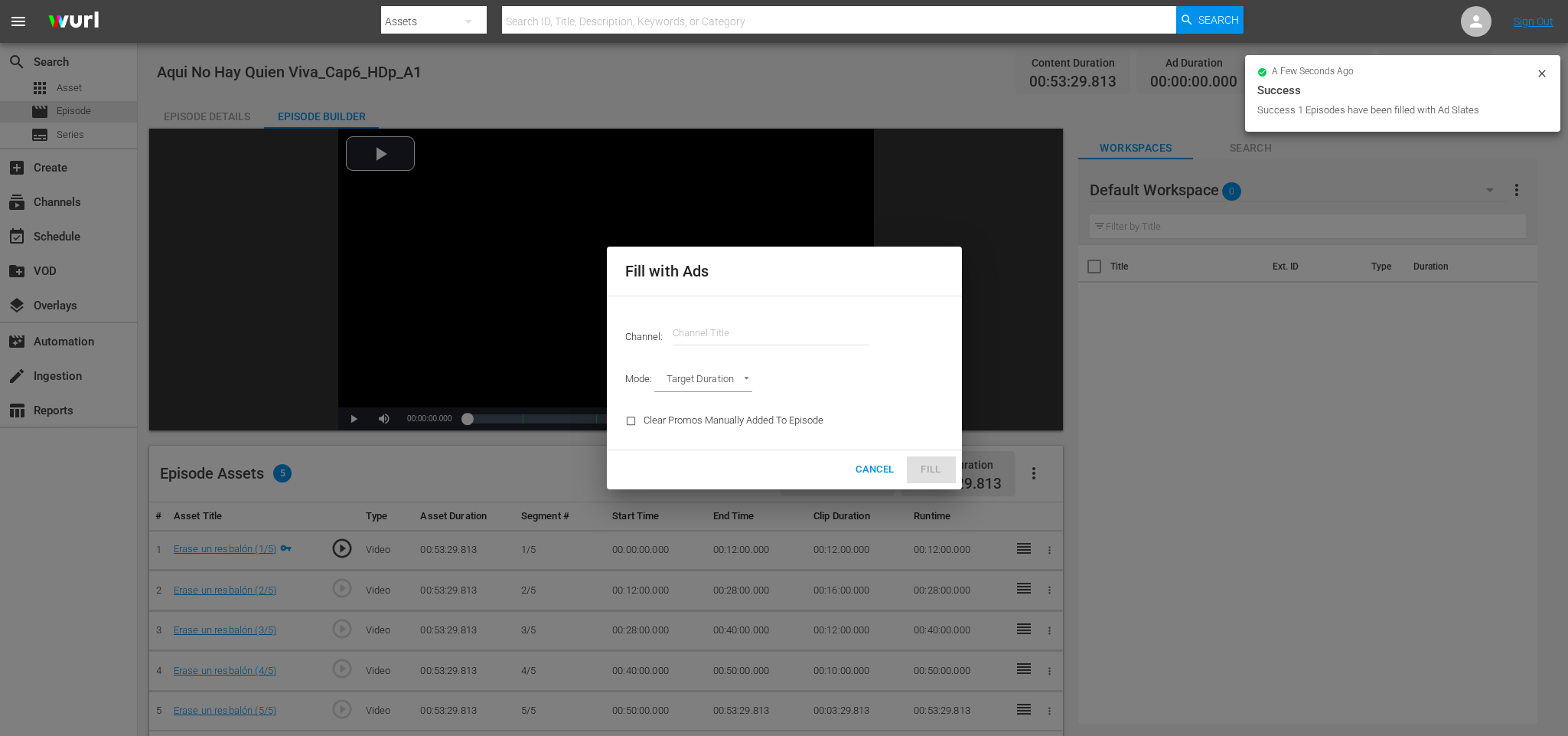
click at [720, 315] on input "text" at bounding box center [770, 333] width 196 height 36
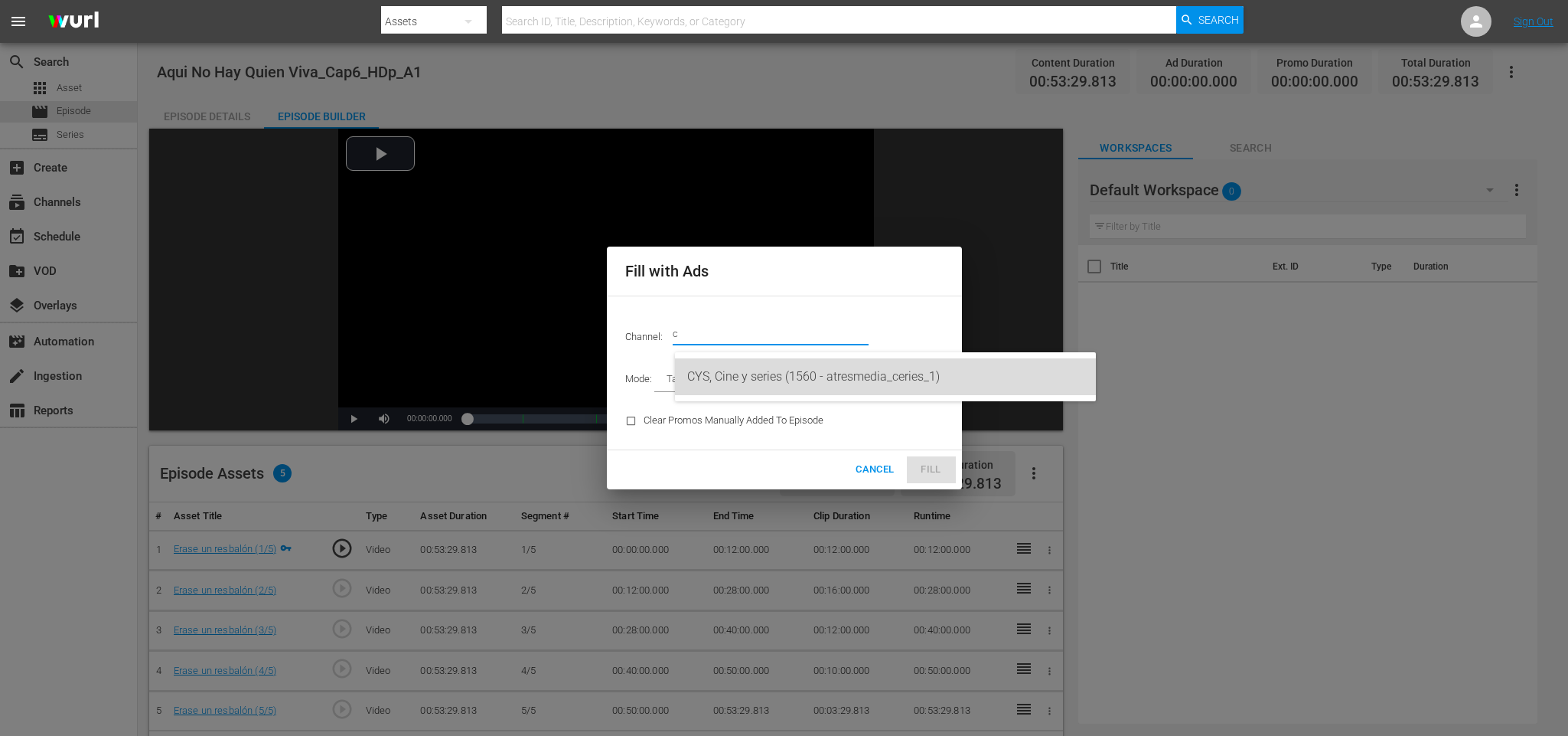
drag, startPoint x: 832, startPoint y: 384, endPoint x: 901, endPoint y: 417, distance: 76.5
click at [832, 384] on div "CYS, Cine y series (1560 - atresmedia_ceries_1)" at bounding box center [886, 376] width 397 height 36
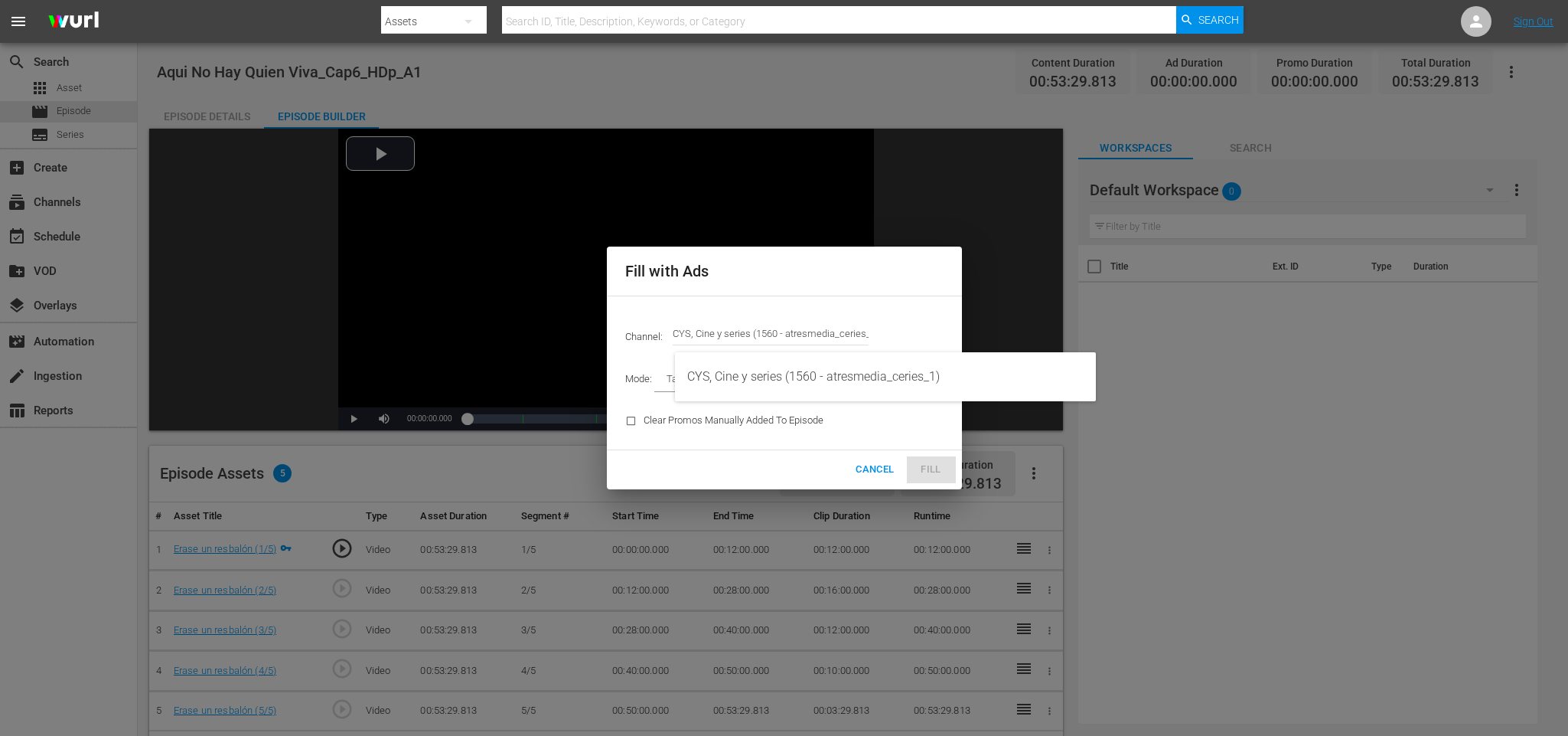
type input "CYS, Cine y series (1560)"
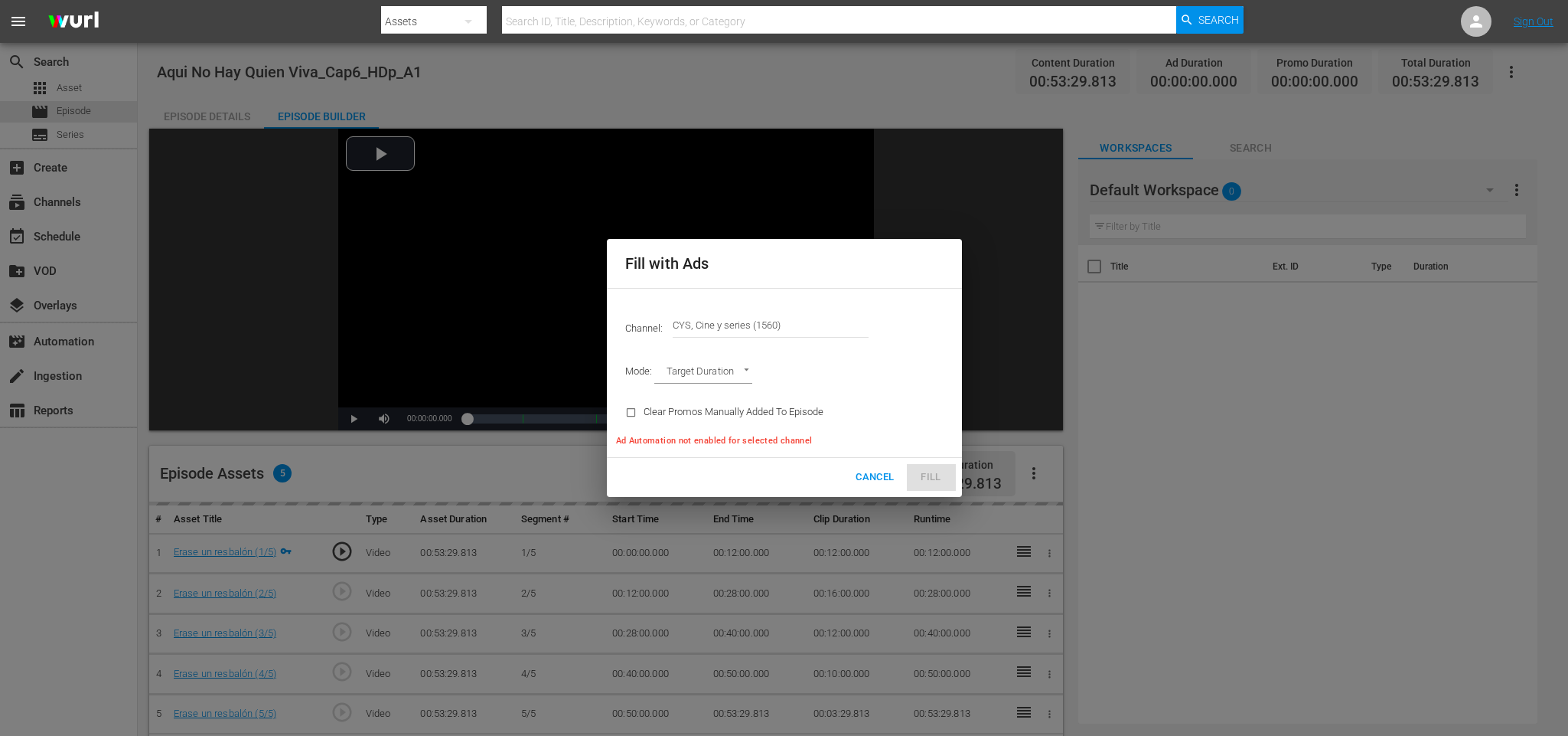
type input "AD_BREAK_DURATION"
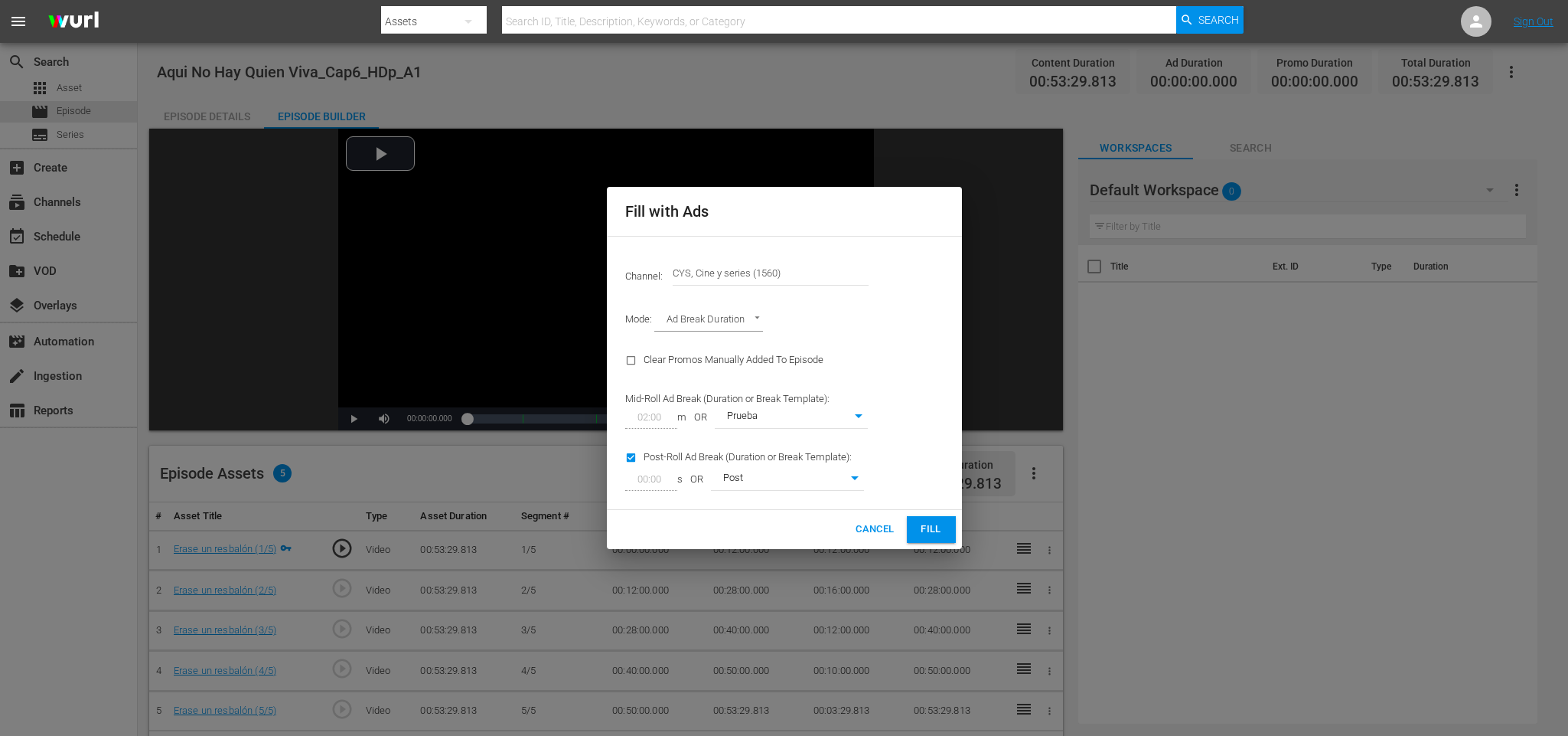
click at [937, 517] on button "Fill" at bounding box center [930, 530] width 49 height 27
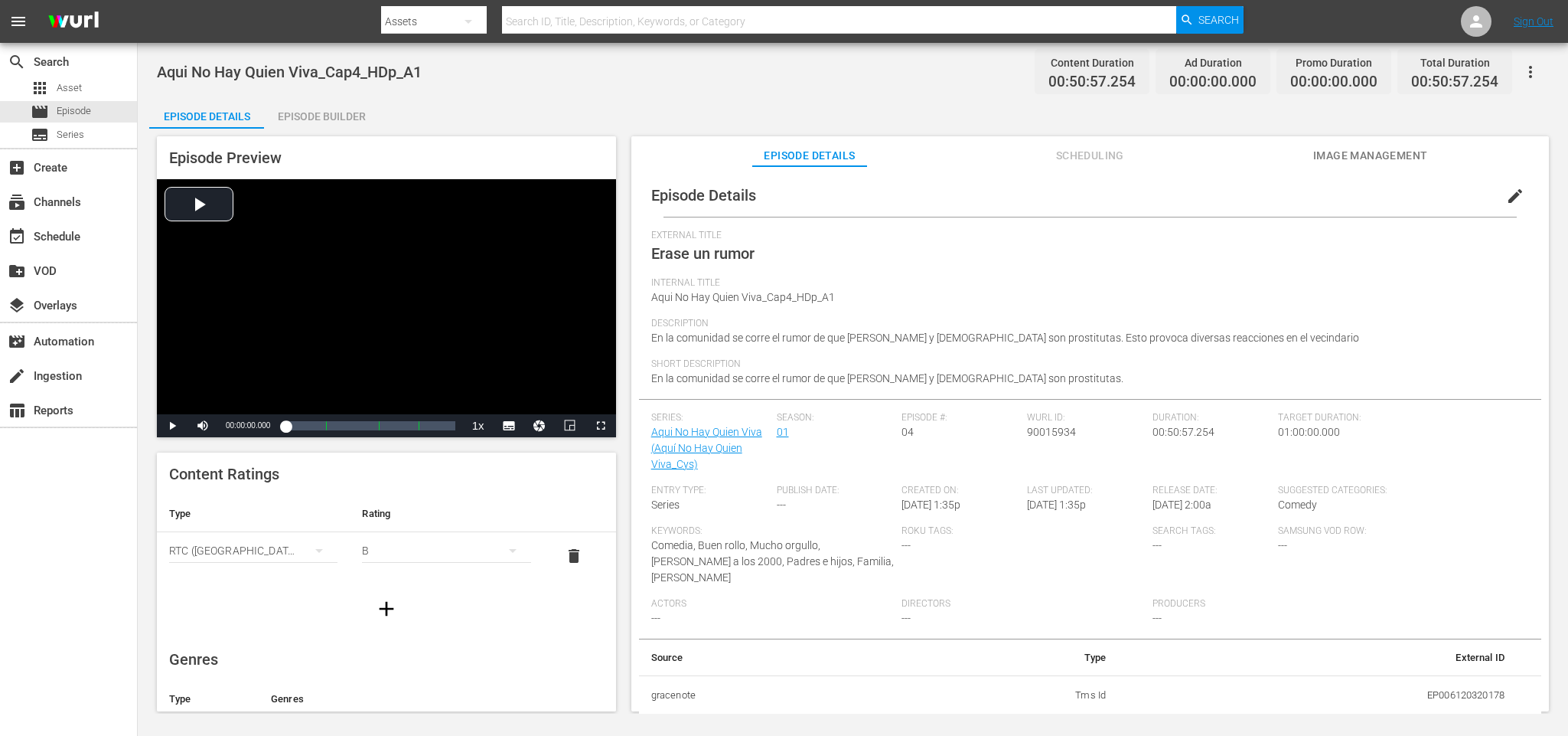
click at [340, 116] on div "Episode Builder" at bounding box center [321, 116] width 115 height 36
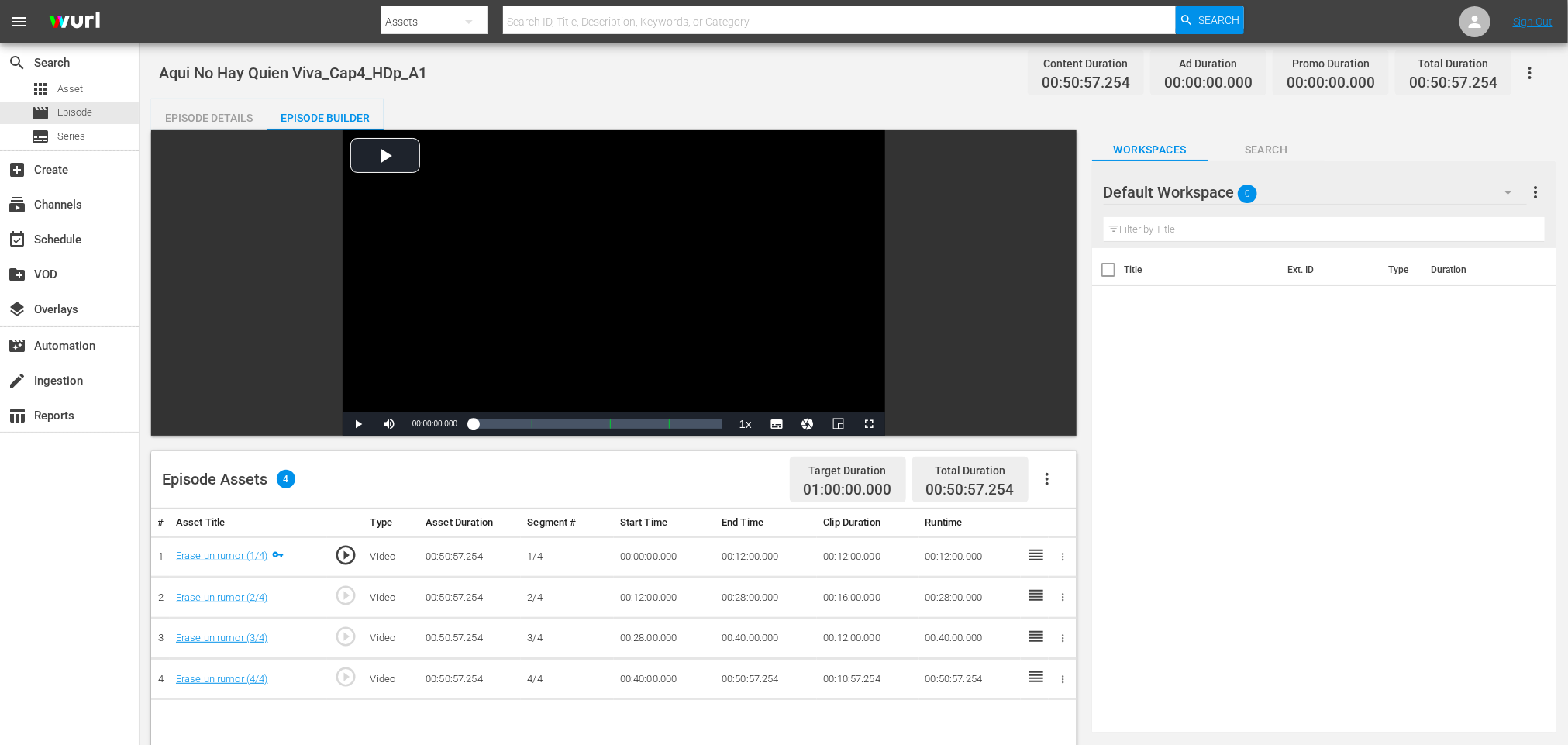
click at [1051, 485] on icon "button" at bounding box center [1047, 478] width 19 height 19
click at [1062, 477] on div "Fill with Ads" at bounding box center [1093, 485] width 105 height 37
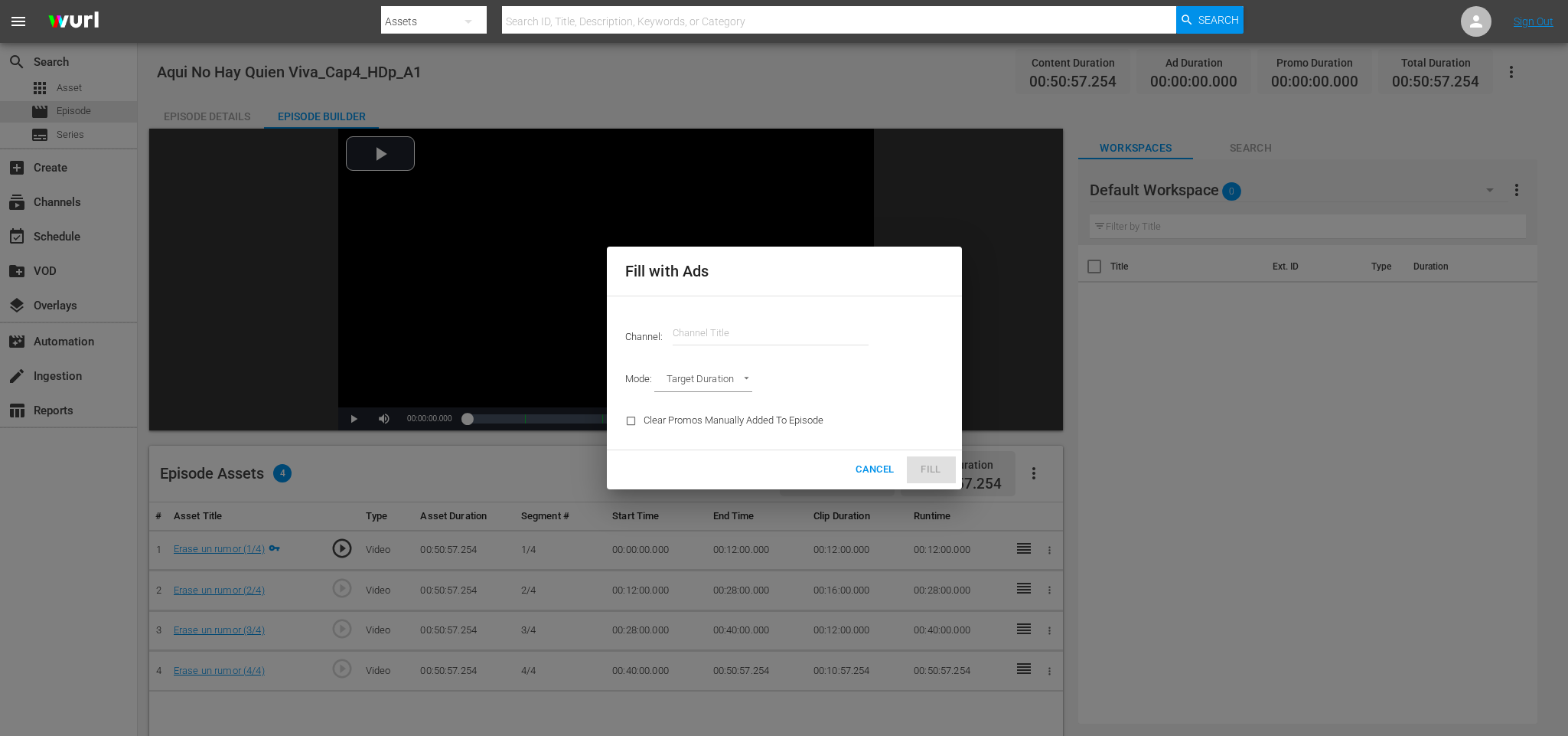
click at [742, 329] on input "text" at bounding box center [770, 333] width 196 height 36
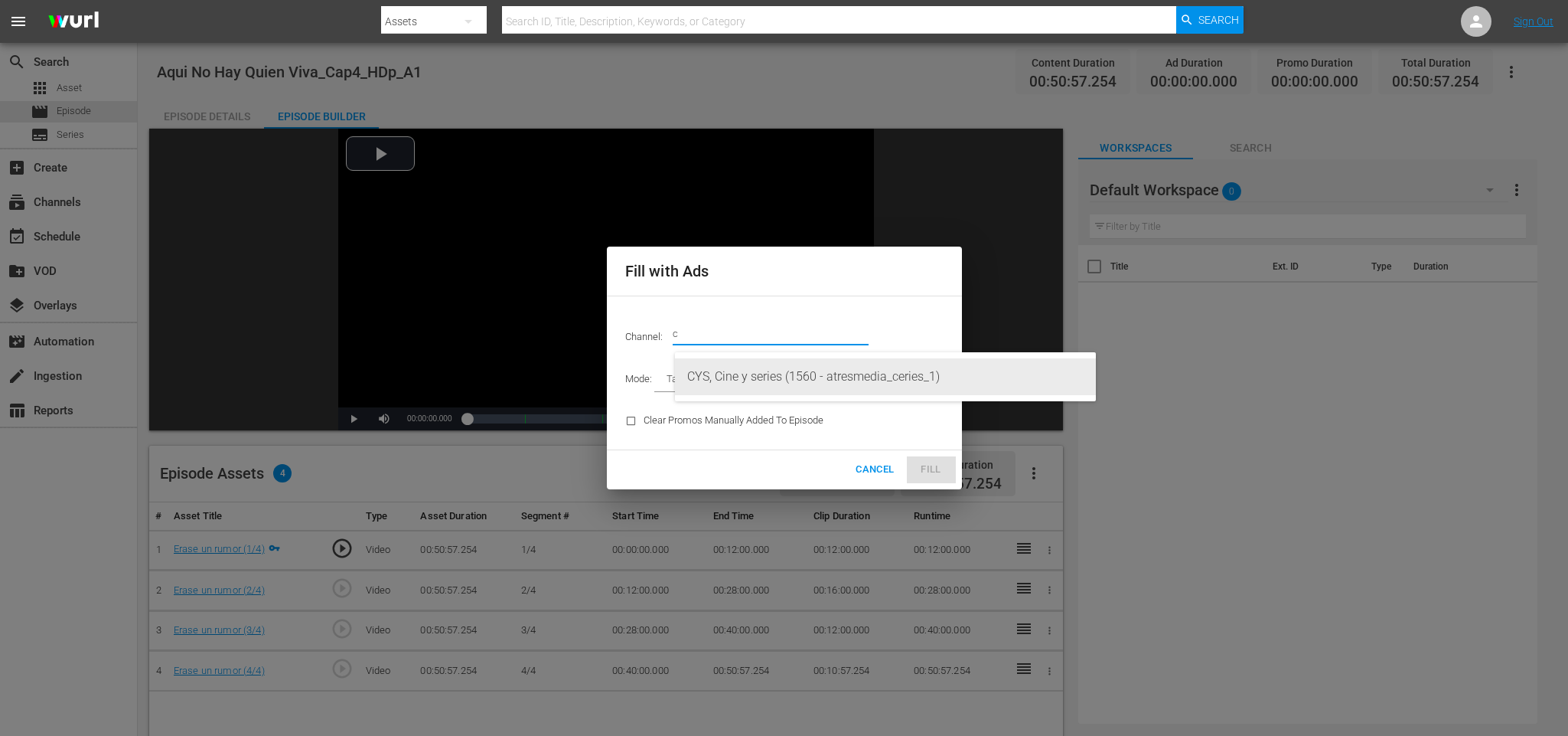
click at [831, 369] on div "CYS, Cine y series (1560 - atresmedia_ceries_1)" at bounding box center [886, 376] width 397 height 36
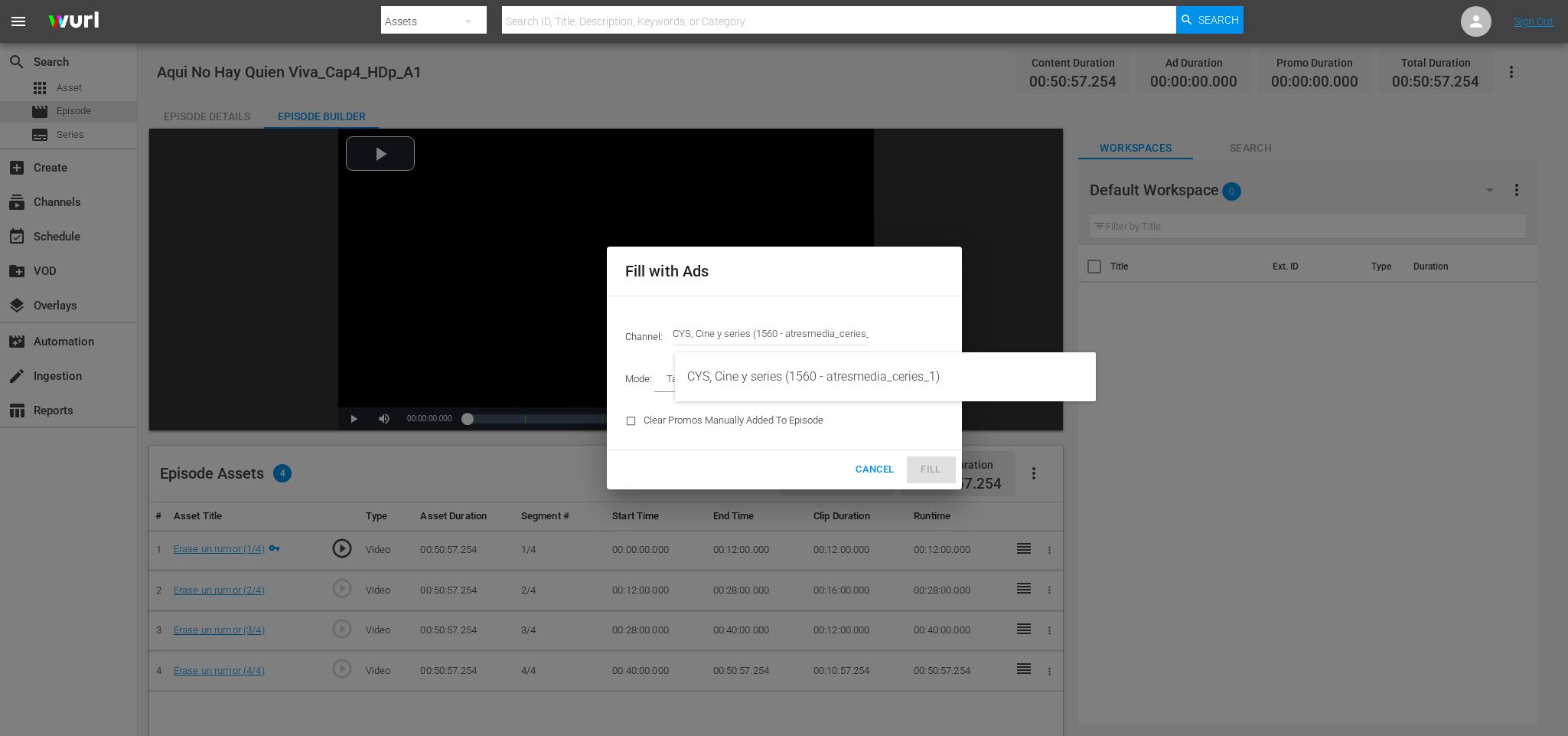
type input "CYS, Cine y series (1560)"
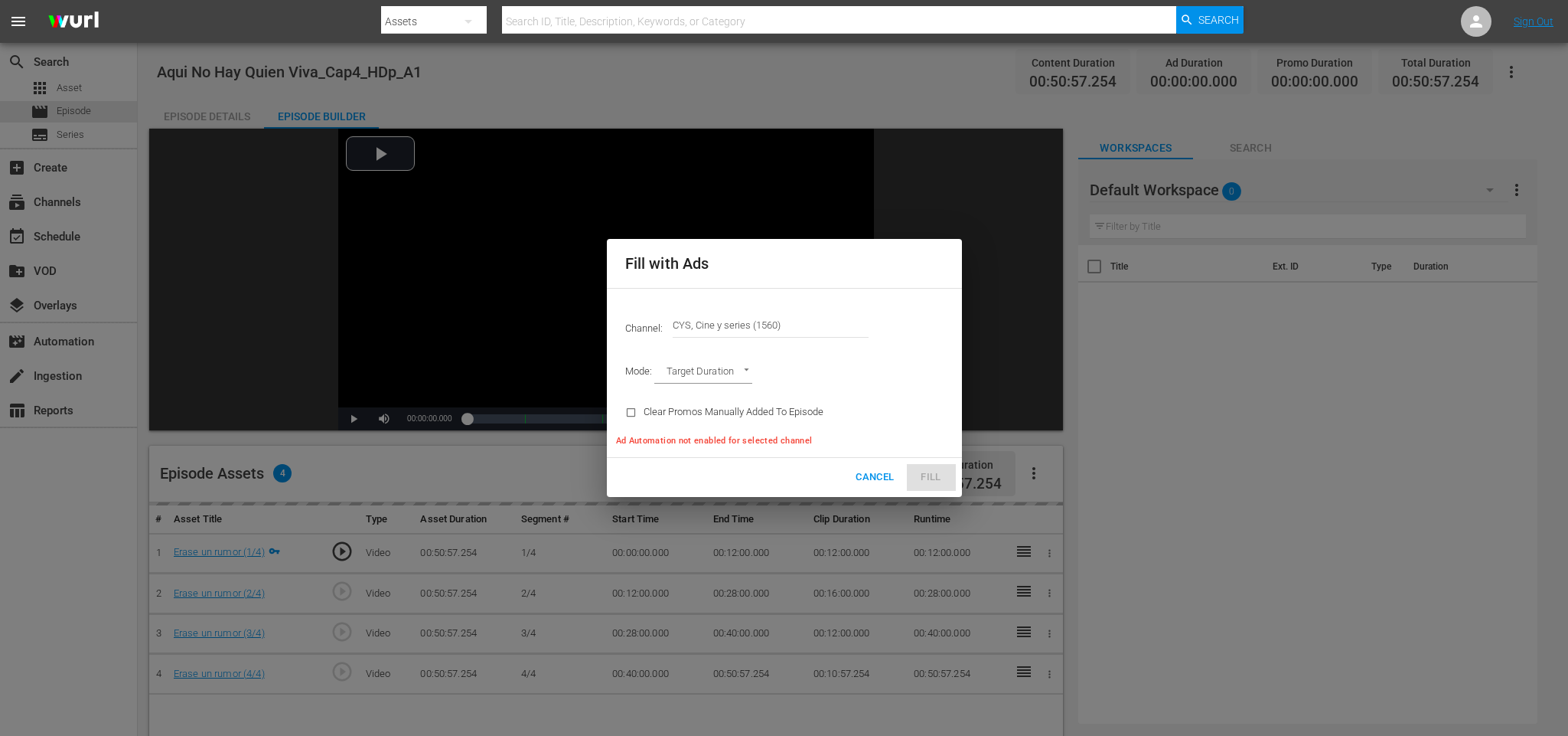
type input "AD_BREAK_DURATION"
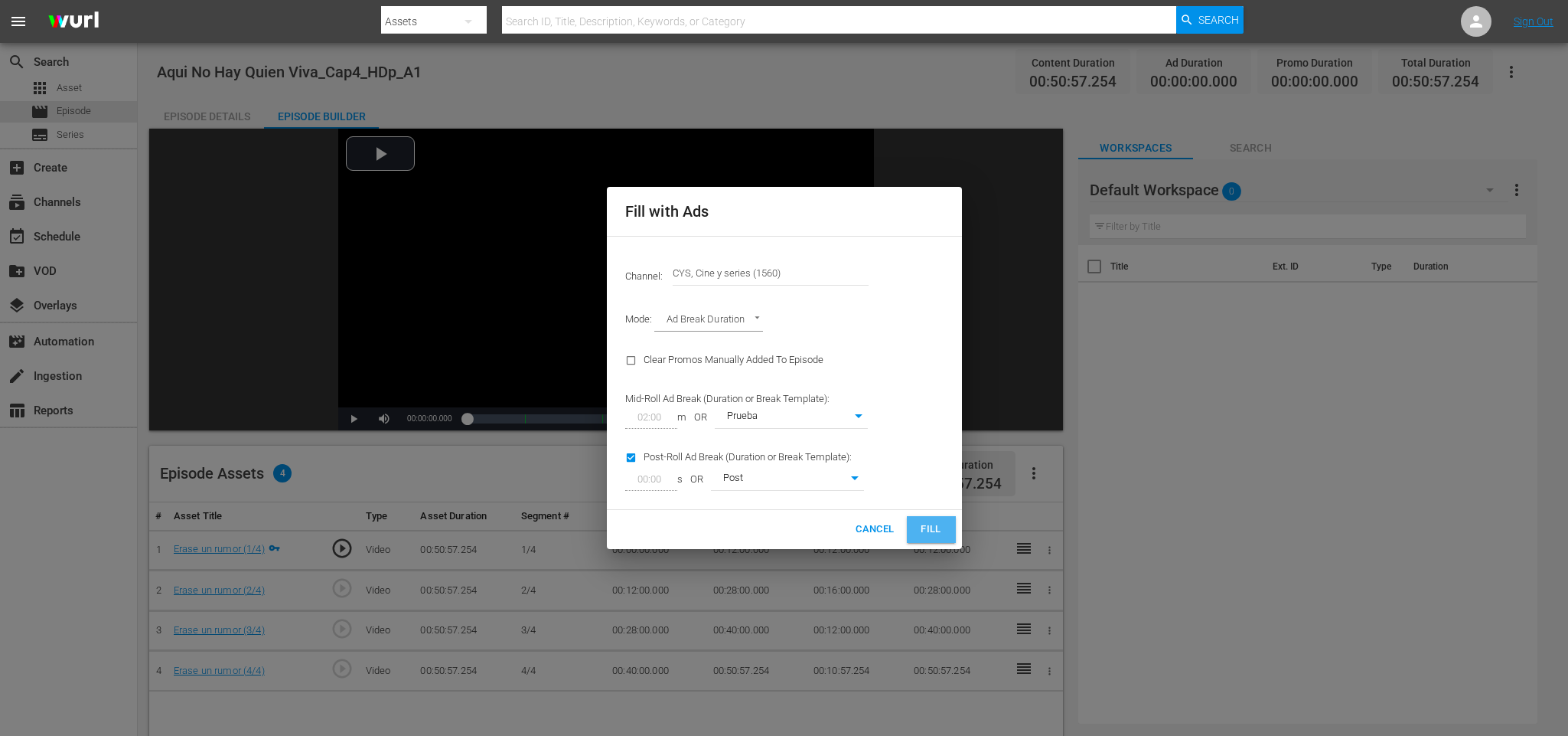
click at [939, 529] on span "Fill" at bounding box center [931, 530] width 25 height 18
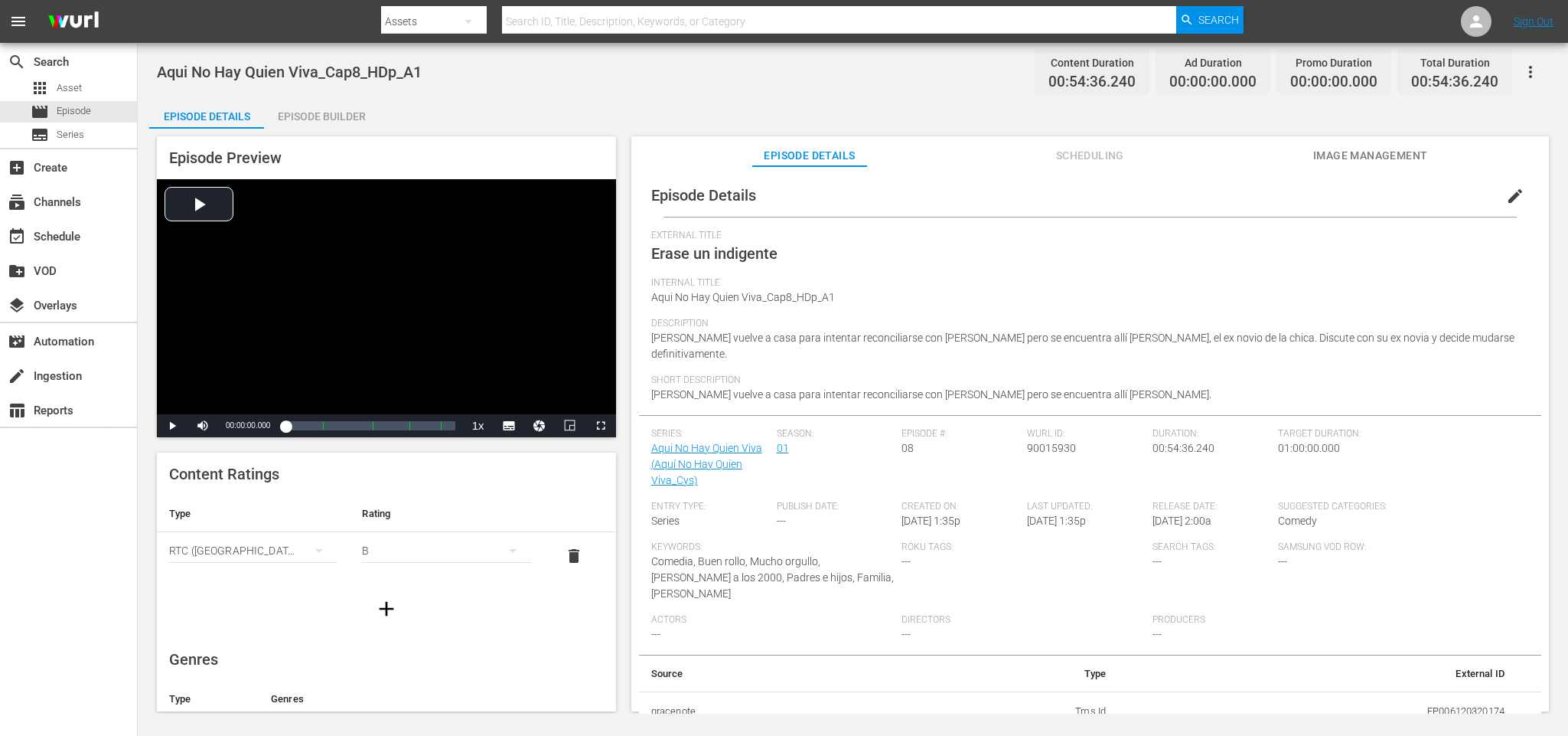
click at [315, 119] on div "Episode Builder" at bounding box center [321, 116] width 115 height 36
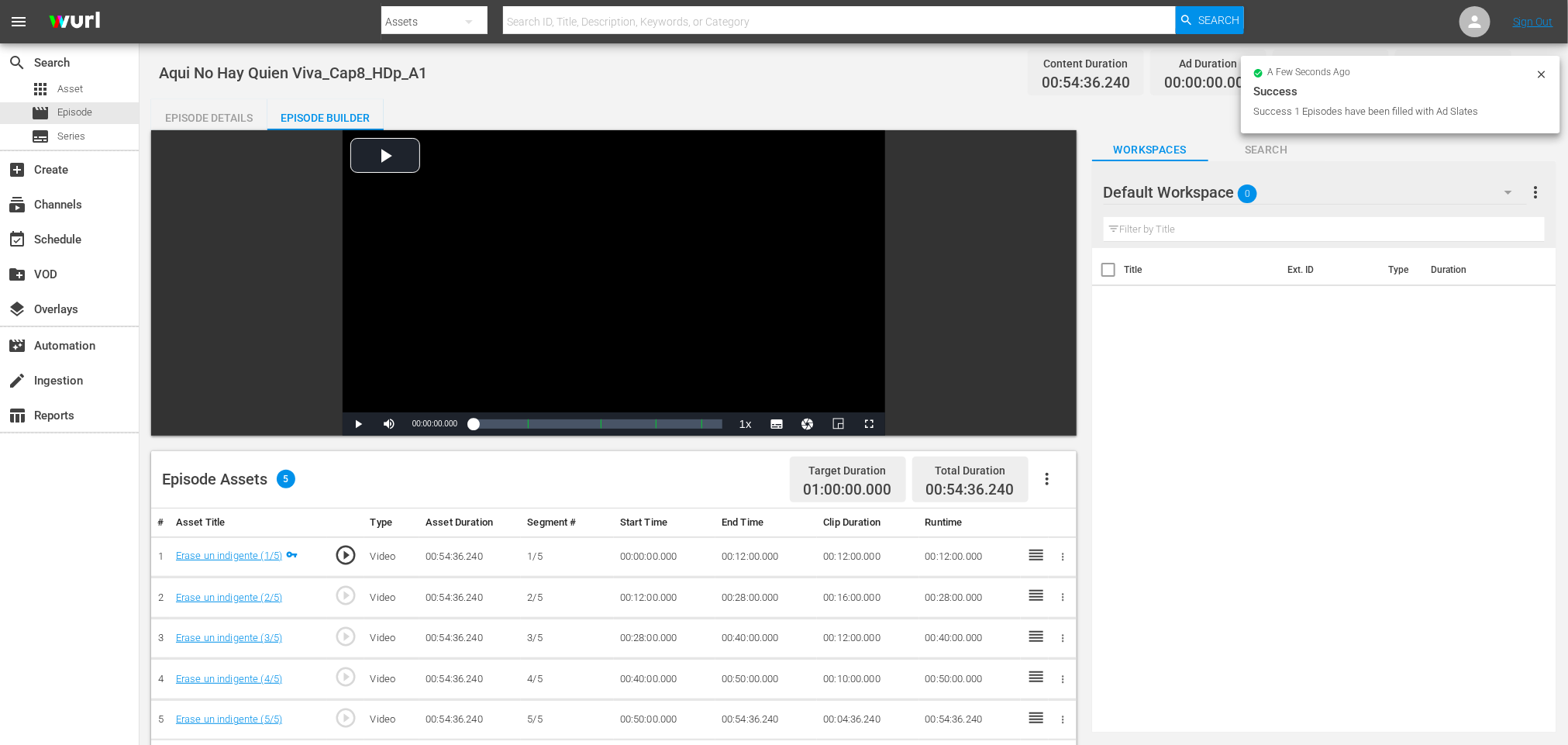
click at [1047, 477] on icon "button" at bounding box center [1047, 478] width 19 height 19
click at [1063, 470] on div "Fill with Ads" at bounding box center [1093, 485] width 105 height 37
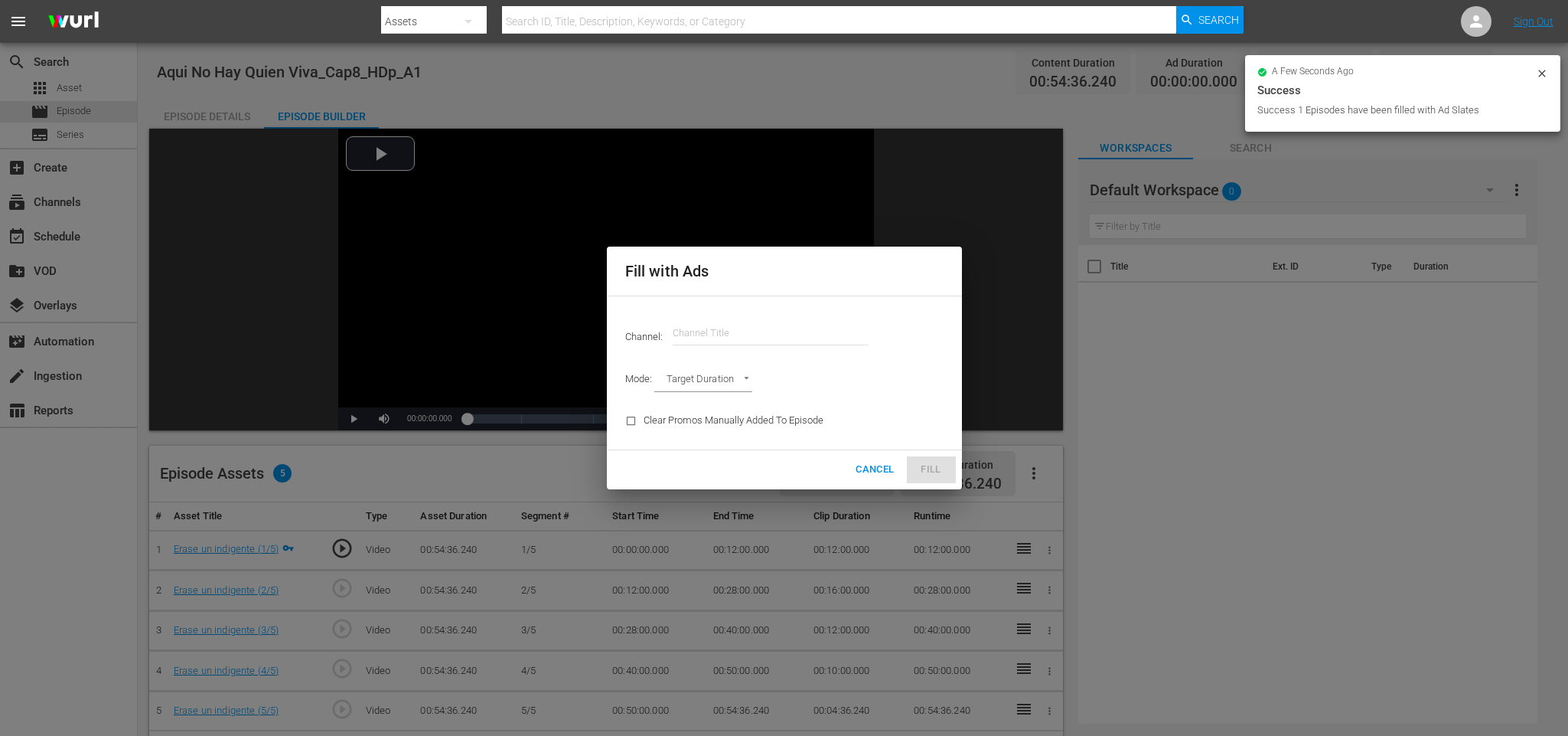
click at [735, 334] on input "text" at bounding box center [770, 333] width 196 height 36
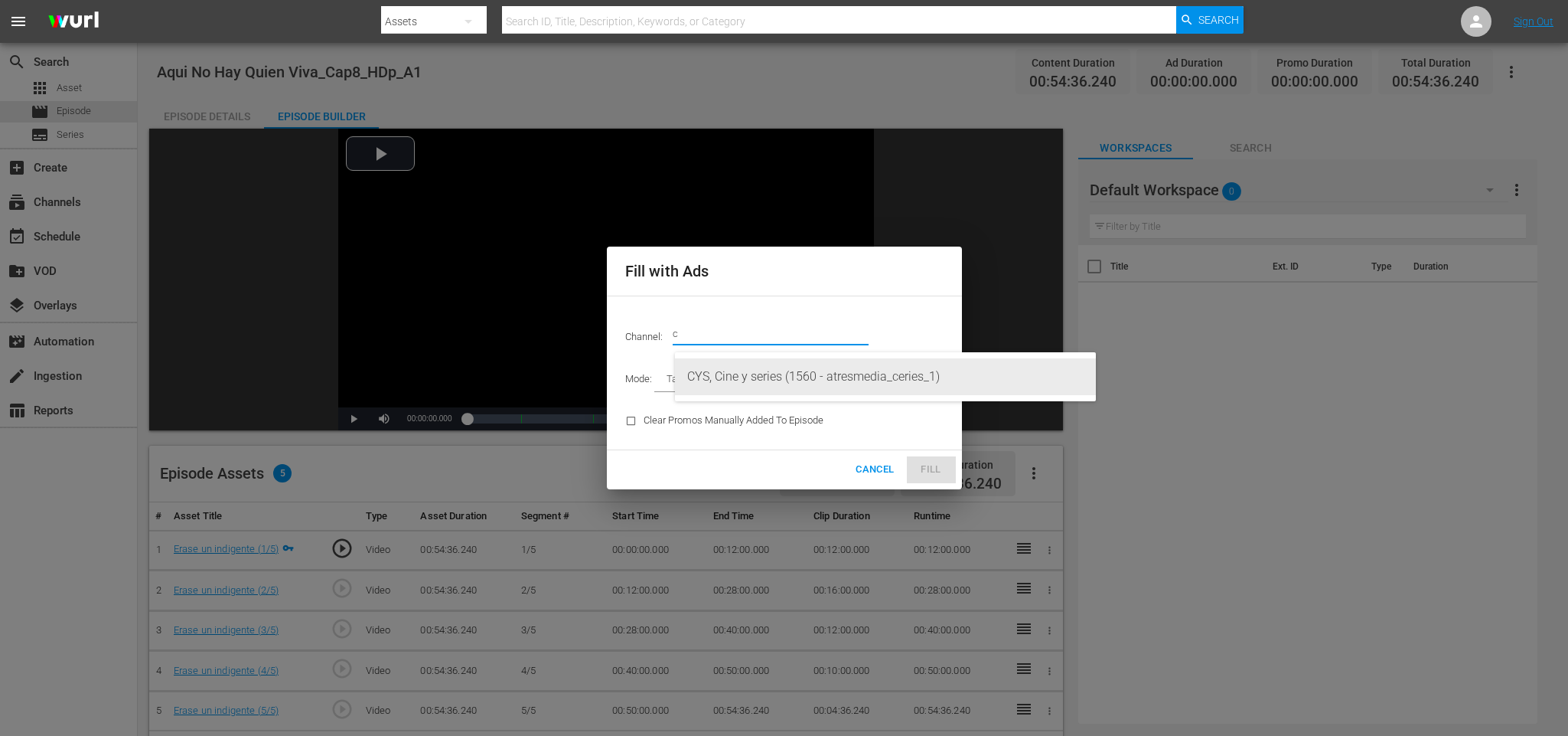
click at [769, 373] on div "CYS, Cine y series (1560 - atresmedia_ceries_1)" at bounding box center [886, 376] width 397 height 36
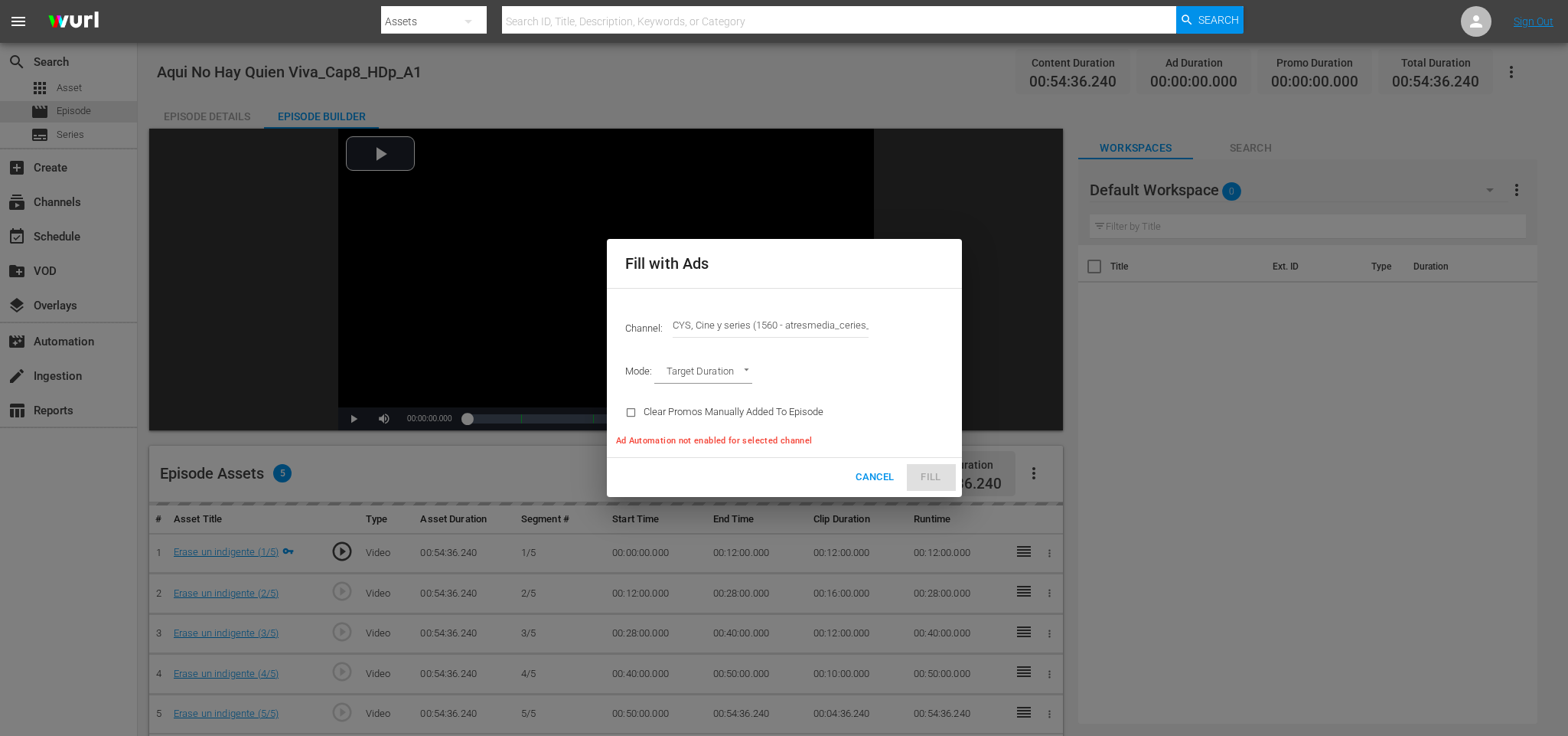
type input "CYS, Cine y series (1560)"
type input "AD_BREAK_DURATION"
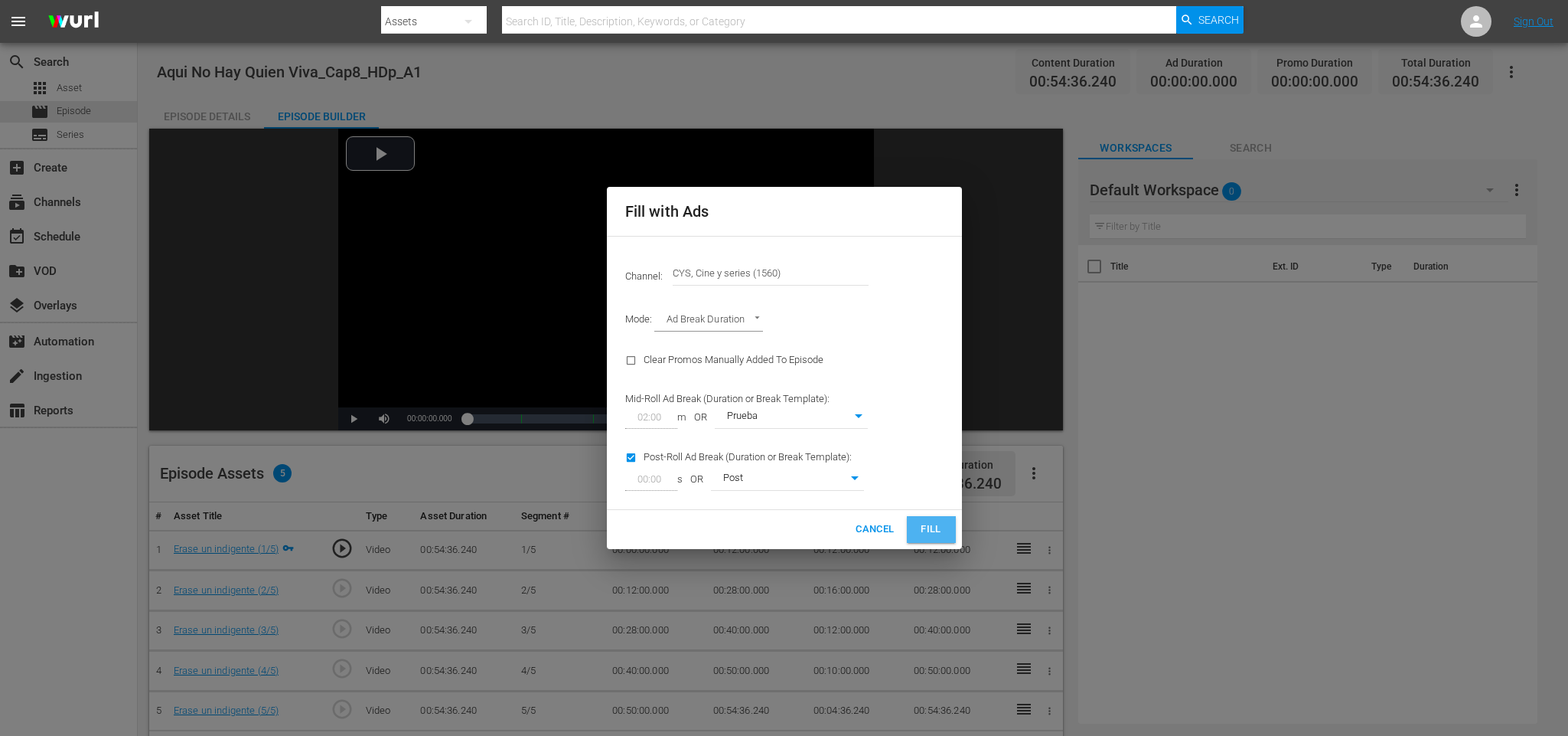
click at [921, 522] on span "Fill" at bounding box center [931, 530] width 25 height 18
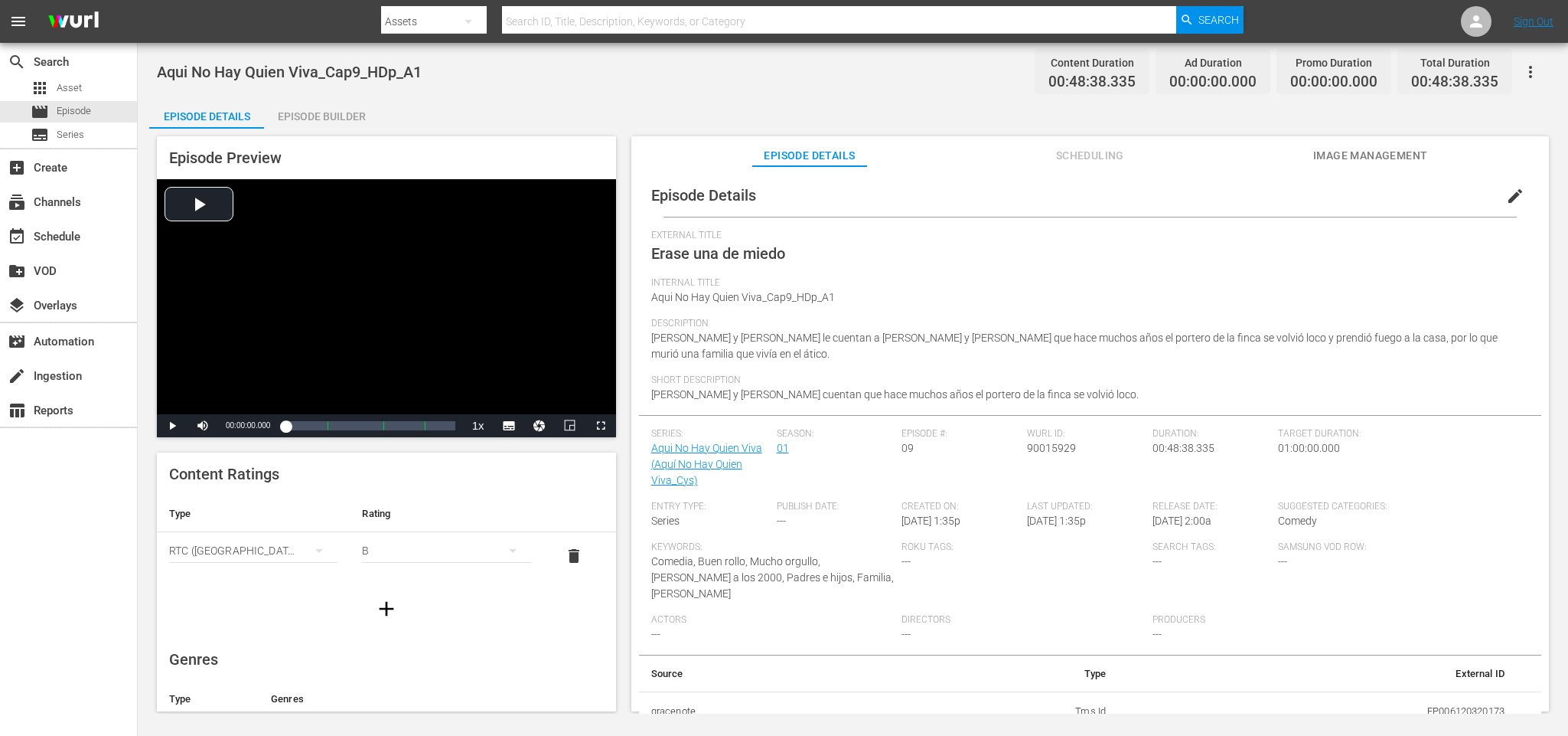
click at [372, 113] on div "Episode Builder" at bounding box center [321, 116] width 115 height 36
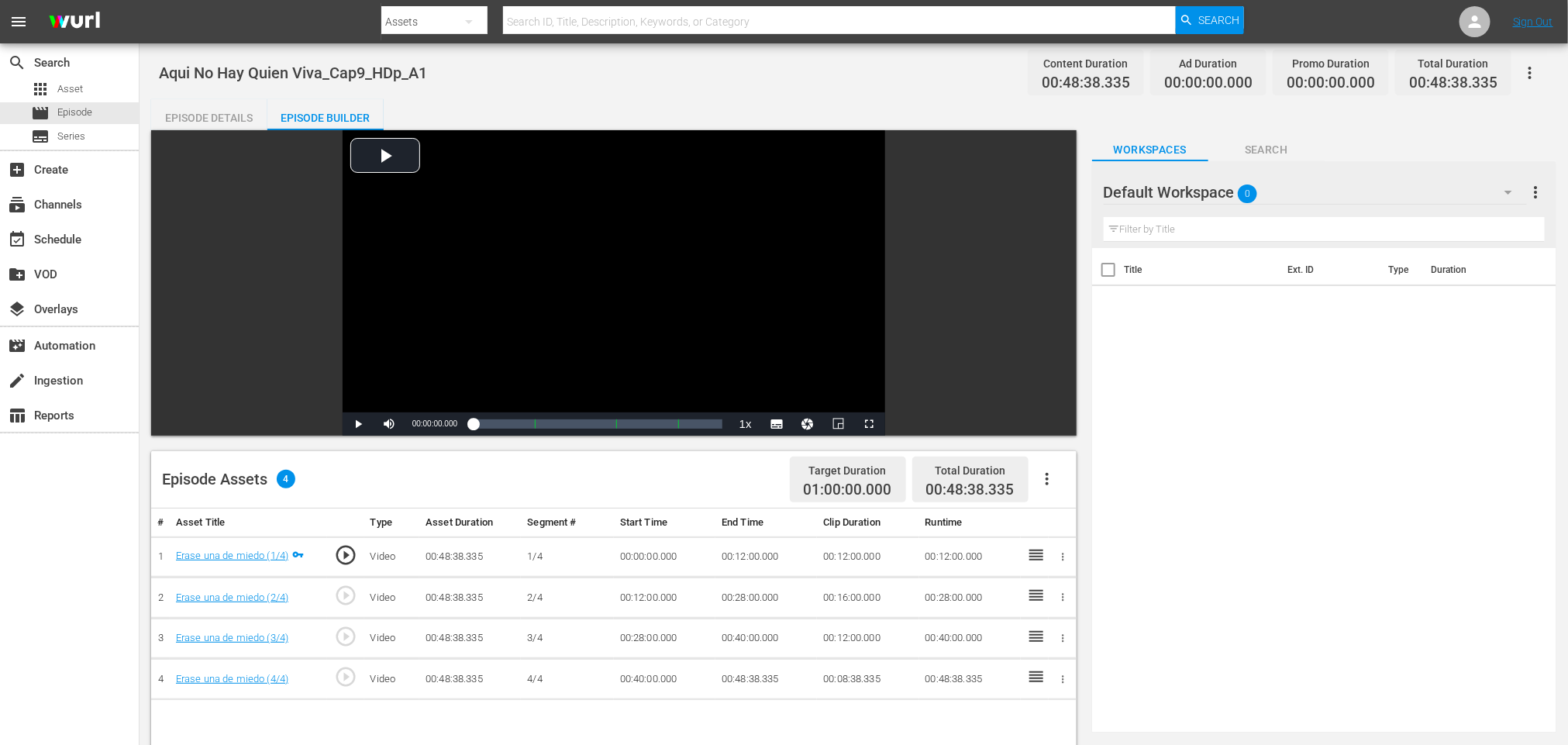
click at [1044, 479] on icon "button" at bounding box center [1047, 478] width 19 height 19
click at [1062, 465] on div "Fill with Ads Clear Ads" at bounding box center [1094, 504] width 131 height 86
click at [1112, 484] on div "Fill with Ads" at bounding box center [1093, 485] width 105 height 37
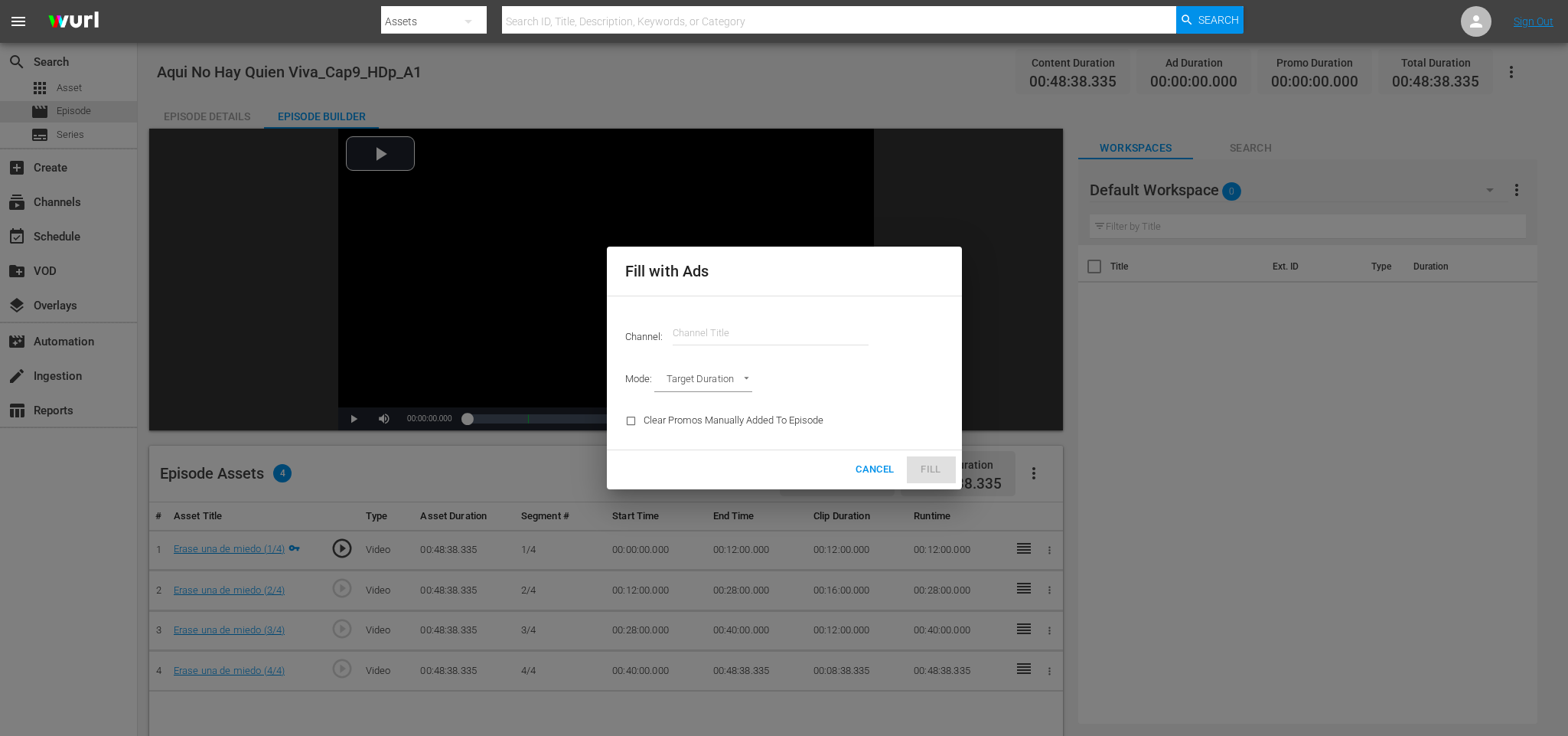
click at [720, 331] on input "text" at bounding box center [770, 333] width 196 height 36
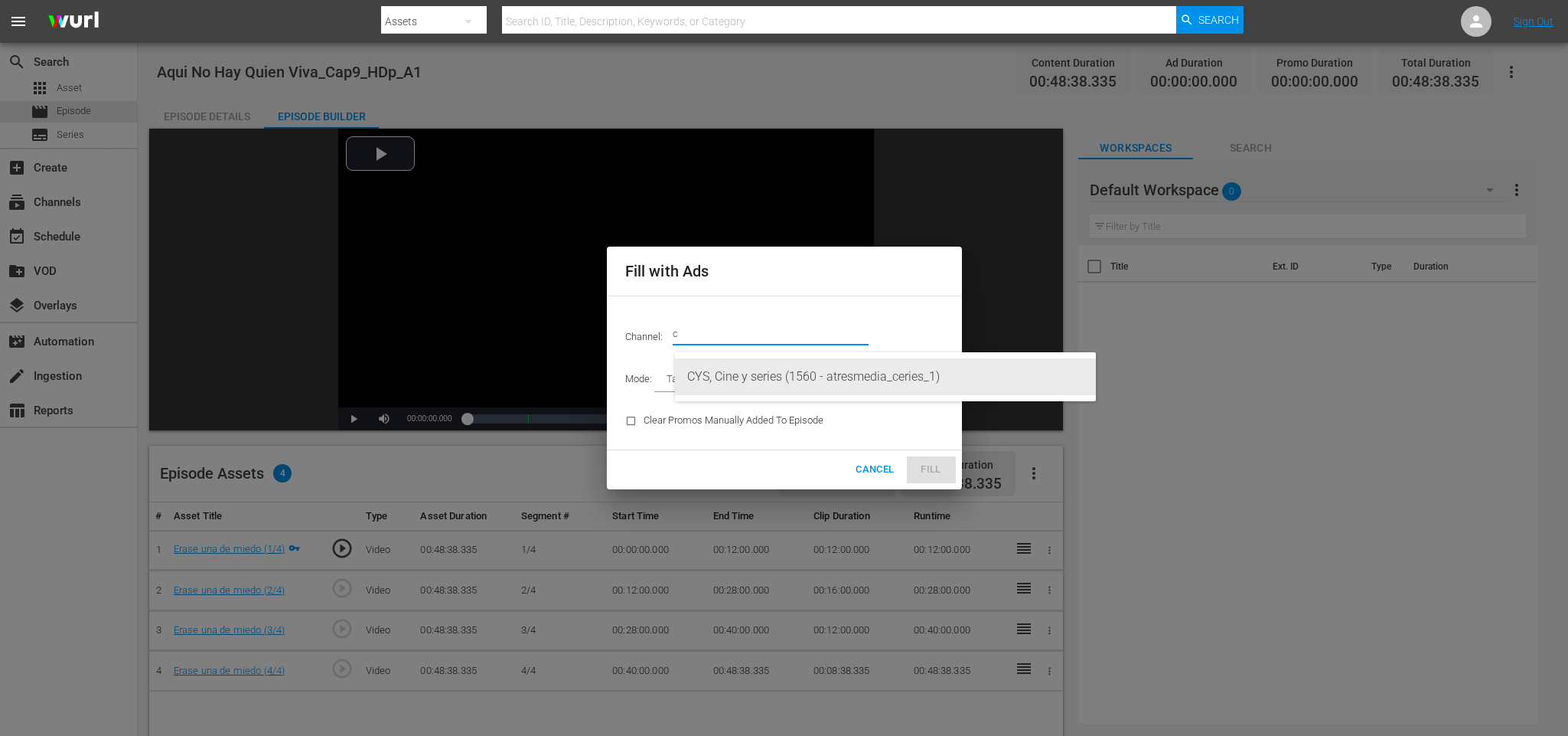
click at [835, 379] on div "CYS, Cine y series (1560 - atresmedia_ceries_1)" at bounding box center [886, 376] width 397 height 36
type input "CYS, Cine y series (1560)"
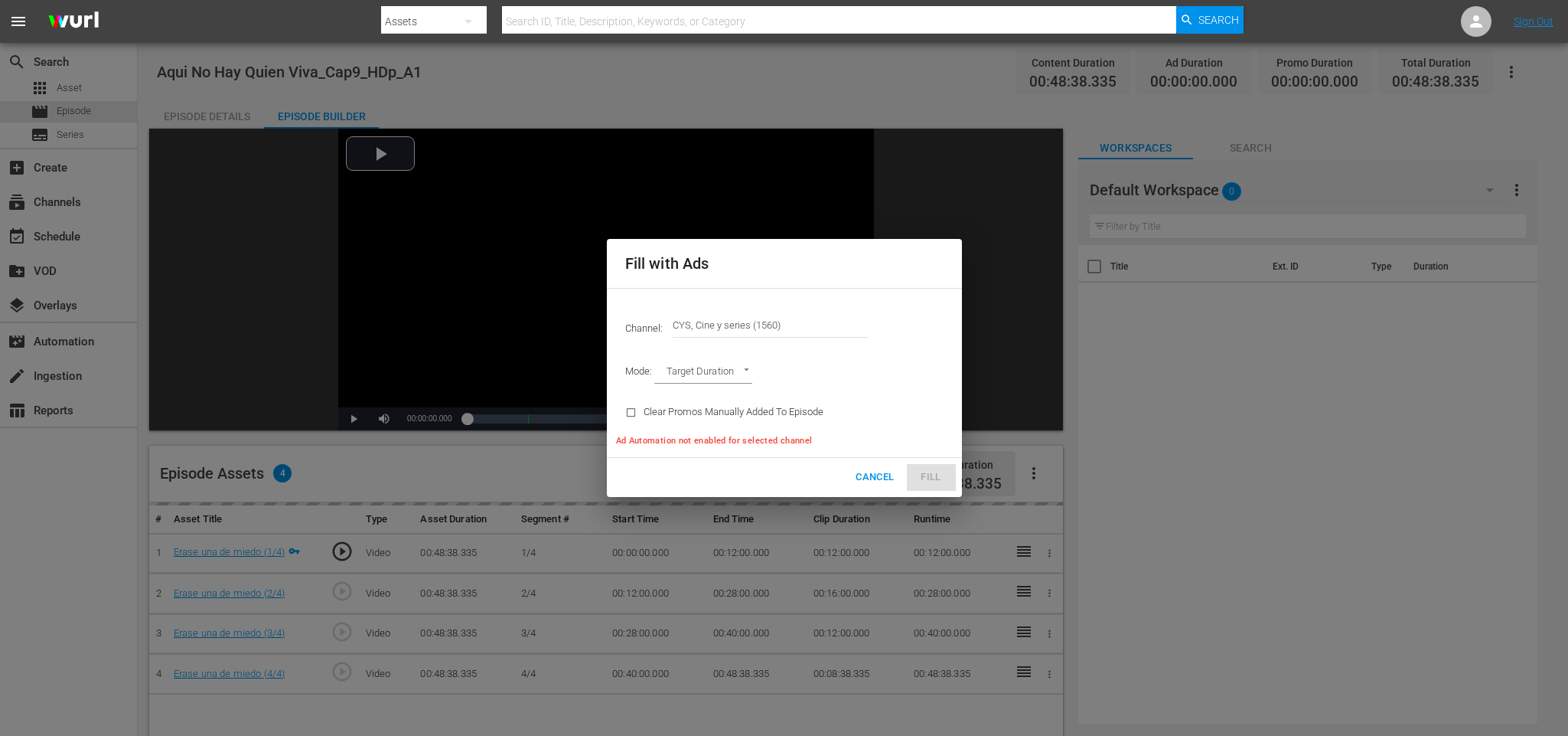
type input "AD_BREAK_DURATION"
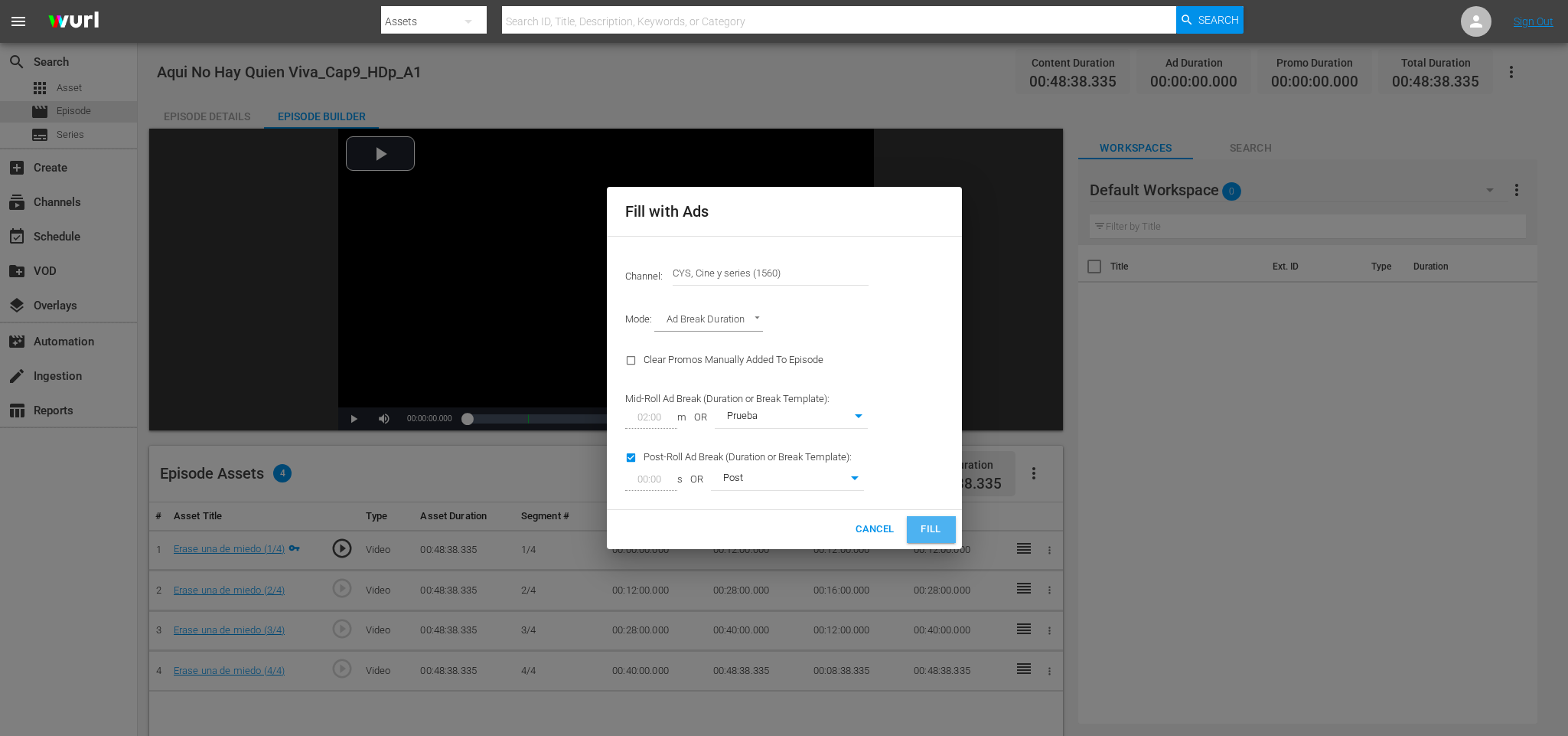
click at [949, 524] on button "Fill" at bounding box center [930, 530] width 49 height 27
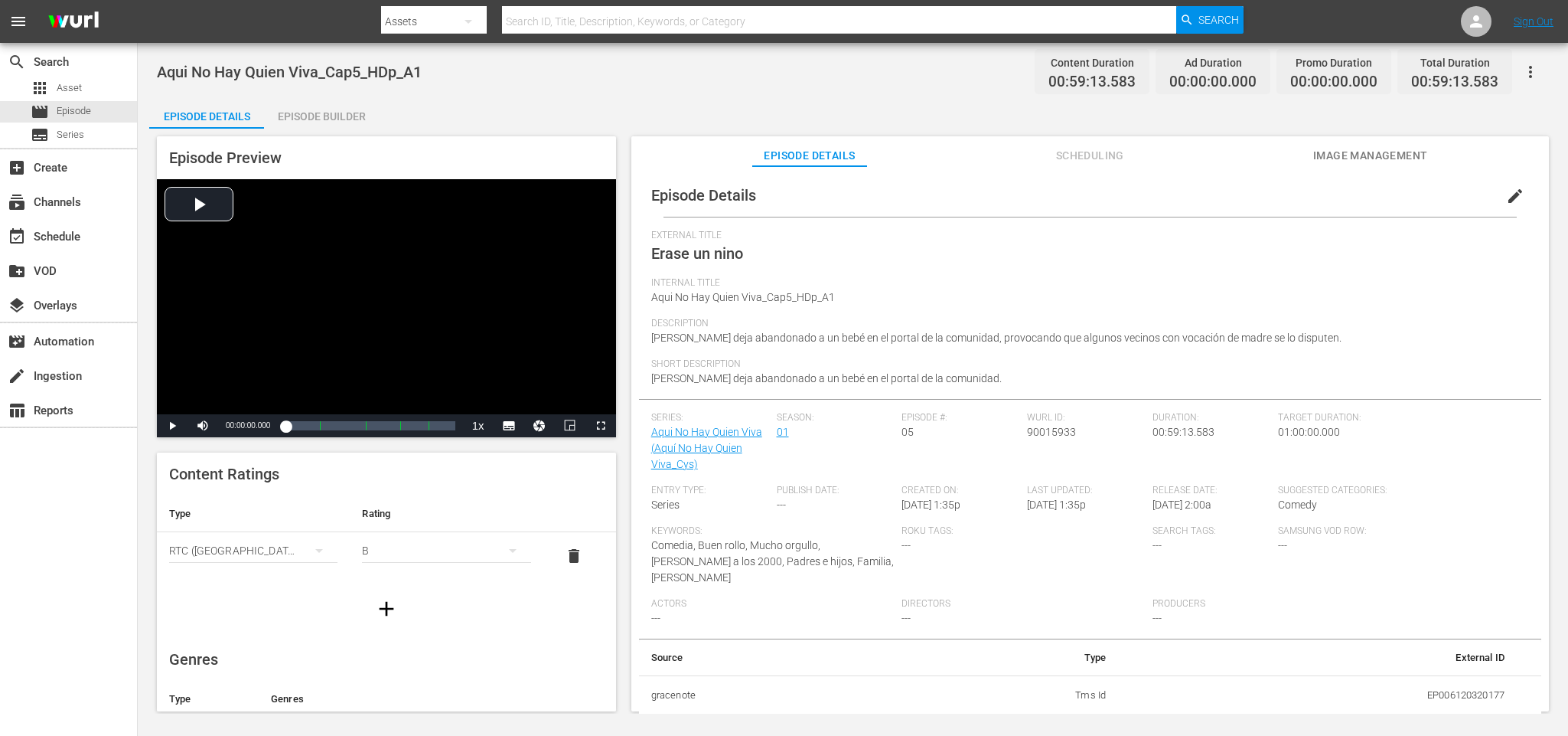
click at [345, 104] on div "Episode Builder" at bounding box center [321, 116] width 115 height 36
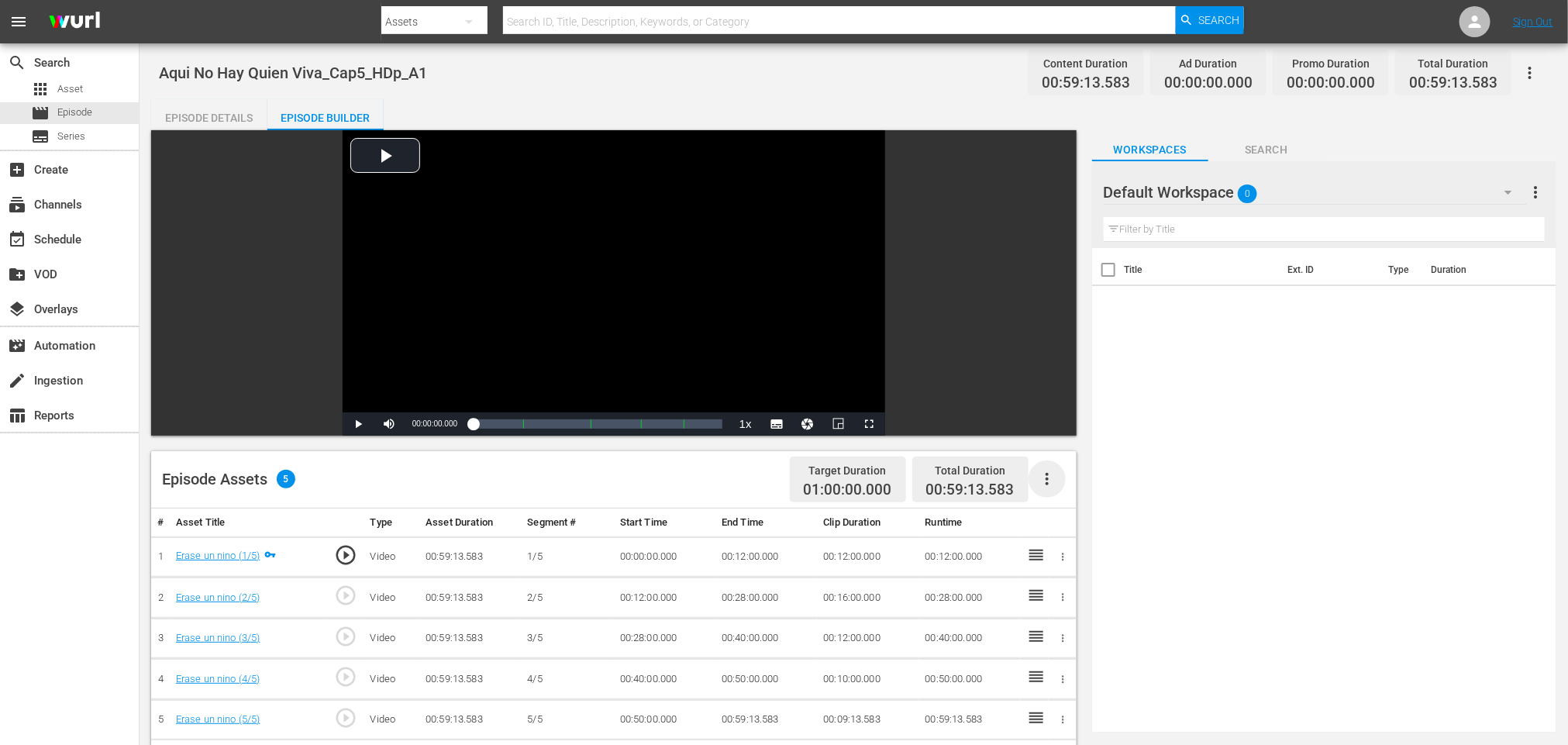
click at [1052, 472] on icon "button" at bounding box center [1047, 478] width 19 height 19
click at [1066, 477] on div "Fill with Ads" at bounding box center [1093, 485] width 105 height 37
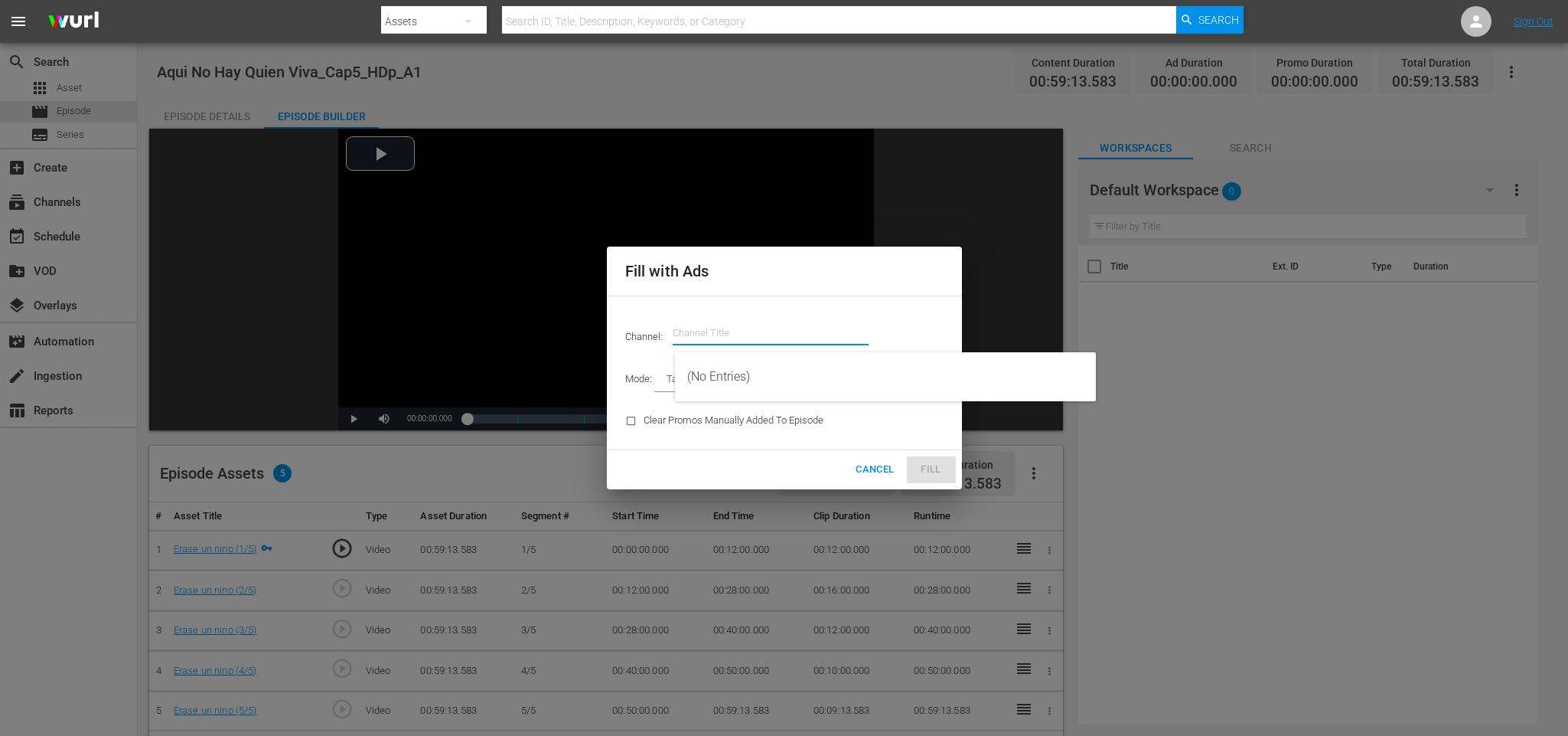
click at [824, 317] on input "text" at bounding box center [770, 333] width 196 height 36
click at [781, 360] on div "(No Entries)" at bounding box center [886, 376] width 397 height 36
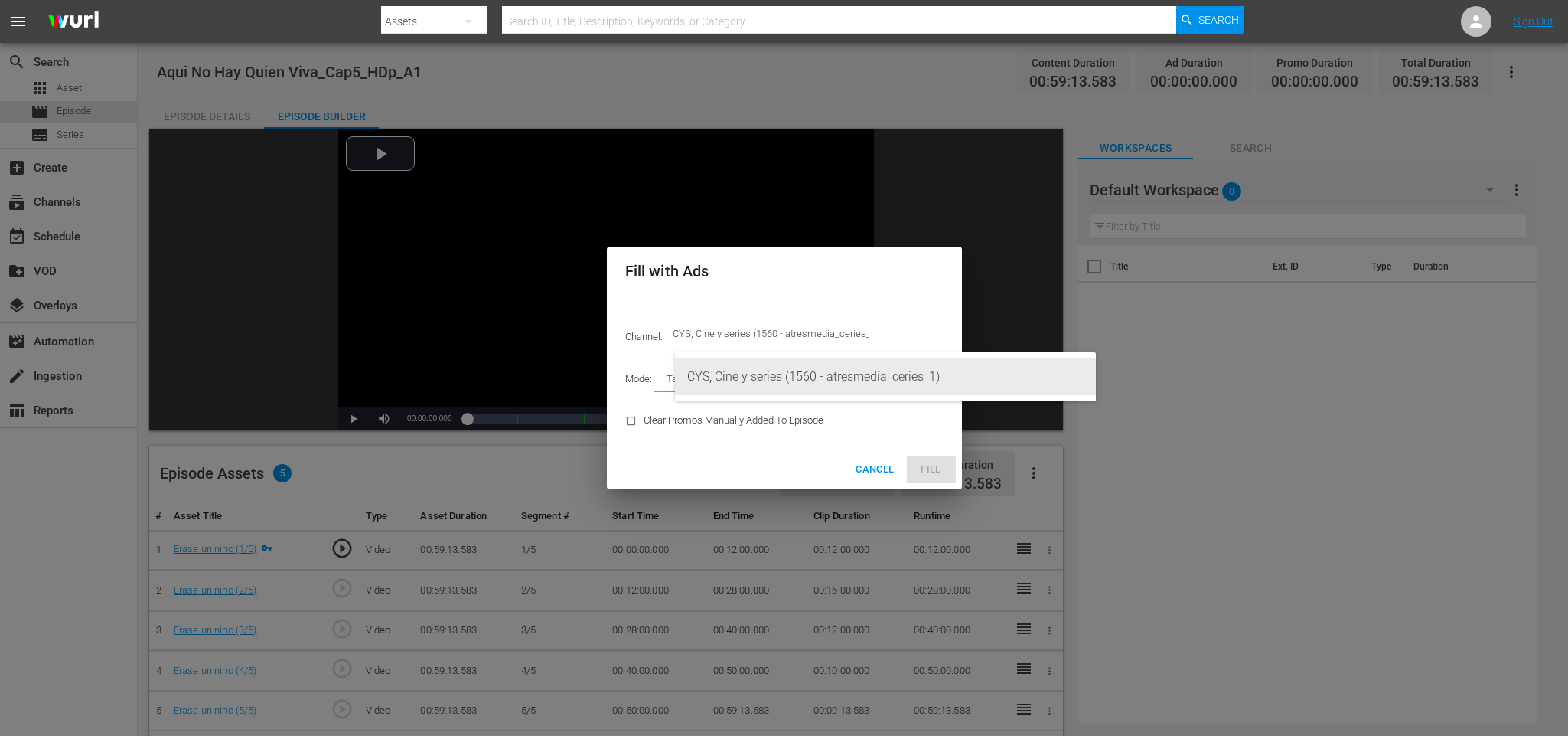
type input "CYS, Cine y series (1560)"
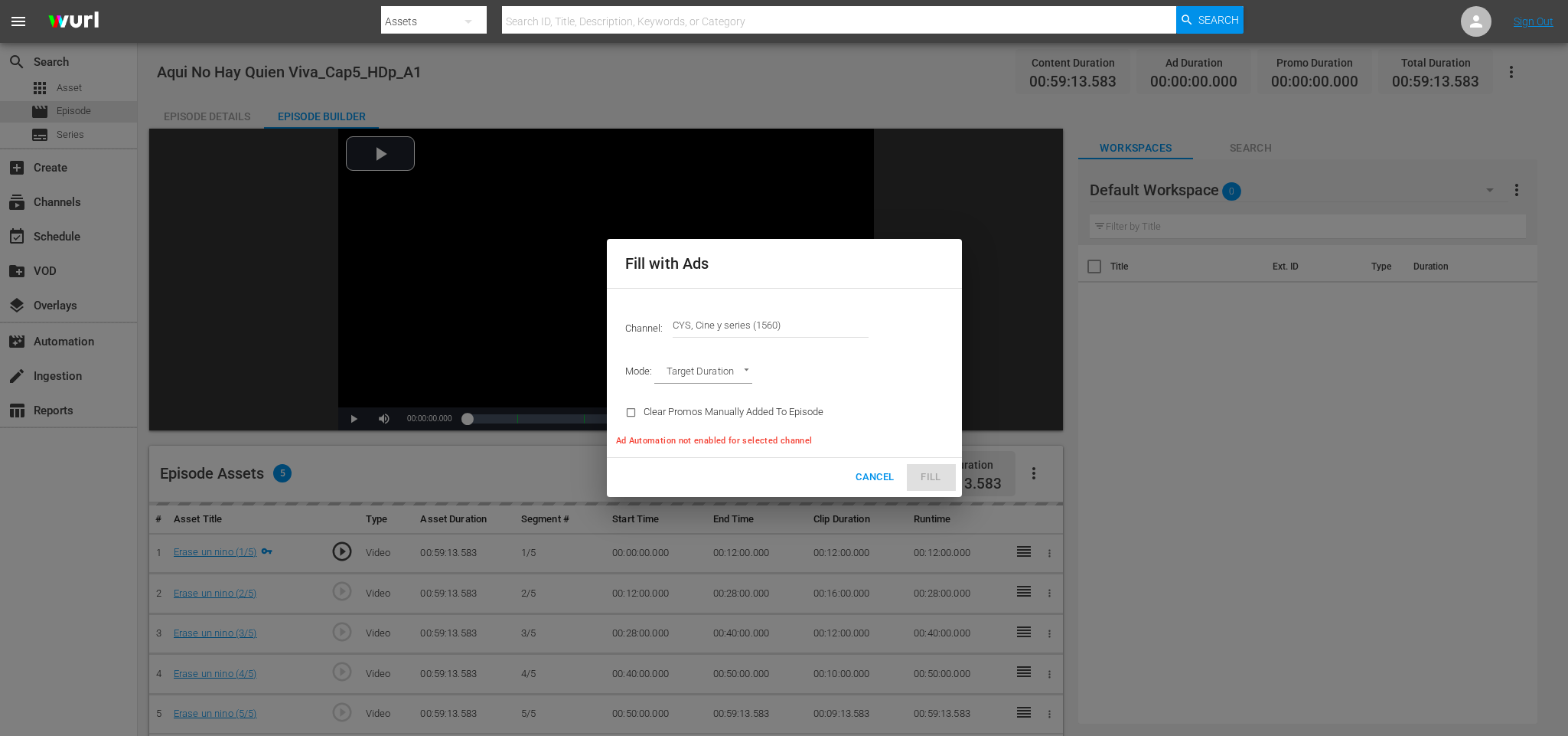
type input "AD_BREAK_DURATION"
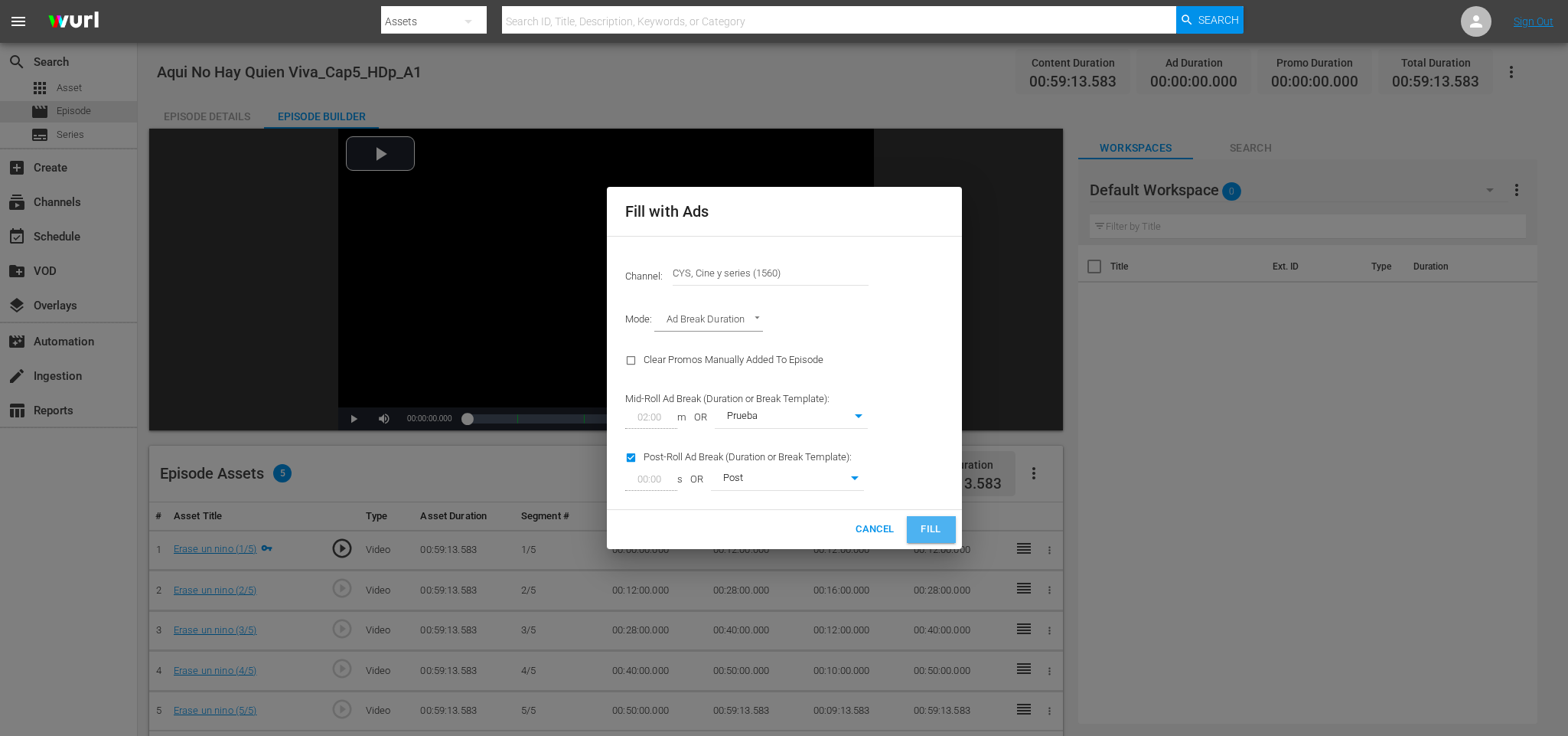
click at [945, 527] on button "Fill" at bounding box center [930, 530] width 49 height 27
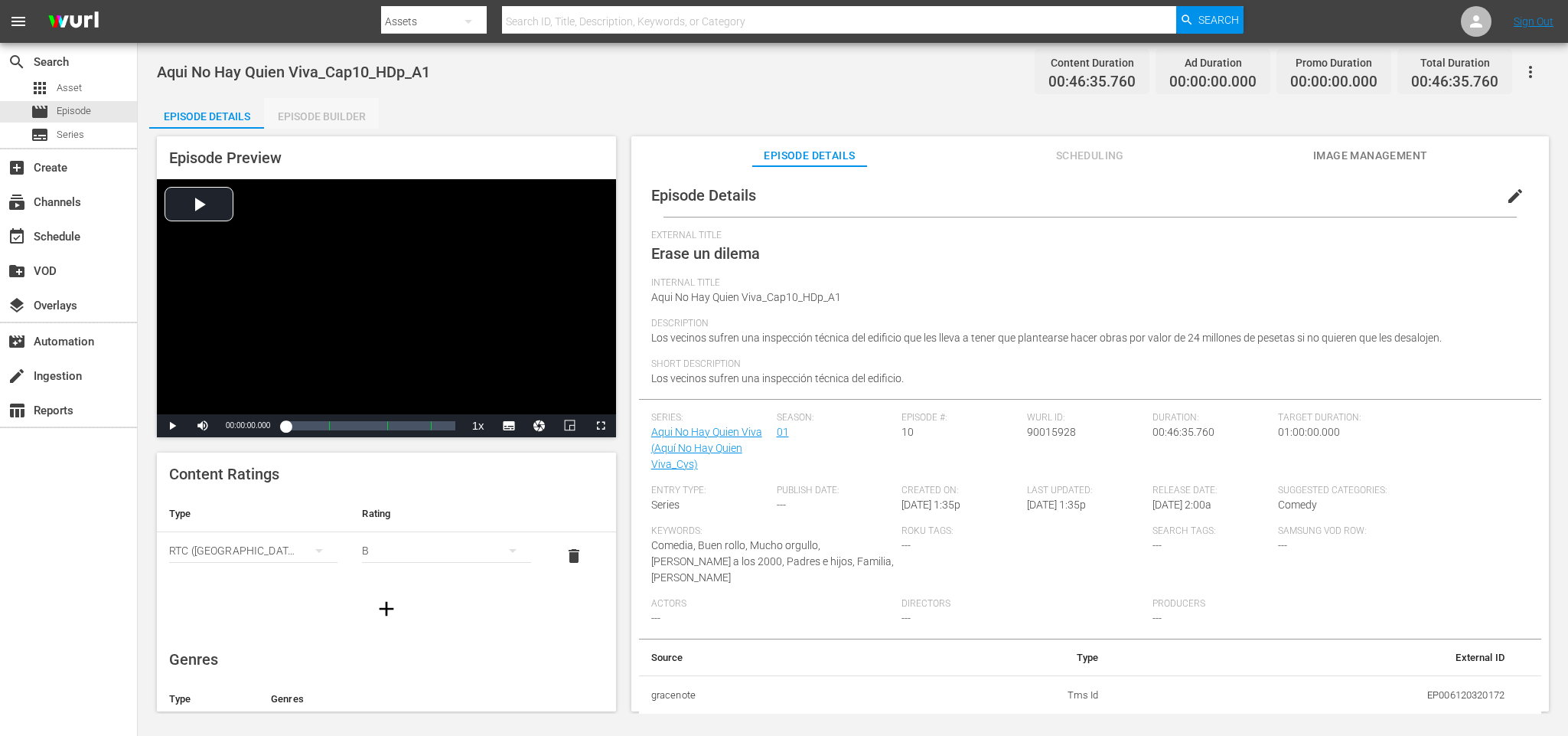
click at [333, 117] on div "Episode Builder" at bounding box center [321, 116] width 115 height 36
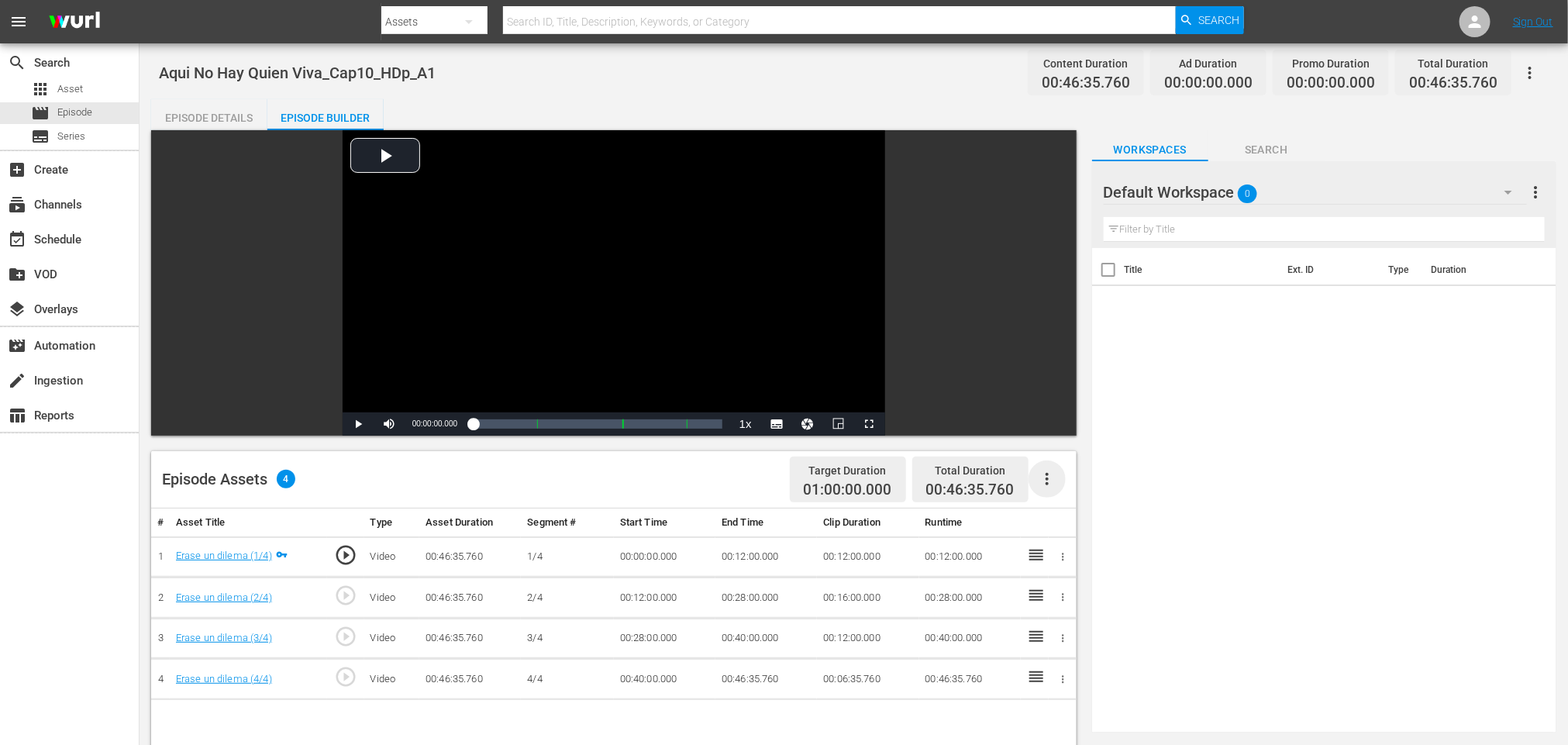
click at [1053, 477] on icon "button" at bounding box center [1047, 478] width 19 height 19
click at [1061, 475] on div "Fill with Ads" at bounding box center [1093, 485] width 105 height 37
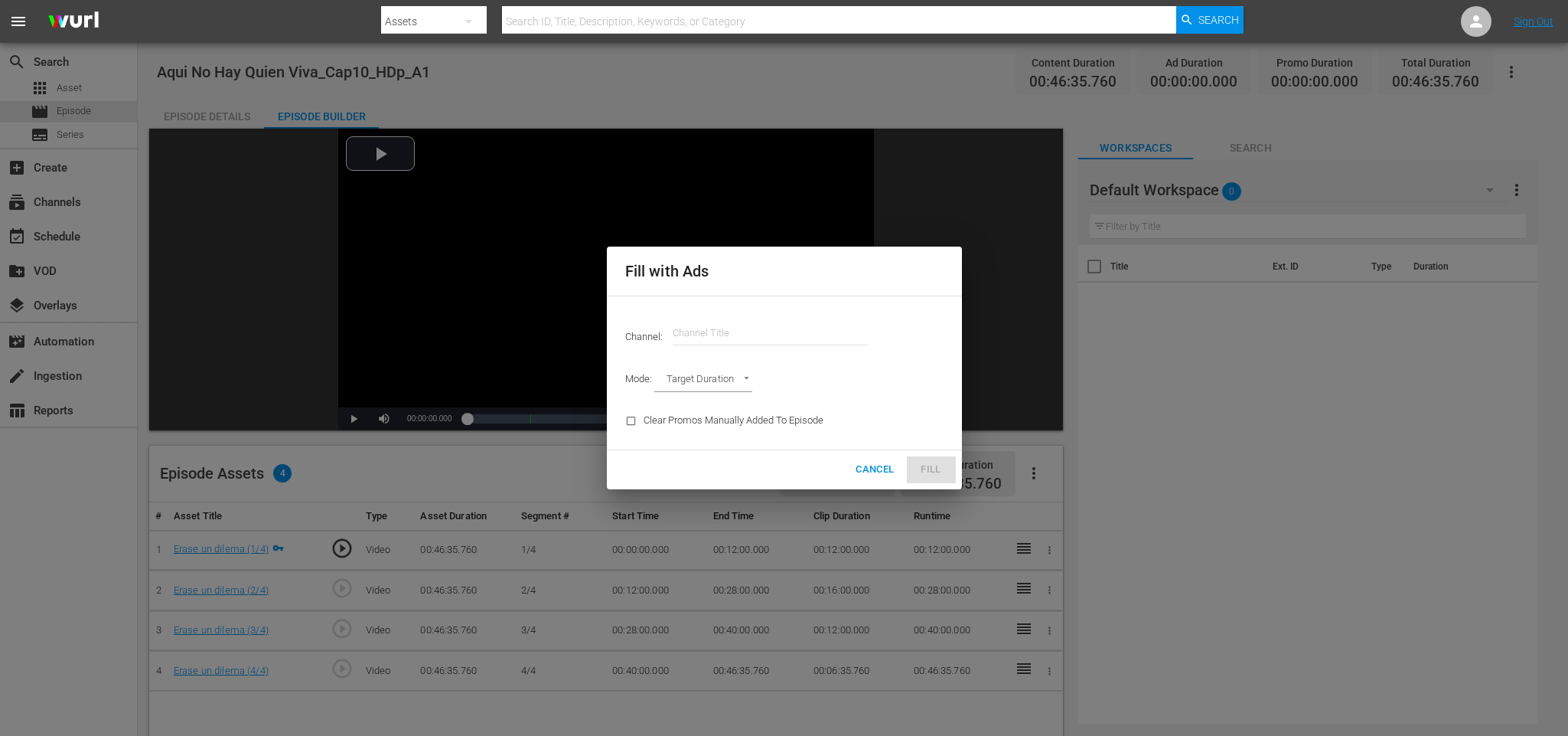
drag, startPoint x: 726, startPoint y: 298, endPoint x: 724, endPoint y: 312, distance: 14.1
click at [726, 299] on div "Channel: Channel Title Mode: Target Duration TARGET_DURATION Clear Promos Manua…" at bounding box center [784, 372] width 355 height 154
click at [712, 326] on input "text" at bounding box center [770, 333] width 196 height 36
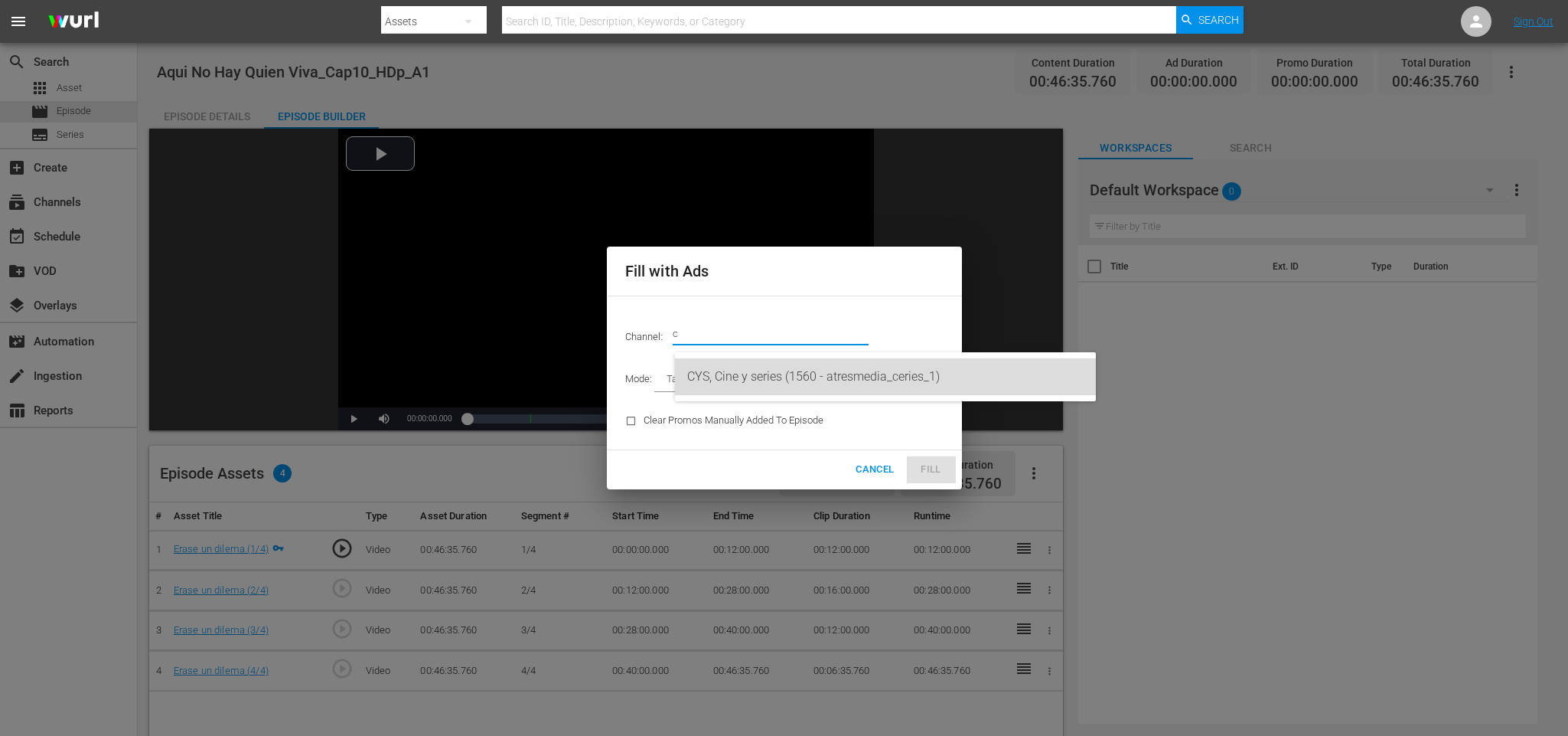
click at [864, 388] on div "CYS, Cine y series (1560 - atresmedia_ceries_1)" at bounding box center [886, 376] width 397 height 36
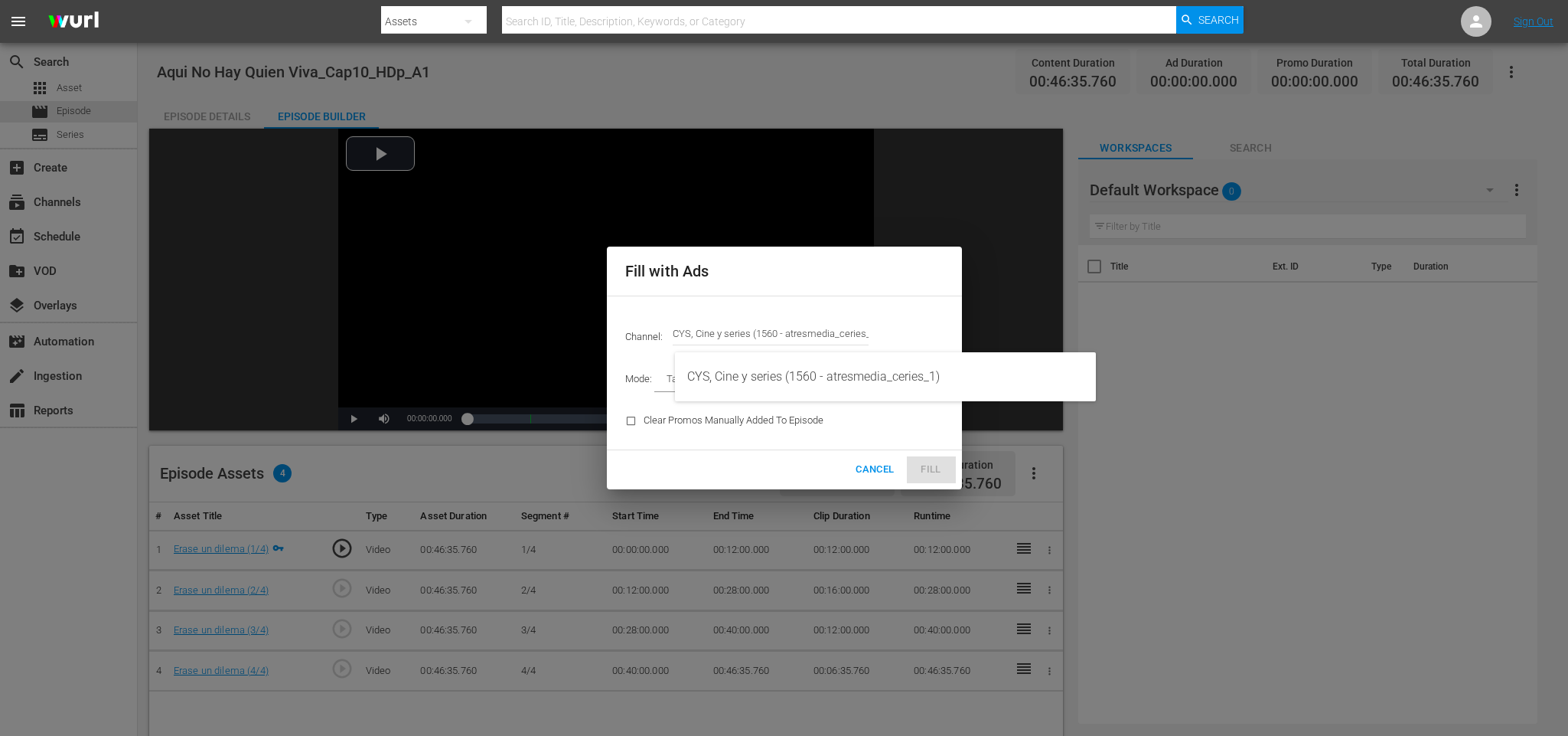
type input "CYS, Cine y series (1560)"
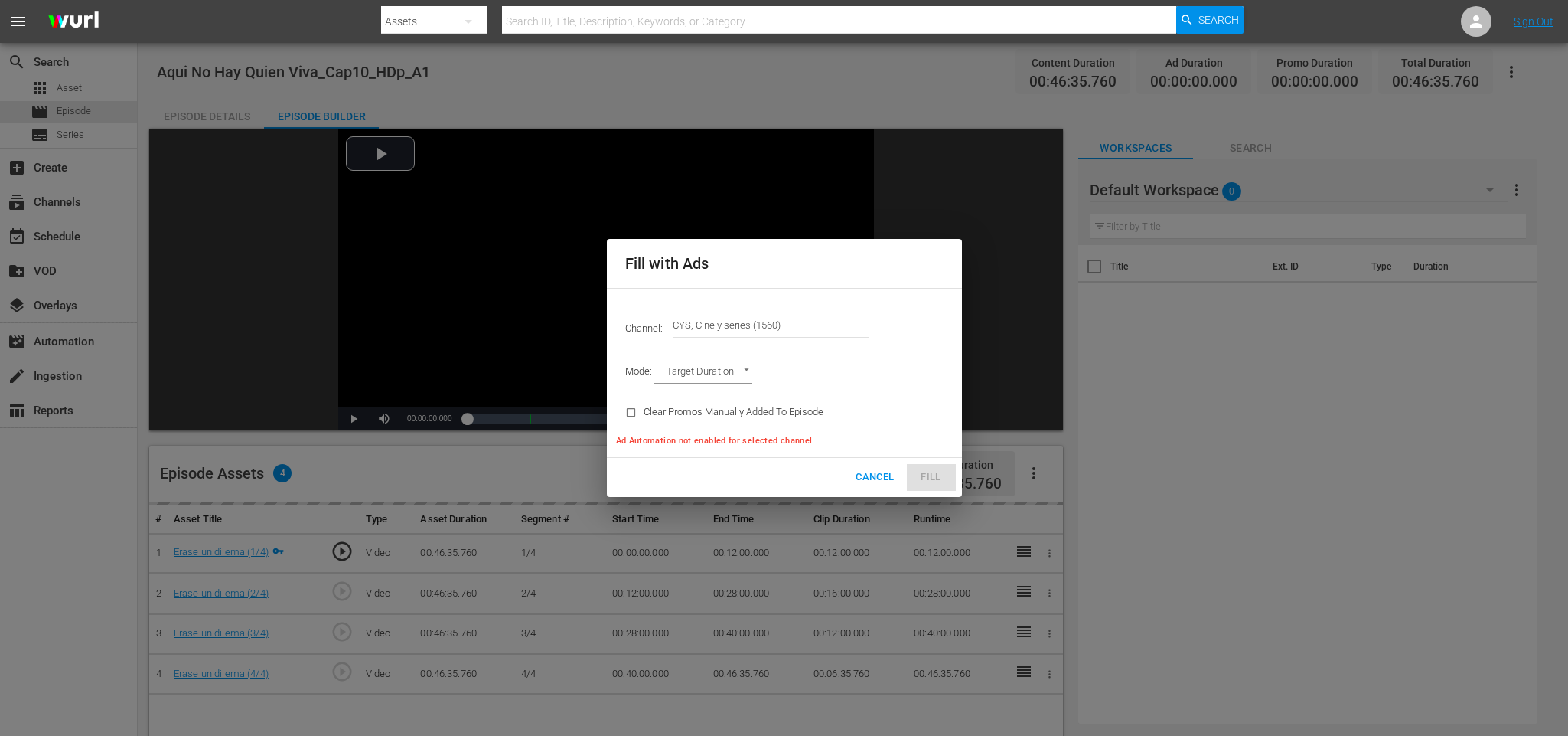
type input "AD_BREAK_DURATION"
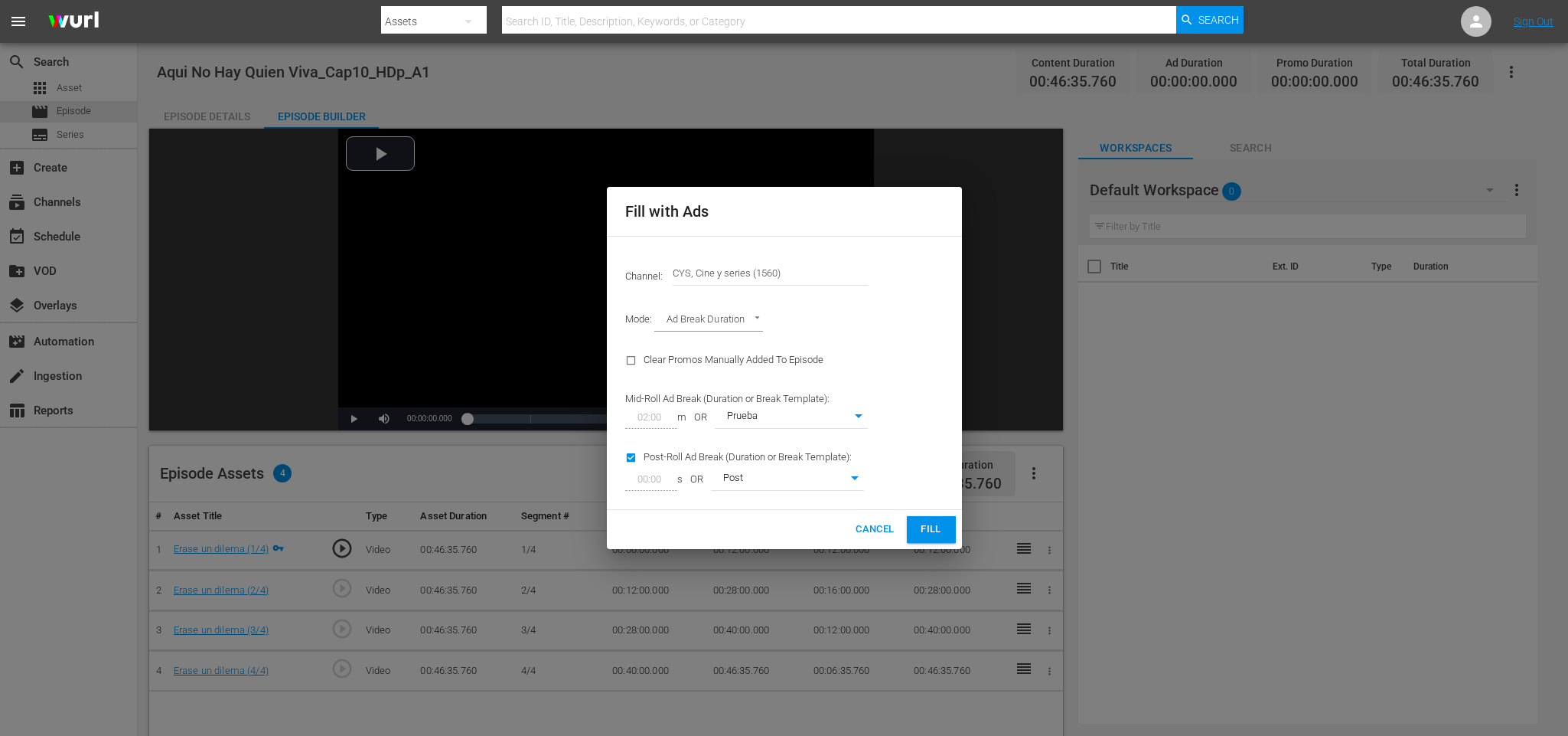
click at [939, 526] on span "Fill" at bounding box center [931, 530] width 25 height 18
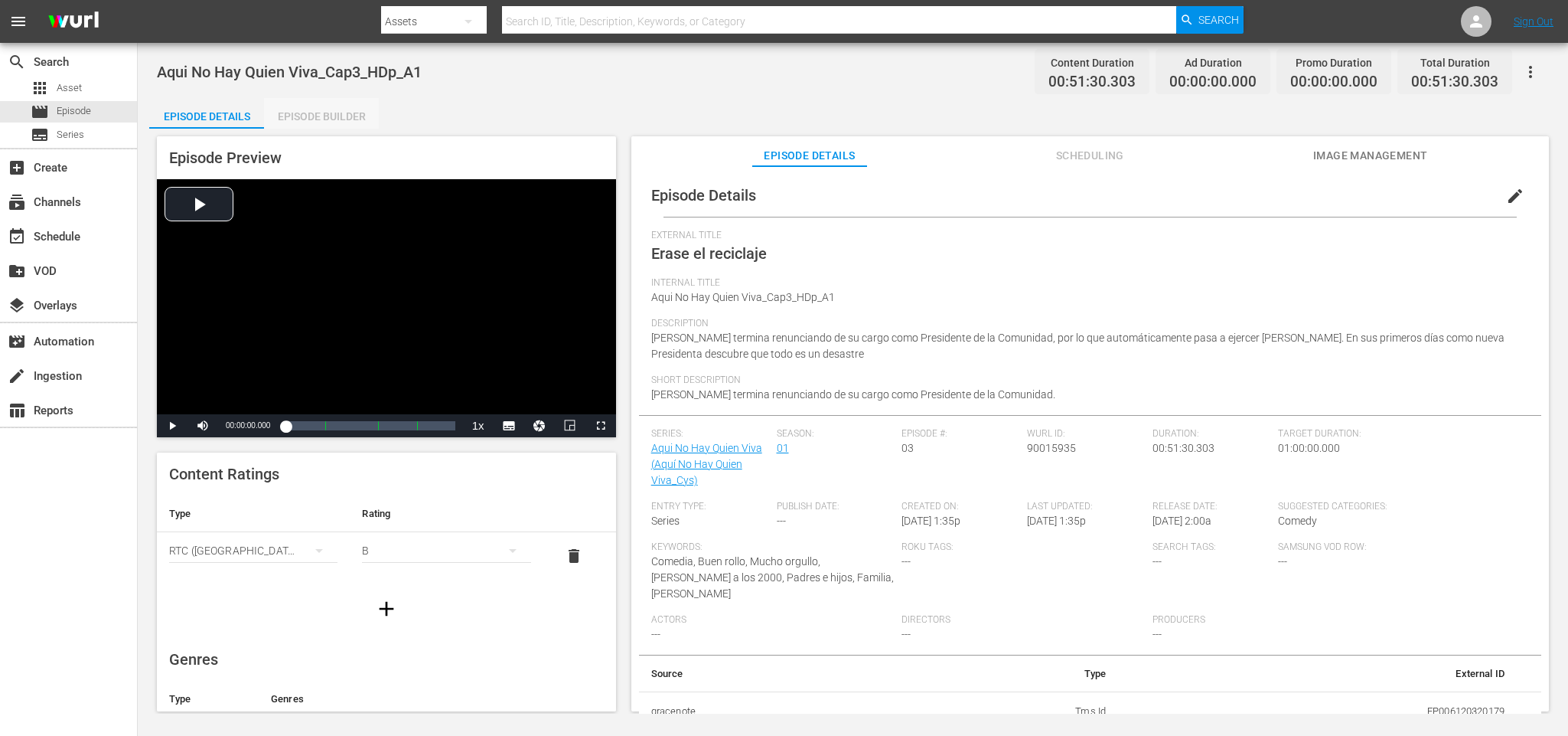
click at [328, 116] on div "Episode Builder" at bounding box center [321, 116] width 115 height 36
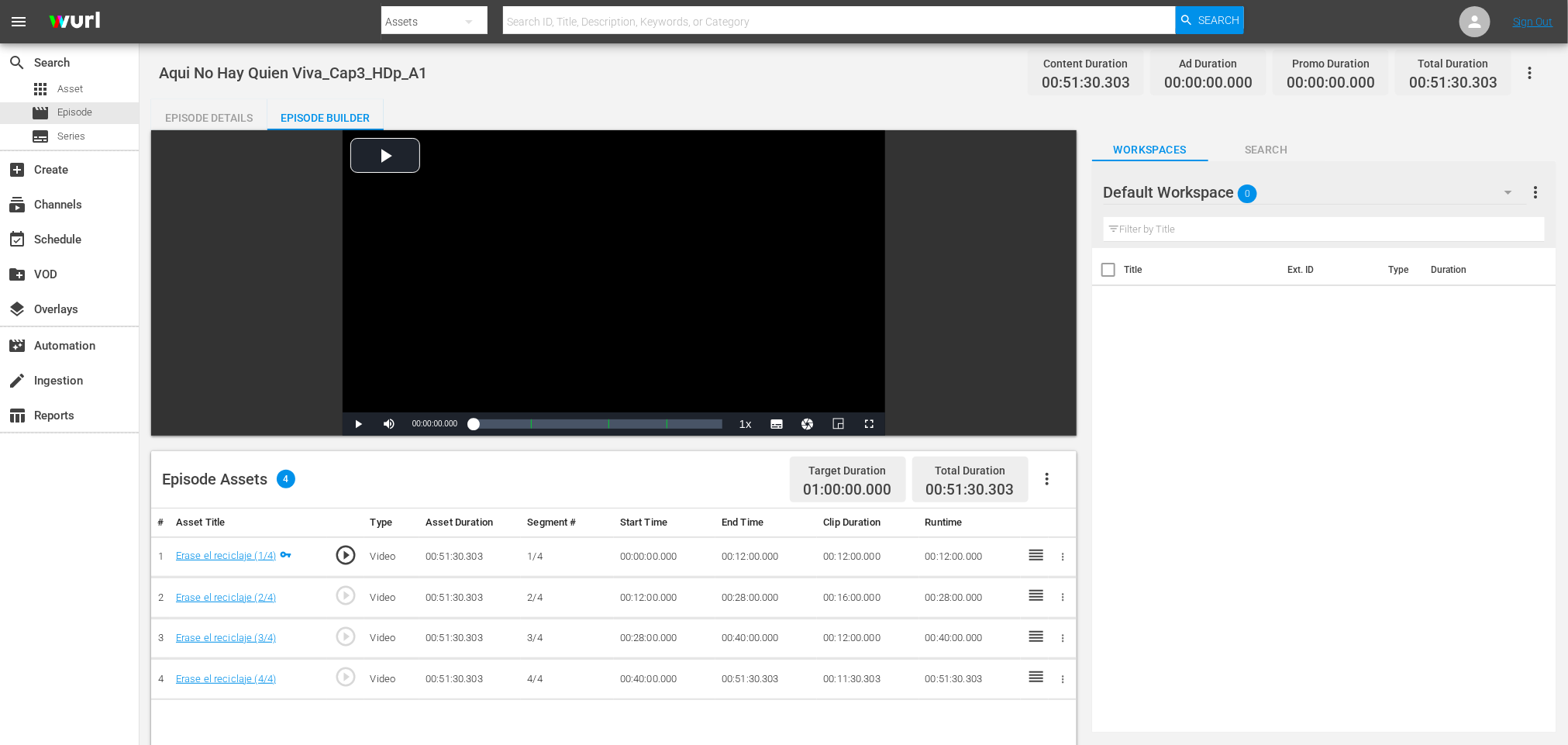
click at [1057, 477] on button "button" at bounding box center [1047, 478] width 37 height 37
click at [1072, 477] on div "Fill with Ads" at bounding box center [1093, 485] width 105 height 37
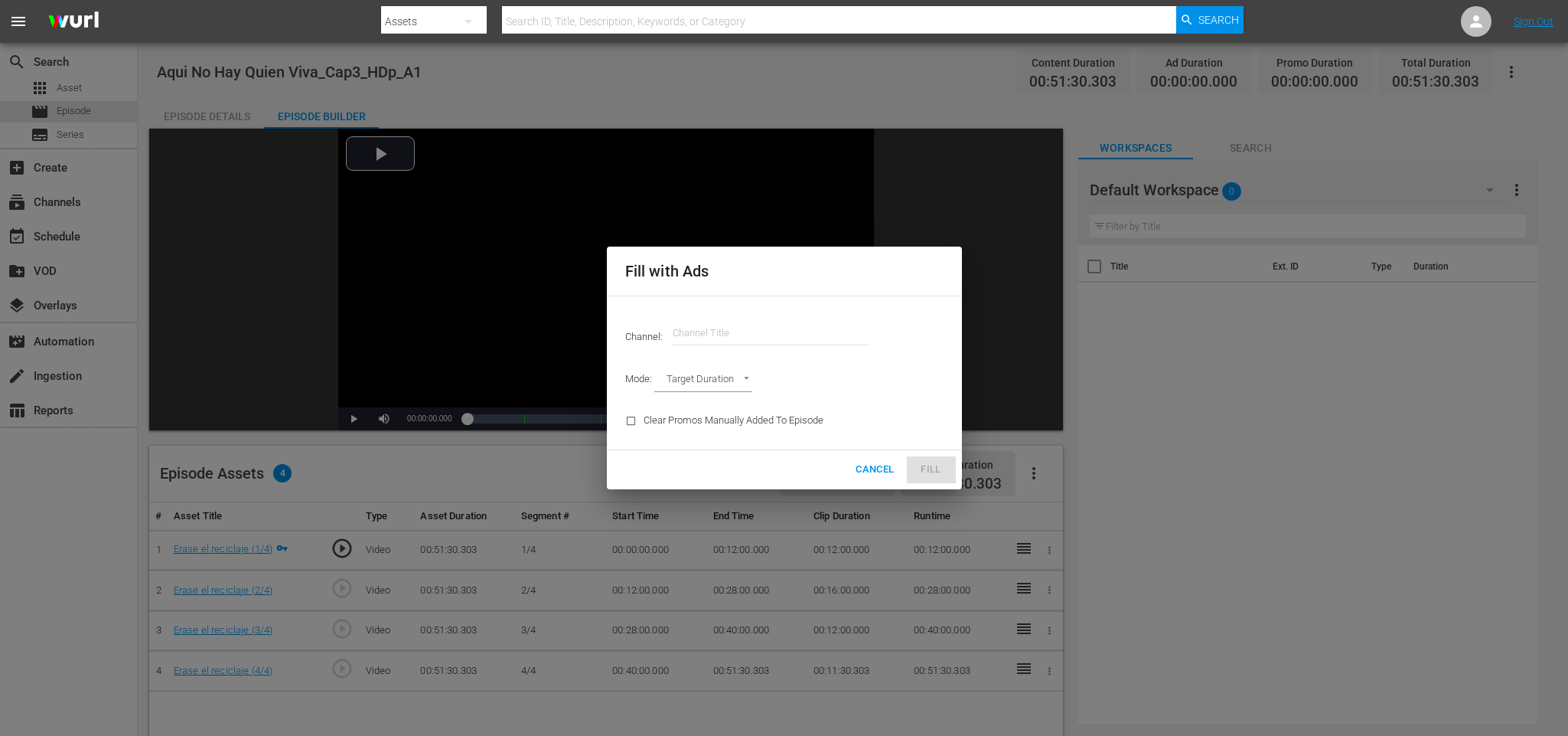
click at [752, 322] on input "text" at bounding box center [770, 333] width 196 height 36
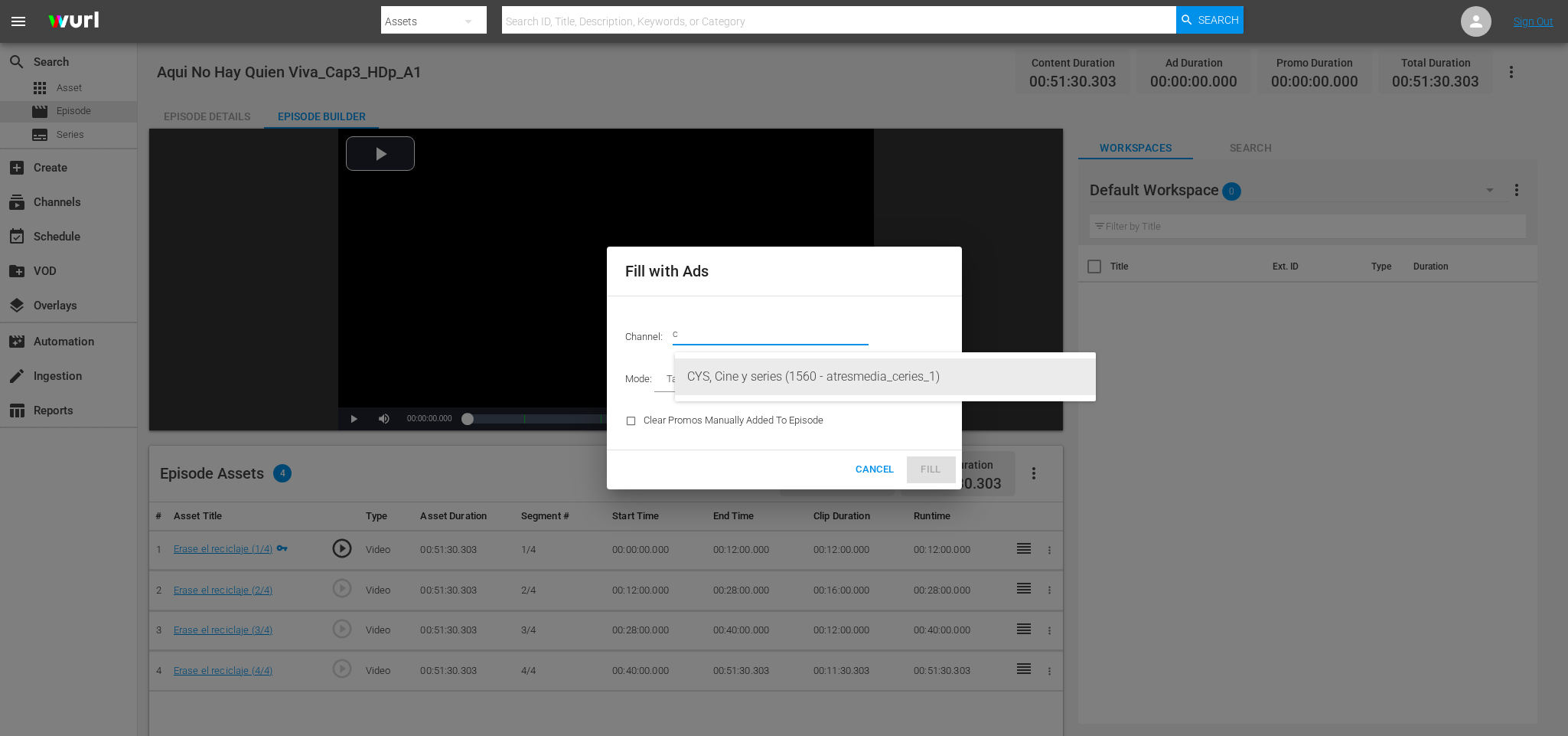
click at [804, 361] on div "CYS, Cine y series (1560 - atresmedia_ceries_1)" at bounding box center [886, 376] width 397 height 36
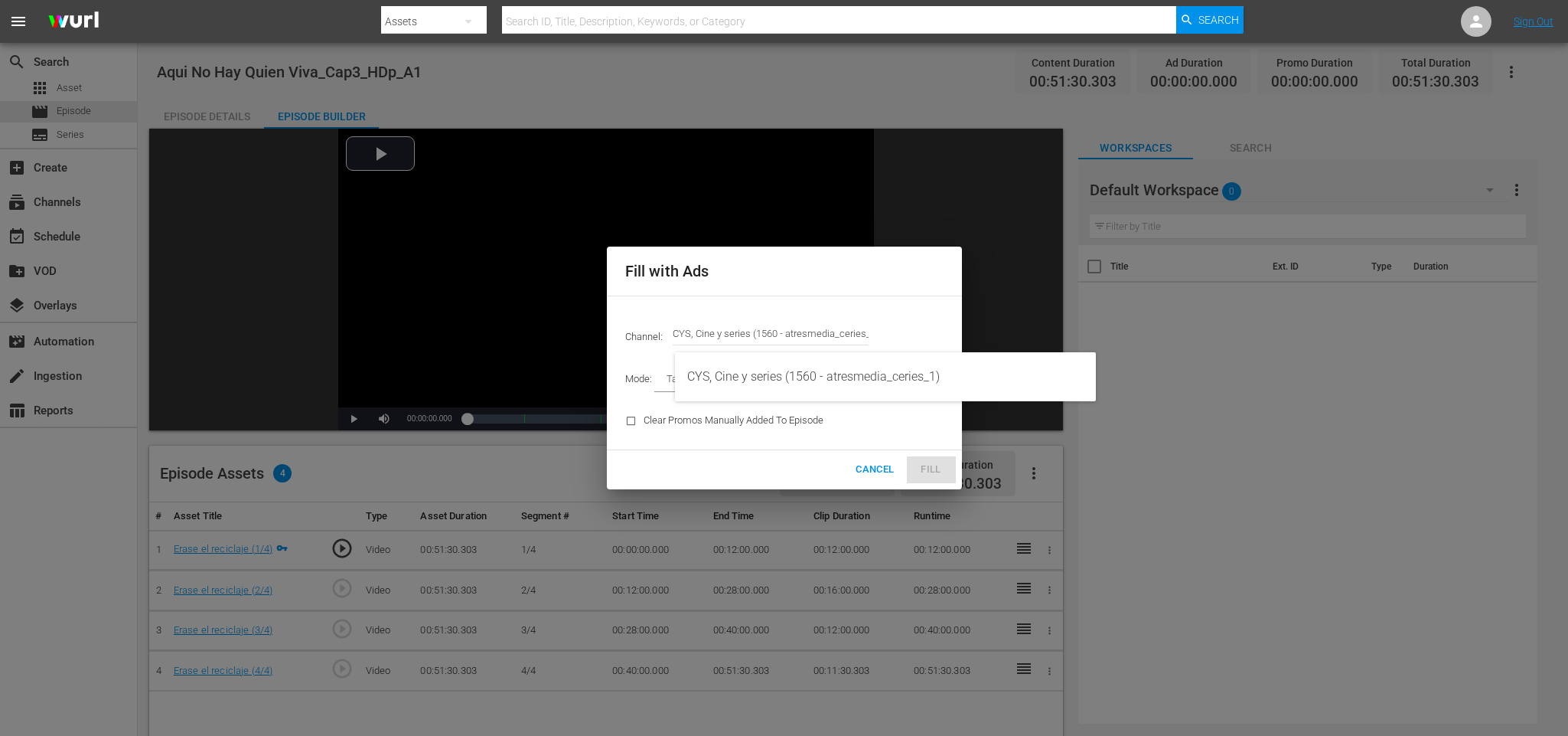
type input "CYS, Cine y series (1560)"
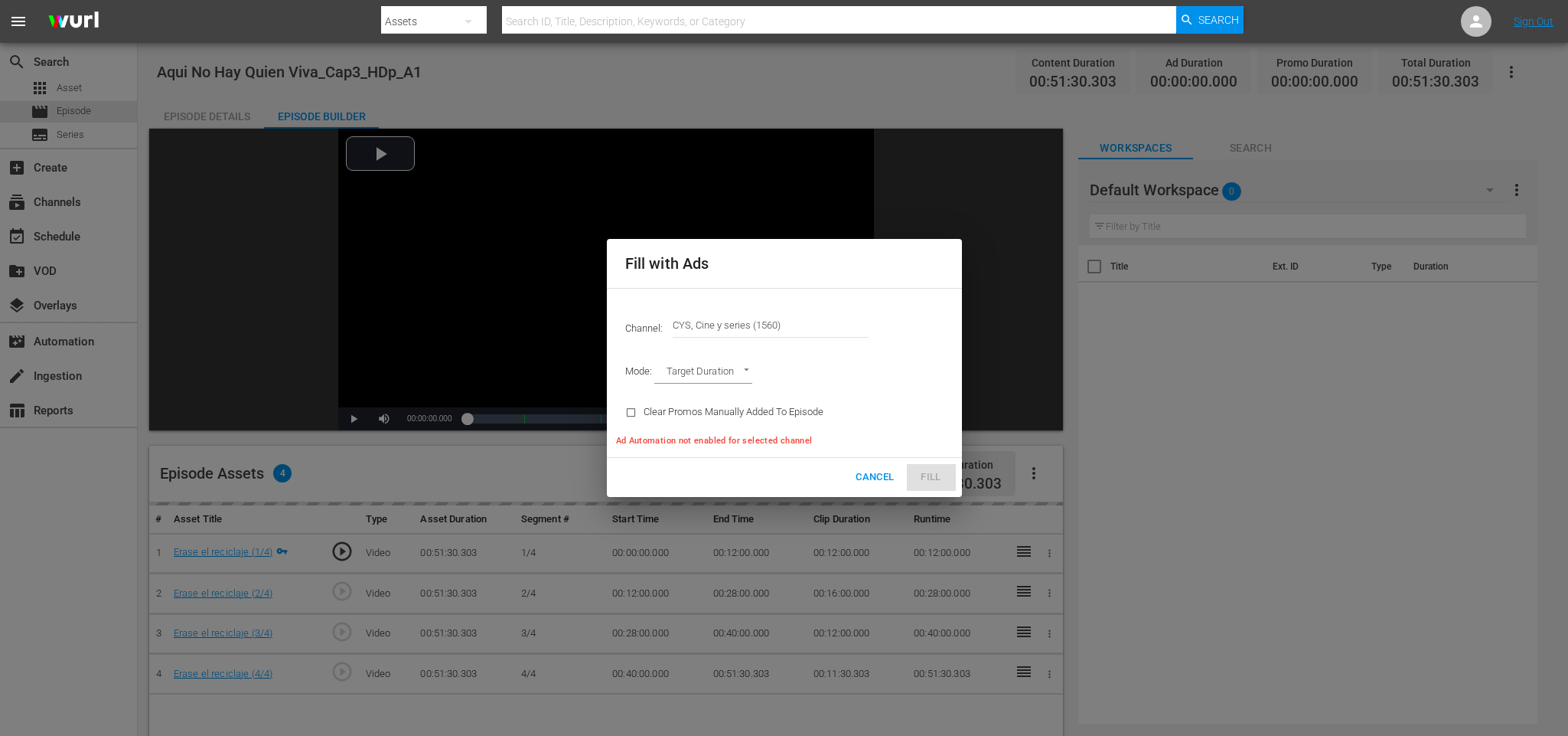
type input "AD_BREAK_DURATION"
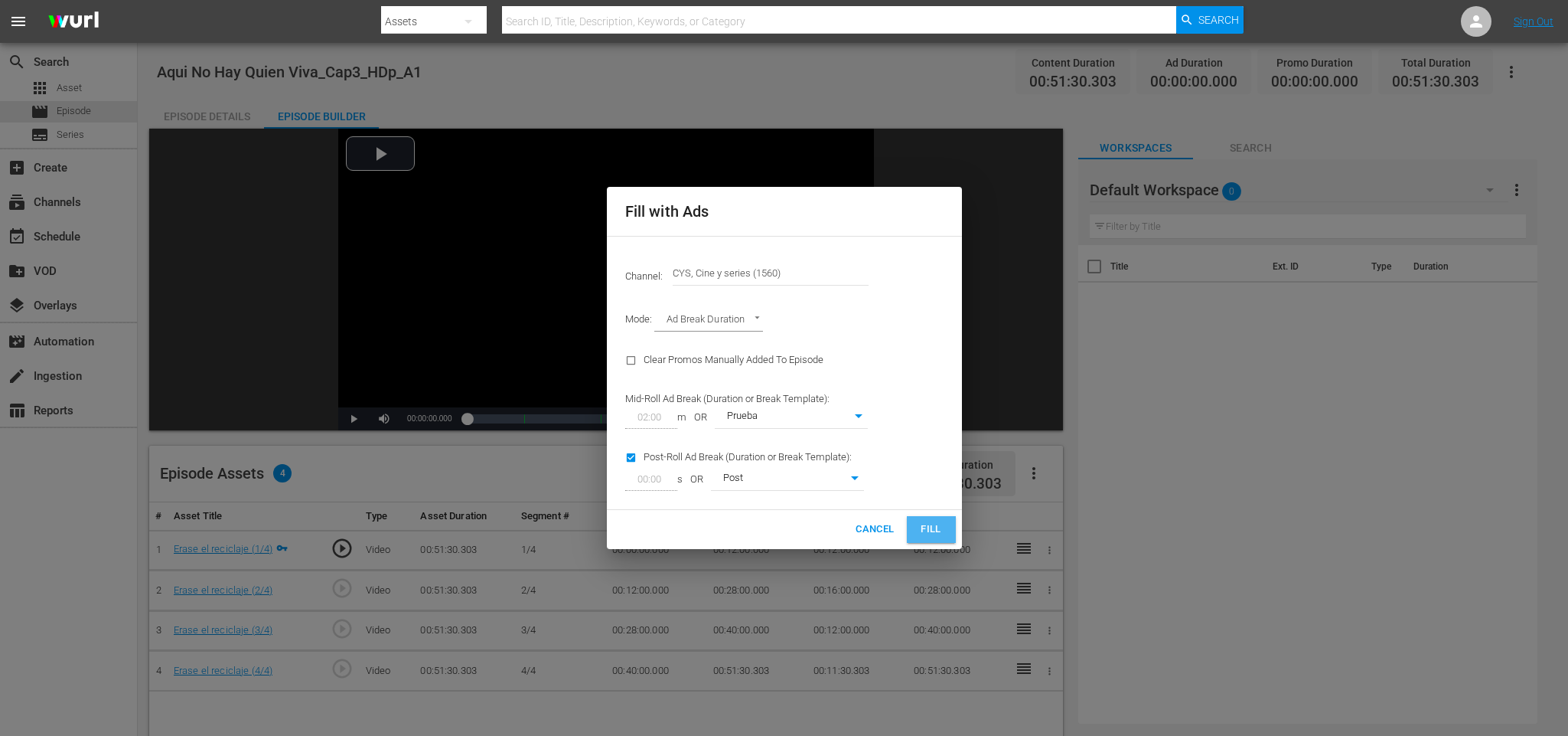
click at [945, 522] on button "Fill" at bounding box center [930, 530] width 49 height 27
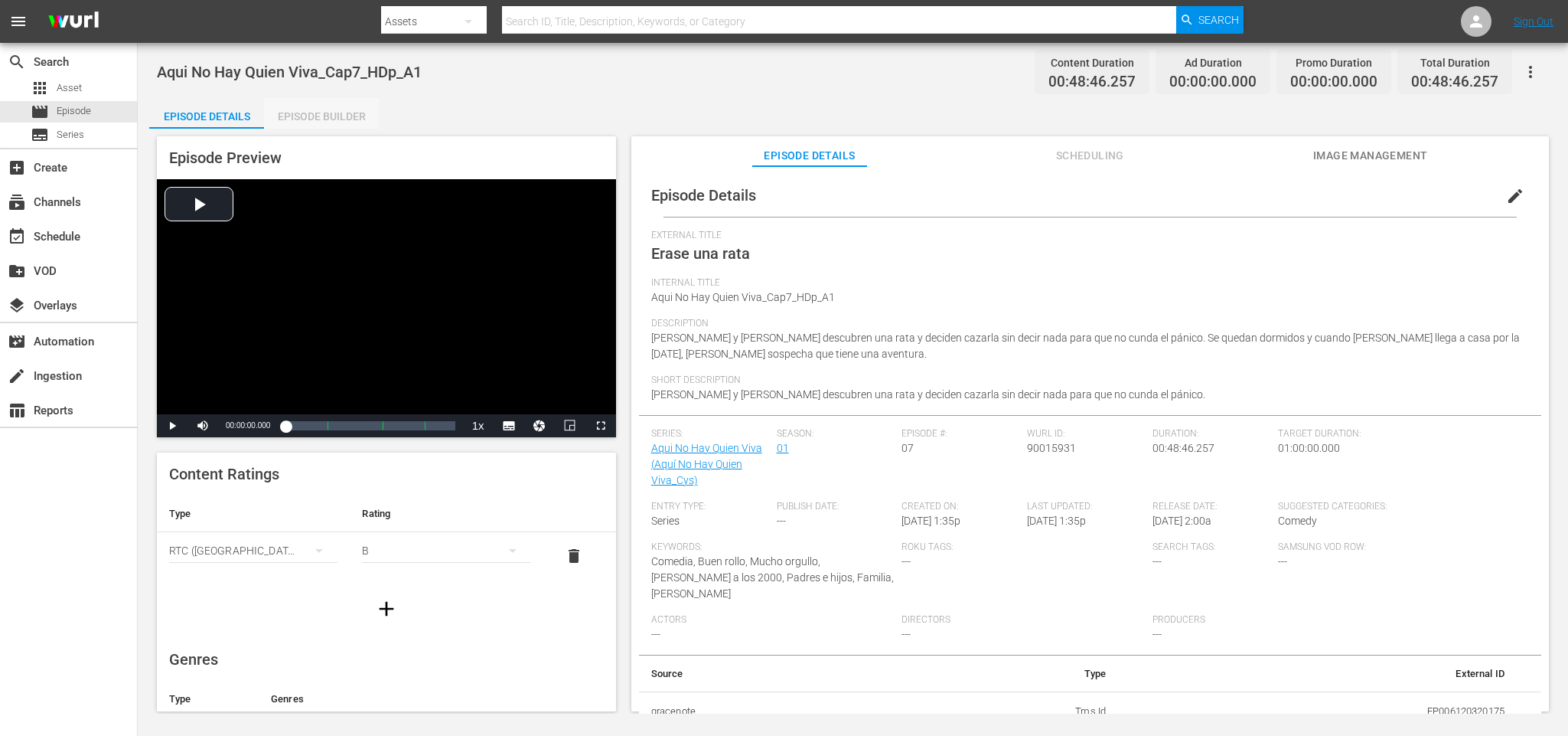
click at [368, 120] on div "Episode Builder" at bounding box center [321, 116] width 115 height 36
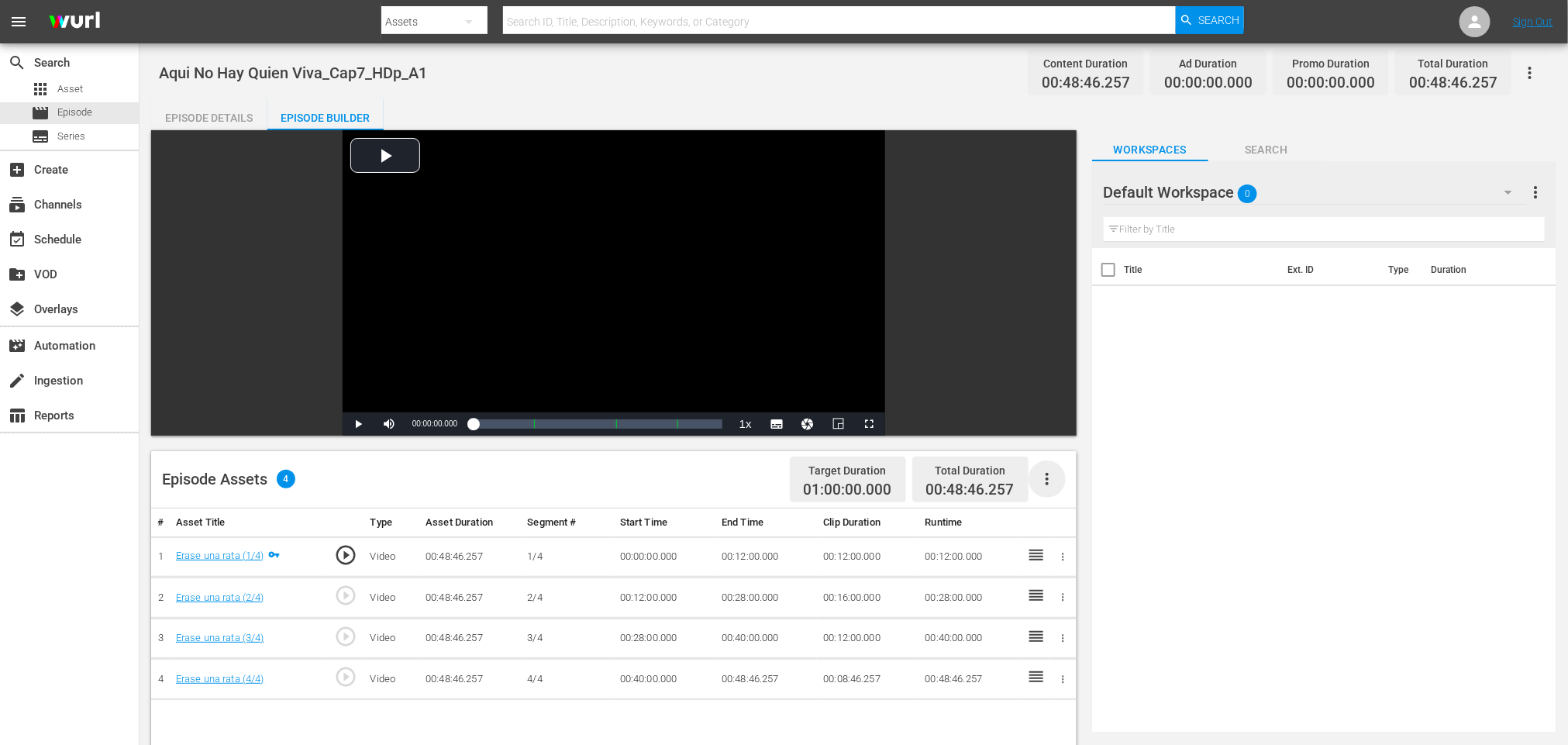
click at [1040, 473] on icon "button" at bounding box center [1047, 478] width 19 height 19
click at [1066, 479] on div "Fill with Ads" at bounding box center [1093, 485] width 105 height 37
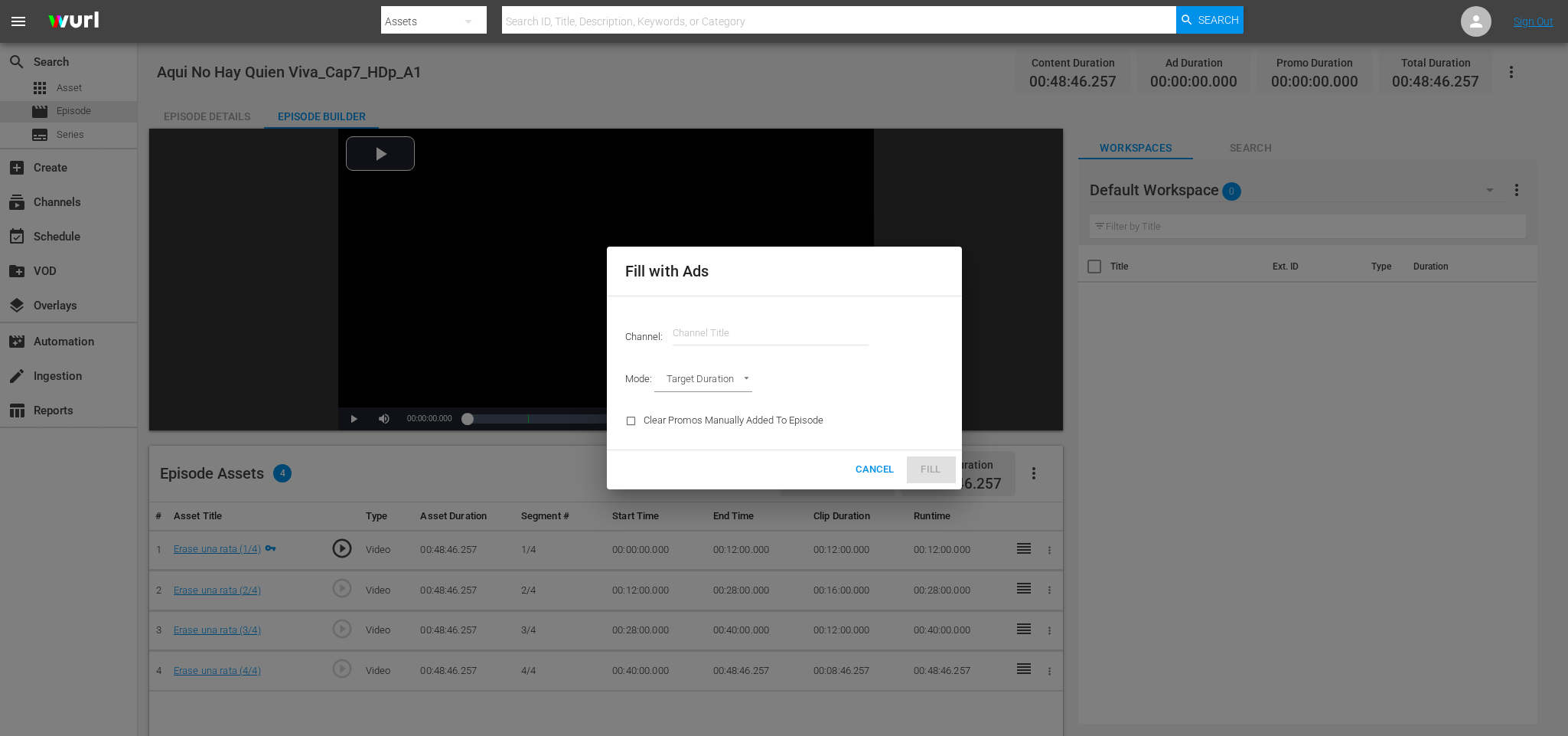
click at [746, 340] on input "text" at bounding box center [770, 333] width 196 height 36
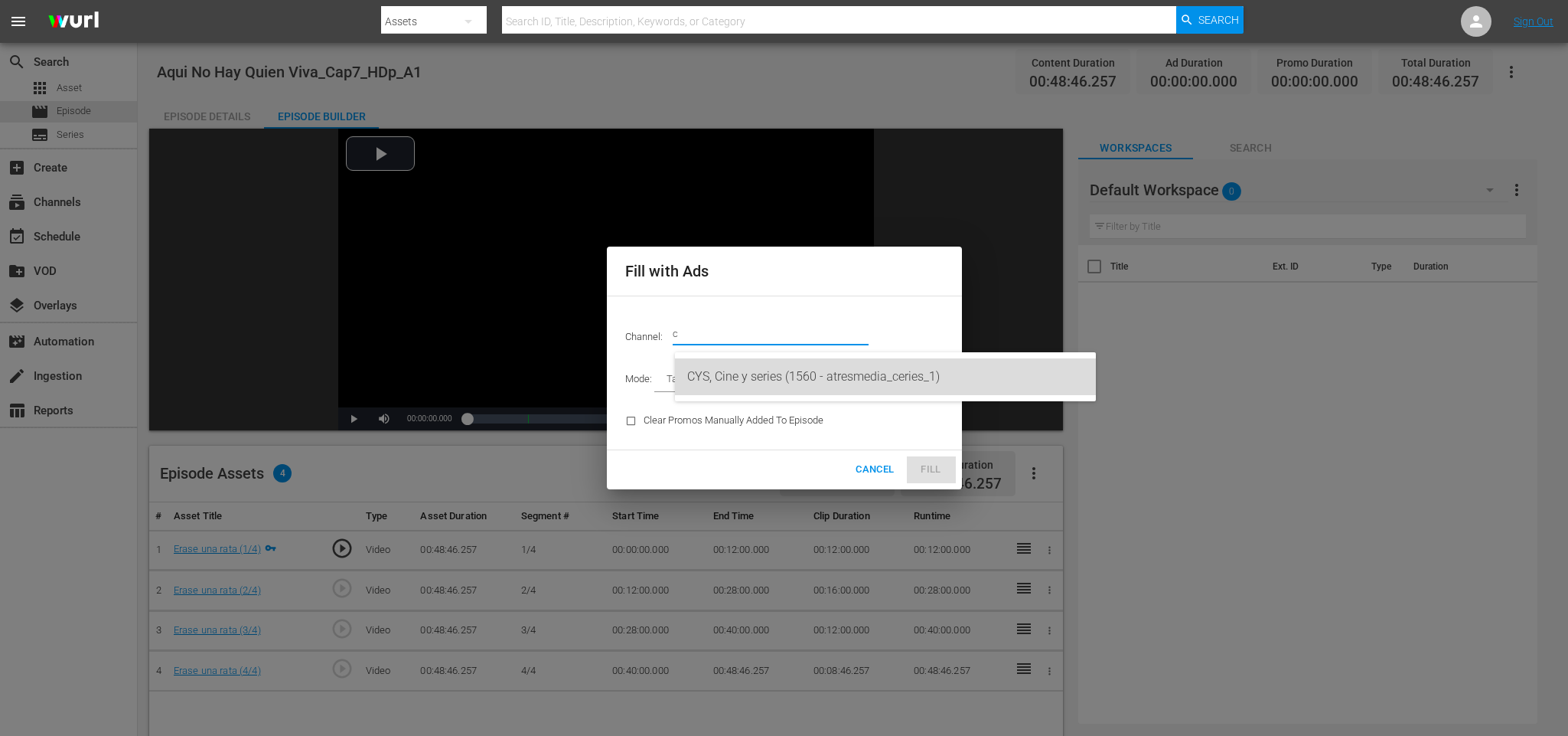
click at [776, 372] on div "CYS, Cine y series (1560 - atresmedia_ceries_1)" at bounding box center [886, 376] width 397 height 36
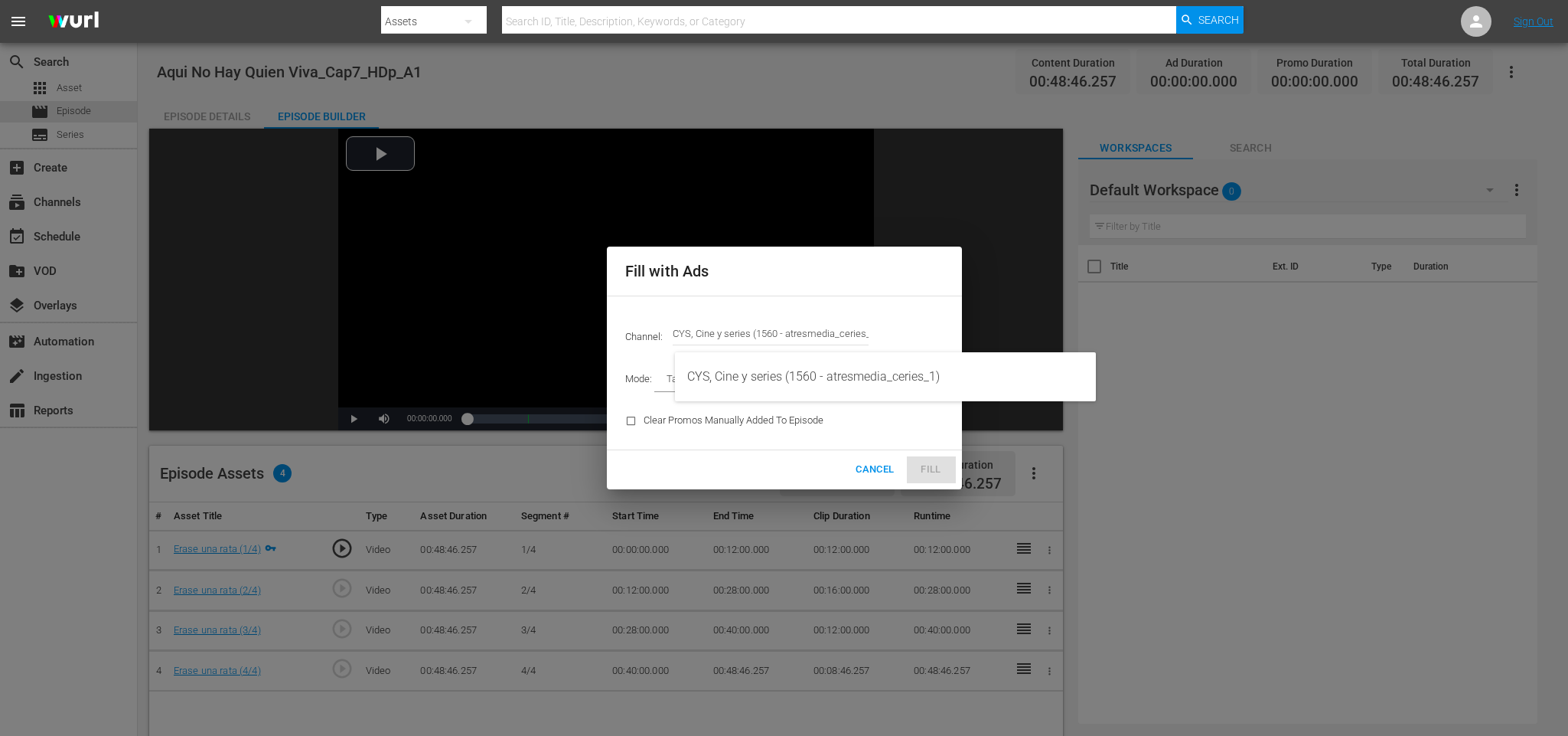
type input "CYS, Cine y series (1560)"
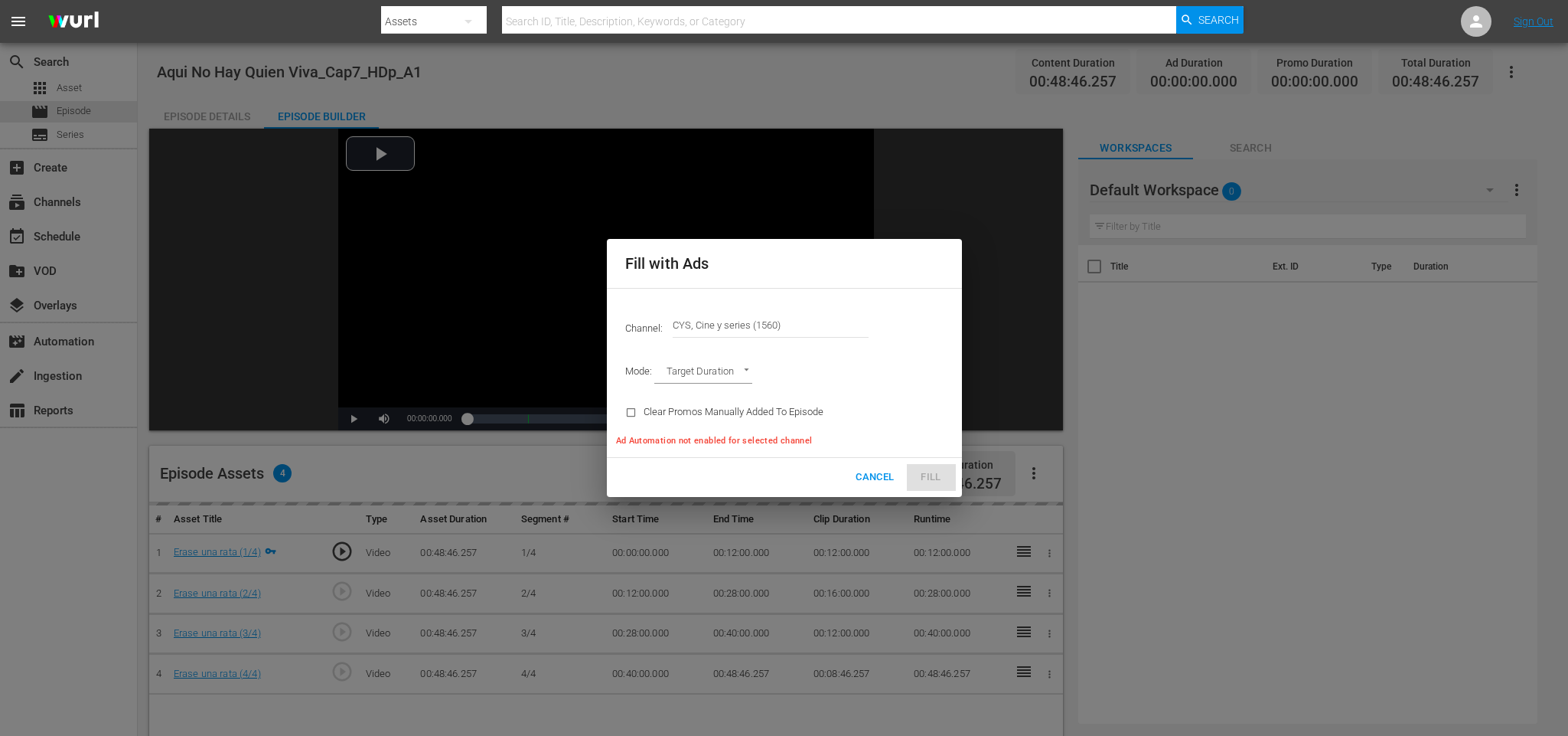
type input "AD_BREAK_DURATION"
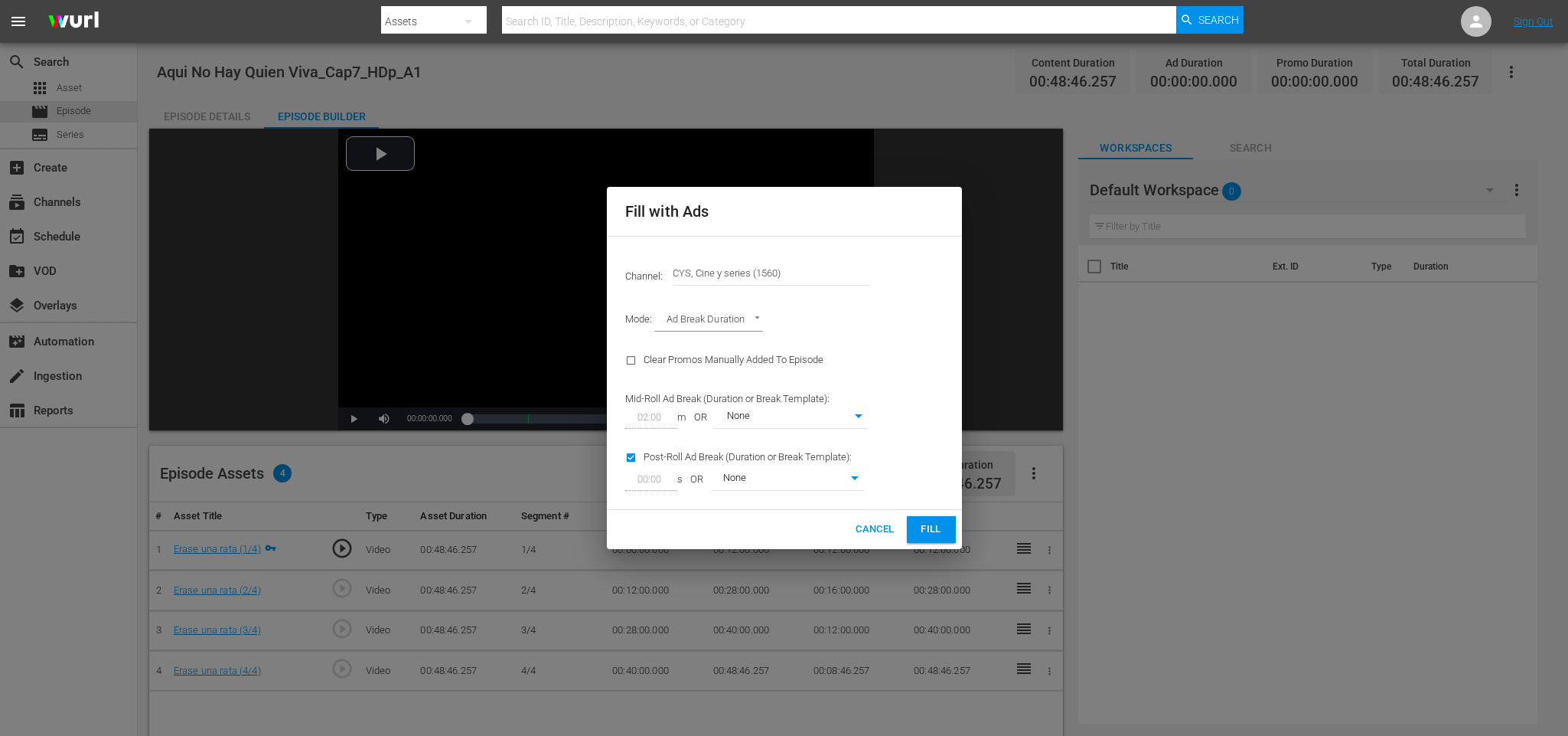
drag, startPoint x: 942, startPoint y: 527, endPoint x: 933, endPoint y: 514, distance: 15.8
click at [941, 527] on span "Fill" at bounding box center [931, 530] width 25 height 18
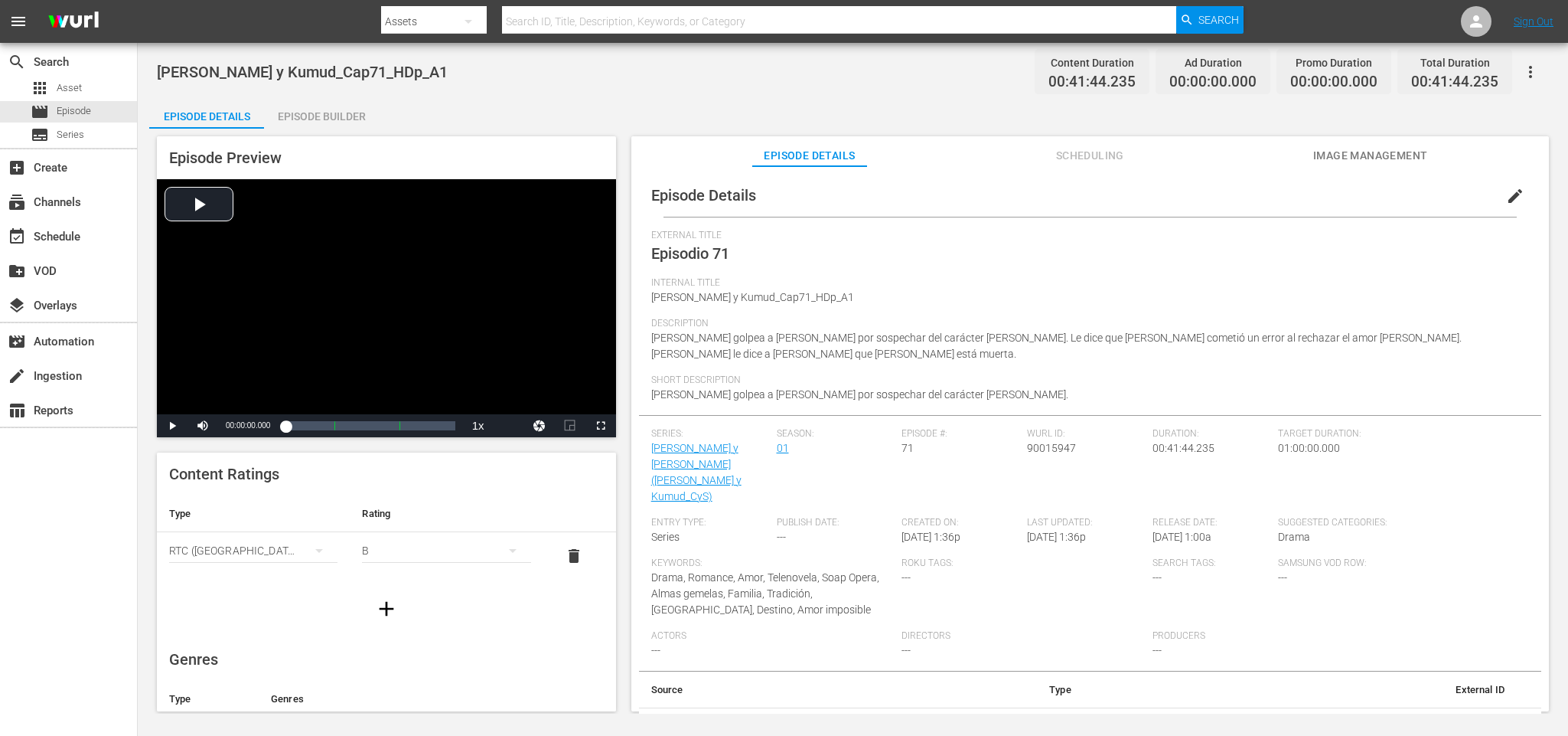
click at [341, 116] on div "Episode Builder" at bounding box center [321, 116] width 115 height 36
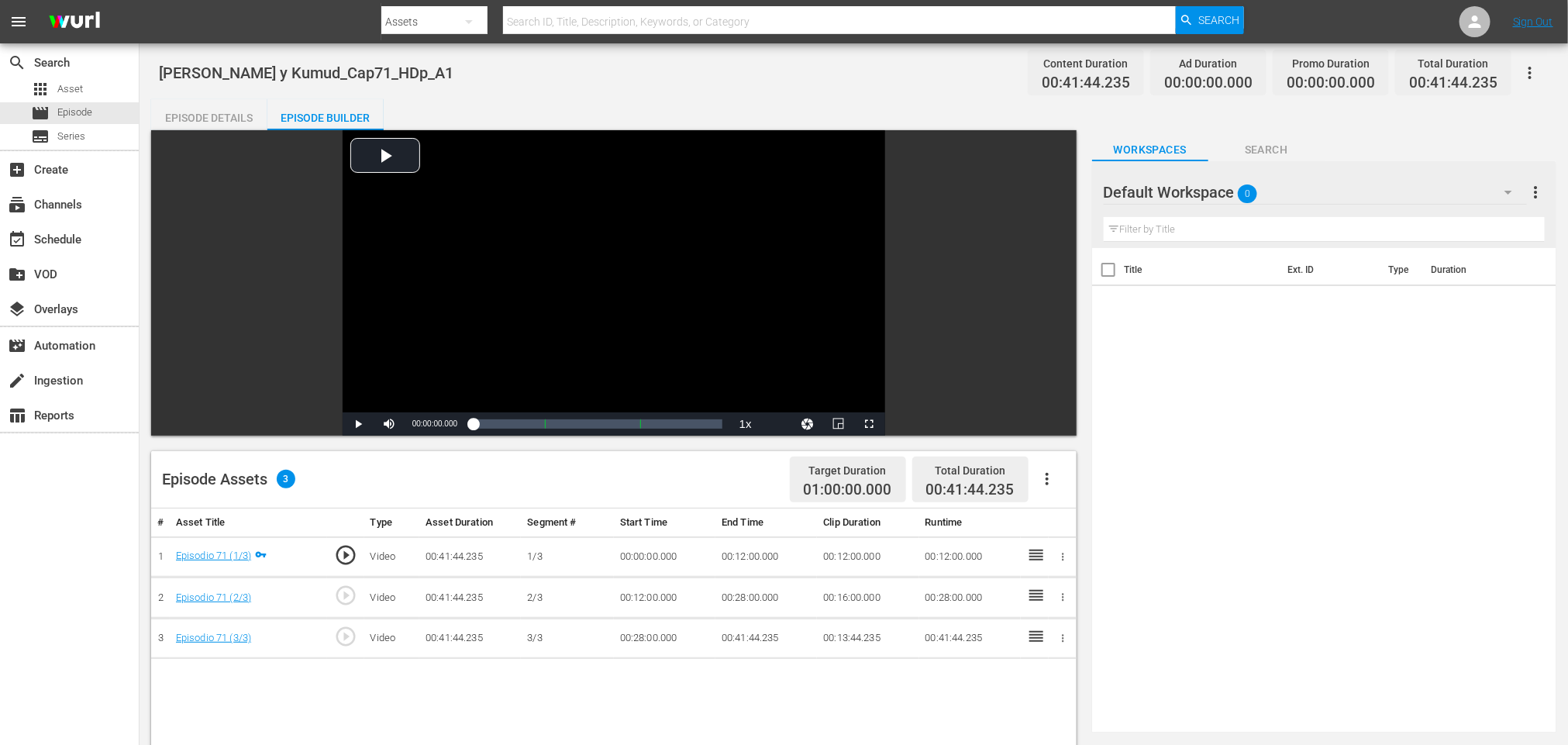
click at [1057, 473] on button "button" at bounding box center [1047, 478] width 37 height 37
click at [1062, 481] on div "Fill with Ads" at bounding box center [1093, 485] width 105 height 37
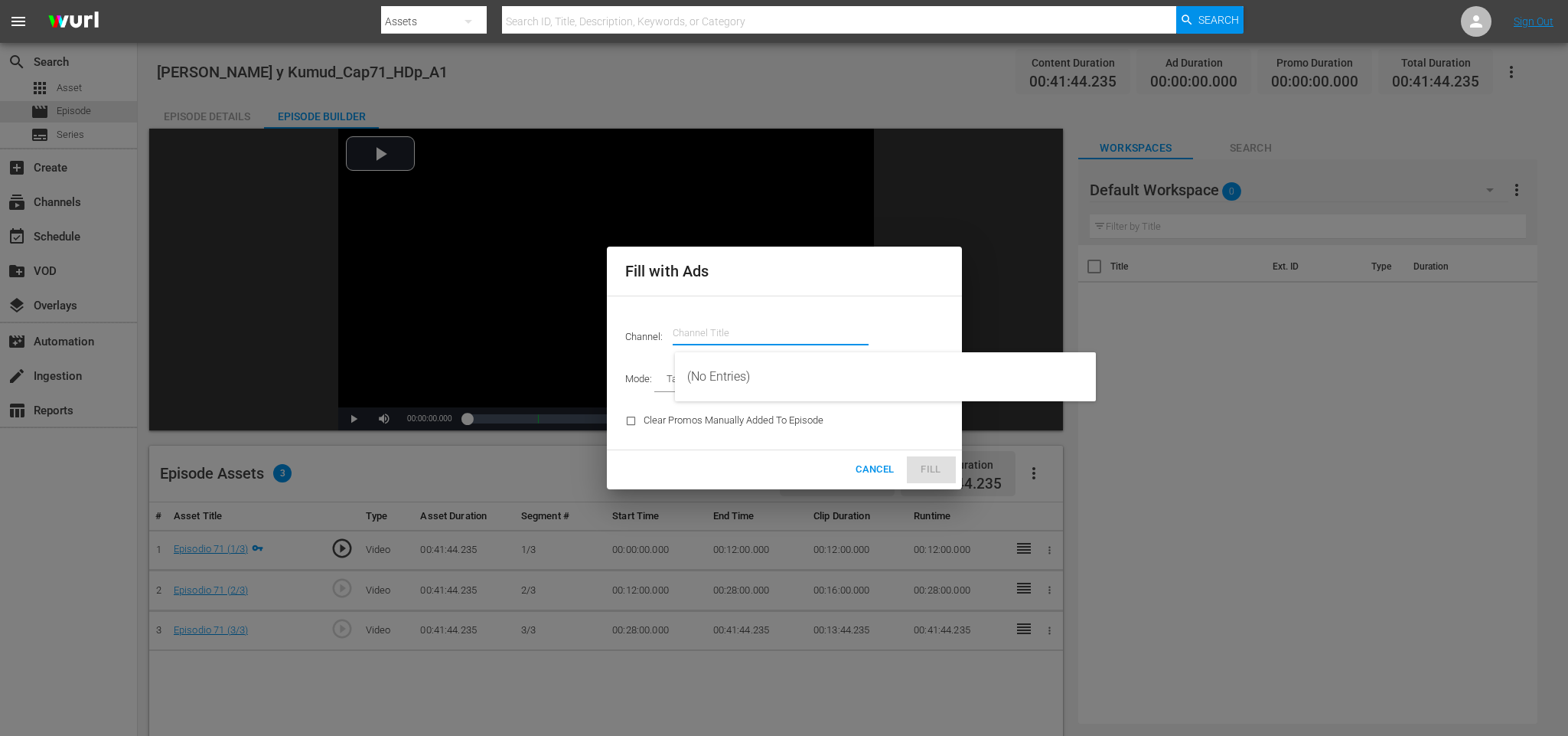
click at [736, 320] on input "text" at bounding box center [770, 333] width 196 height 36
click at [767, 372] on div "CYS, Cine y series (1560 - atresmedia_ceries_1)" at bounding box center [886, 376] width 397 height 36
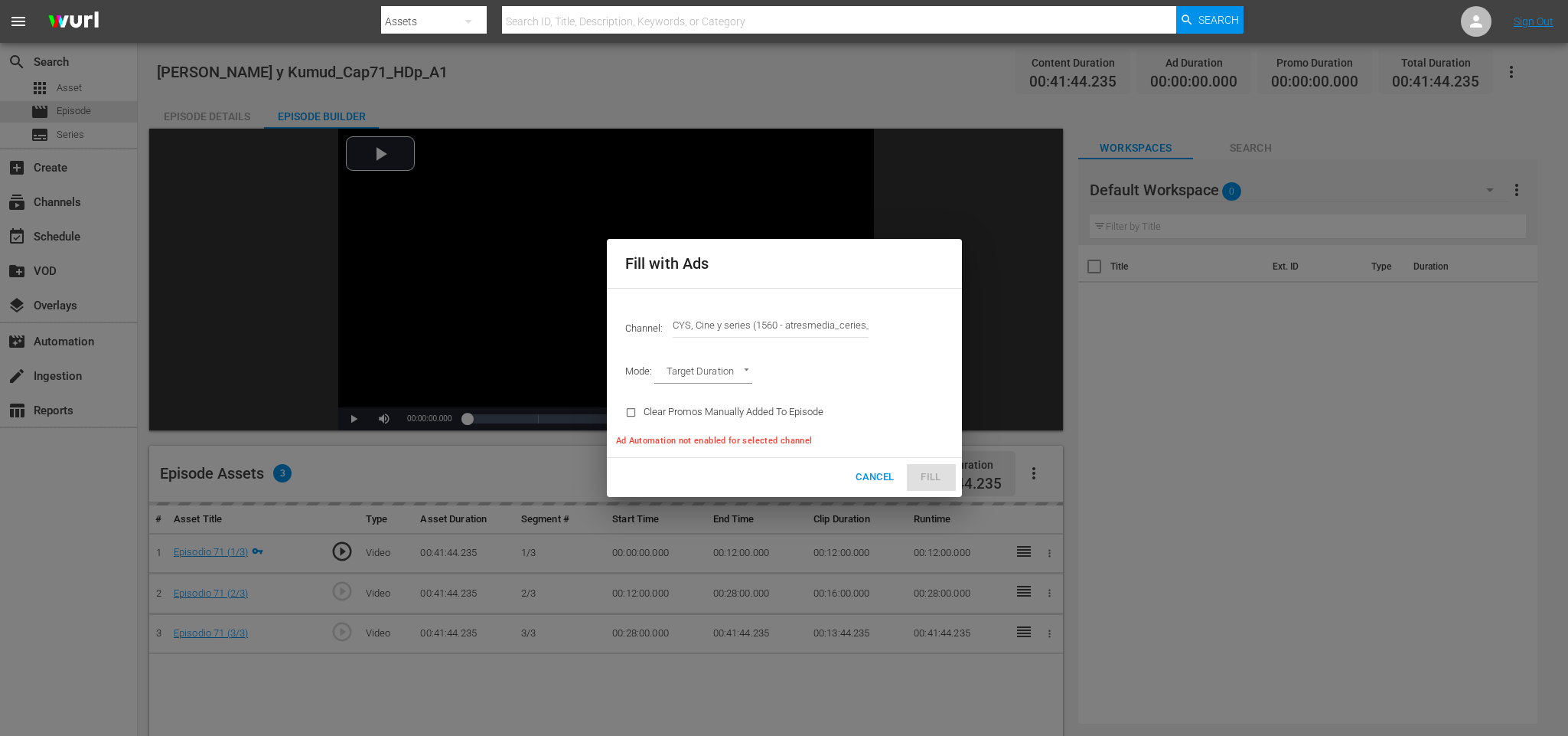
type input "CYS, Cine y series (1560)"
type input "AD_BREAK_DURATION"
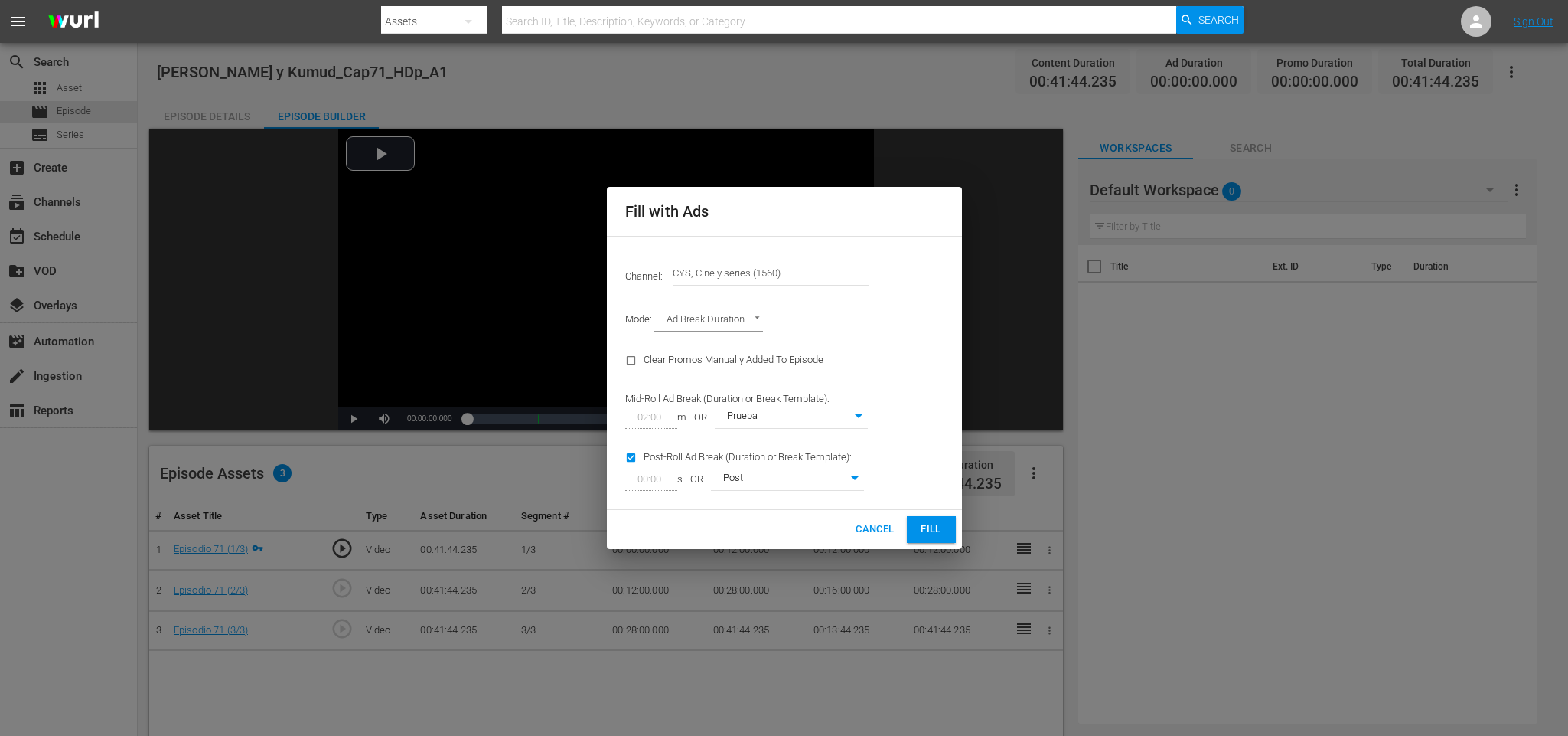
click at [932, 527] on span "Fill" at bounding box center [931, 530] width 25 height 18
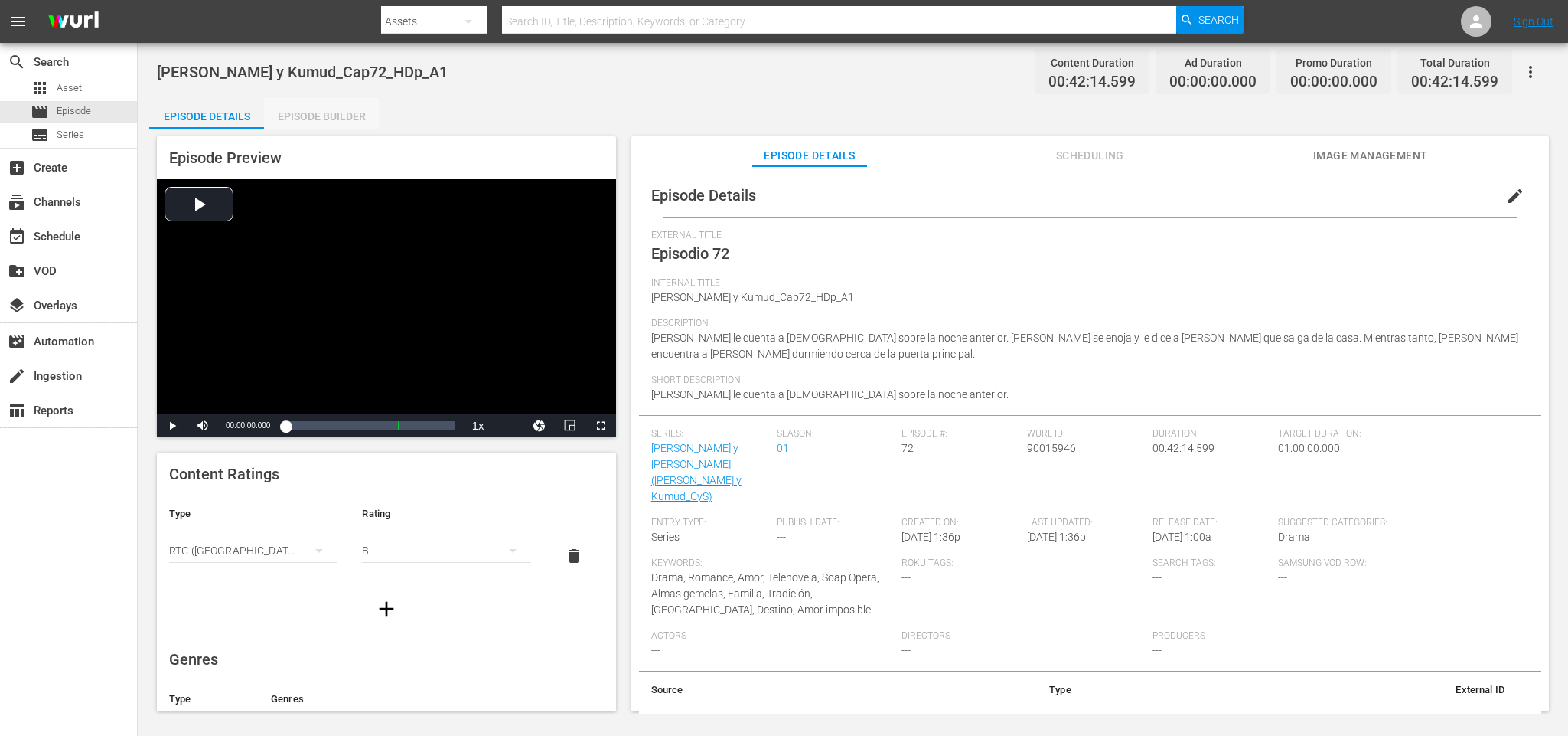
click at [318, 122] on div "Episode Builder" at bounding box center [321, 116] width 115 height 36
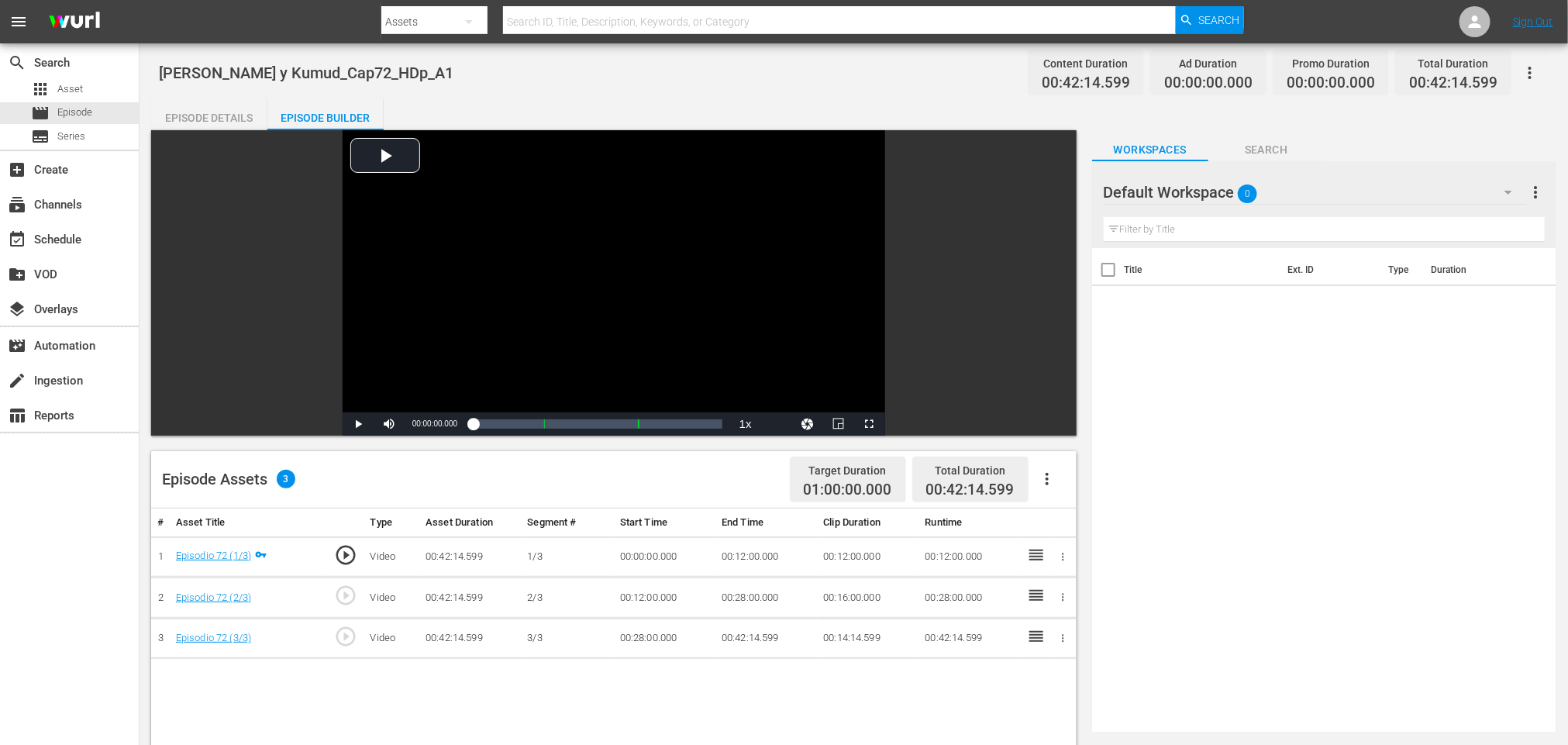
click at [1049, 470] on icon "button" at bounding box center [1047, 478] width 19 height 19
click at [1066, 477] on div "Fill with Ads" at bounding box center [1093, 485] width 105 height 37
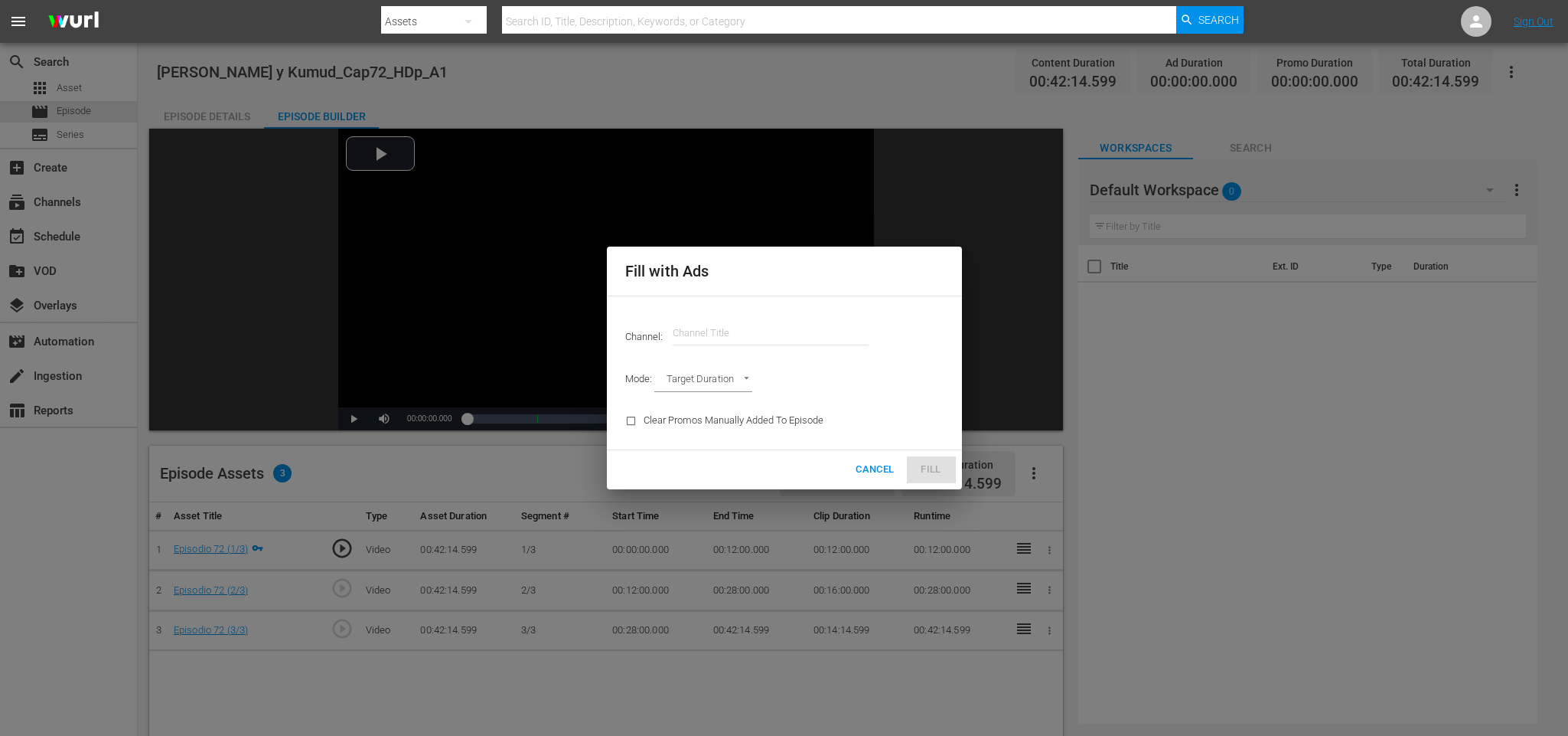
click at [716, 329] on input "text" at bounding box center [770, 333] width 196 height 36
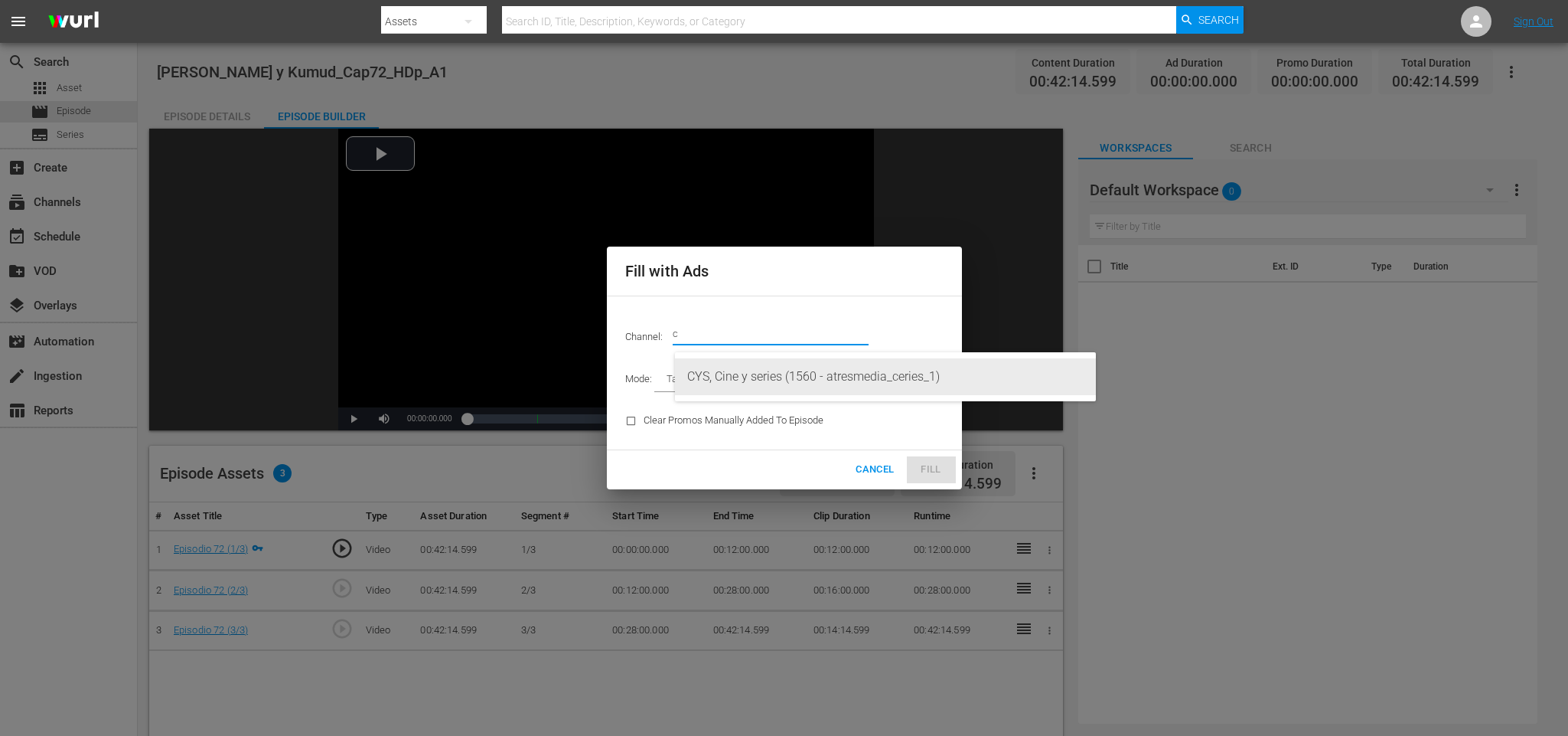
drag, startPoint x: 838, startPoint y: 380, endPoint x: 953, endPoint y: 430, distance: 125.4
click at [838, 379] on div "CYS, Cine y series (1560 - atresmedia_ceries_1)" at bounding box center [886, 376] width 397 height 36
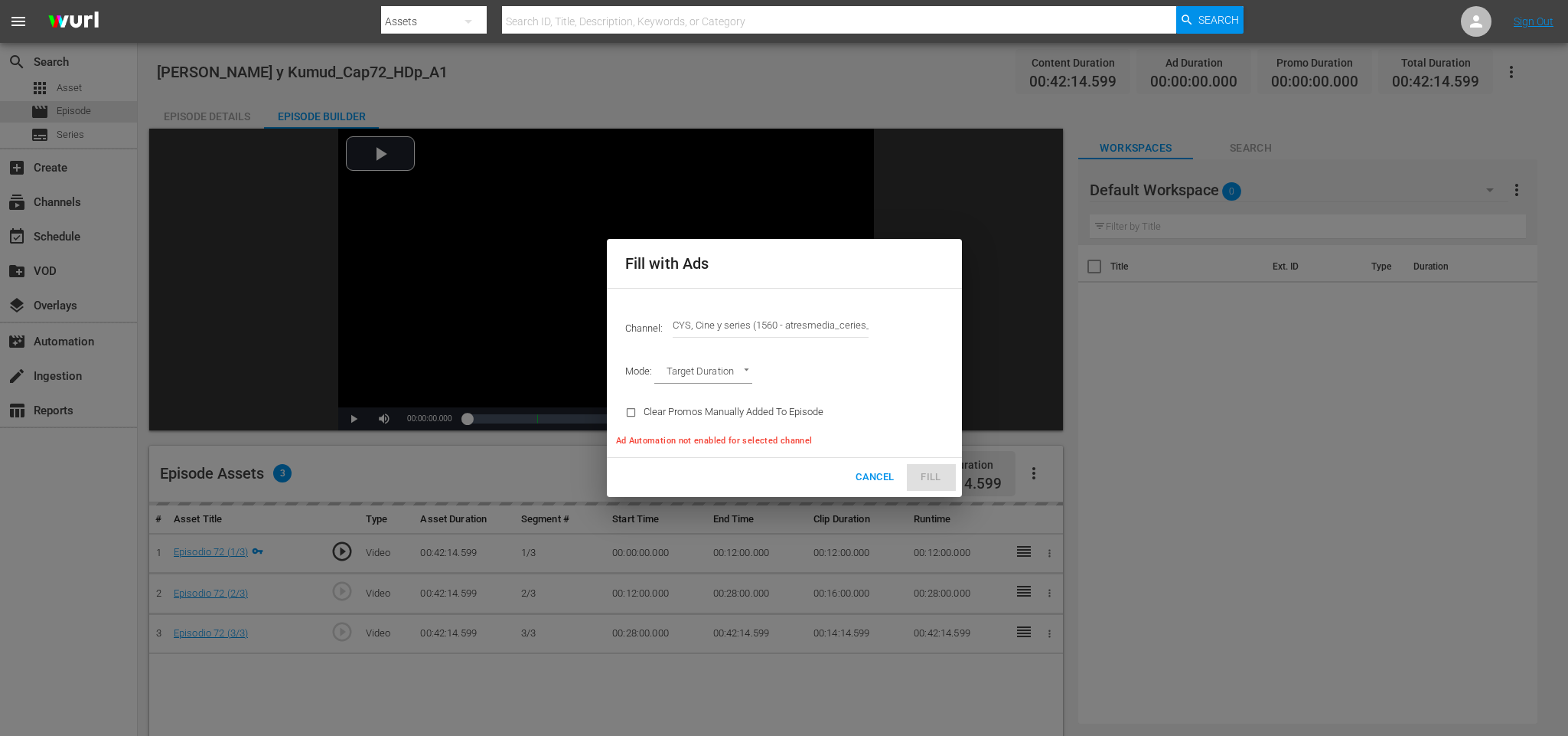
type input "CYS, Cine y series (1560)"
type input "AD_BREAK_DURATION"
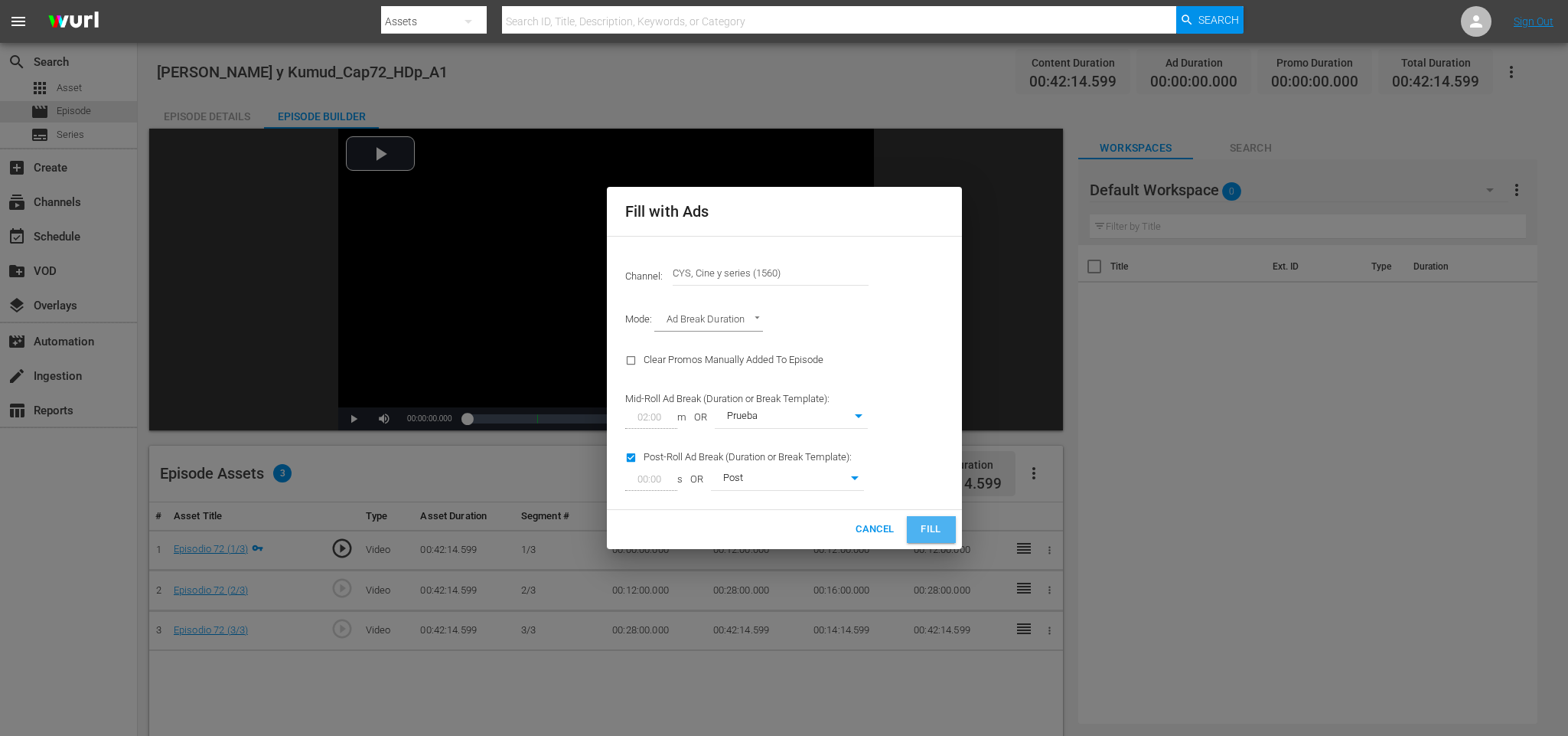
click at [935, 518] on button "Fill" at bounding box center [930, 530] width 49 height 27
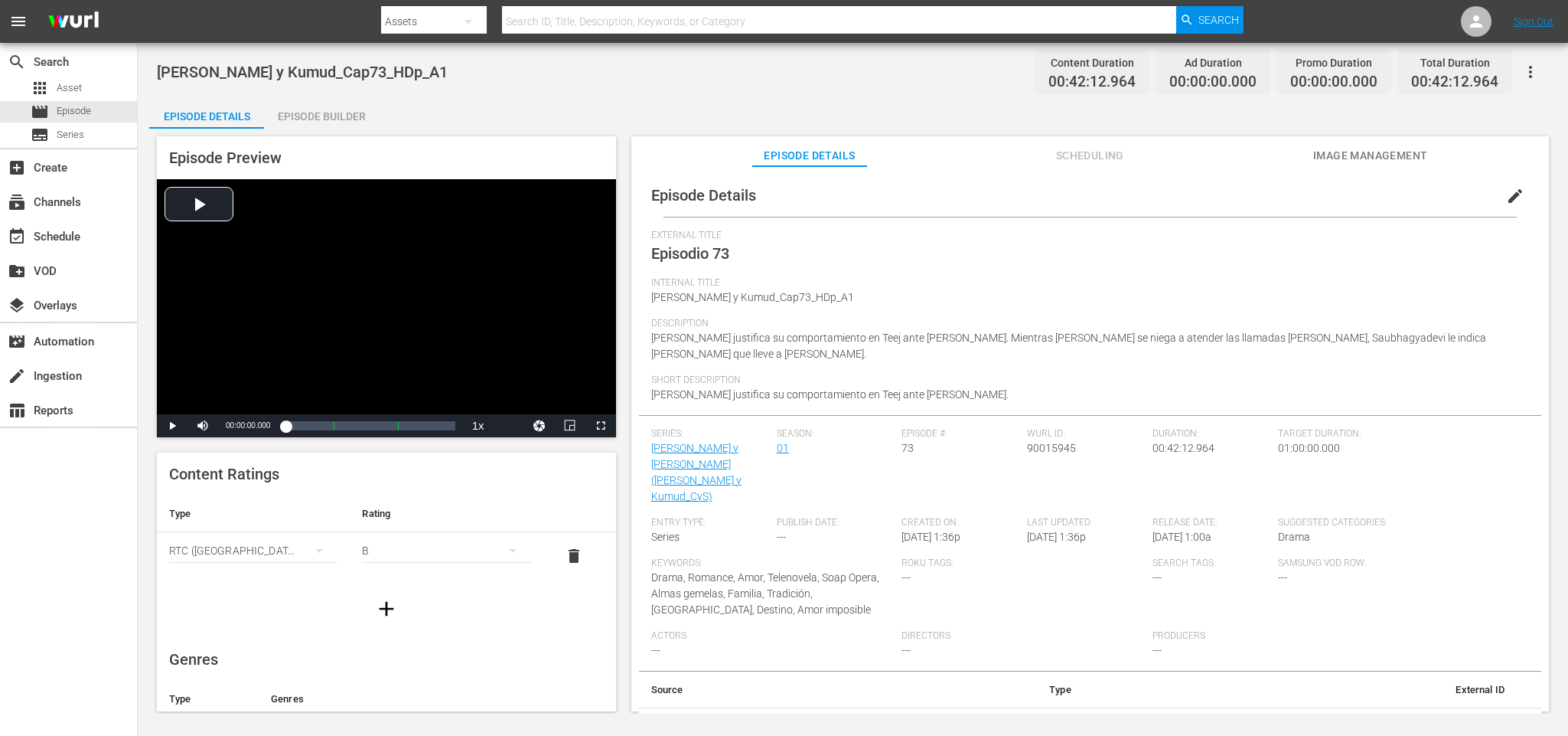
click at [310, 115] on div "Episode Builder" at bounding box center [321, 116] width 115 height 36
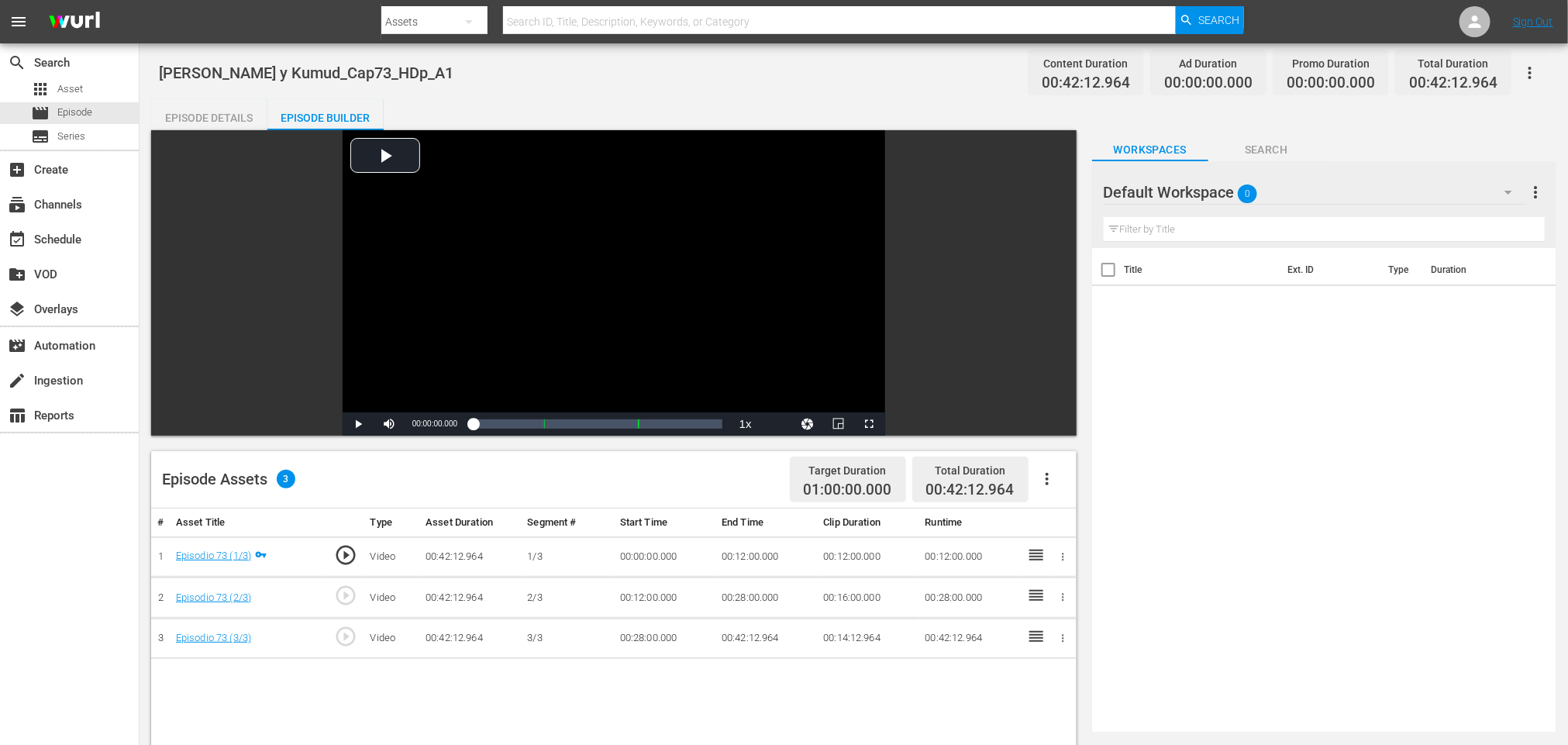
click at [1057, 473] on button "button" at bounding box center [1047, 478] width 37 height 37
click at [1073, 477] on div "Fill with Ads" at bounding box center [1093, 485] width 105 height 37
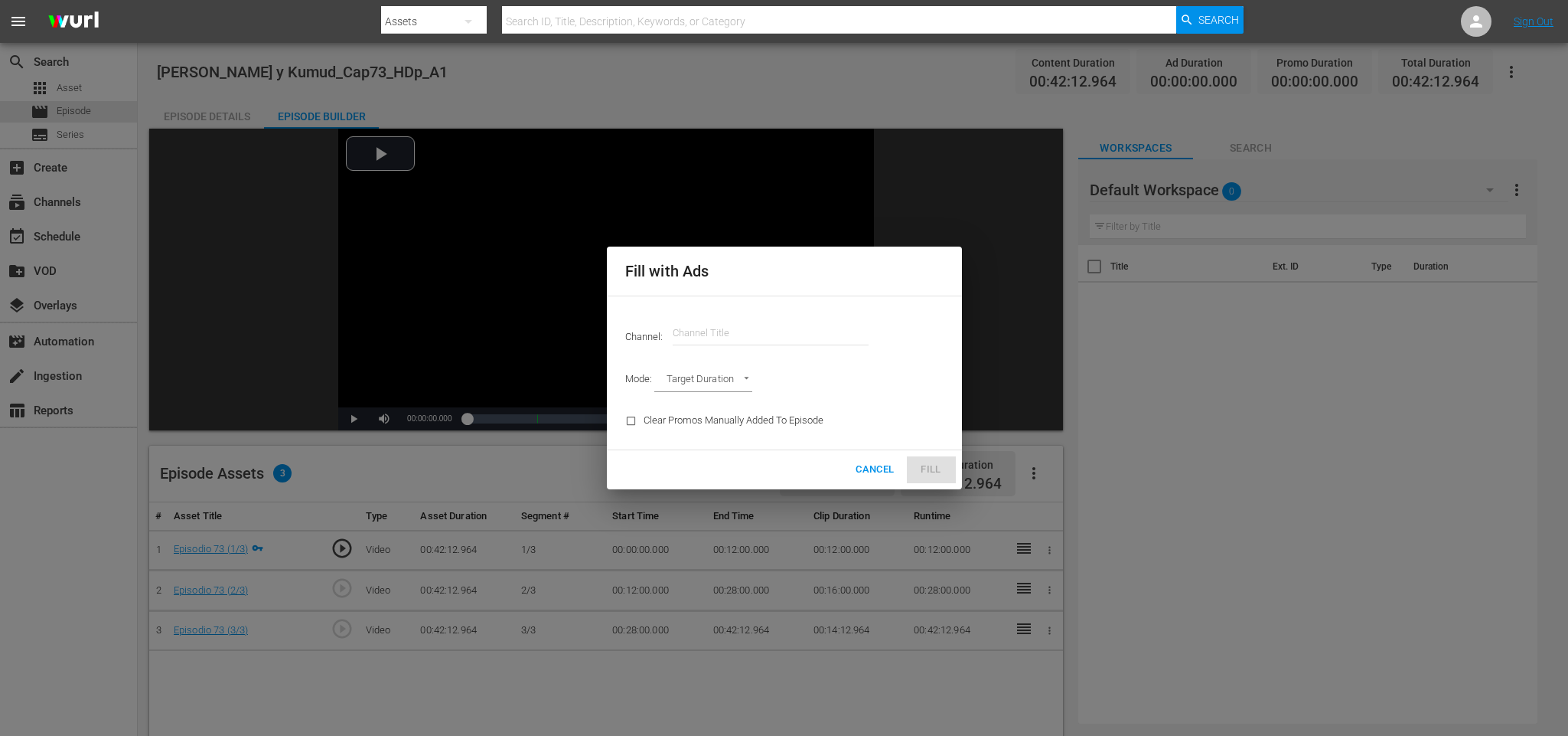
click at [728, 336] on input "text" at bounding box center [770, 333] width 196 height 36
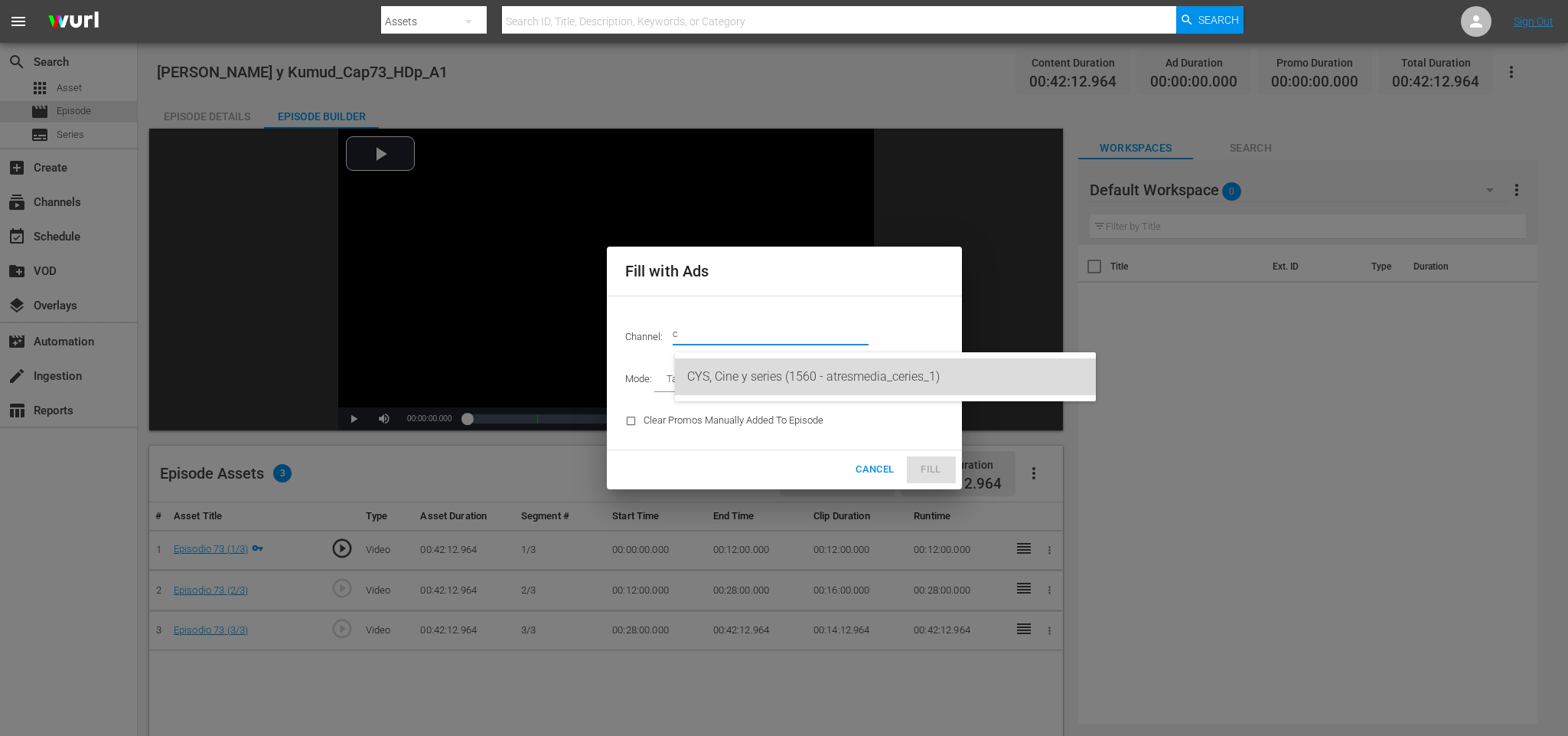
click at [792, 372] on div "CYS, Cine y series (1560 - atresmedia_ceries_1)" at bounding box center [886, 376] width 397 height 36
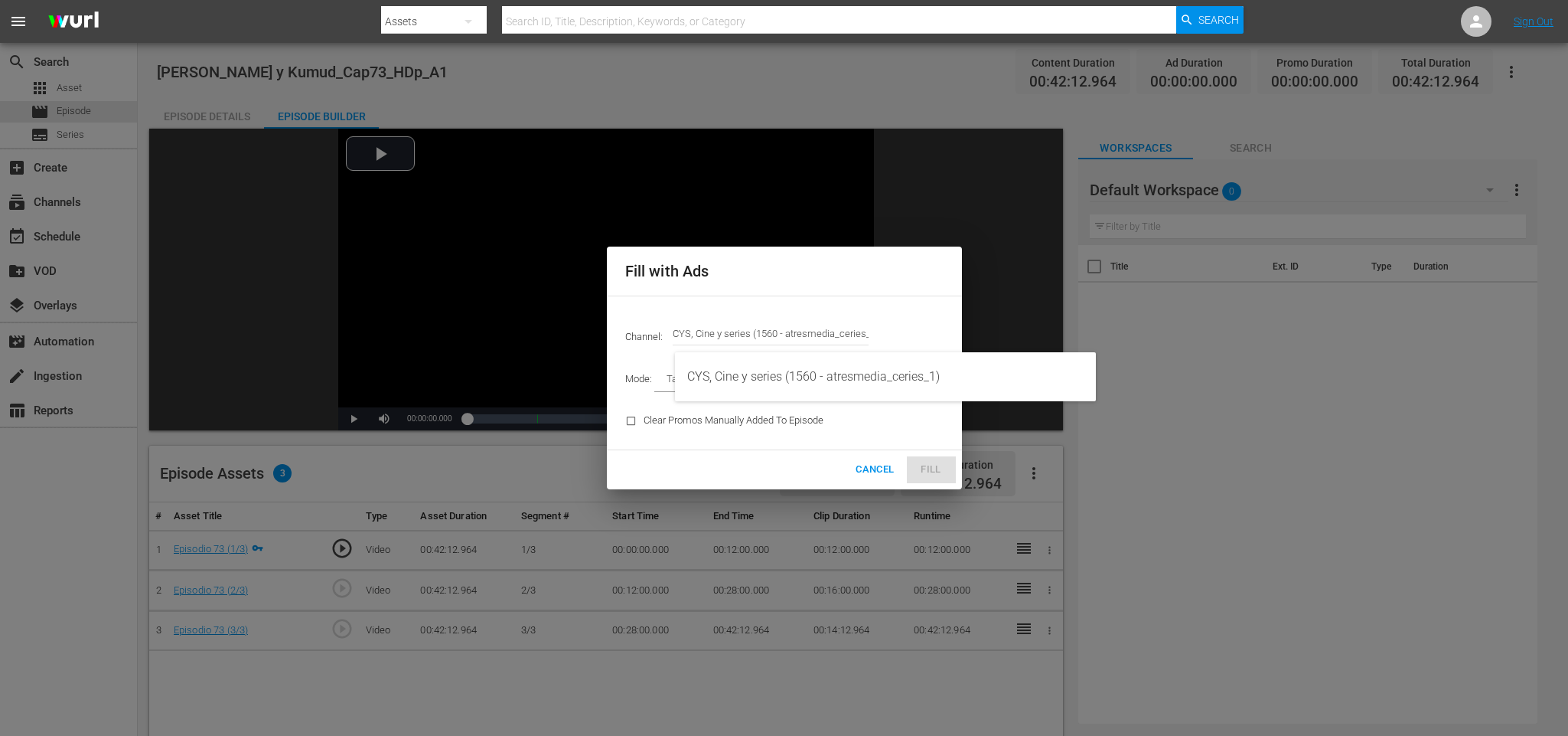
type input "CYS, Cine y series (1560)"
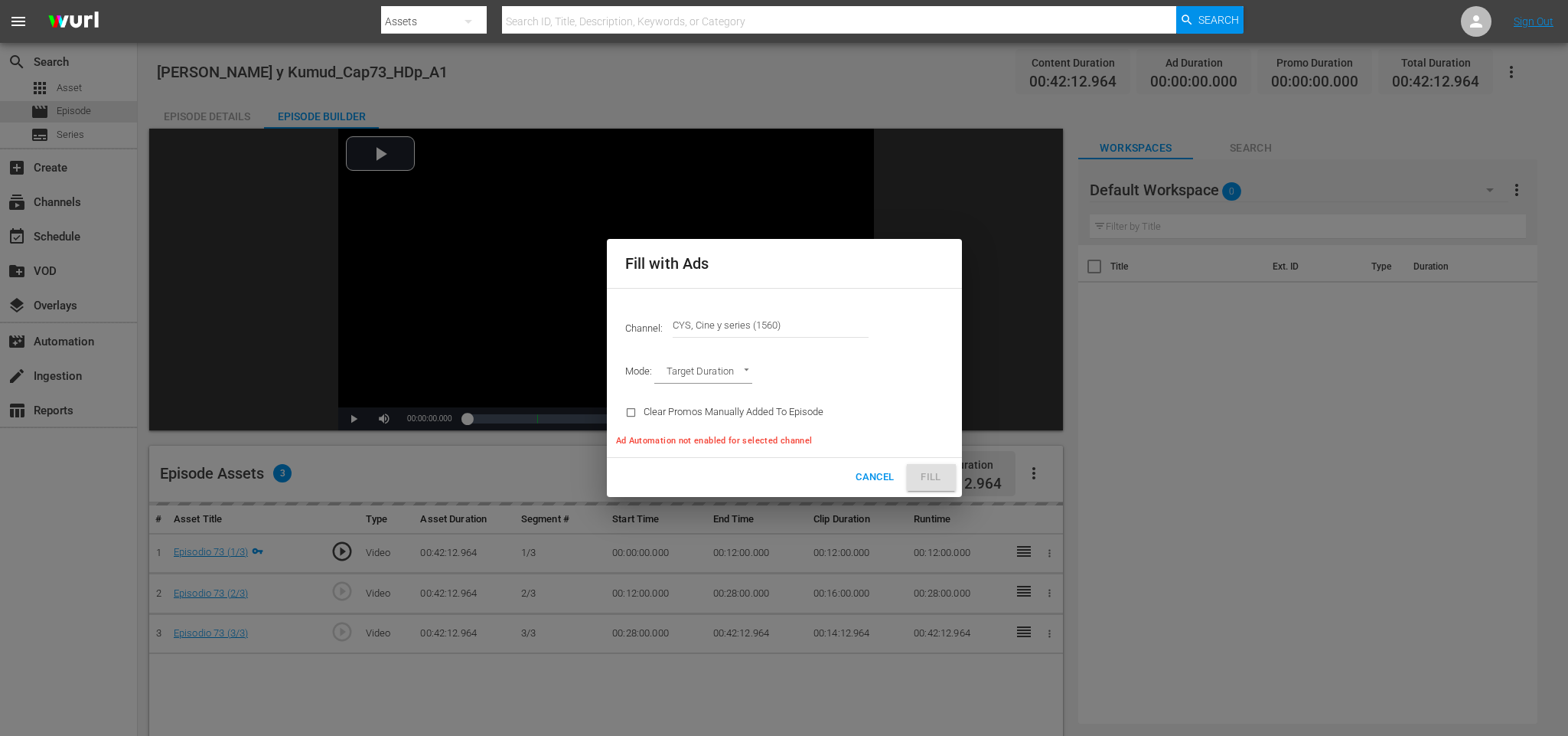
type input "AD_BREAK_DURATION"
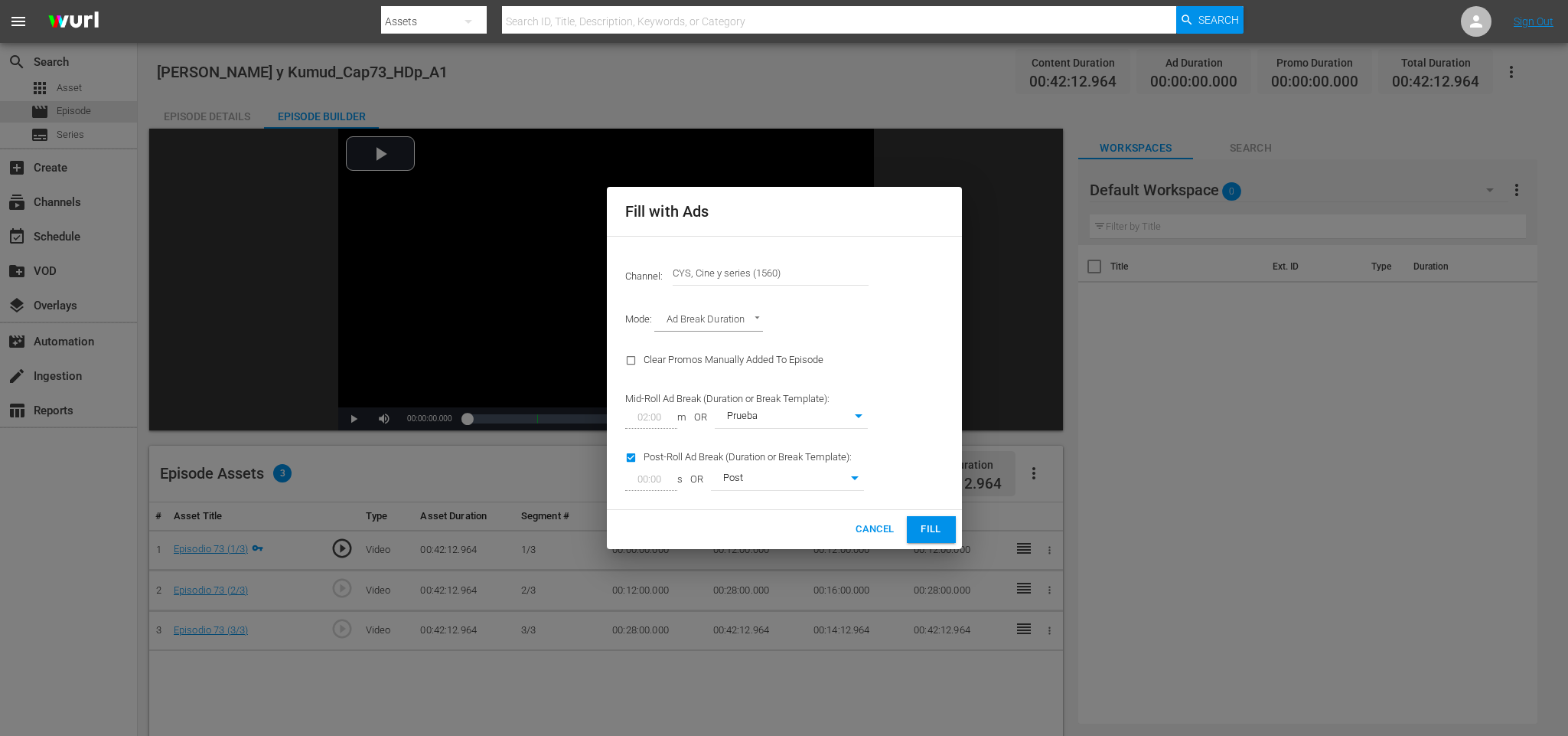
click at [935, 524] on span "Fill" at bounding box center [931, 530] width 25 height 18
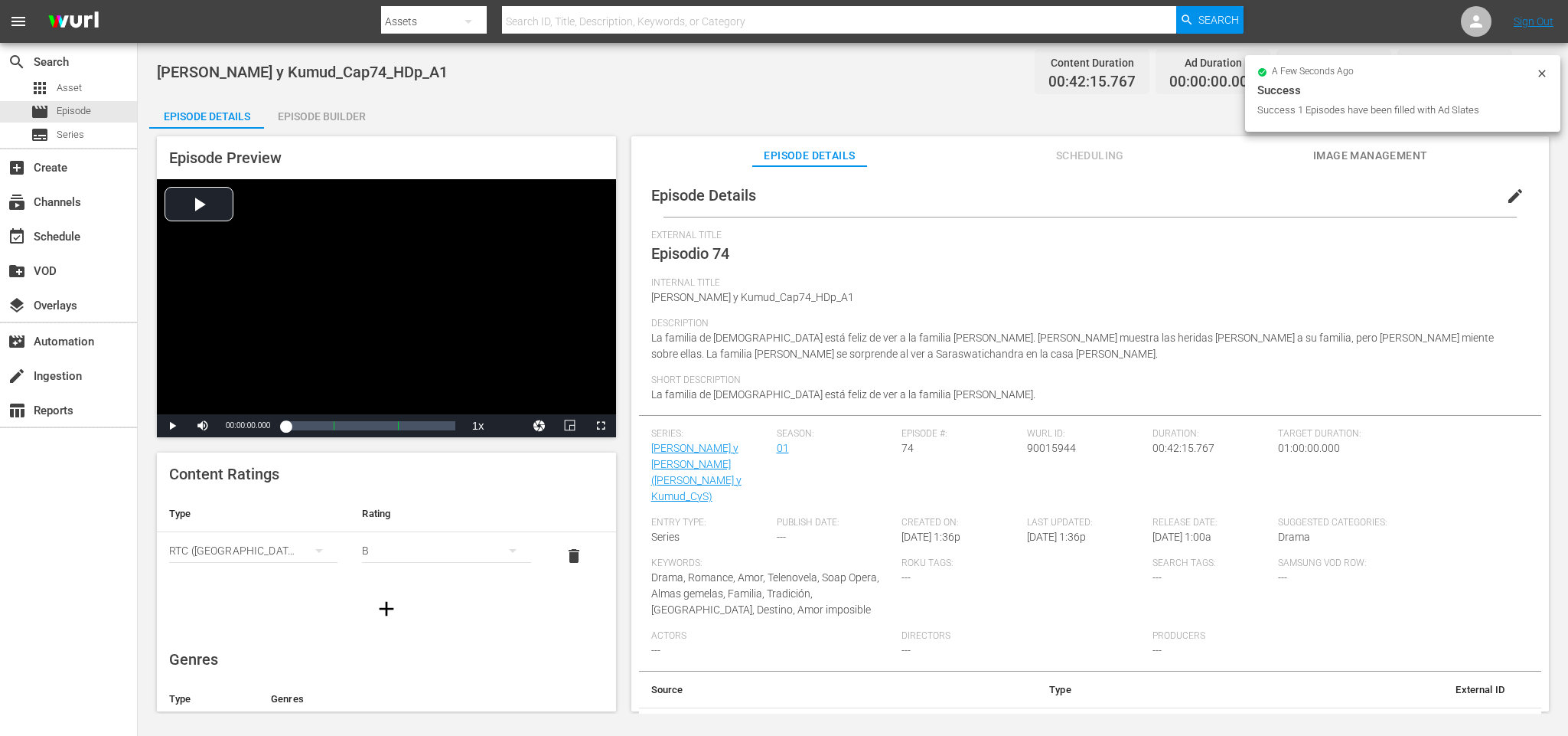
click at [352, 116] on div "Episode Builder" at bounding box center [321, 116] width 115 height 36
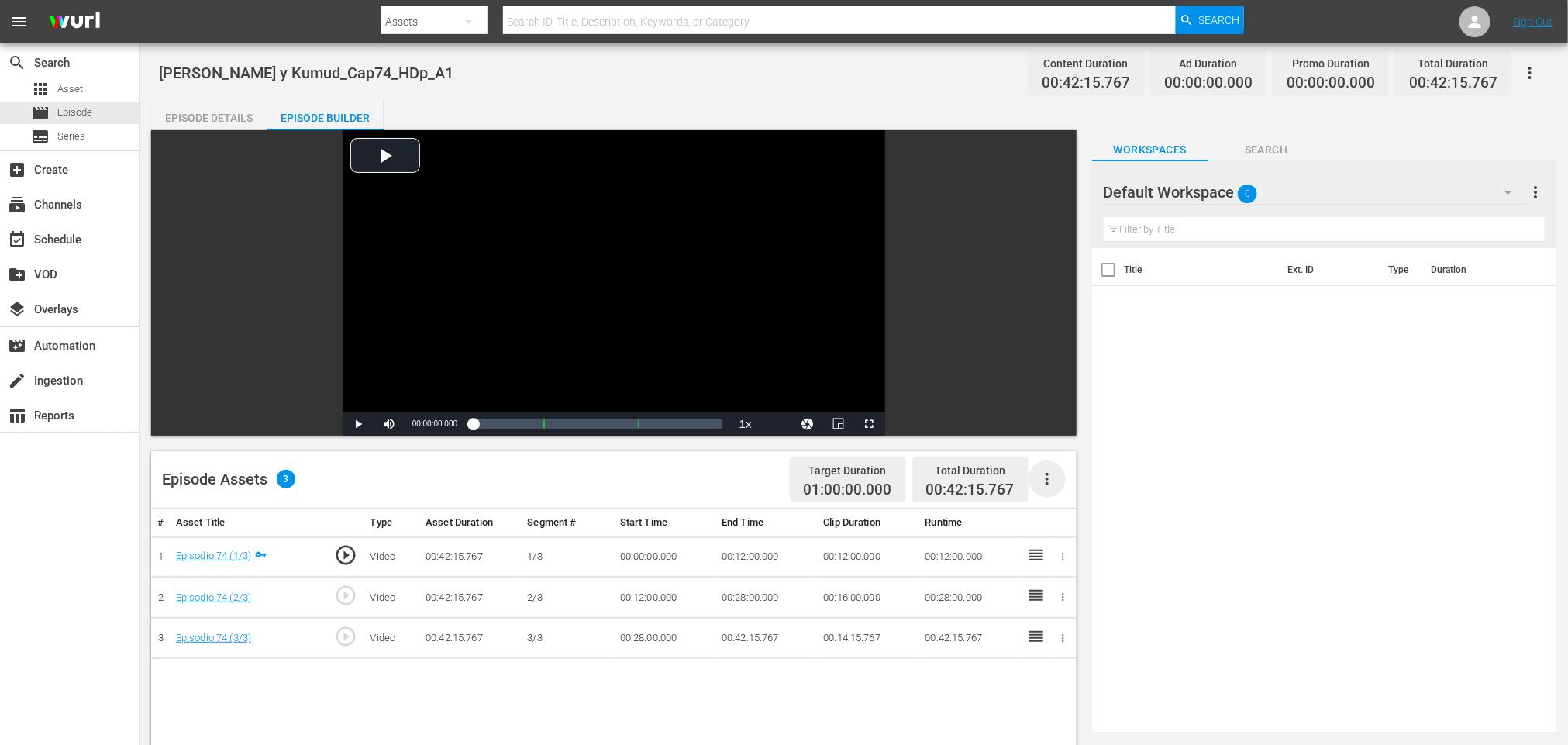
click at [1053, 488] on icon "button" at bounding box center [1047, 478] width 19 height 19
click at [1068, 482] on div "Fill with Ads" at bounding box center [1093, 485] width 105 height 37
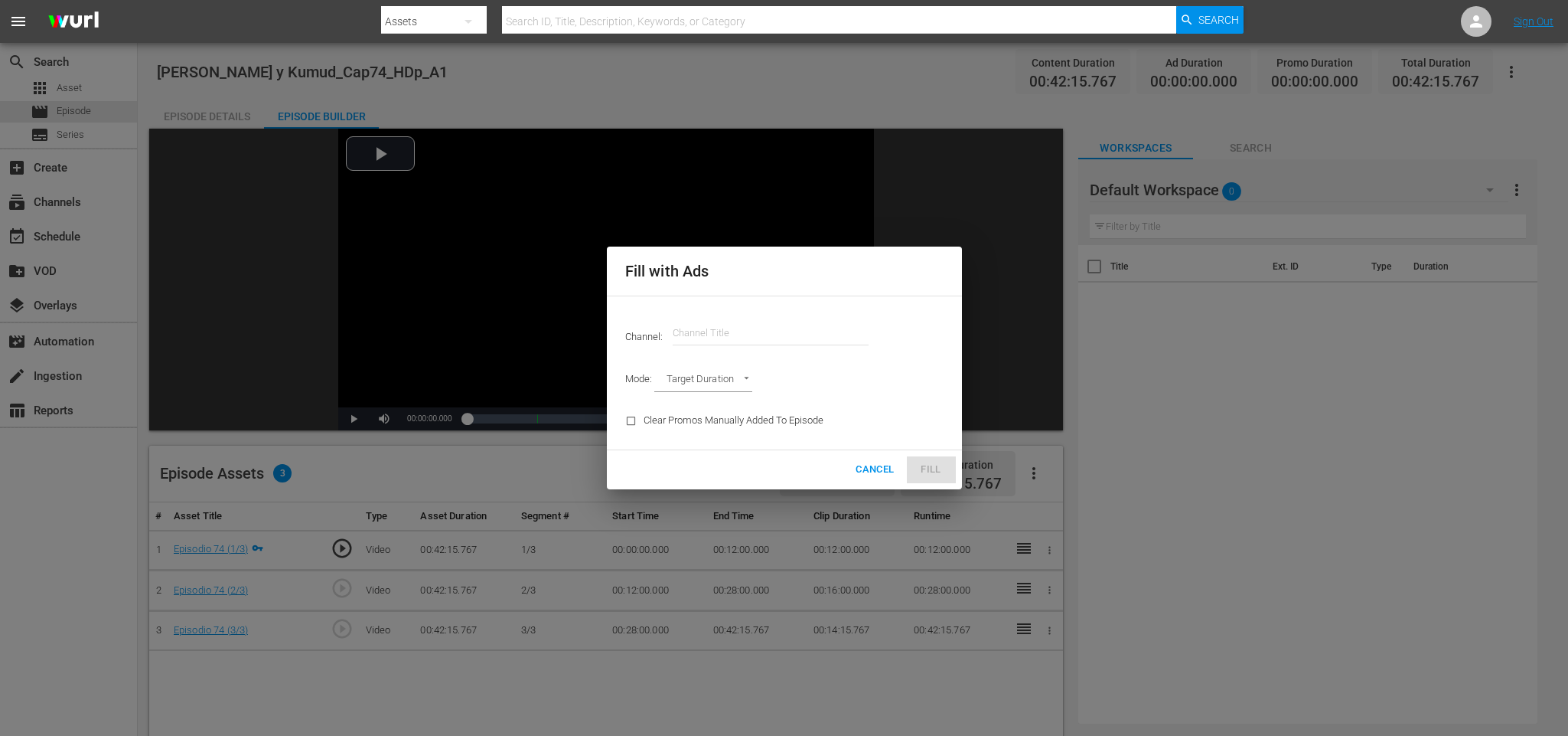
click at [735, 325] on input "text" at bounding box center [770, 333] width 196 height 36
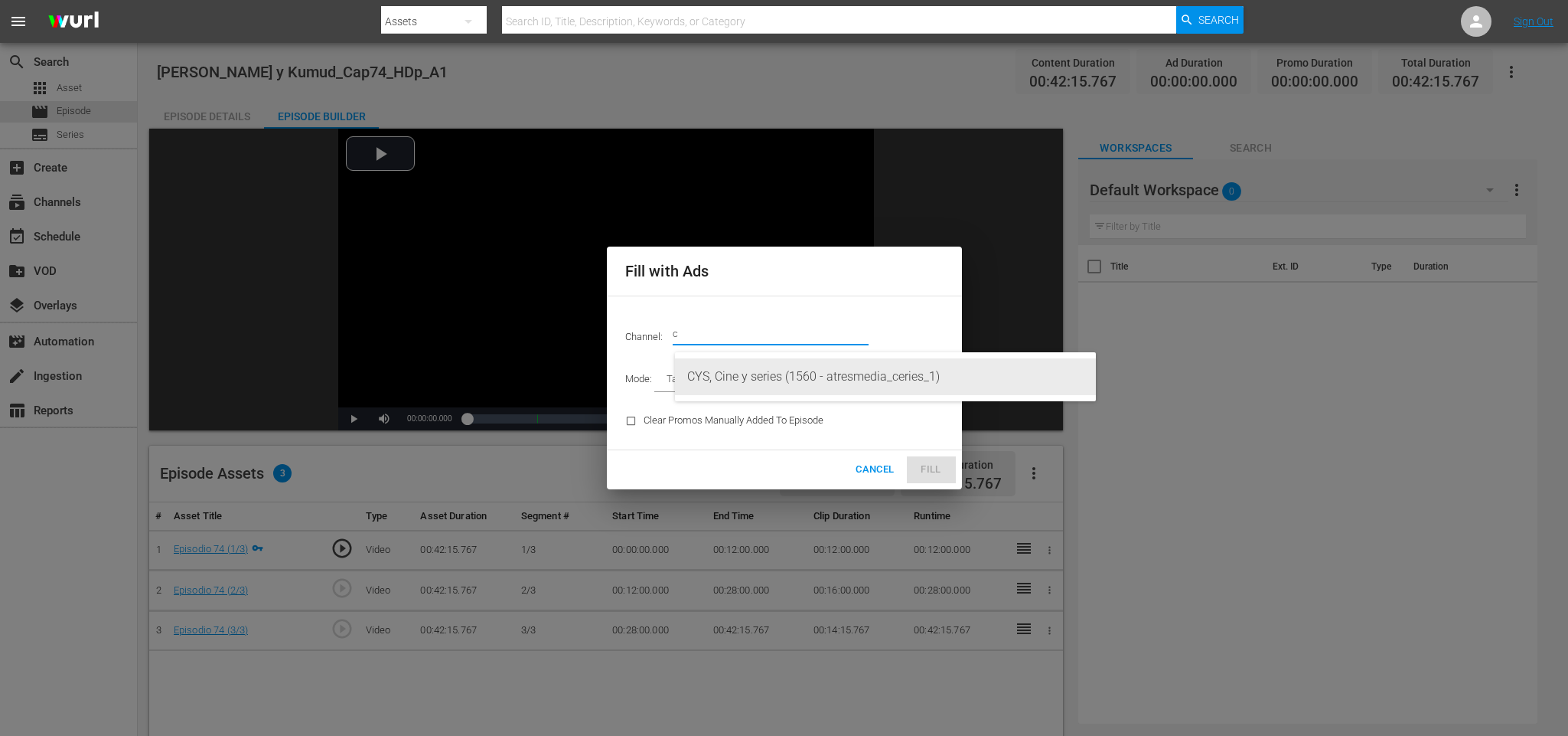
click at [772, 368] on div "CYS, Cine y series (1560 - atresmedia_ceries_1)" at bounding box center [886, 376] width 397 height 36
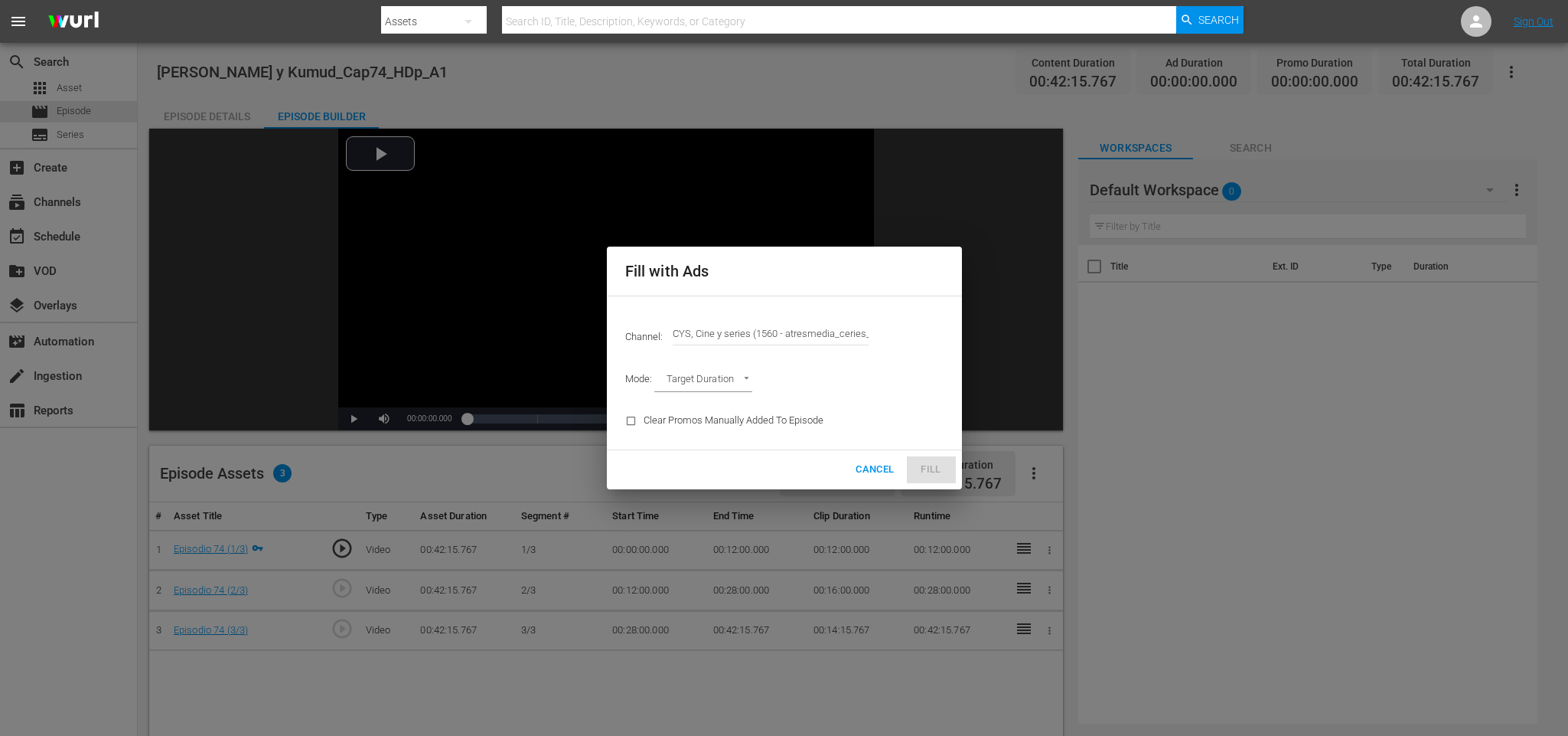
type input "CYS, Cine y series (1560)"
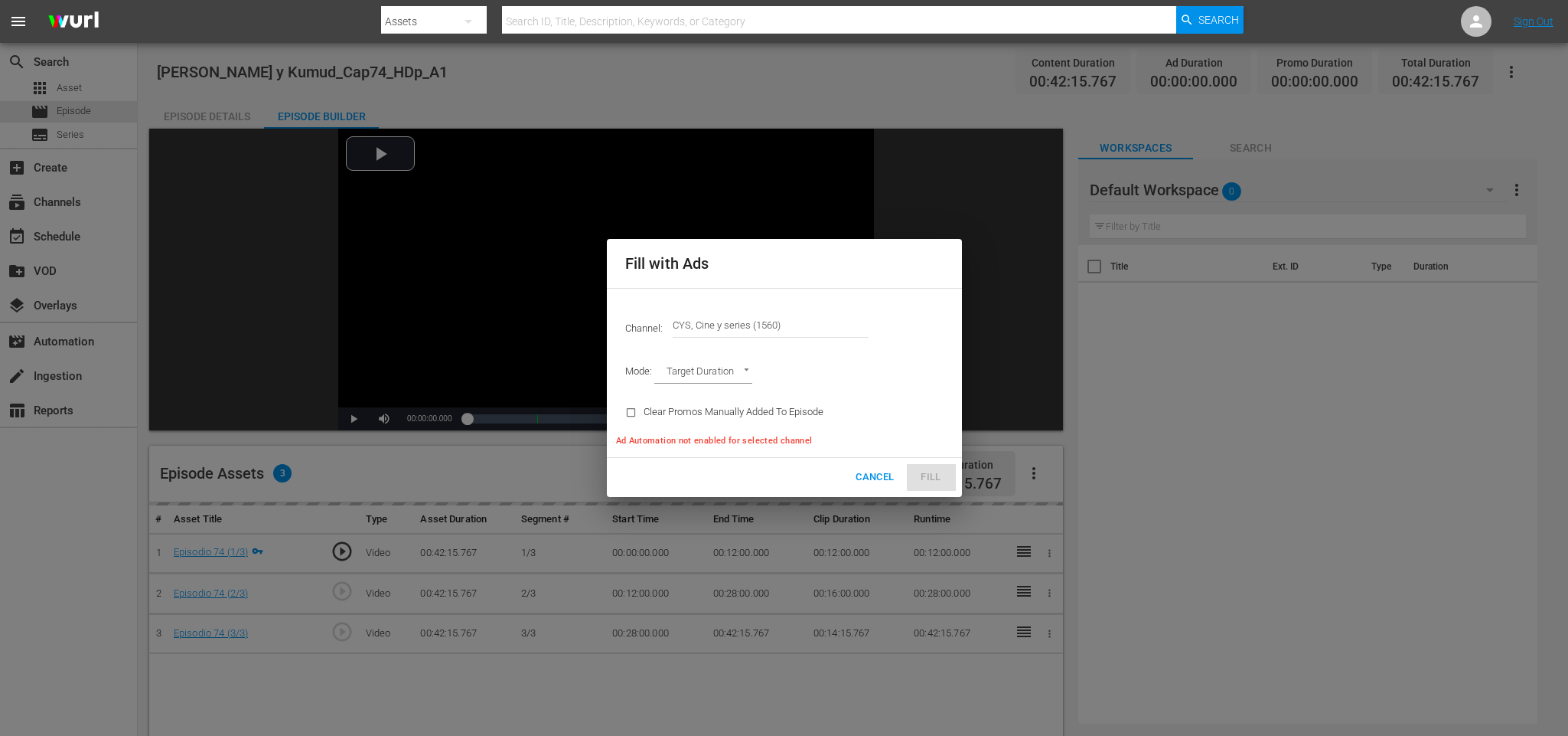
type input "AD_BREAK_DURATION"
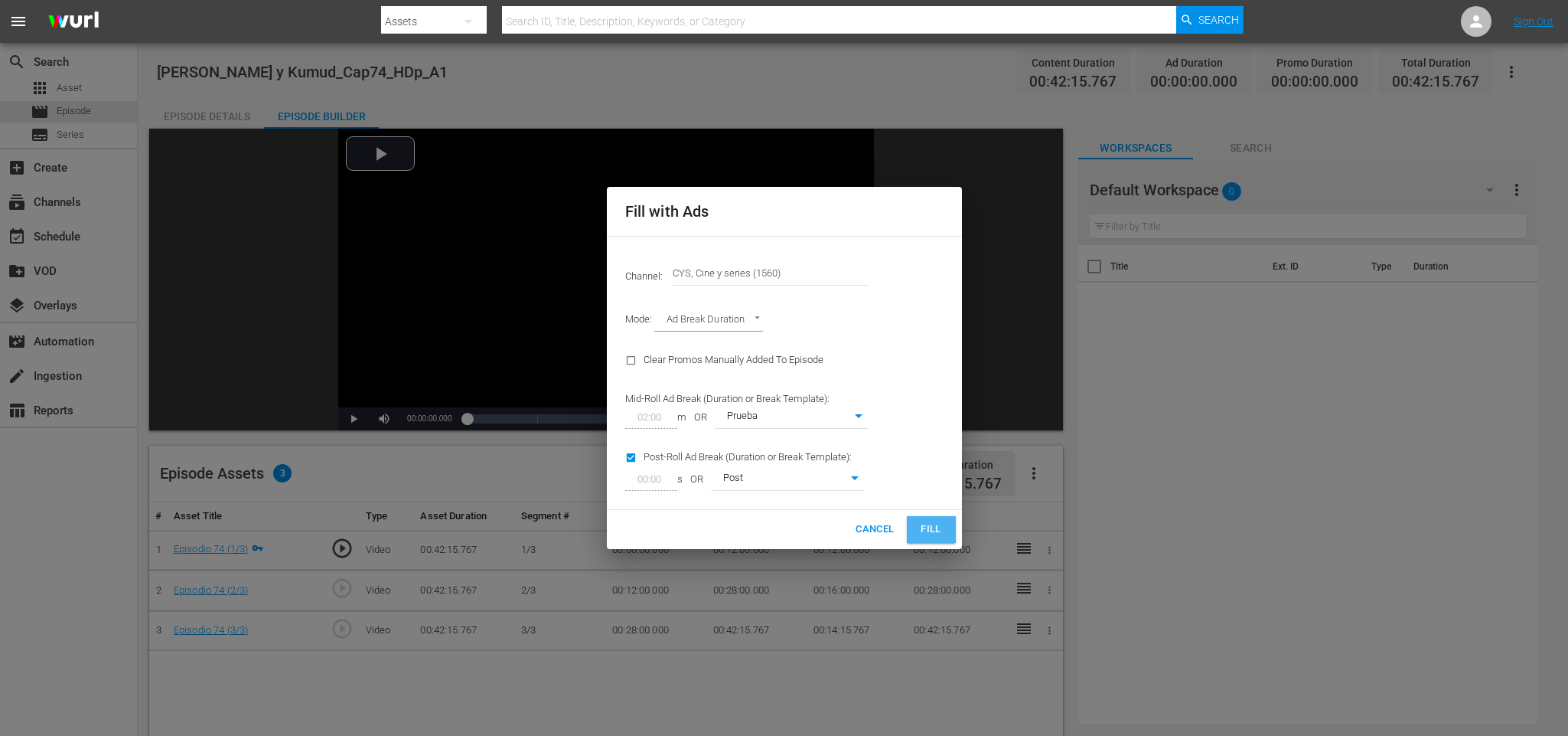
click at [945, 518] on button "Fill" at bounding box center [930, 530] width 49 height 27
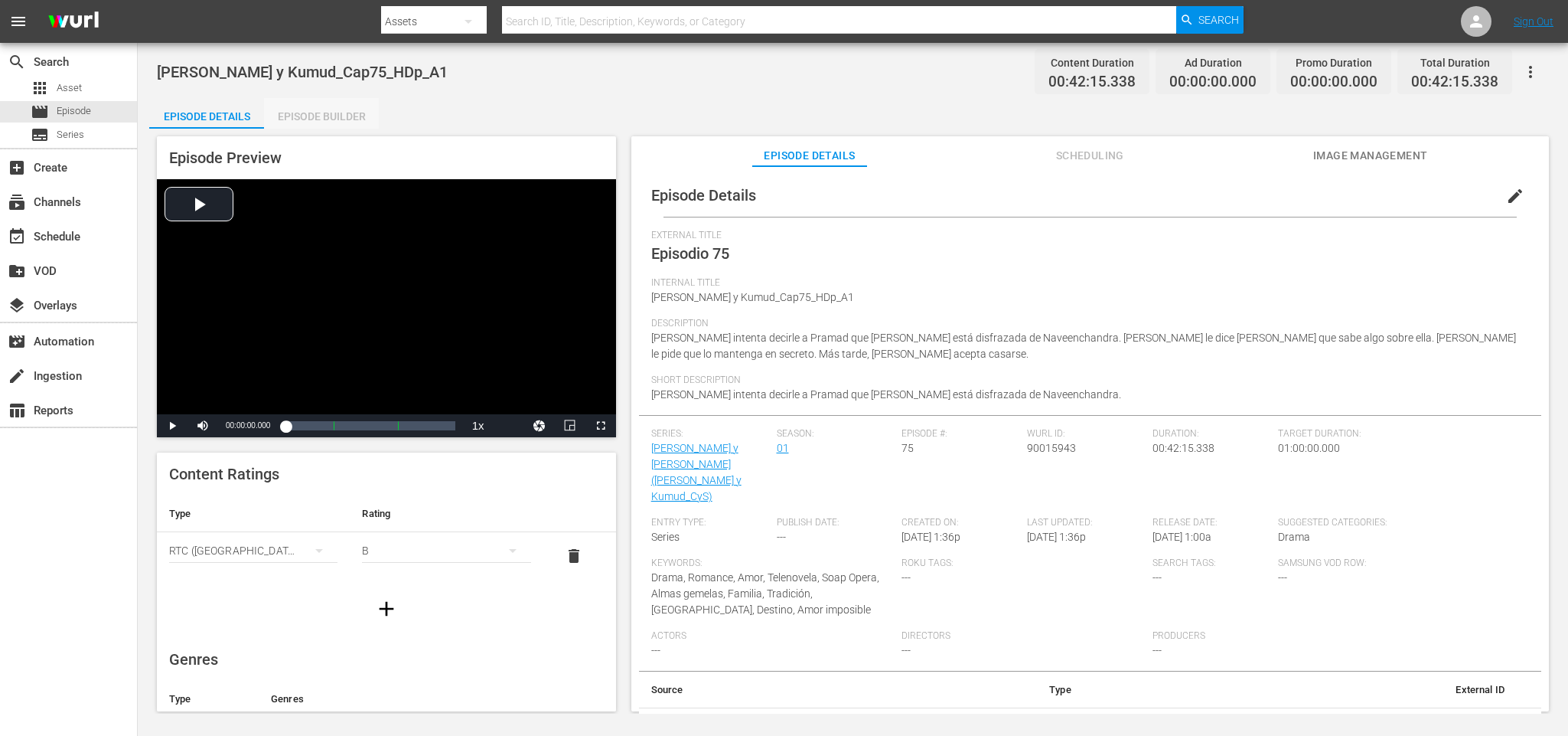
click at [344, 117] on div "Episode Builder" at bounding box center [321, 116] width 115 height 36
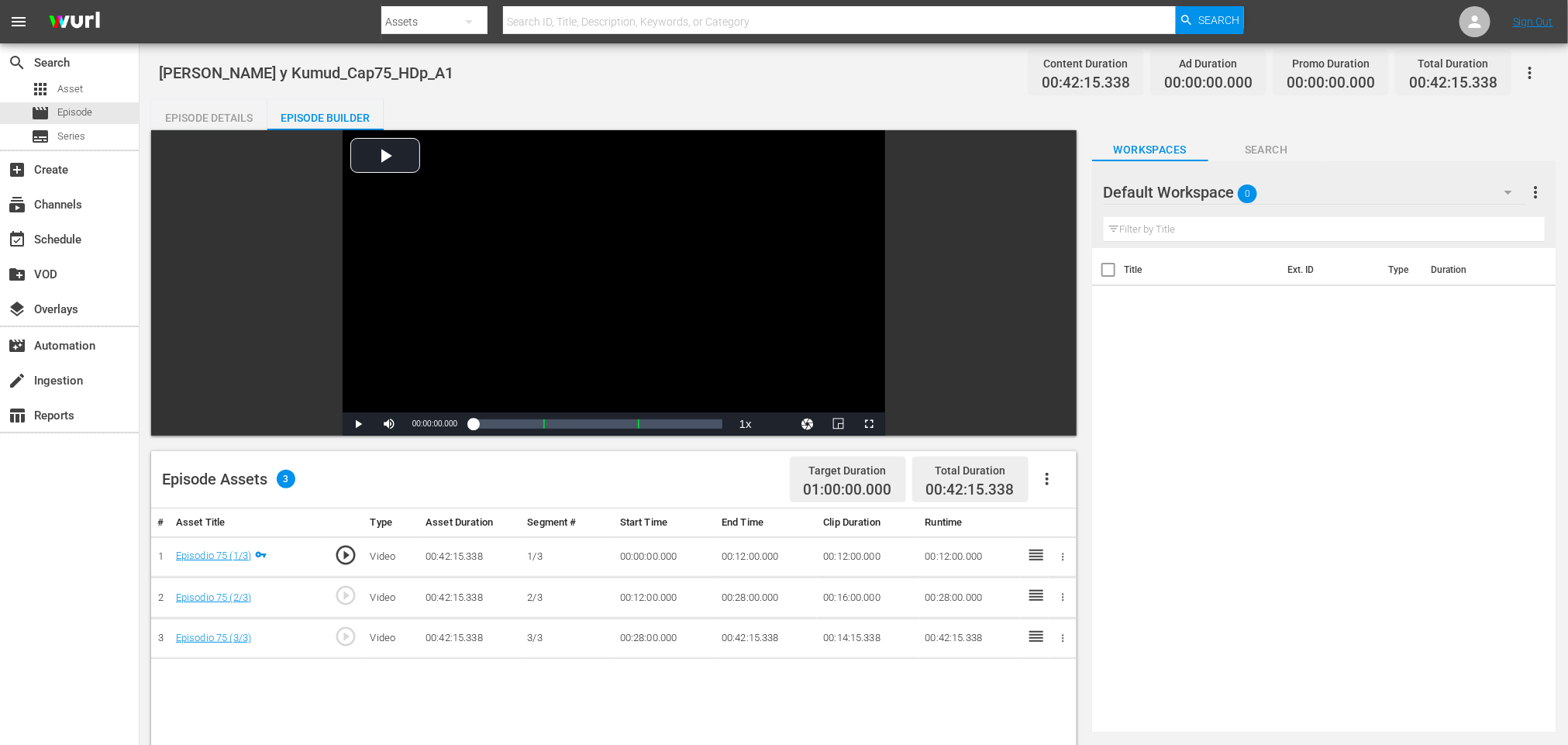
click at [1046, 474] on icon "button" at bounding box center [1046, 479] width 3 height 13
click at [1063, 479] on div "Fill with Ads" at bounding box center [1093, 485] width 105 height 37
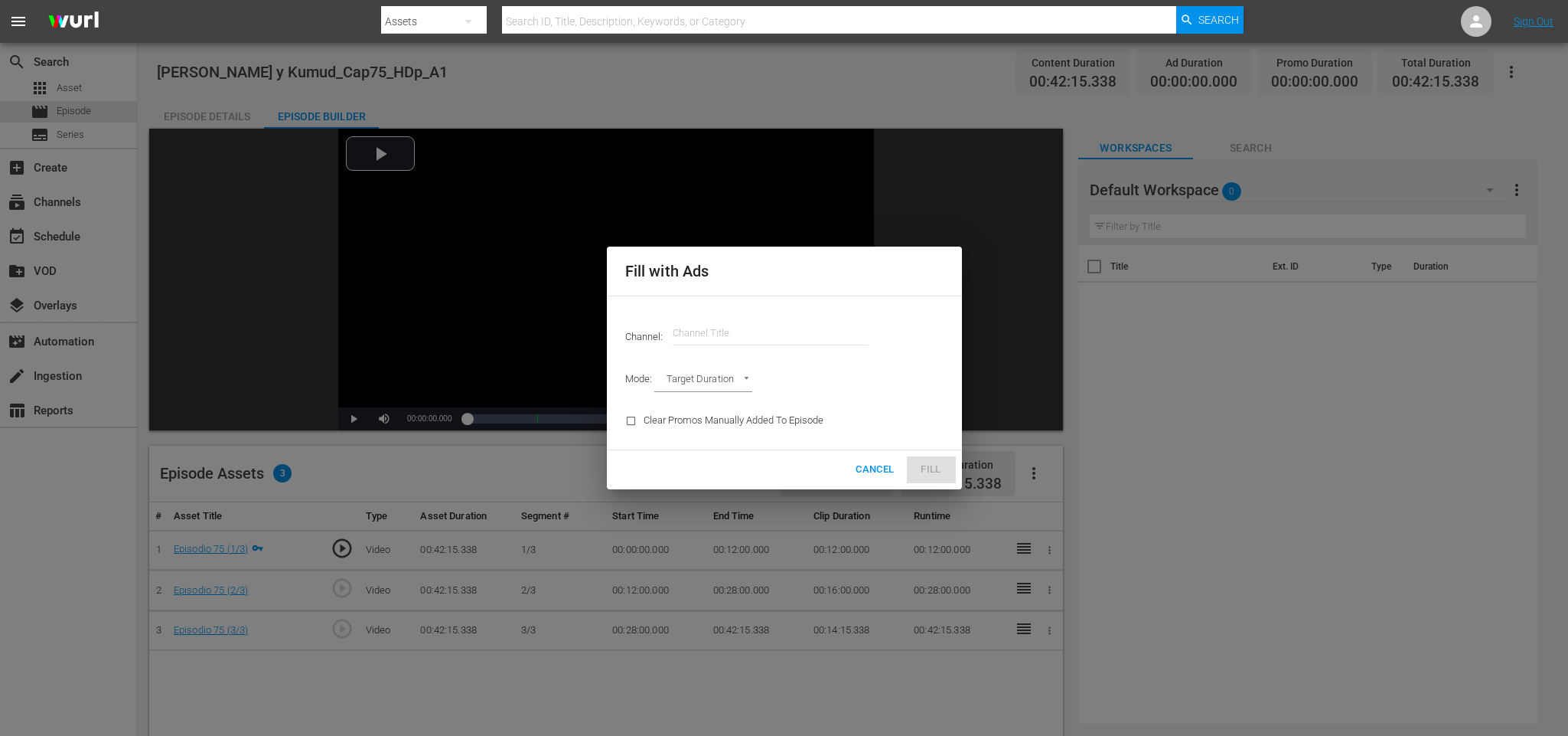
click at [813, 336] on input "text" at bounding box center [770, 333] width 196 height 36
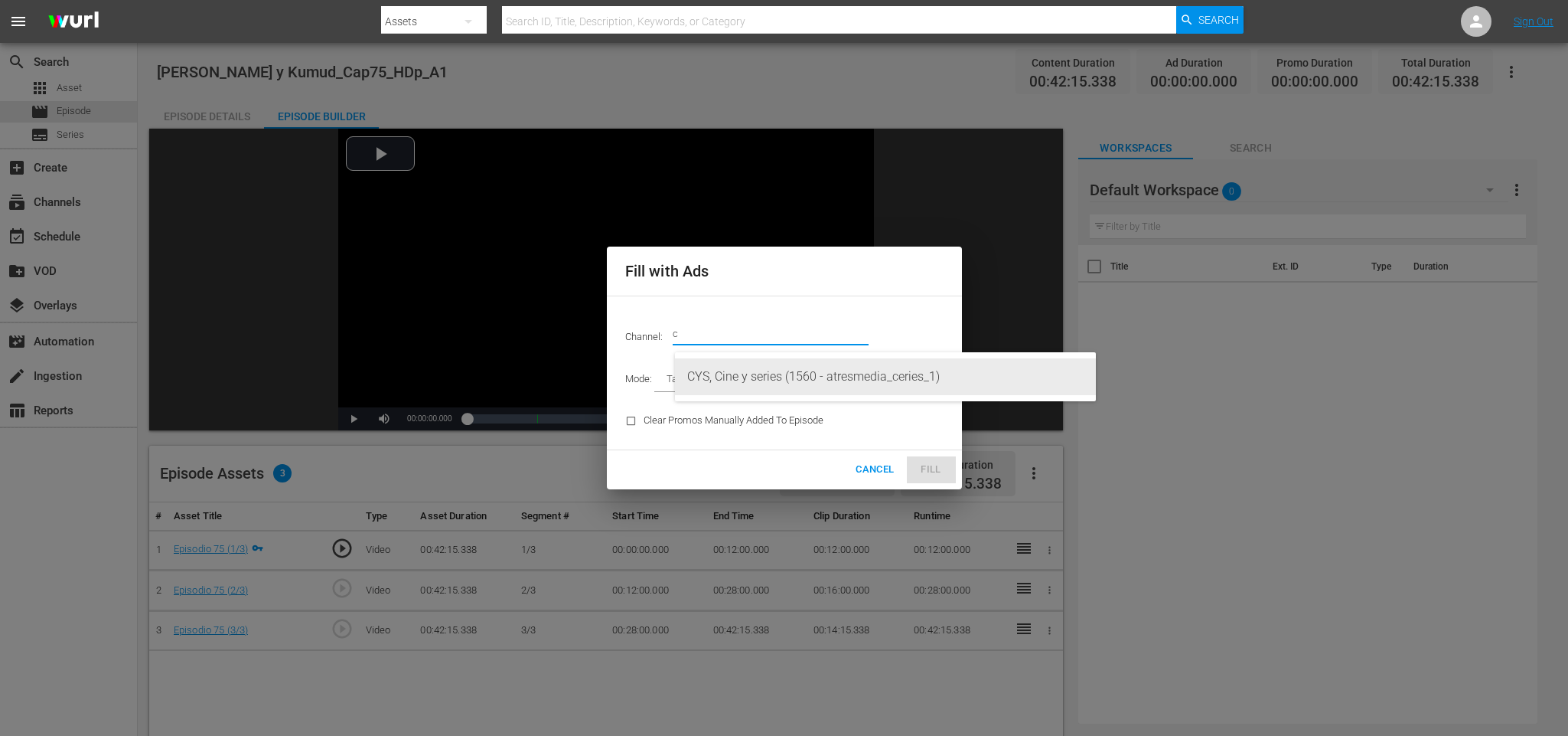
drag, startPoint x: 815, startPoint y: 379, endPoint x: 859, endPoint y: 392, distance: 45.9
click at [820, 372] on div "CYS, Cine y series (1560 - atresmedia_ceries_1)" at bounding box center [886, 376] width 397 height 36
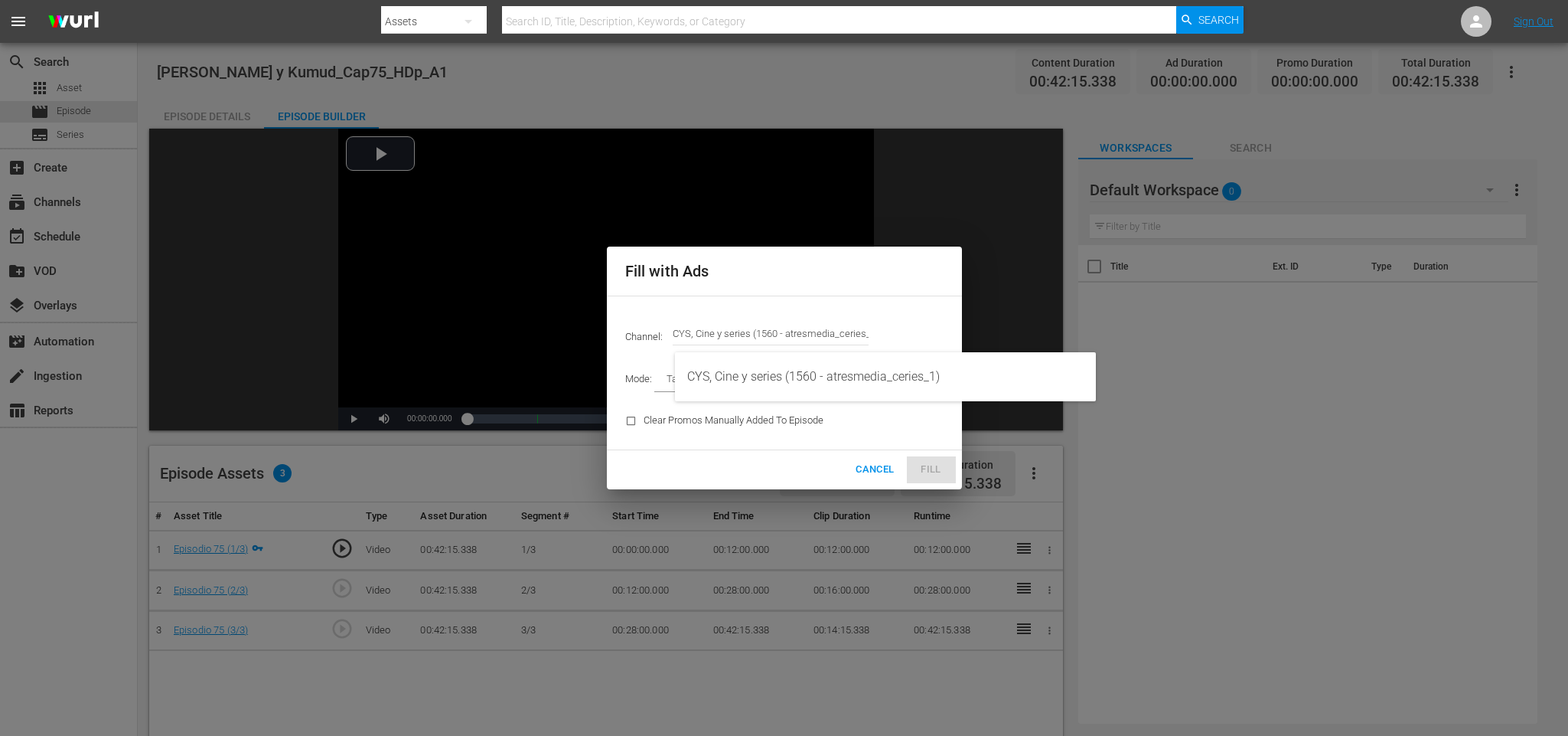
type input "CYS, Cine y series (1560)"
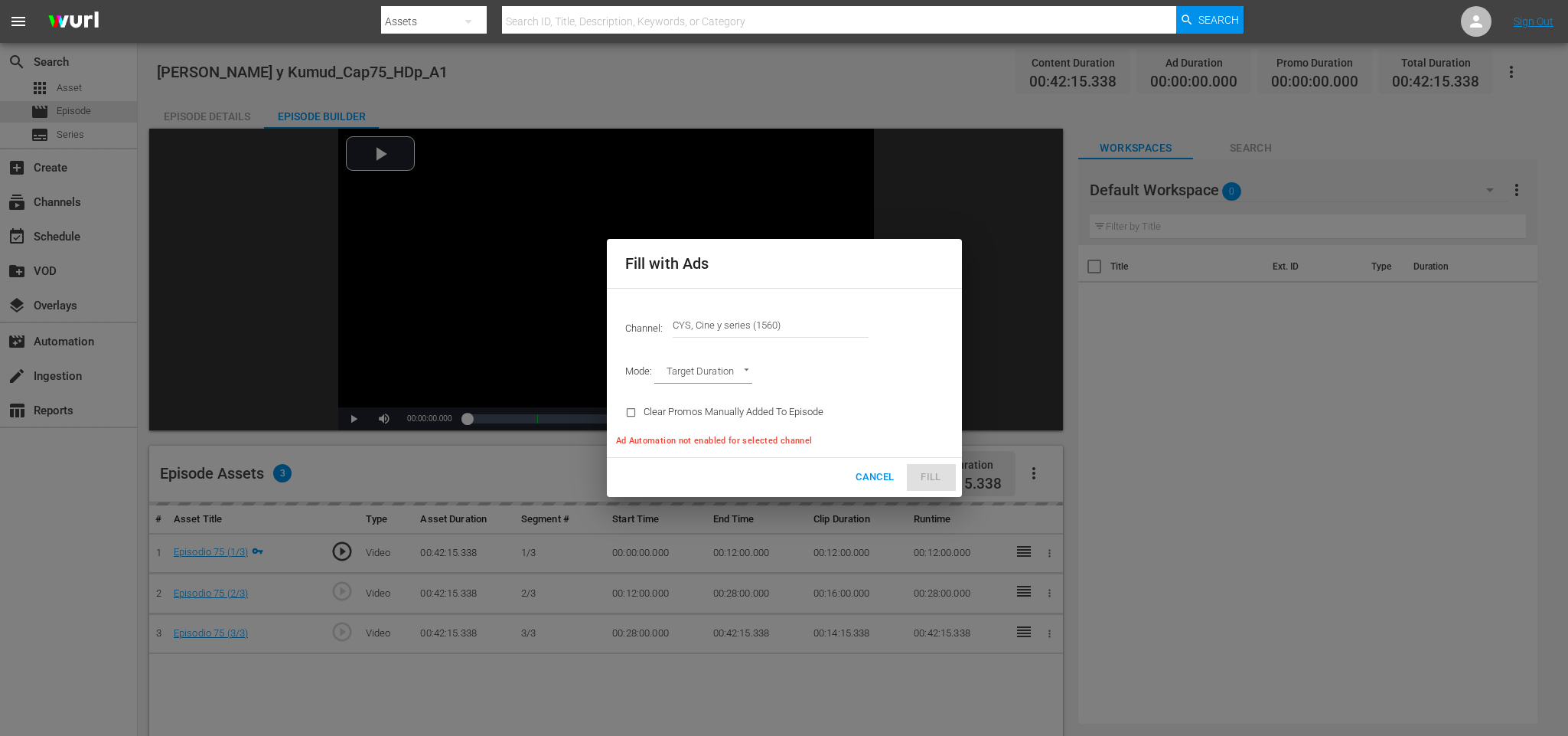
type input "AD_BREAK_DURATION"
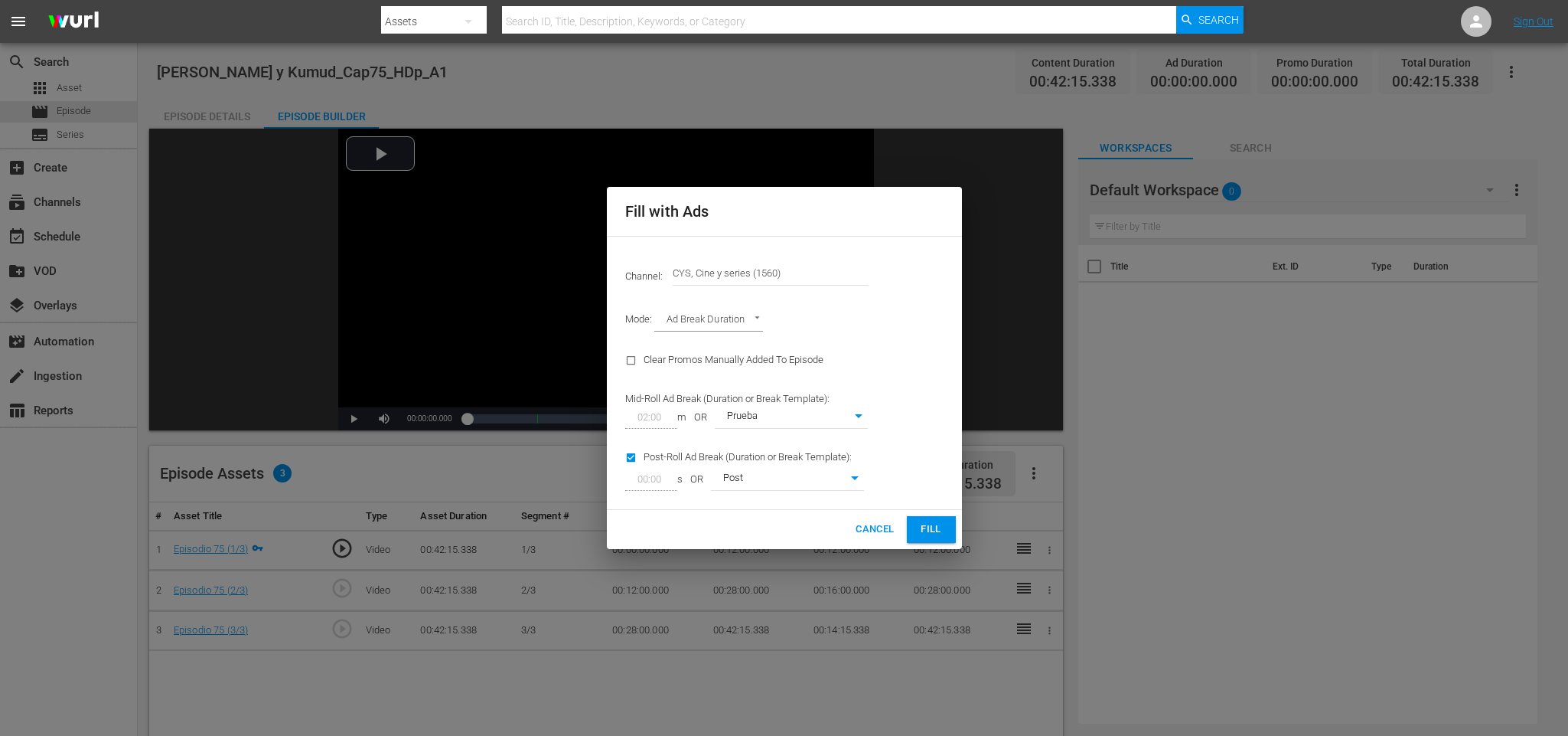
click at [939, 524] on span "Fill" at bounding box center [931, 530] width 25 height 18
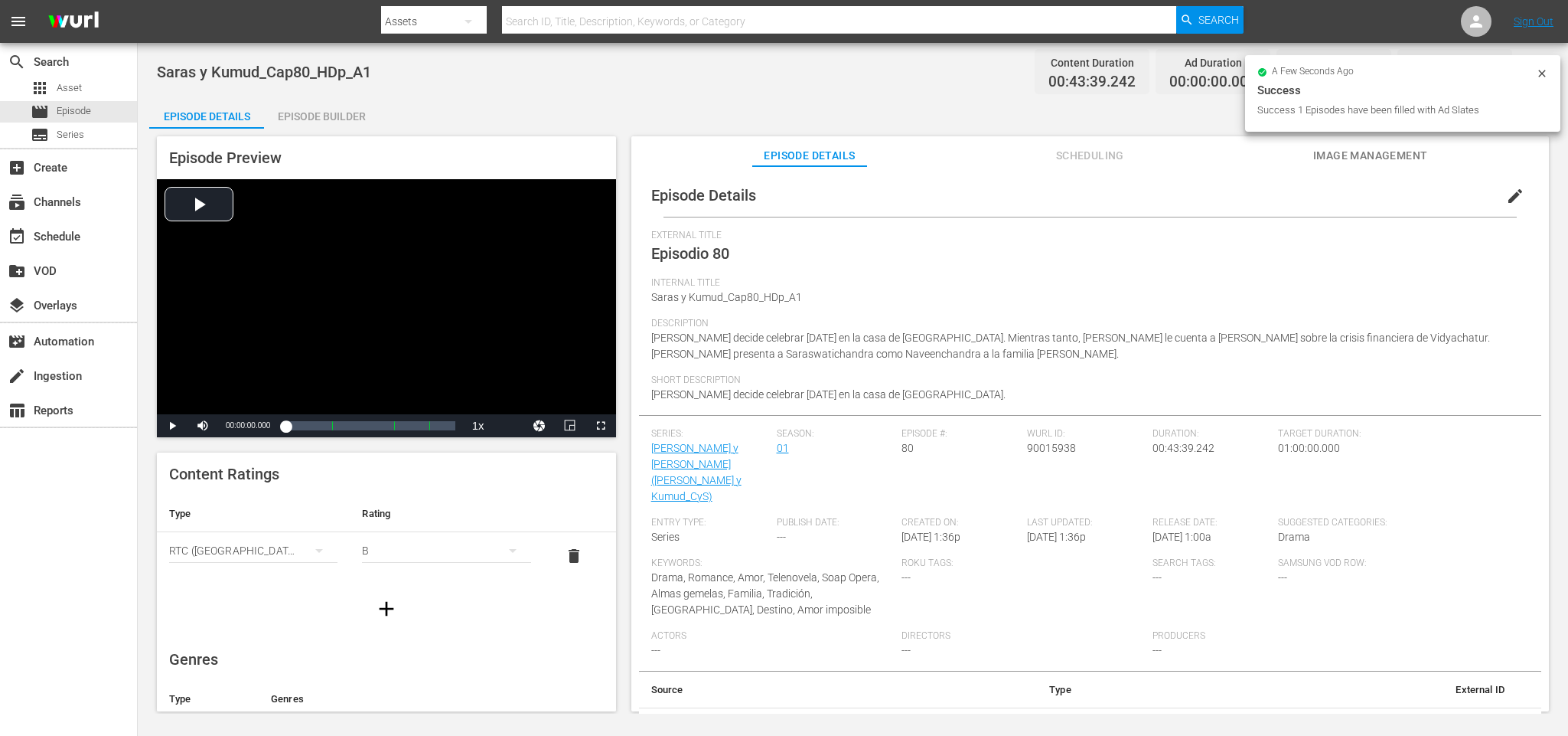
click at [348, 120] on div "Episode Builder" at bounding box center [321, 116] width 115 height 36
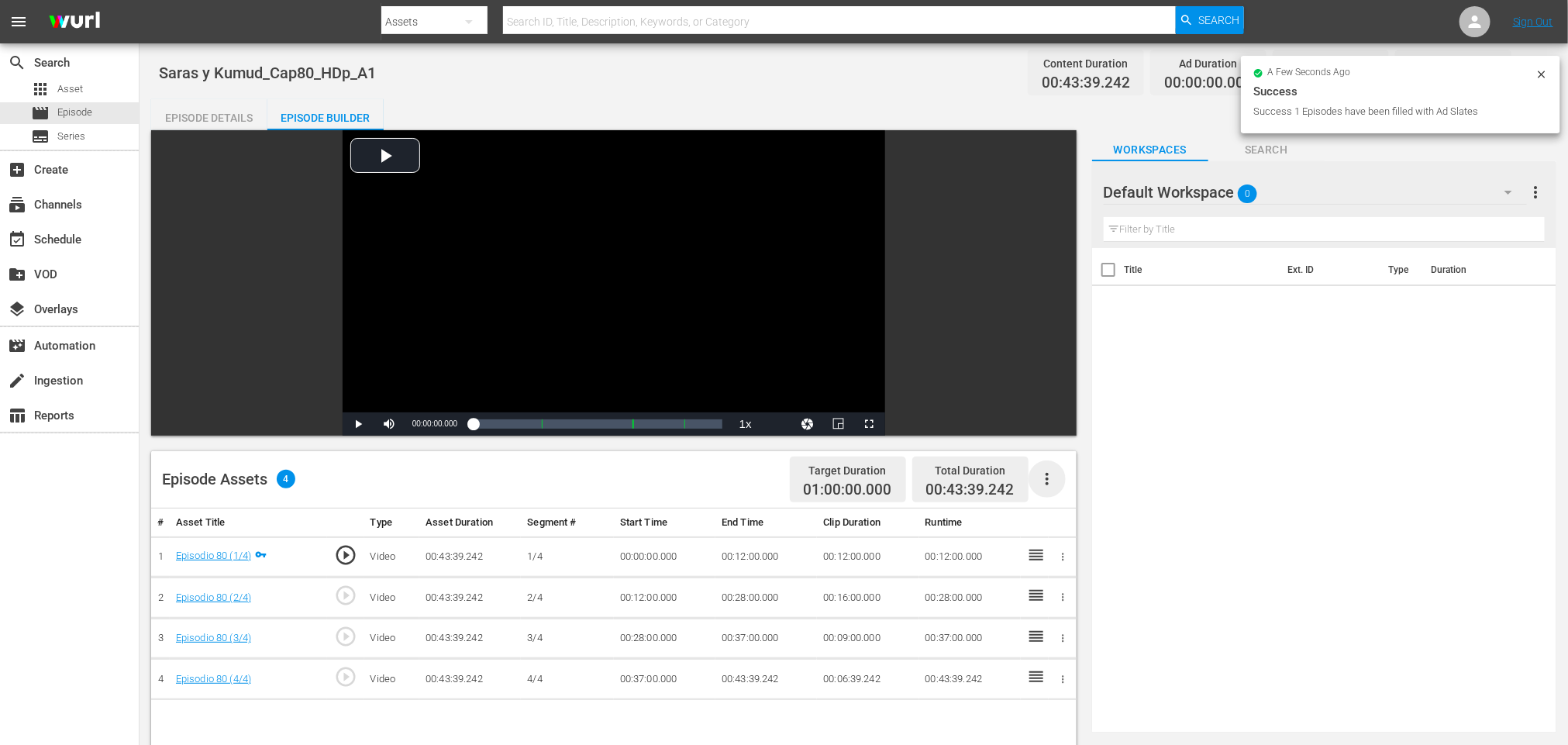
click at [1045, 469] on icon "button" at bounding box center [1047, 478] width 19 height 19
click at [1058, 484] on div "Fill with Ads" at bounding box center [1093, 485] width 105 height 37
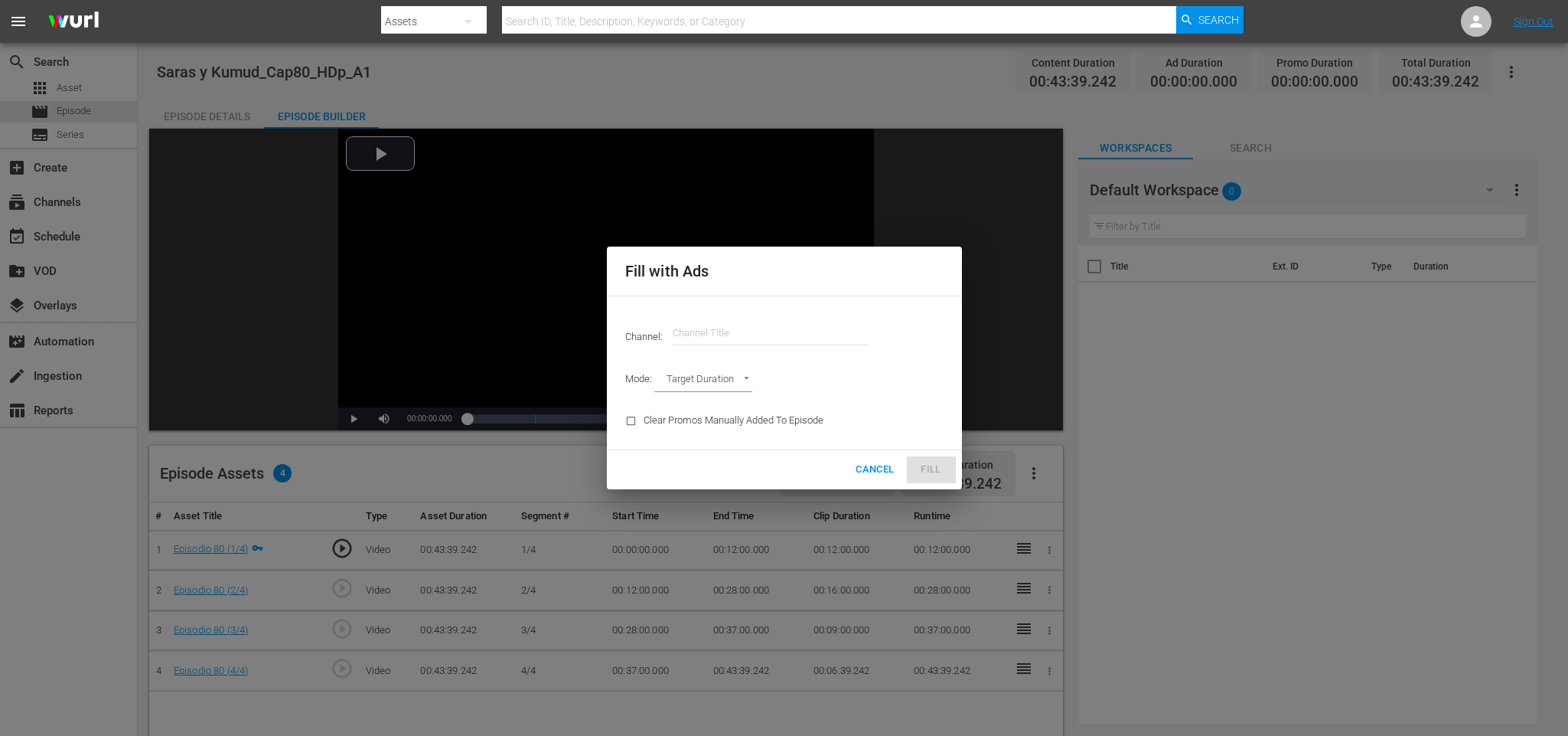
click at [771, 333] on input "text" at bounding box center [770, 333] width 196 height 36
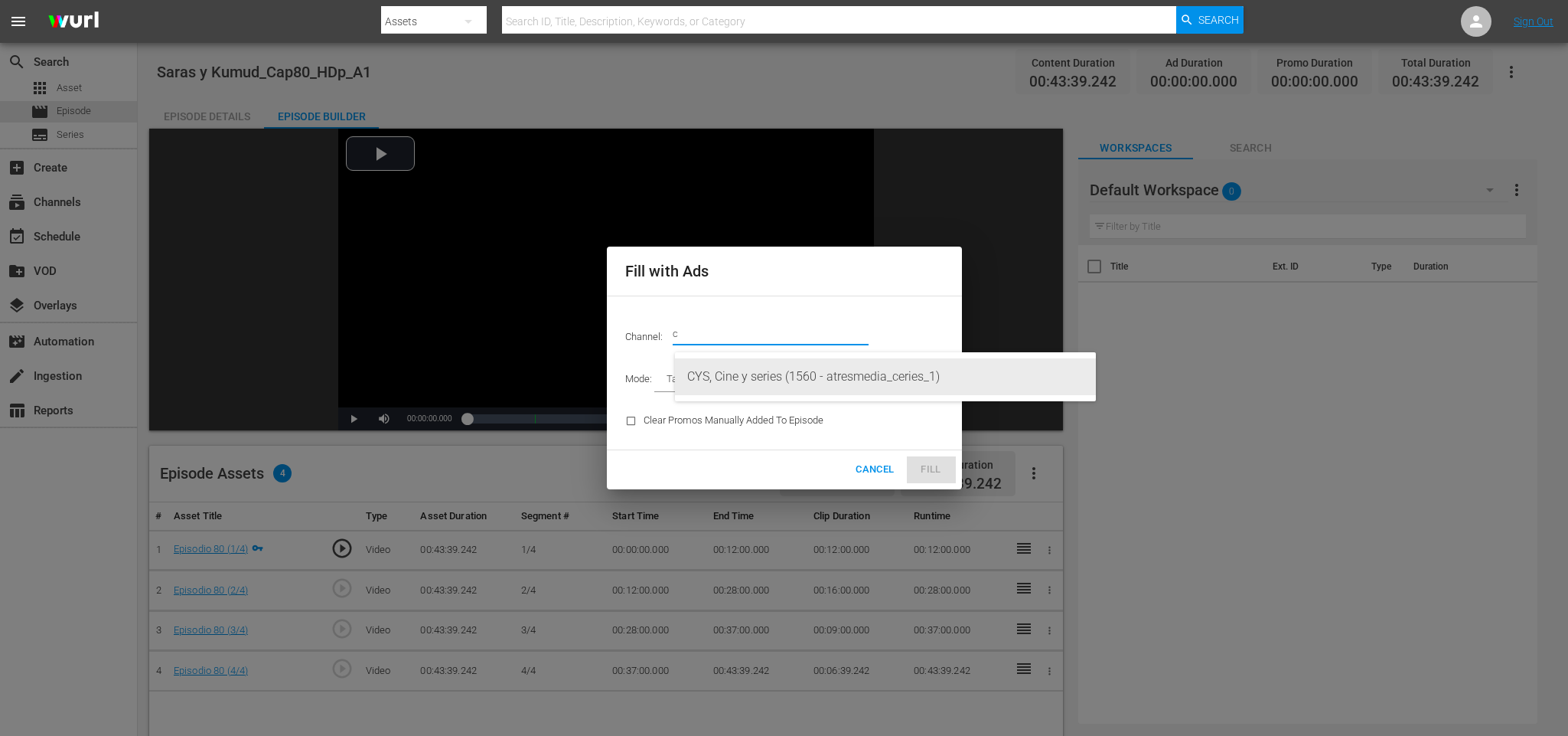
click at [768, 364] on div "CYS, Cine y series (1560 - atresmedia_ceries_1)" at bounding box center [886, 376] width 397 height 36
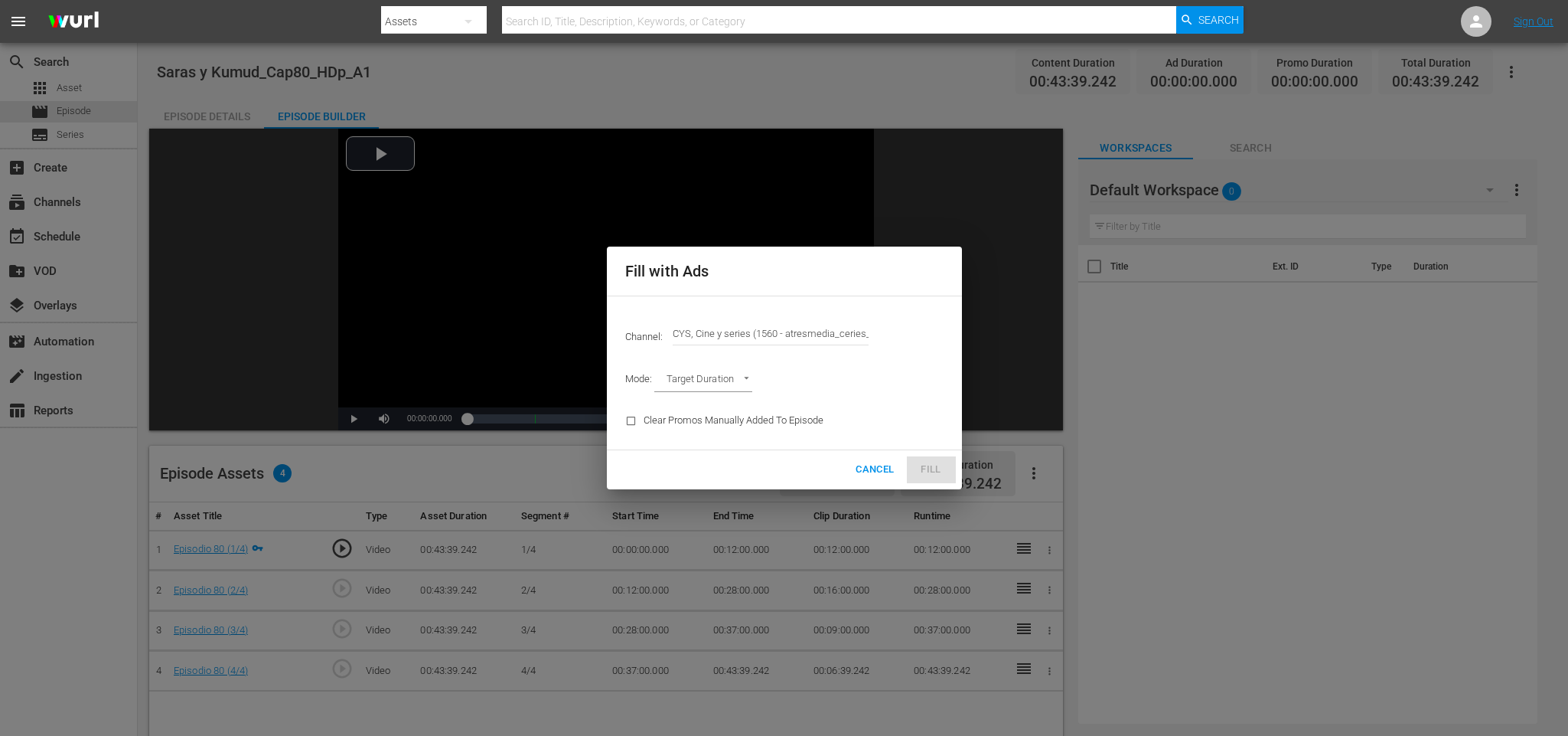
type input "CYS, Cine y series (1560)"
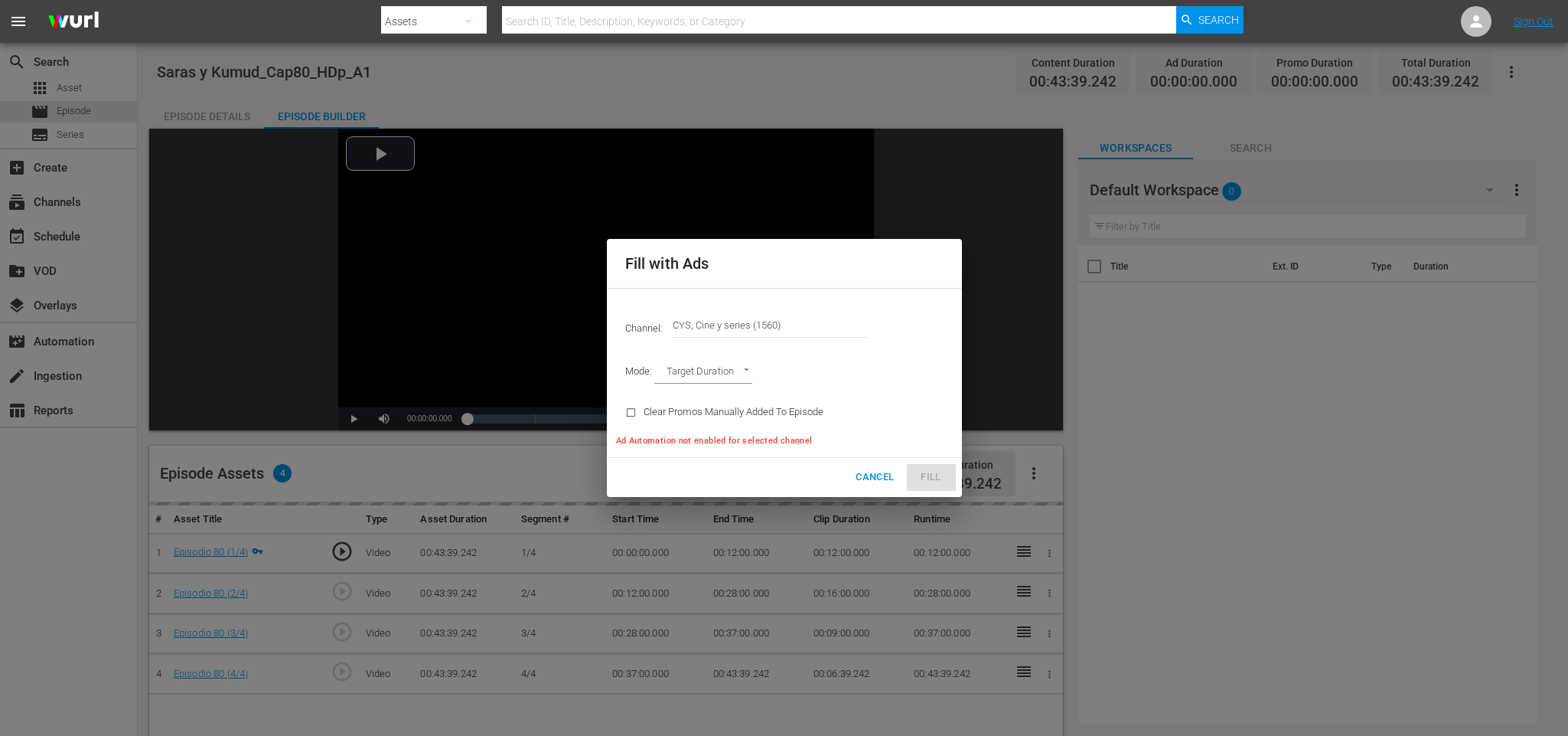
type input "AD_BREAK_DURATION"
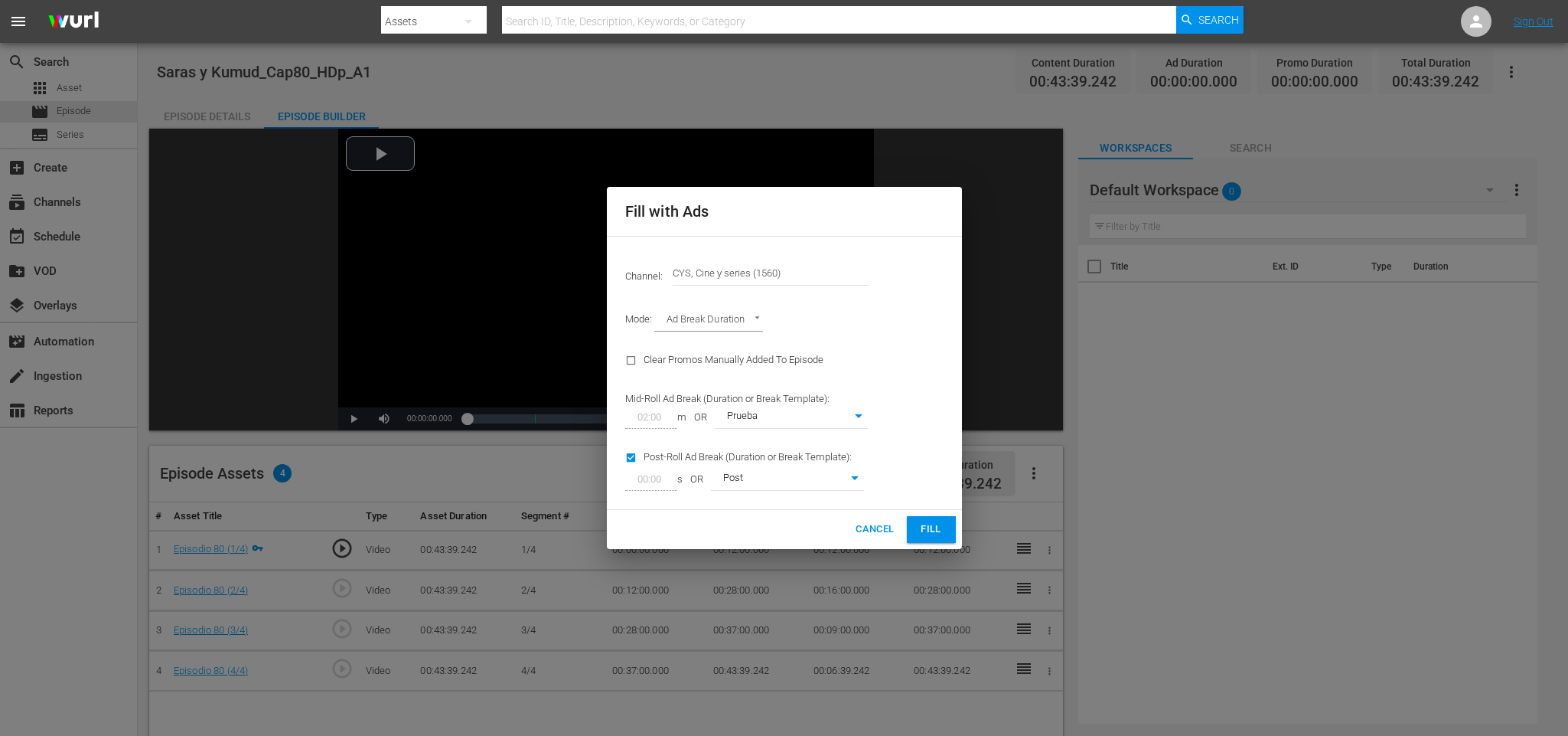
click at [919, 531] on span "Fill" at bounding box center [931, 530] width 25 height 18
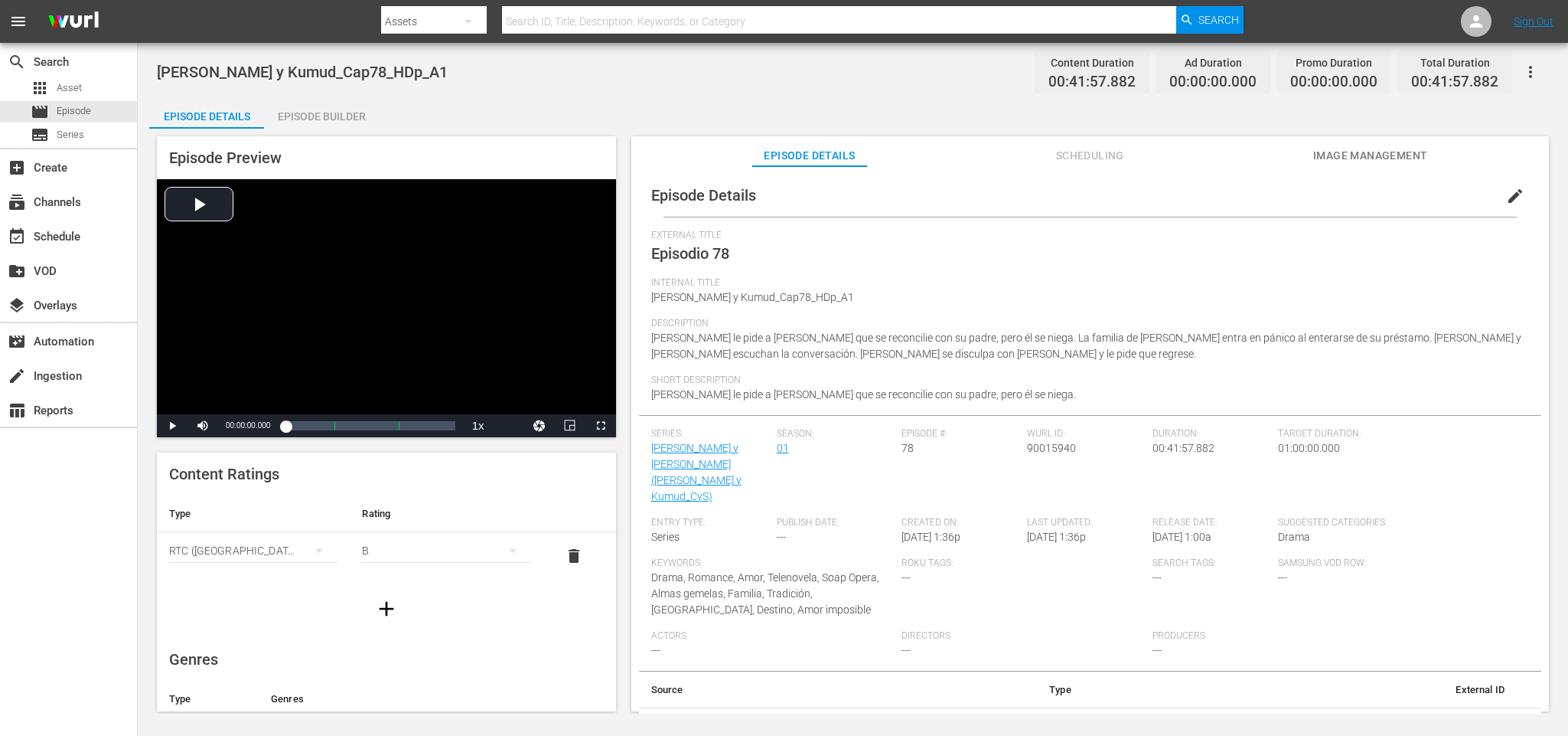
click at [313, 100] on div "Episode Builder" at bounding box center [321, 116] width 115 height 36
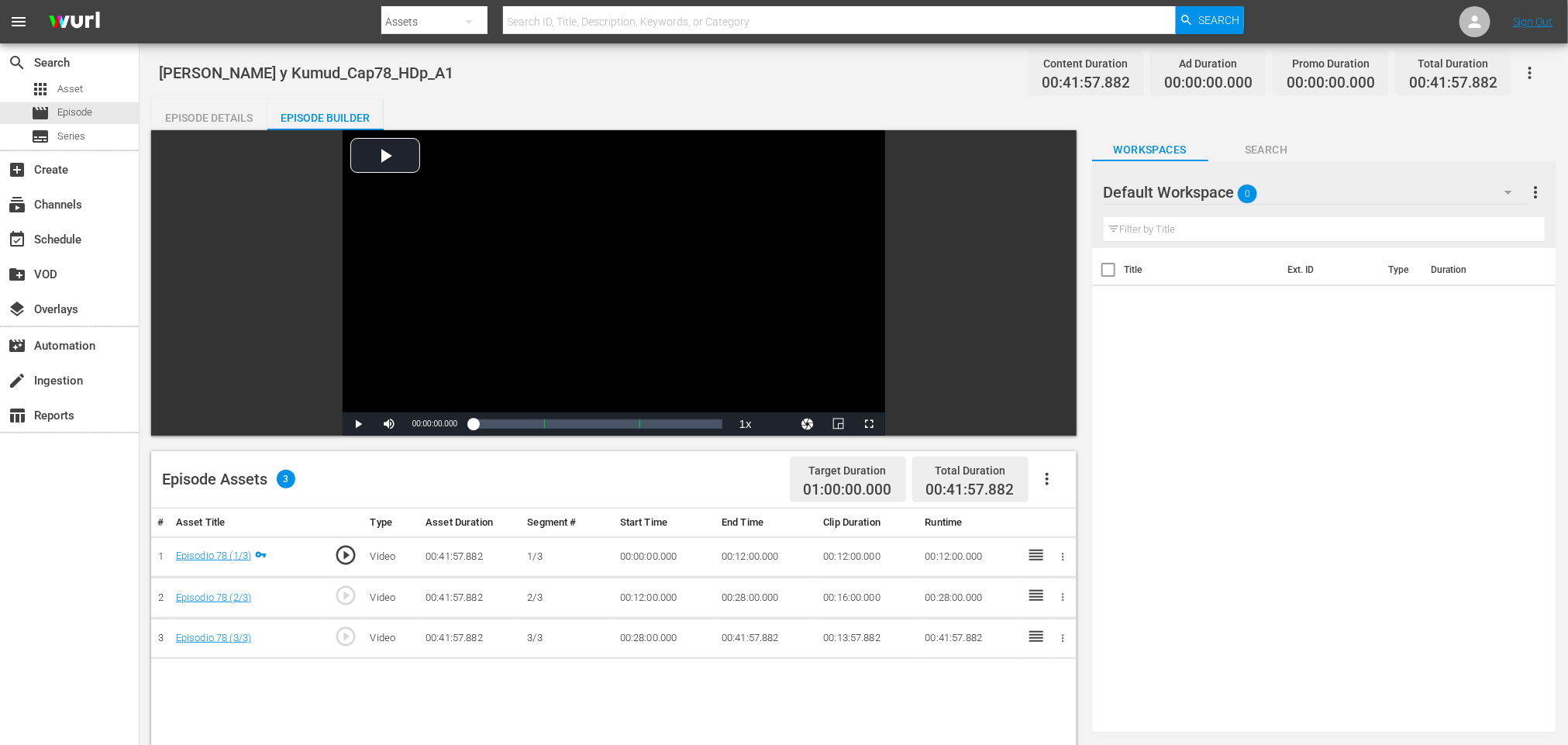
click at [1050, 486] on icon "button" at bounding box center [1047, 478] width 19 height 19
click at [1062, 470] on div "Fill with Ads" at bounding box center [1093, 485] width 105 height 37
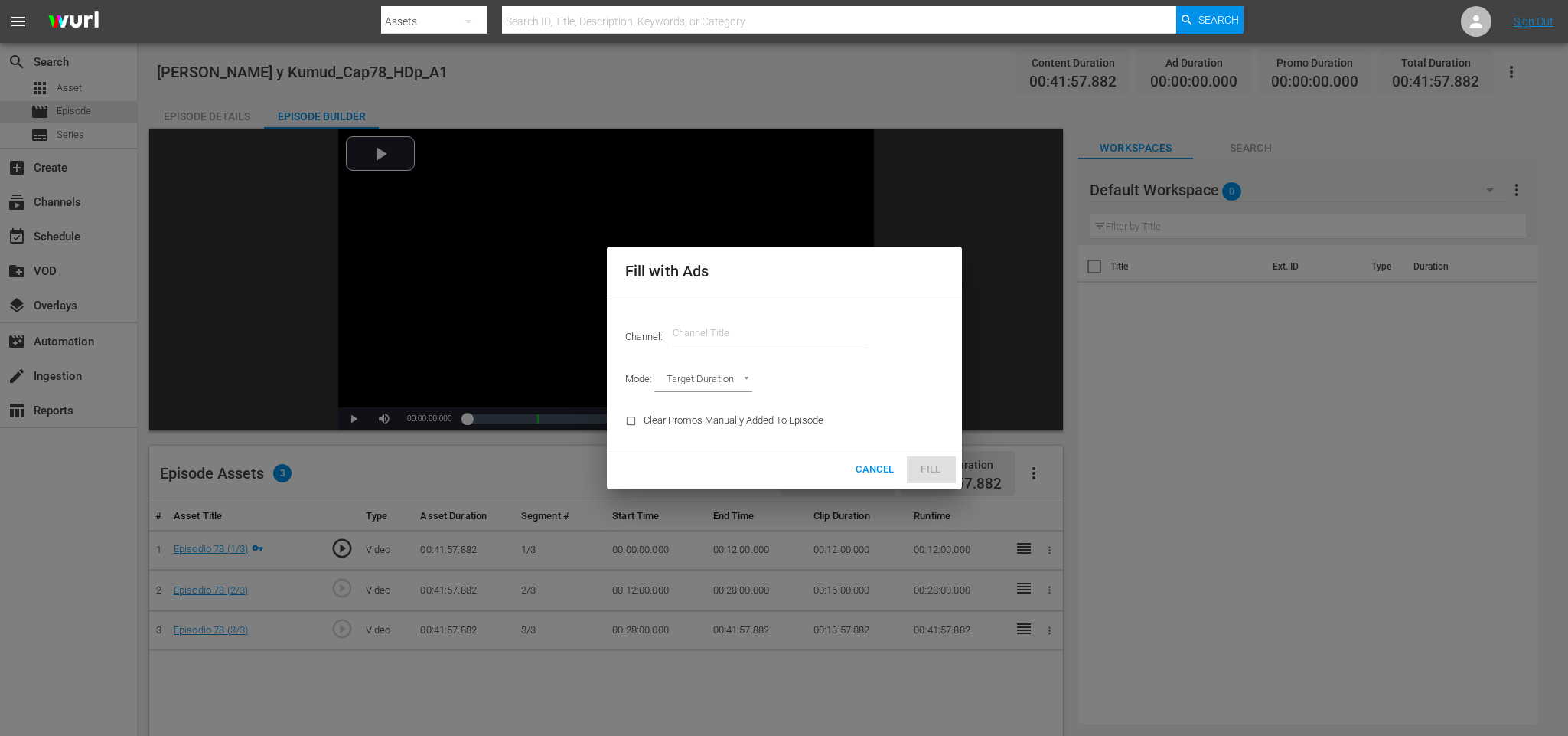
click at [797, 329] on input "text" at bounding box center [770, 333] width 196 height 36
click at [779, 340] on input "c" at bounding box center [770, 333] width 196 height 36
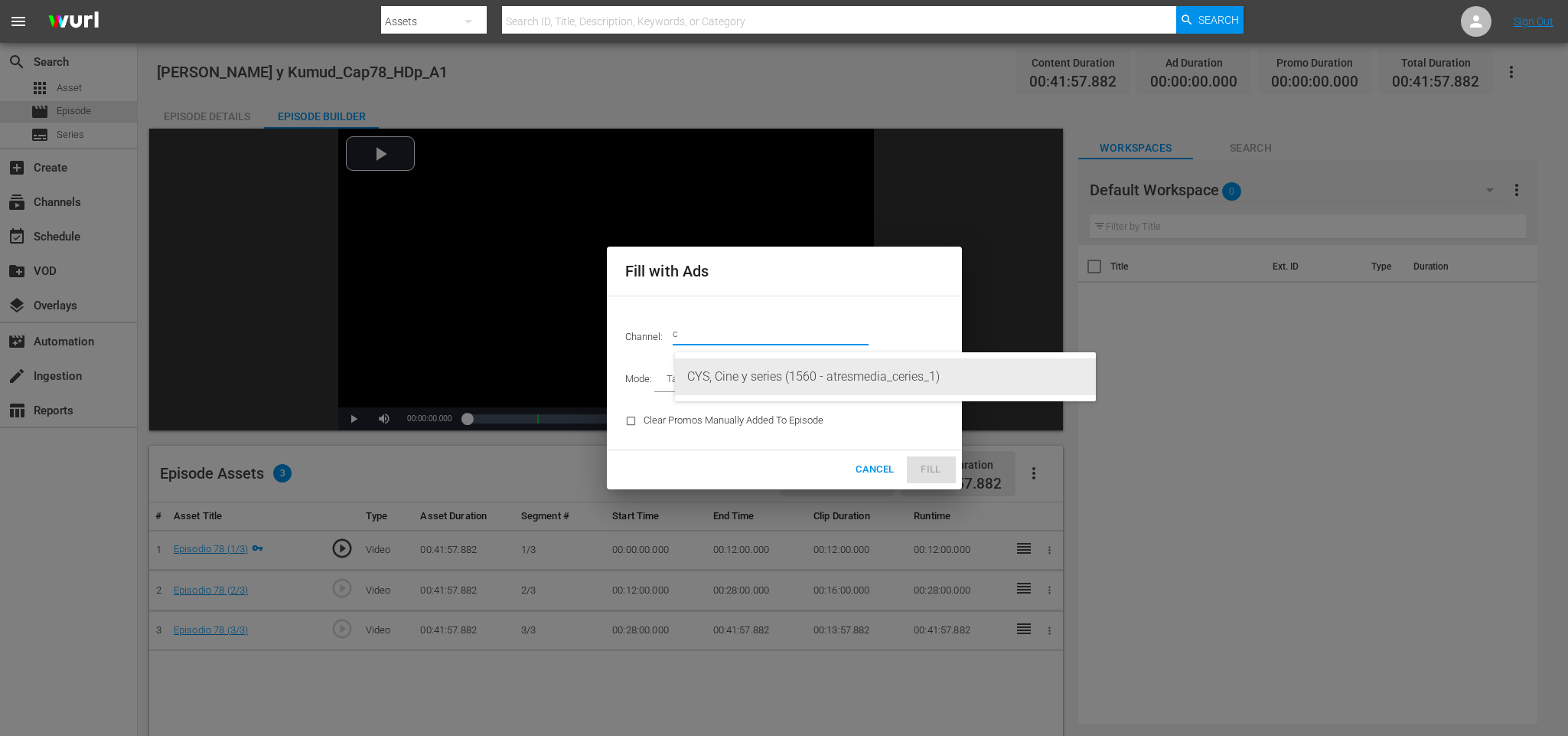
click at [791, 373] on div "CYS, Cine y series (1560 - atresmedia_ceries_1)" at bounding box center [886, 376] width 397 height 36
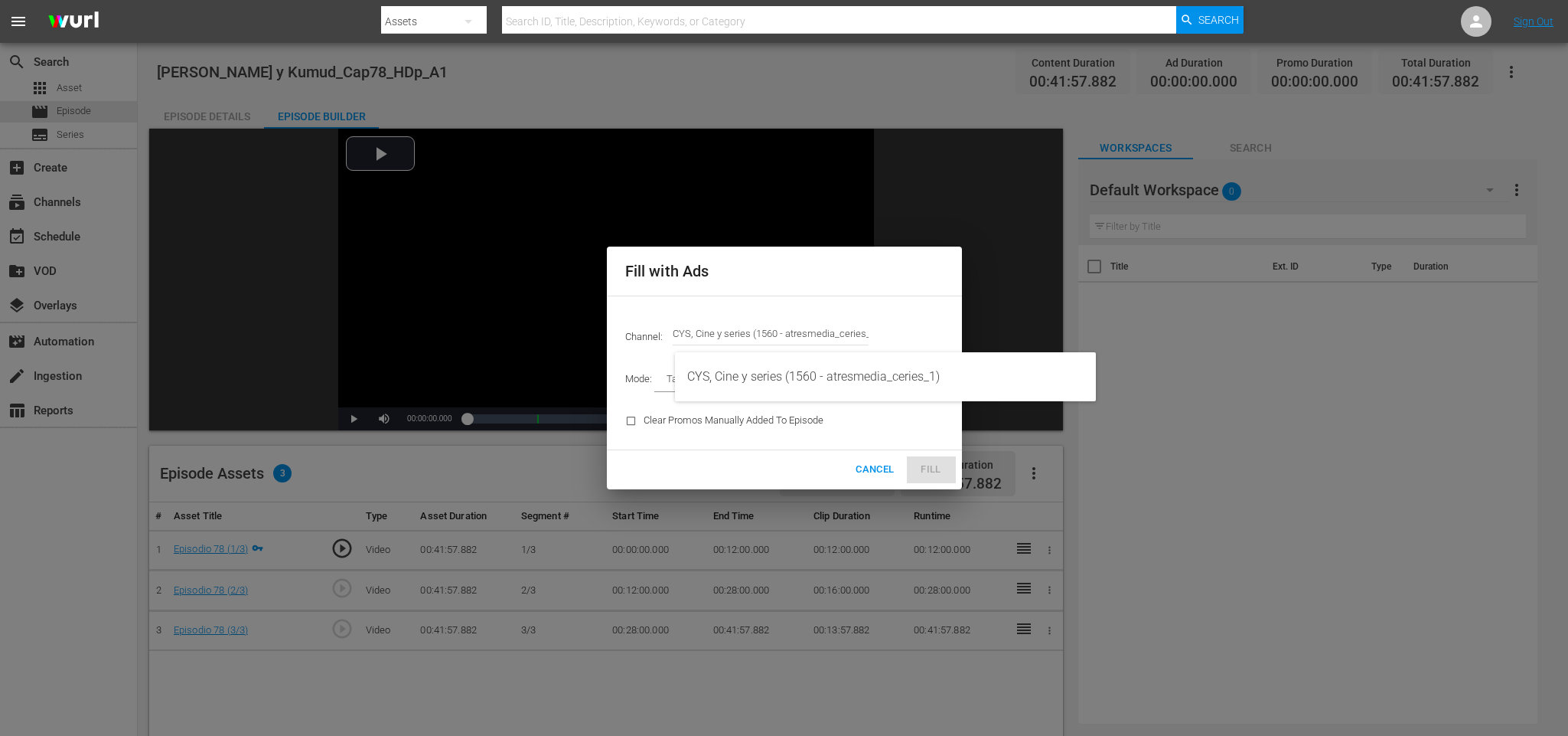
type input "CYS, Cine y series (1560)"
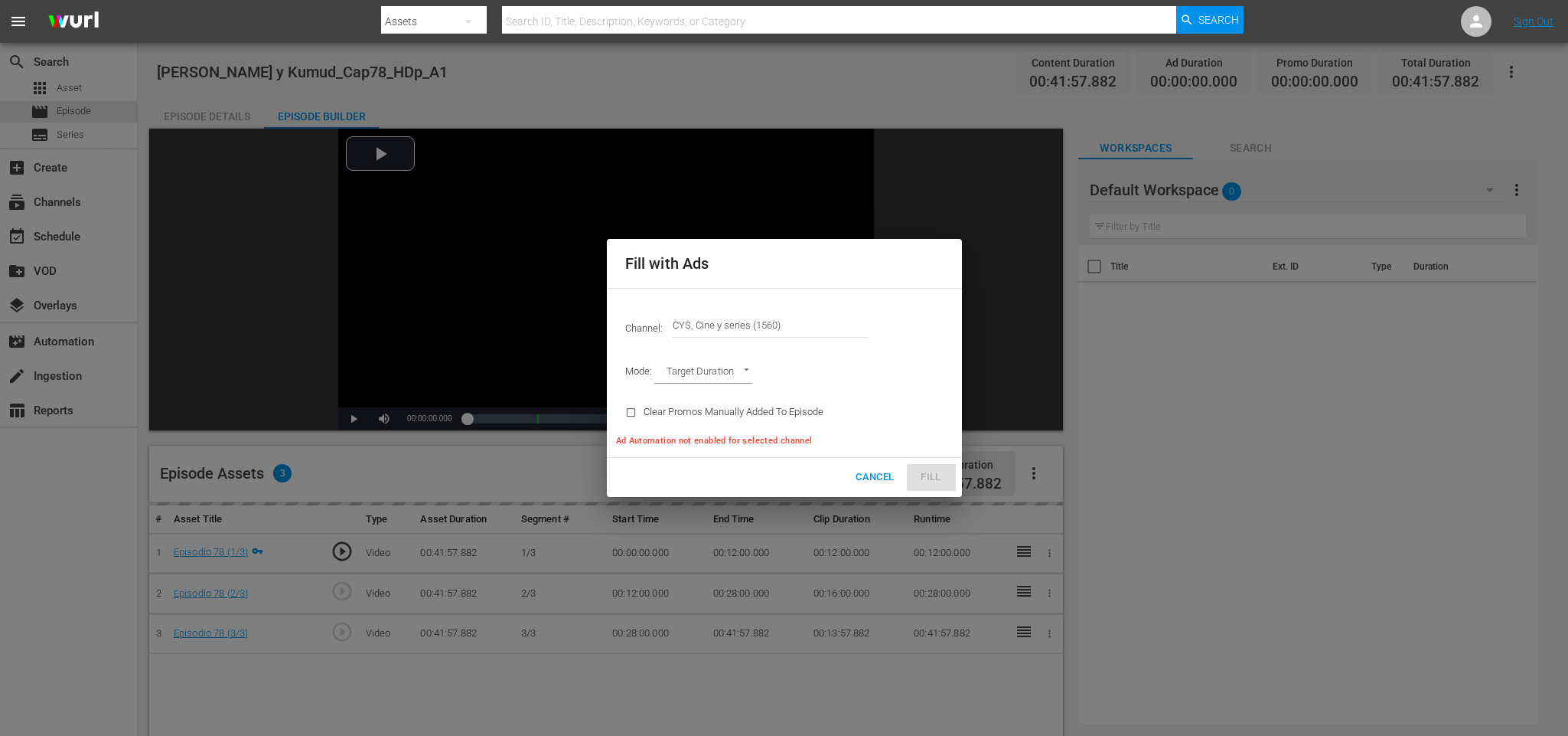
type input "AD_BREAK_DURATION"
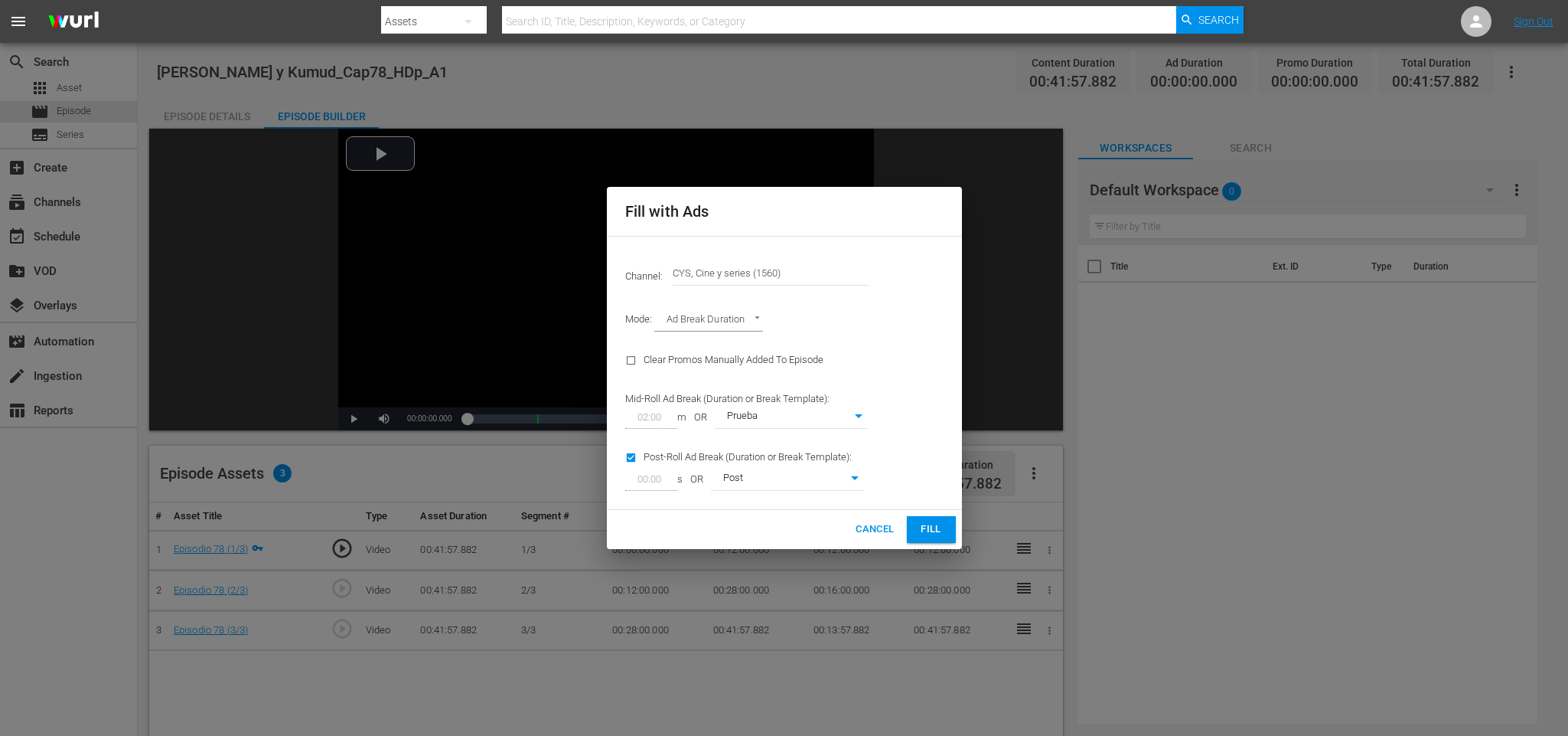
click at [945, 514] on div "Cancel Fill" at bounding box center [784, 530] width 355 height 39
click at [932, 515] on div "Cancel Fill" at bounding box center [784, 530] width 355 height 39
click at [937, 520] on button "Fill" at bounding box center [930, 530] width 49 height 27
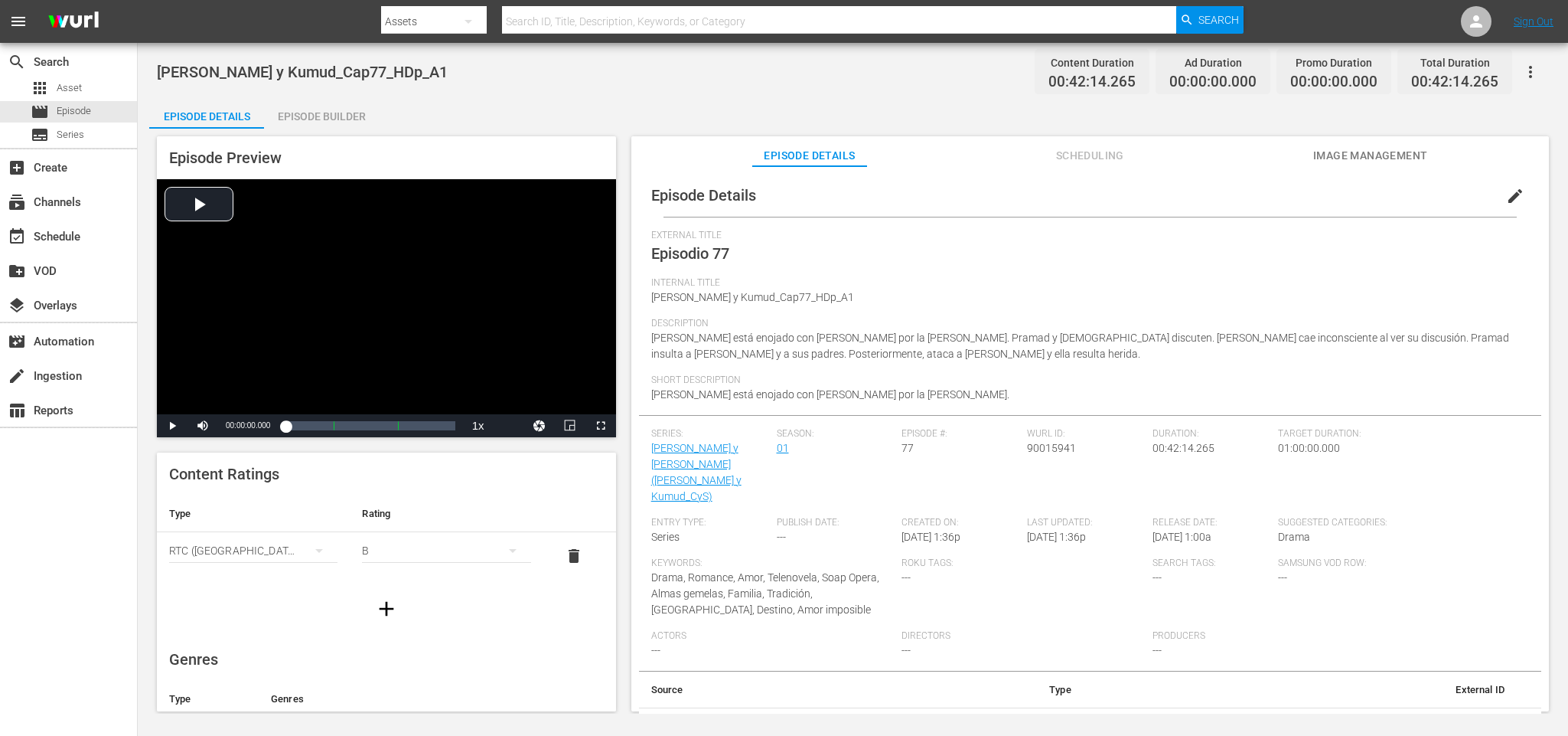
click at [326, 115] on div "Episode Builder" at bounding box center [321, 116] width 115 height 36
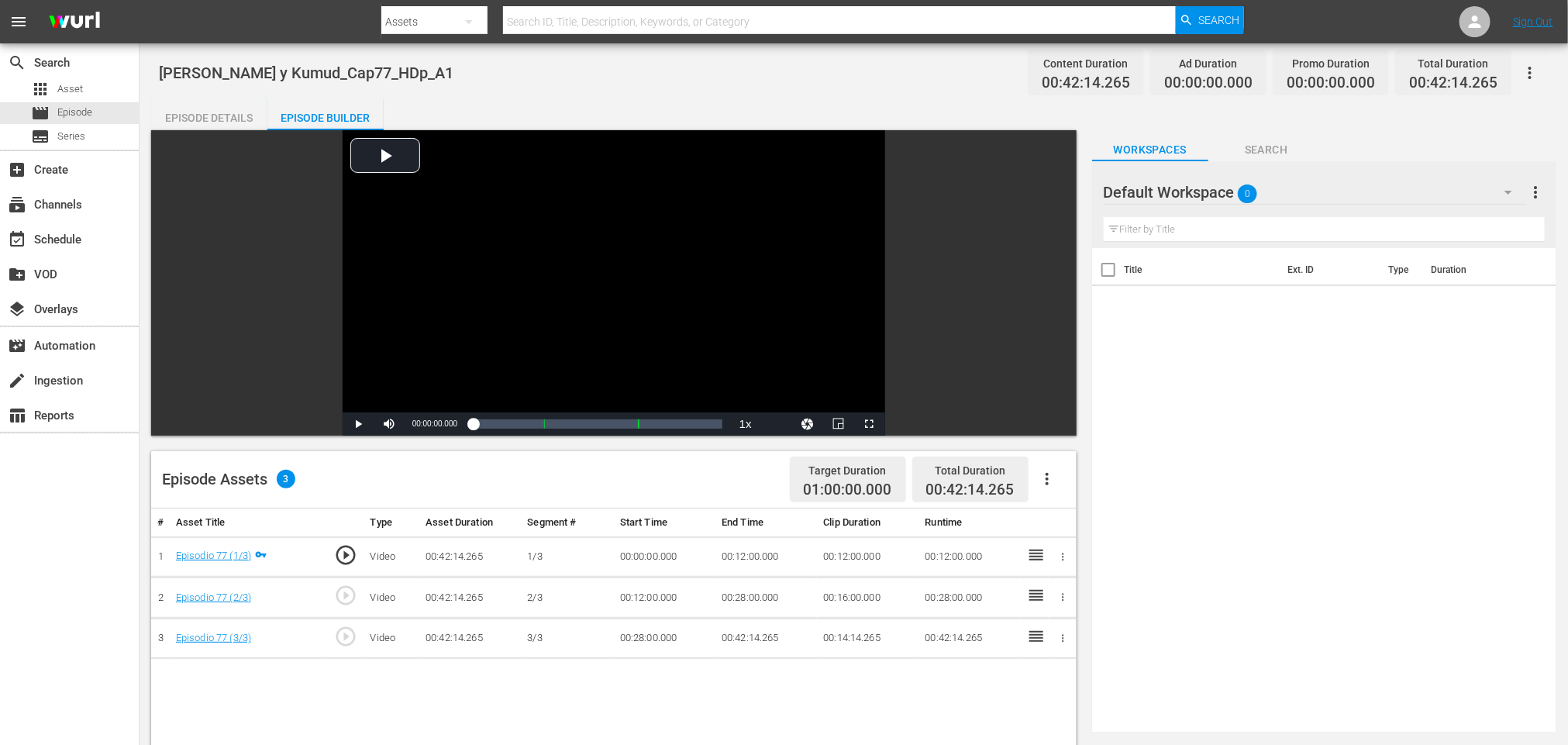
click at [1054, 470] on icon "button" at bounding box center [1047, 478] width 19 height 19
click at [1062, 473] on div "Fill with Ads" at bounding box center [1093, 485] width 105 height 37
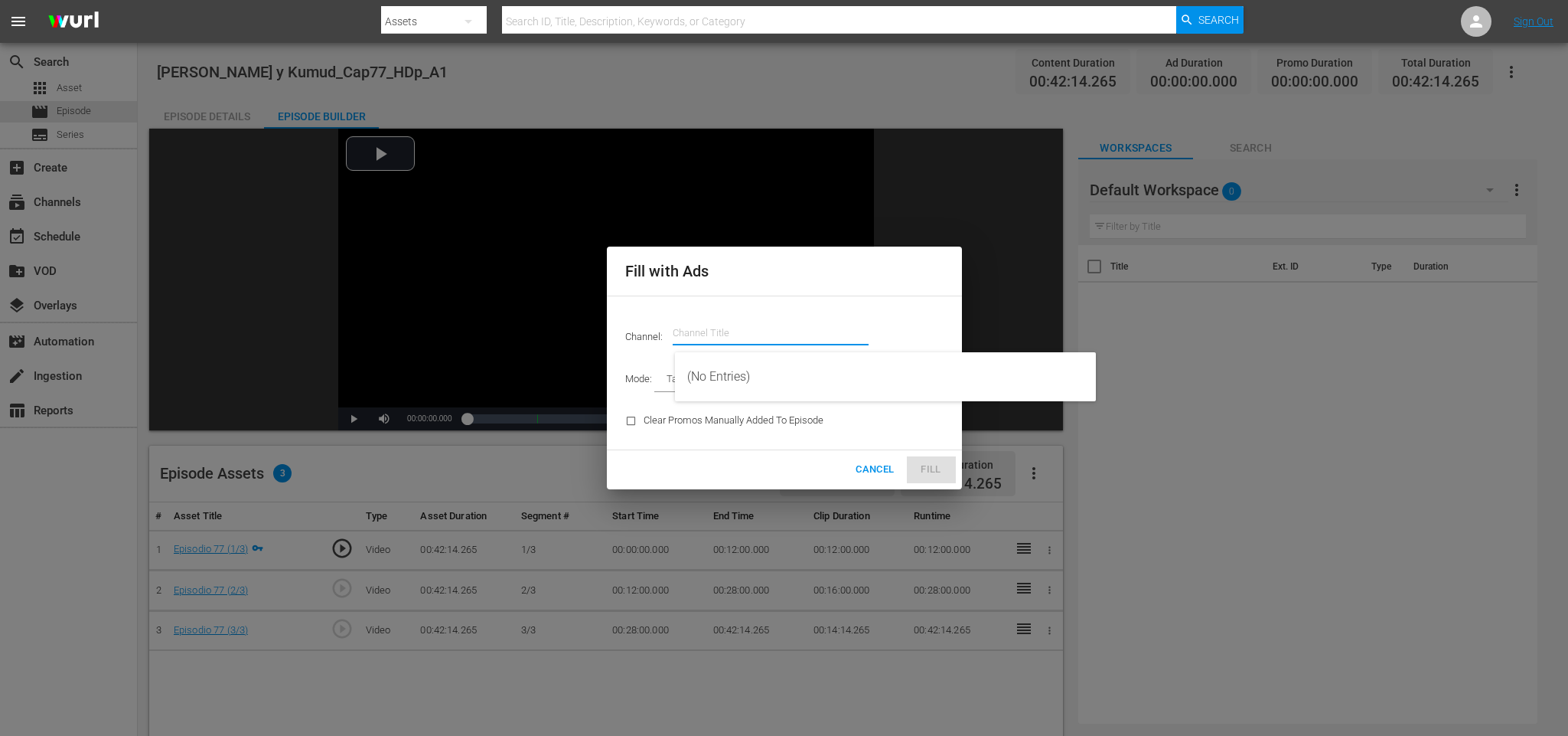
click at [758, 331] on input "text" at bounding box center [770, 333] width 196 height 36
click at [785, 368] on div "CYS, Cine y series (1560 - atresmedia_ceries_1)" at bounding box center [886, 376] width 397 height 36
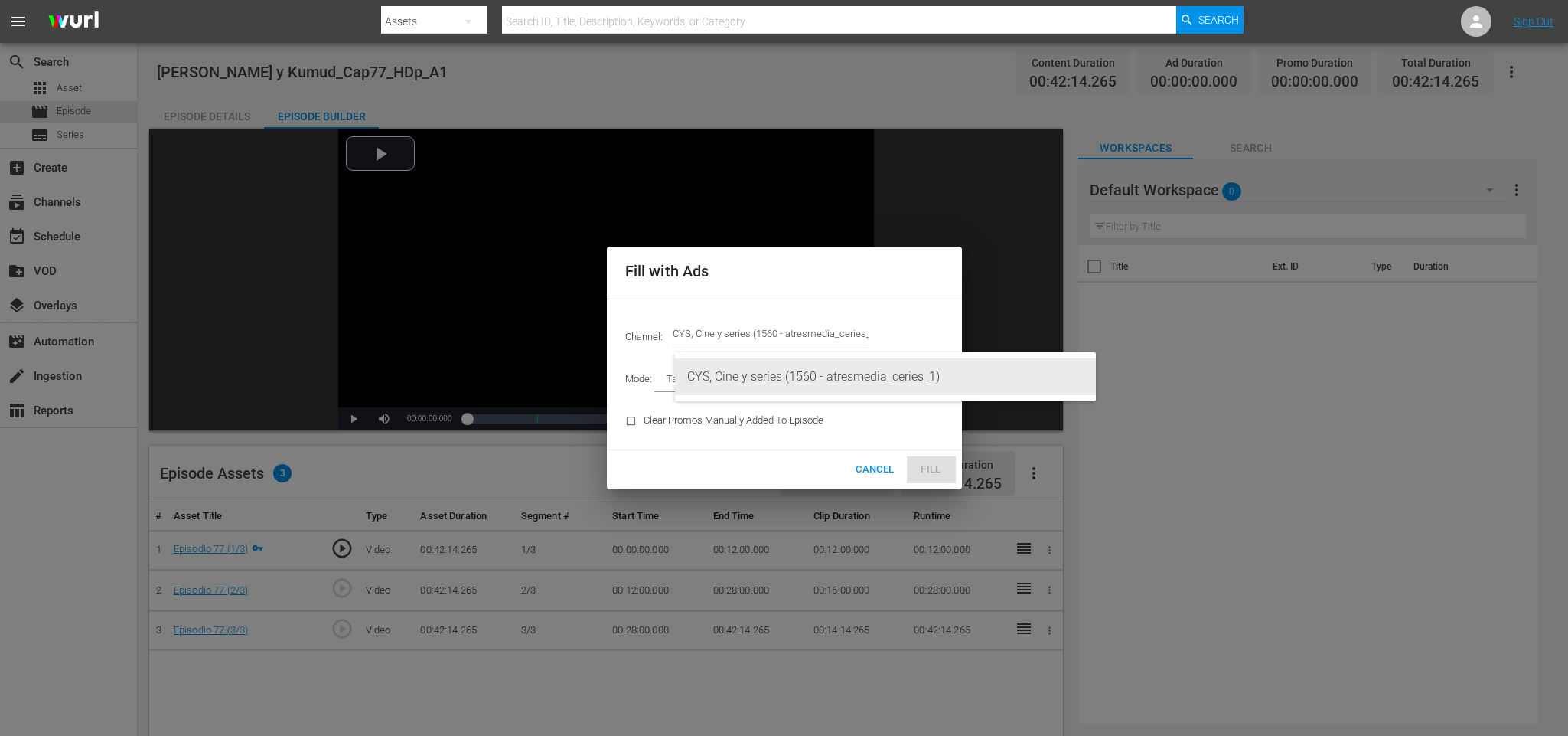
type input "CYS, Cine y series (1560)"
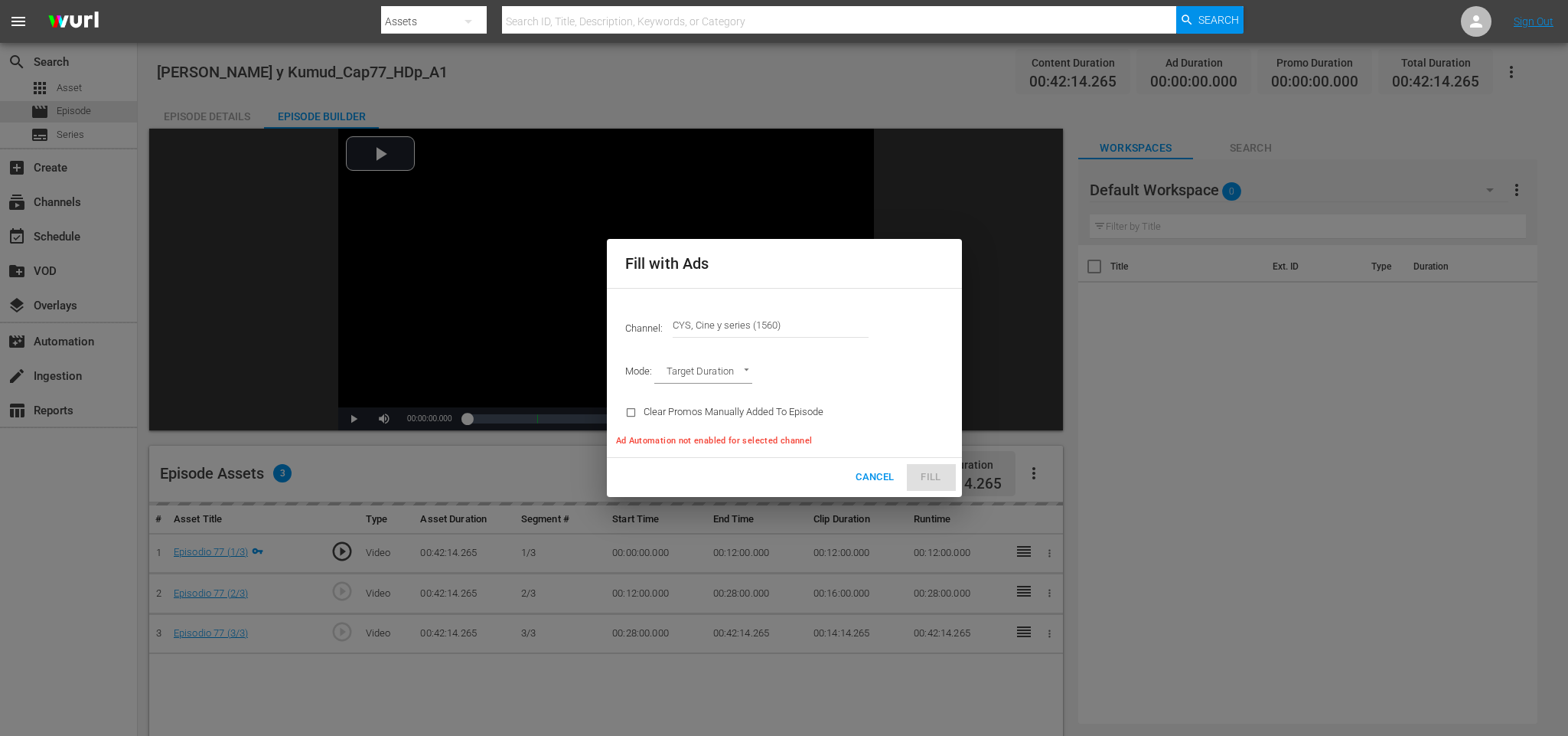
type input "AD_BREAK_DURATION"
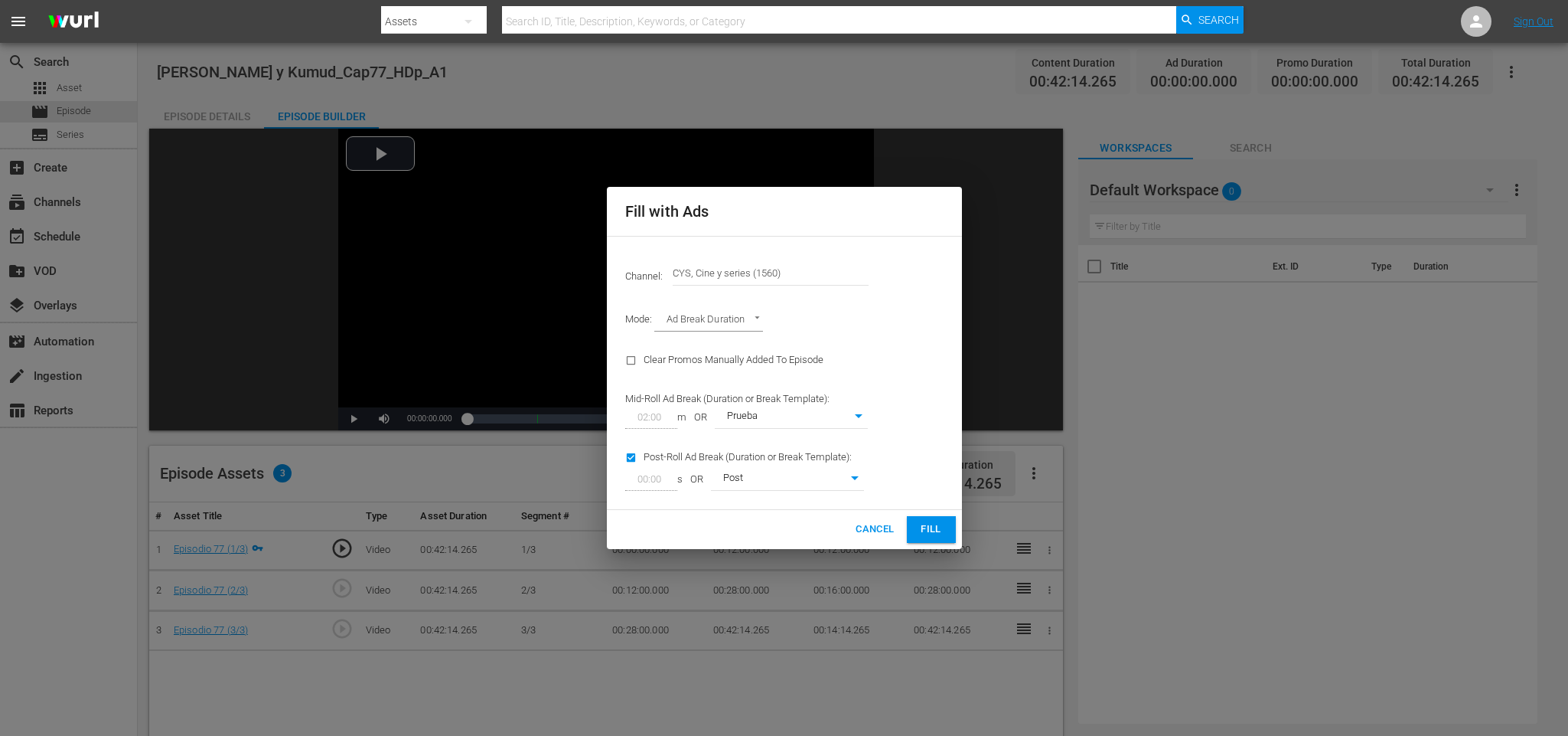
click at [949, 522] on button "Fill" at bounding box center [930, 530] width 49 height 27
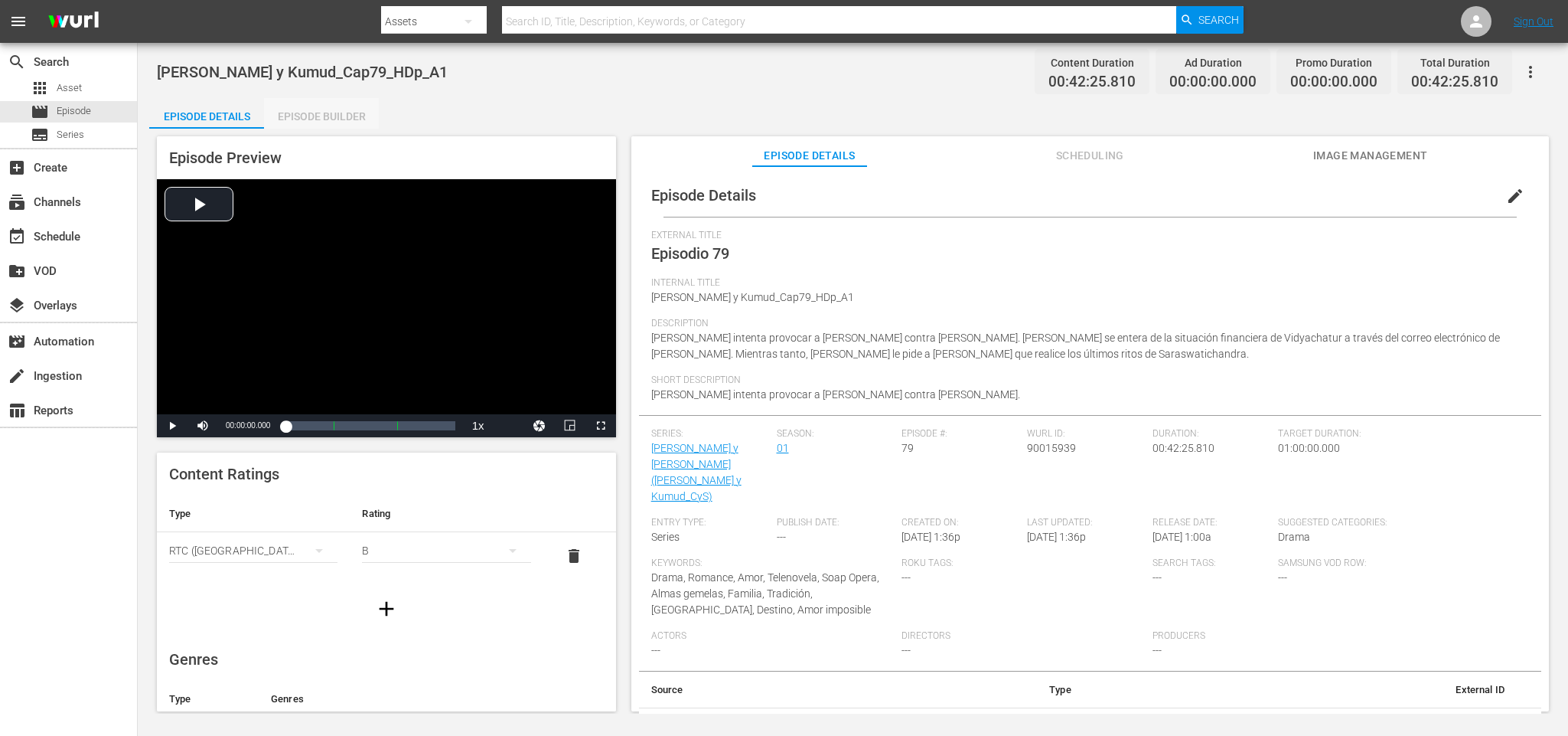
click at [340, 113] on div "Episode Builder" at bounding box center [321, 116] width 115 height 36
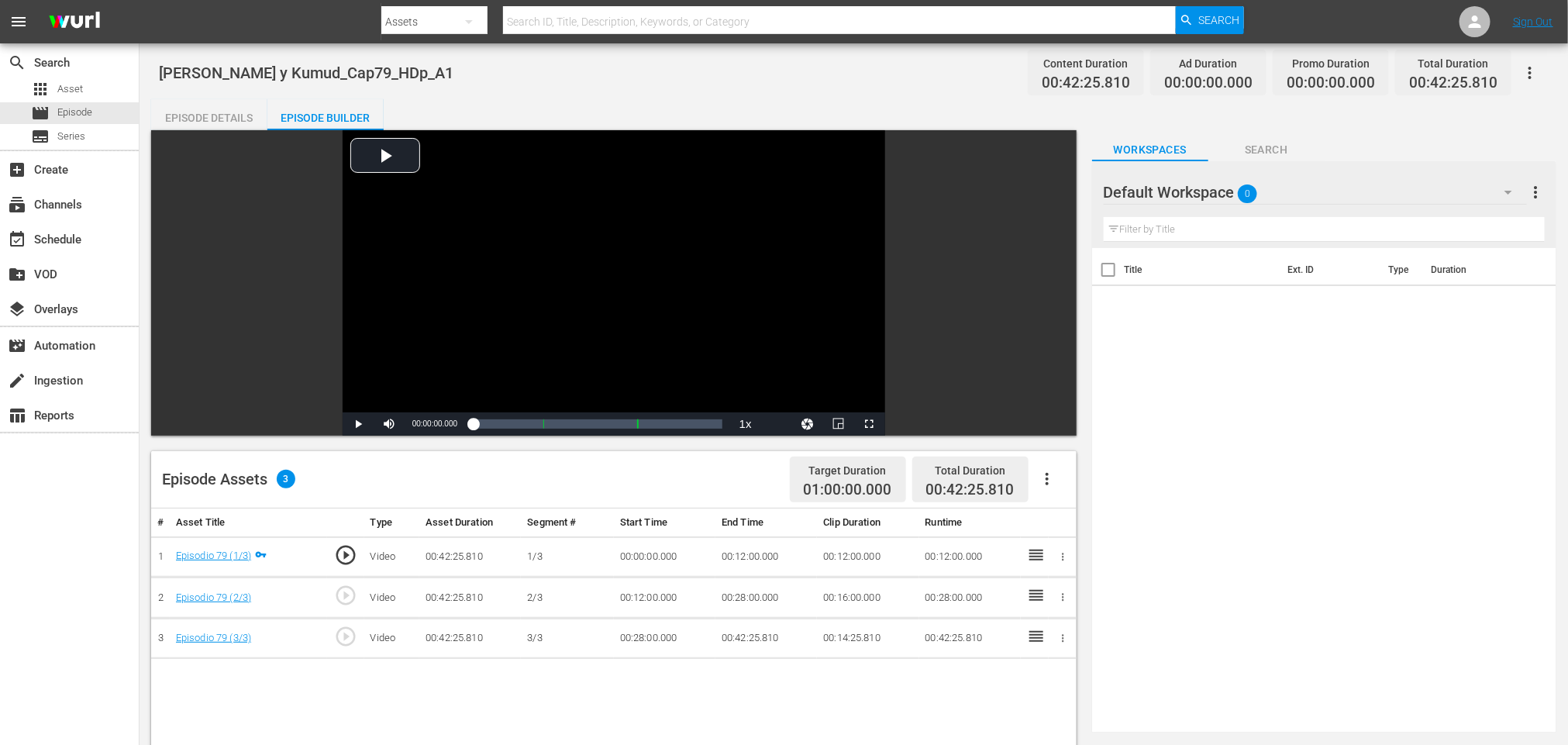
click at [1046, 479] on icon "button" at bounding box center [1046, 479] width 3 height 13
click at [1057, 484] on div "Fill with Ads" at bounding box center [1093, 485] width 105 height 37
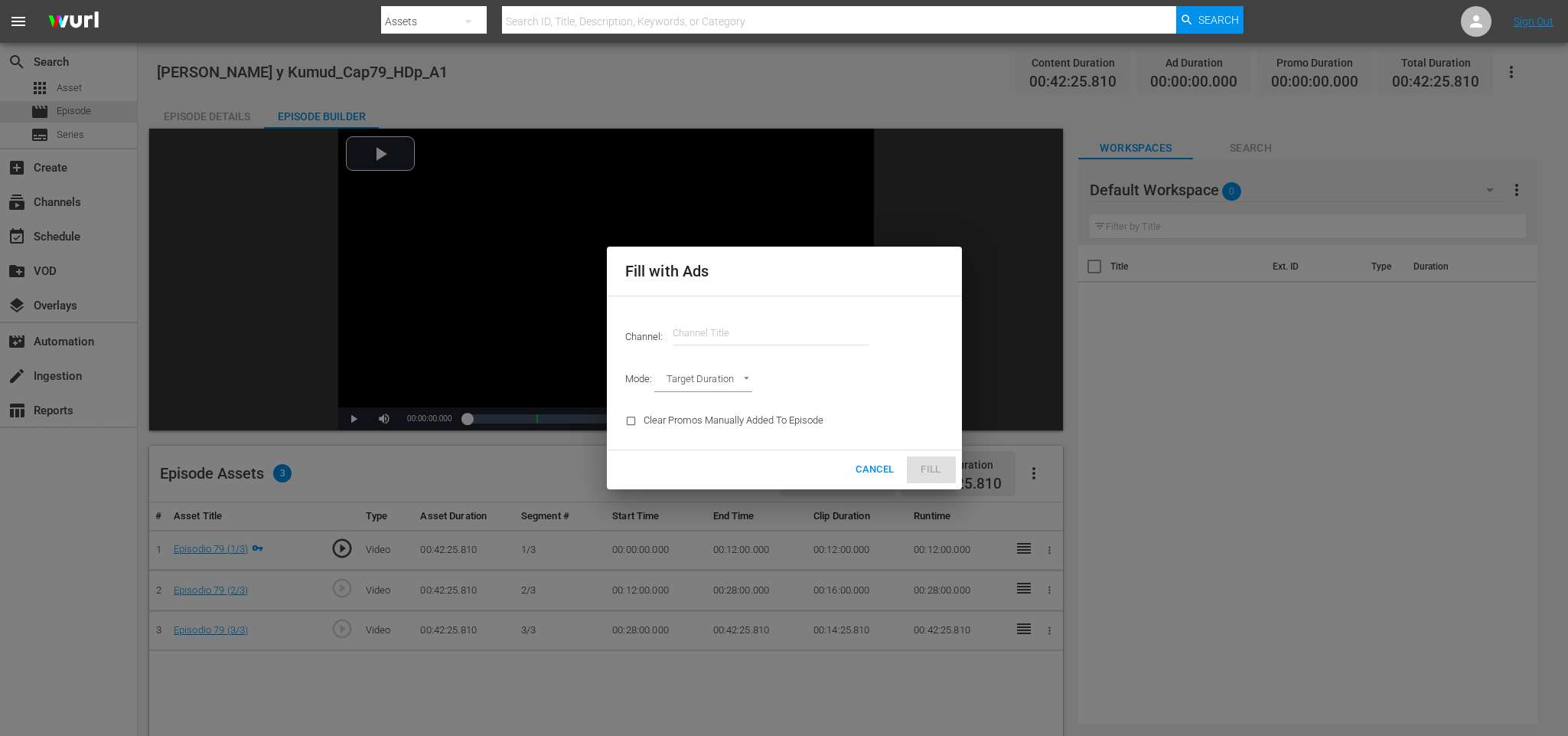
click at [836, 331] on input "text" at bounding box center [770, 333] width 196 height 36
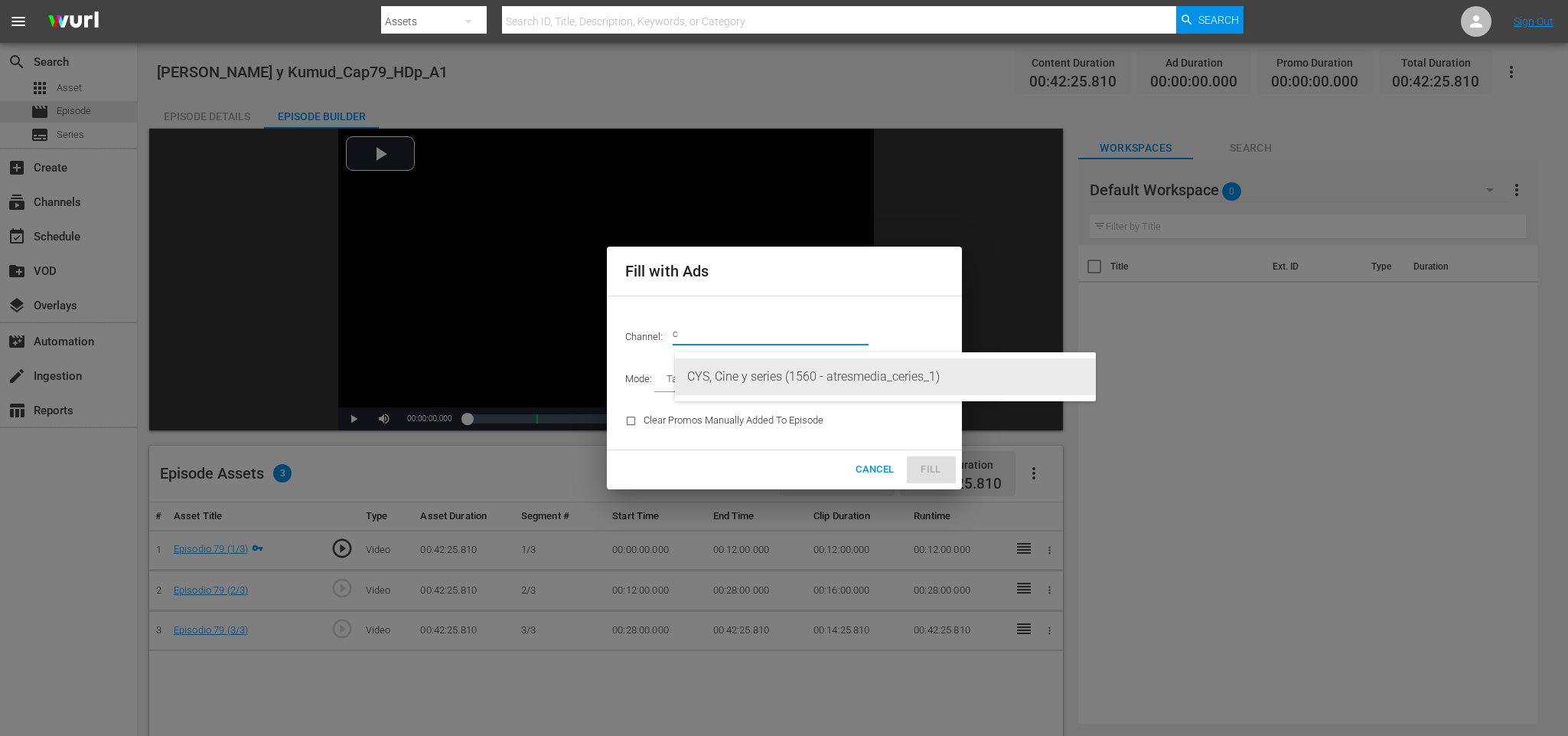
drag, startPoint x: 797, startPoint y: 366, endPoint x: 815, endPoint y: 373, distance: 19.3
click at [797, 368] on div "CYS, Cine y series (1560 - atresmedia_ceries_1)" at bounding box center [886, 376] width 397 height 36
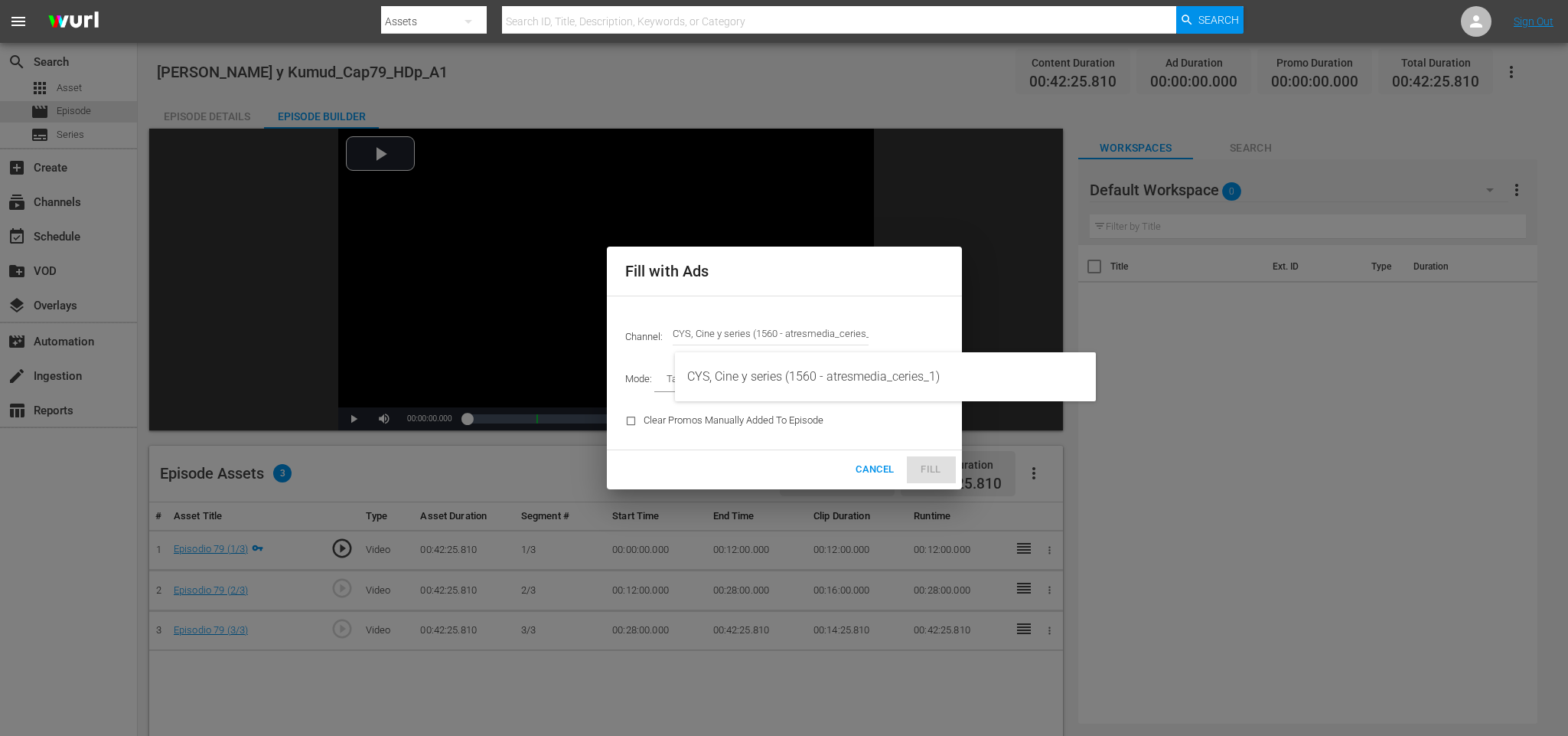
type input "CYS, Cine y series (1560)"
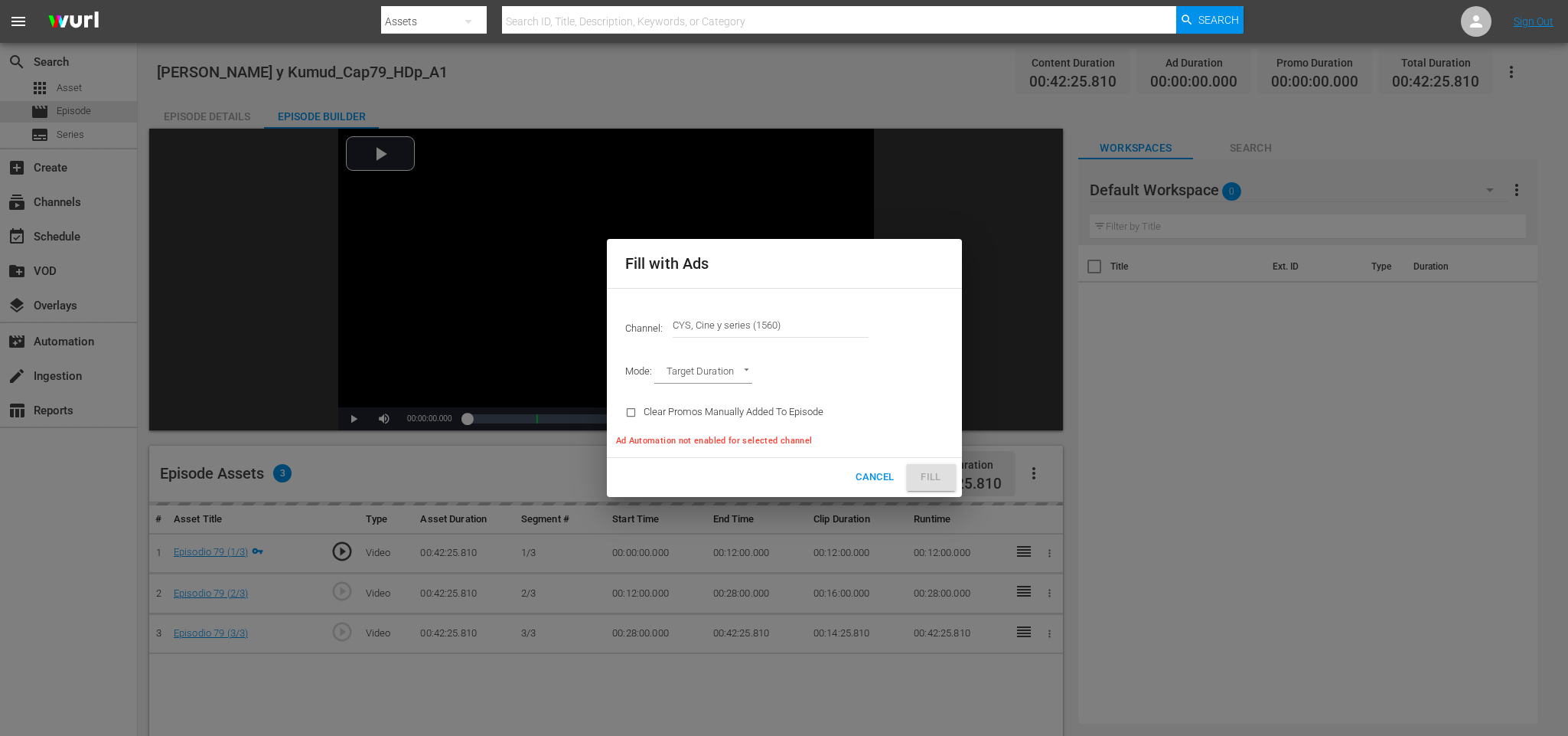
type input "AD_BREAK_DURATION"
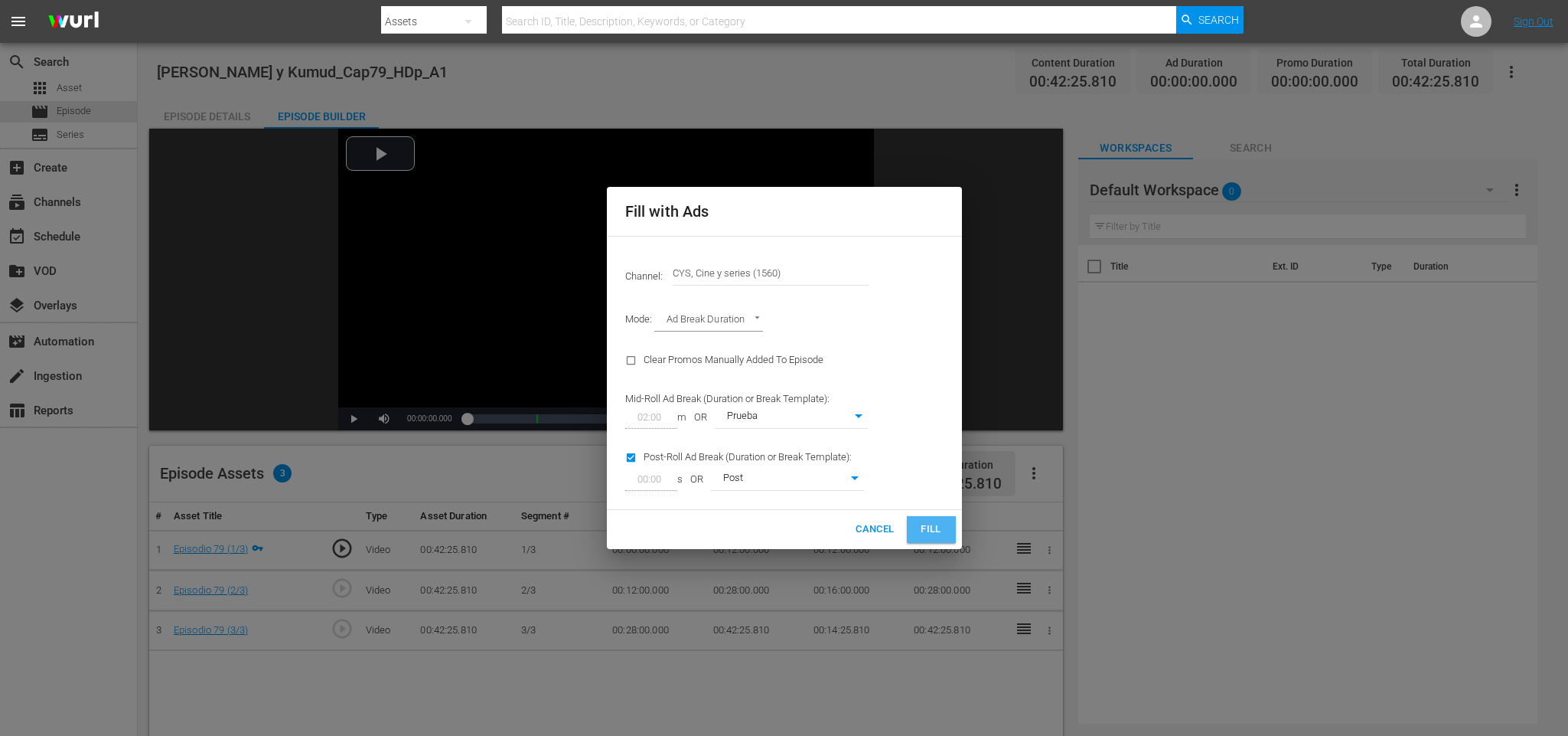
click at [933, 526] on span "Fill" at bounding box center [931, 530] width 25 height 18
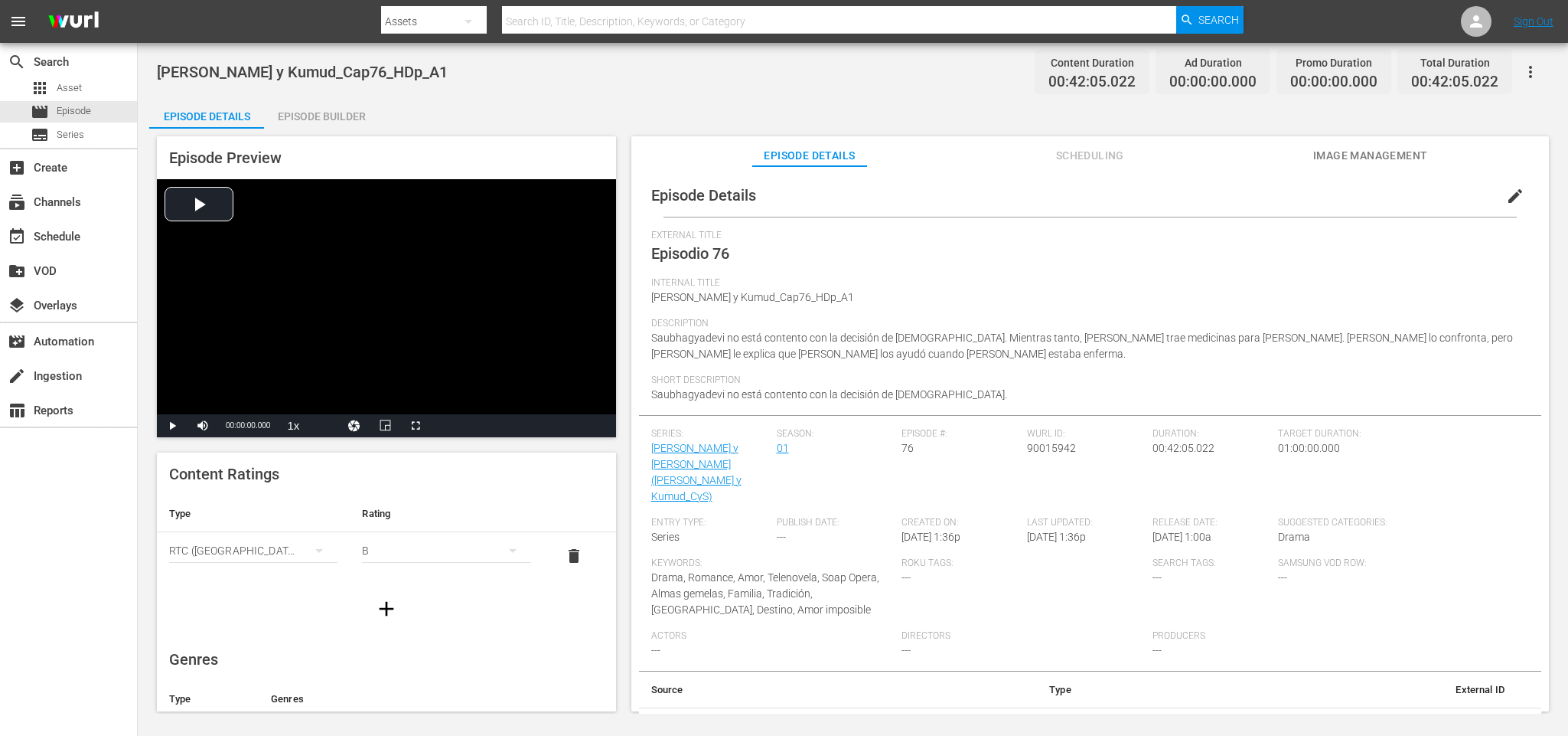
click at [352, 109] on div "Episode Builder" at bounding box center [321, 116] width 115 height 36
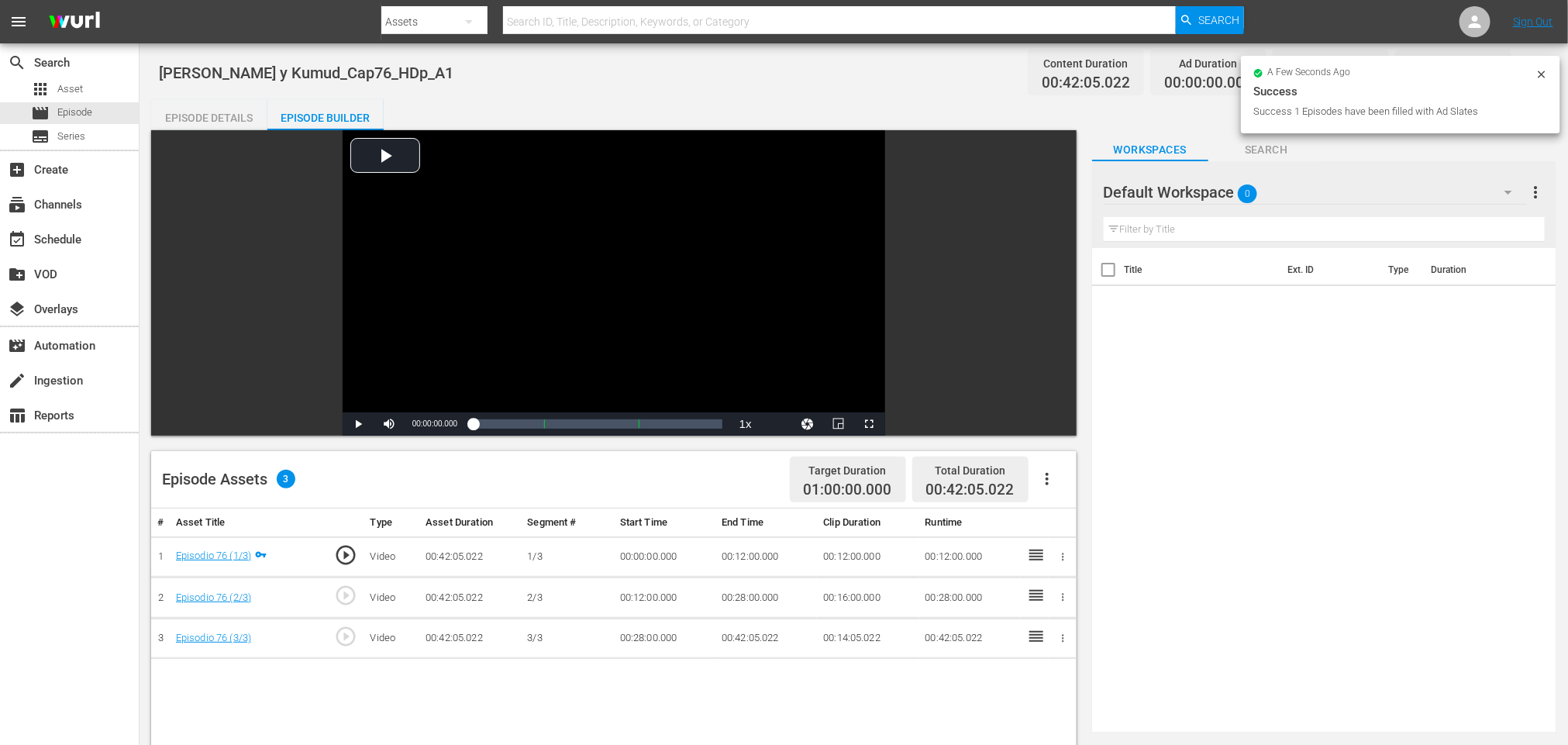
click at [1050, 481] on icon "button" at bounding box center [1047, 478] width 19 height 19
click at [1077, 468] on div "Fill with Ads" at bounding box center [1093, 485] width 105 height 37
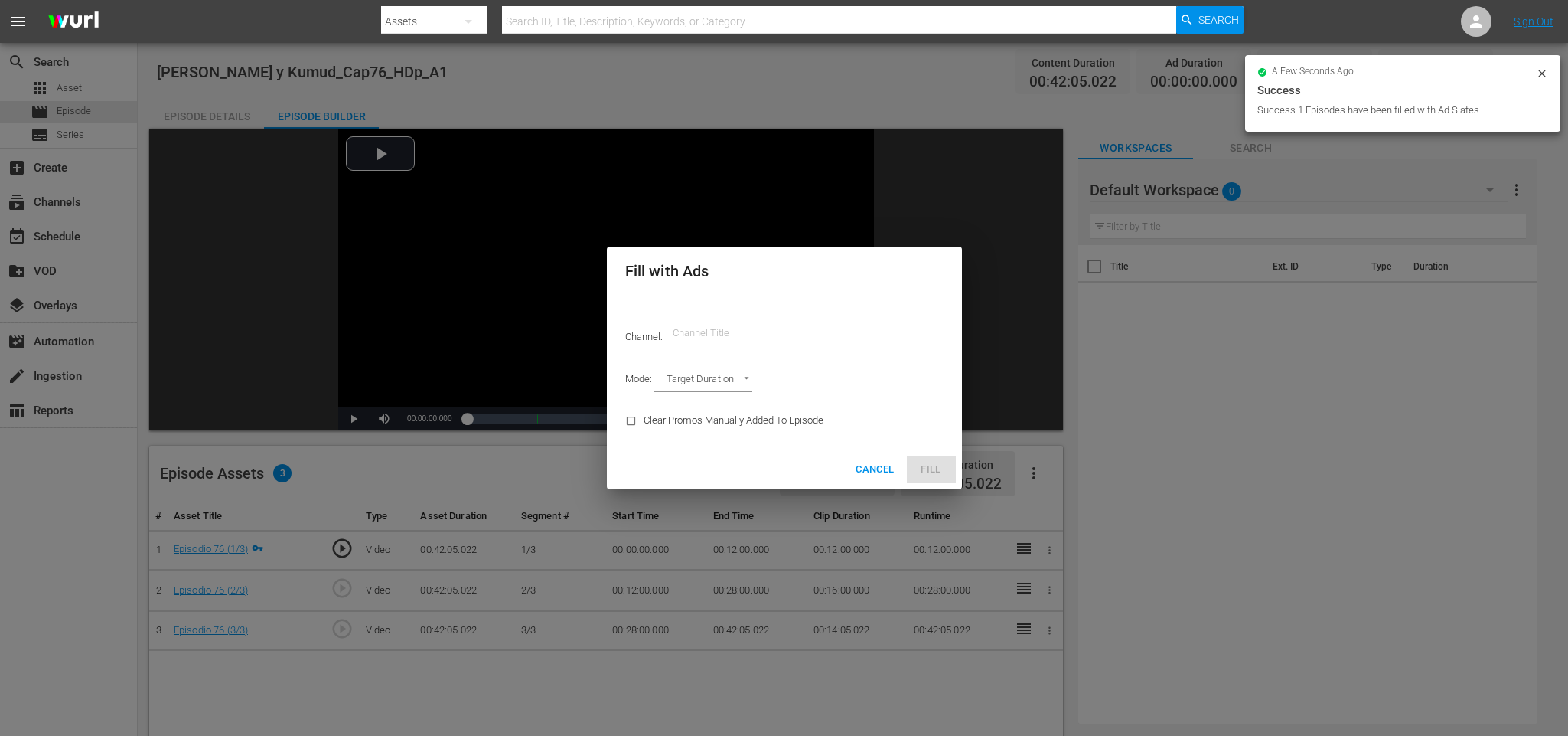
click at [806, 320] on input "text" at bounding box center [770, 333] width 196 height 36
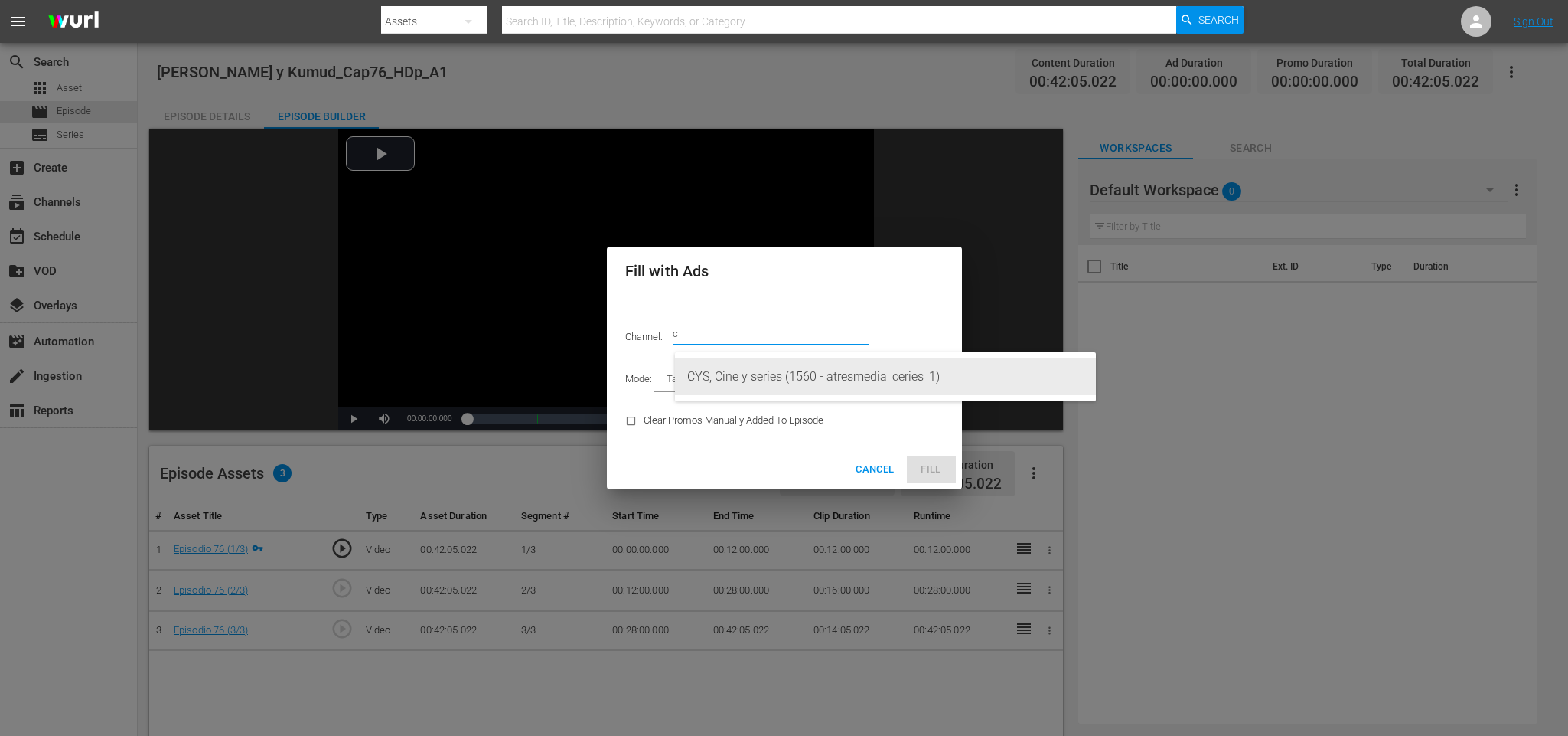
click at [800, 361] on div "CYS, Cine y series (1560 - atresmedia_ceries_1)" at bounding box center [886, 376] width 397 height 36
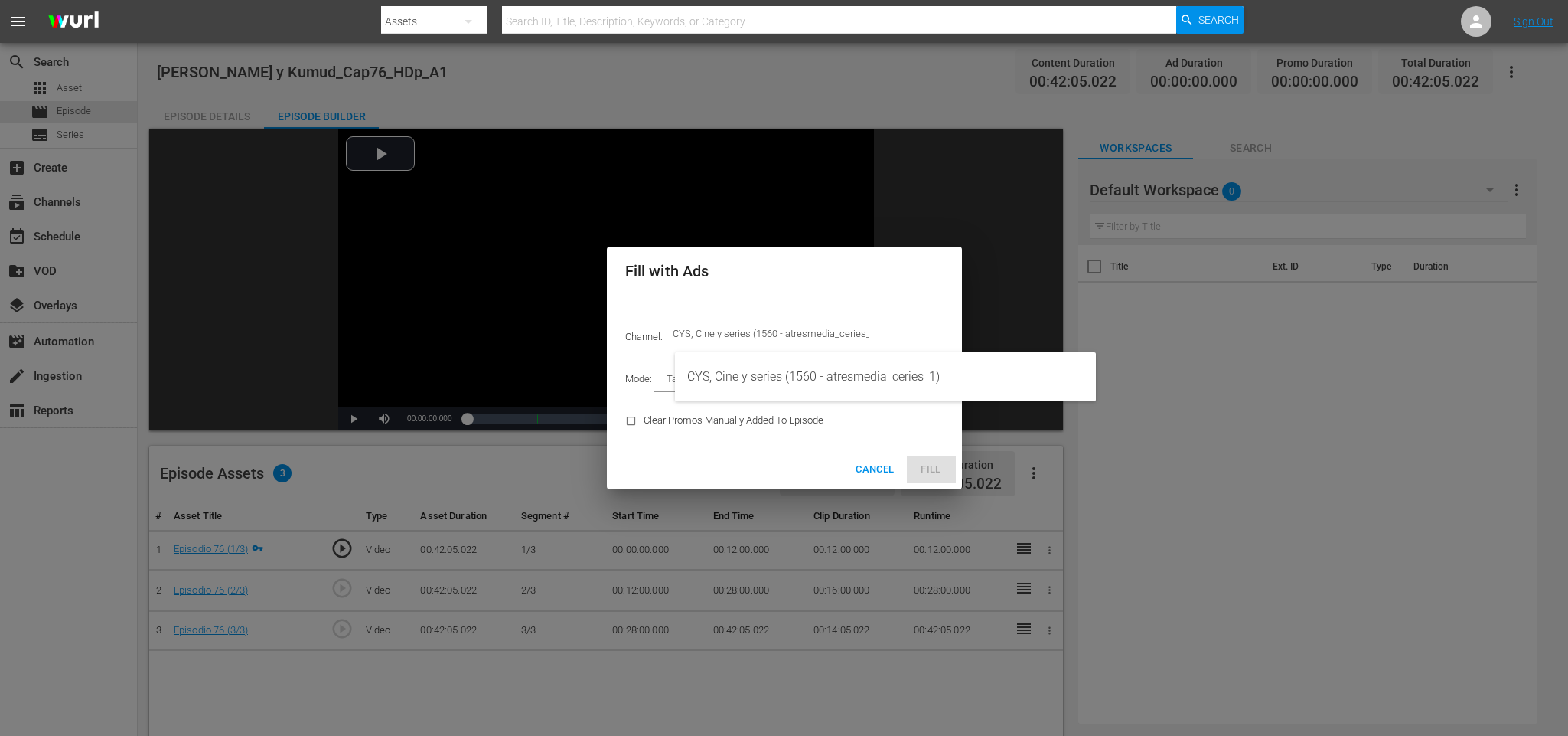
type input "CYS, Cine y series (1560)"
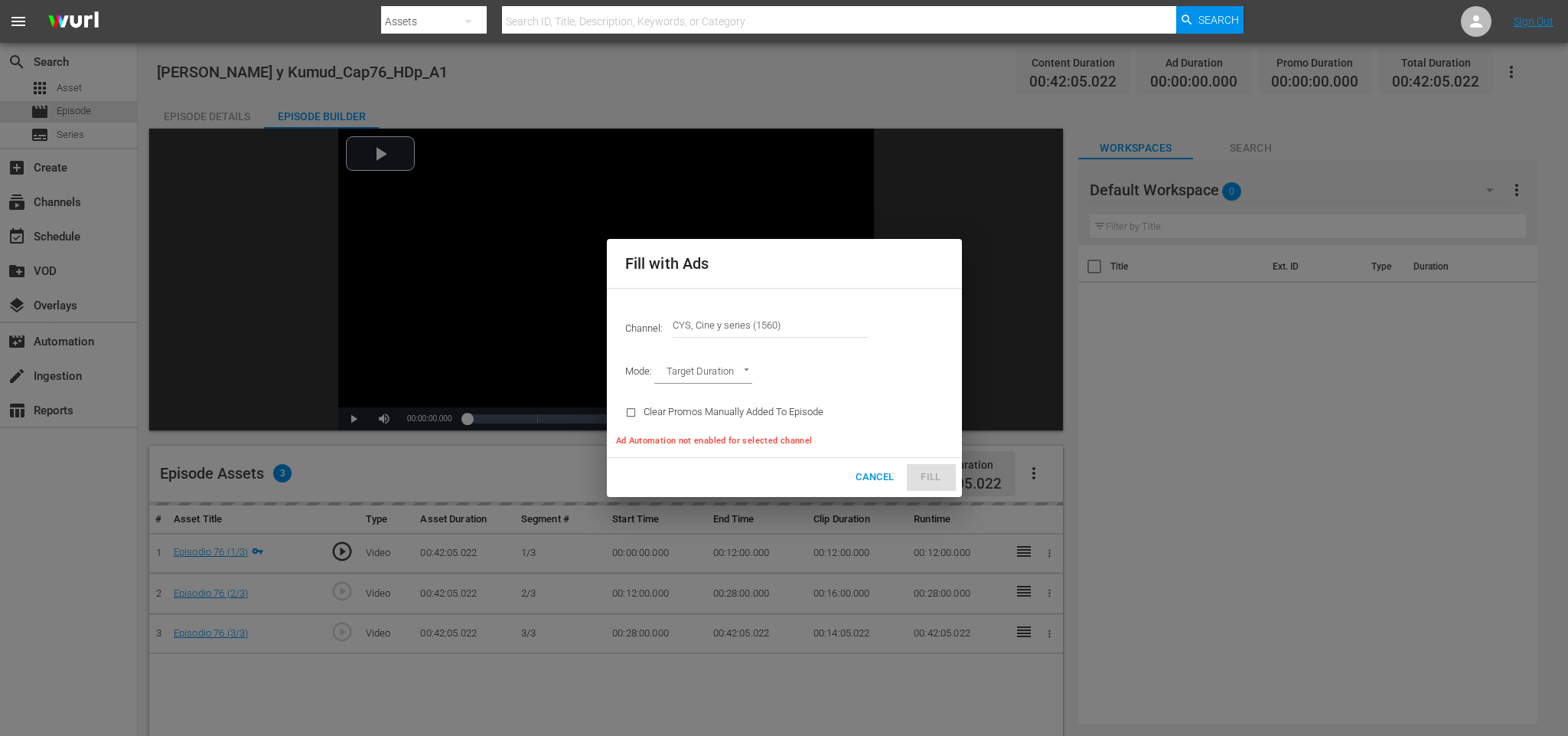
type input "AD_BREAK_DURATION"
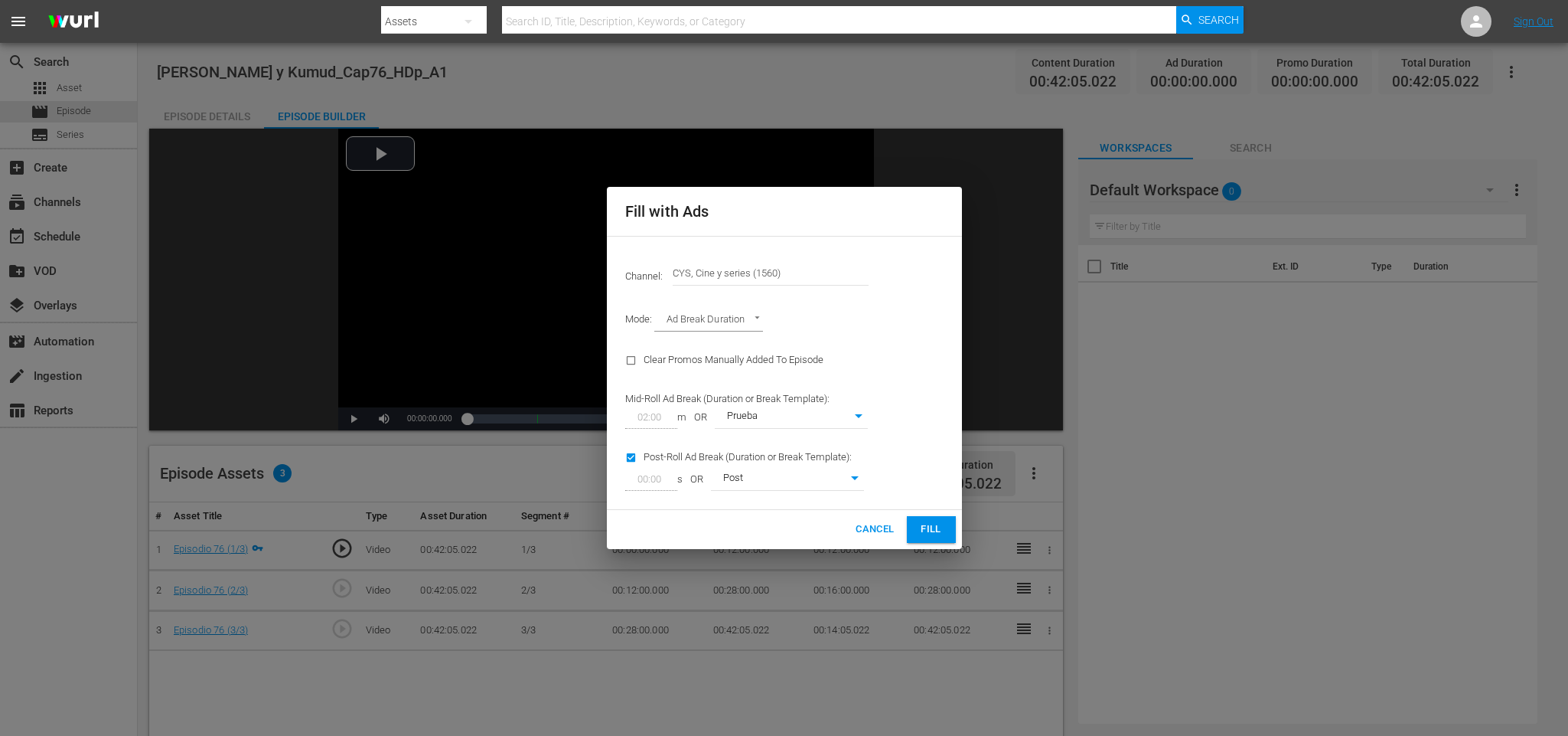
click at [941, 529] on span "Fill" at bounding box center [931, 530] width 25 height 18
